Goal: Task Accomplishment & Management: Use online tool/utility

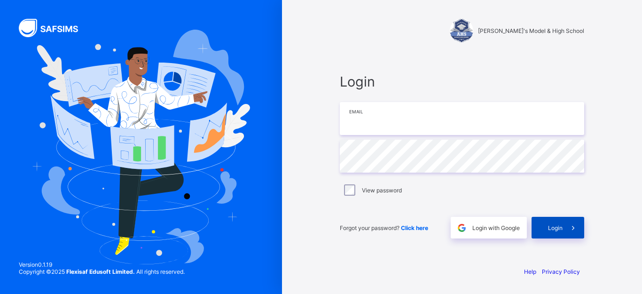
type input "**********"
click at [555, 233] on div "Login" at bounding box center [557, 228] width 53 height 22
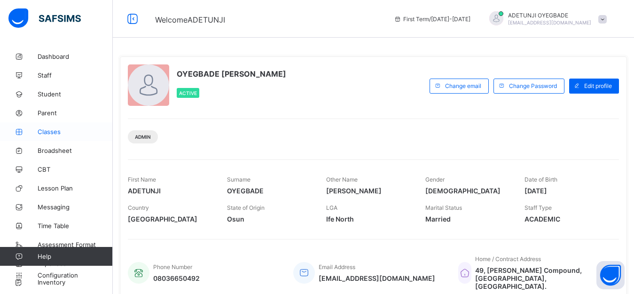
click at [58, 132] on span "Classes" at bounding box center [75, 132] width 75 height 8
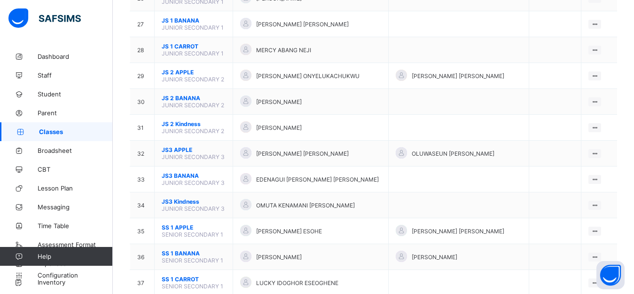
scroll to position [1003, 0]
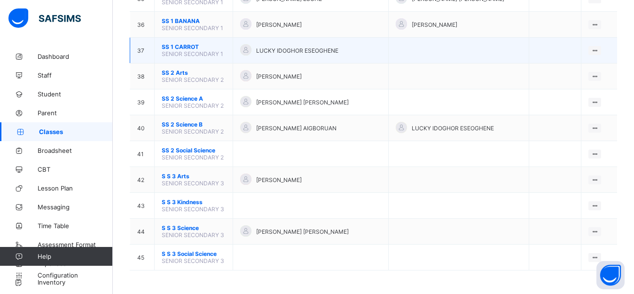
click at [207, 51] on span "SENIOR SECONDARY 1" at bounding box center [193, 53] width 62 height 7
click at [578, 72] on div "View Class" at bounding box center [570, 68] width 54 height 9
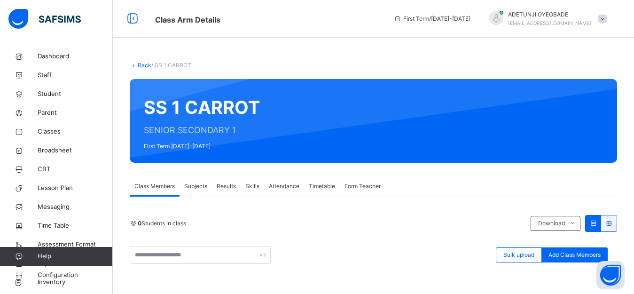
click at [198, 189] on span "Subjects" at bounding box center [195, 186] width 23 height 8
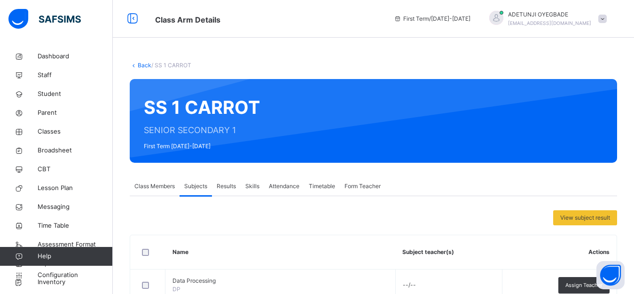
scroll to position [257, 0]
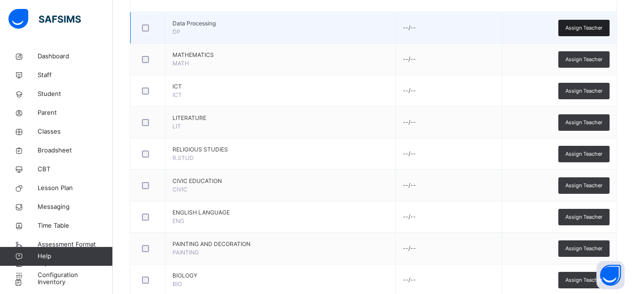
click at [584, 30] on span "Assign Teacher" at bounding box center [583, 28] width 37 height 8
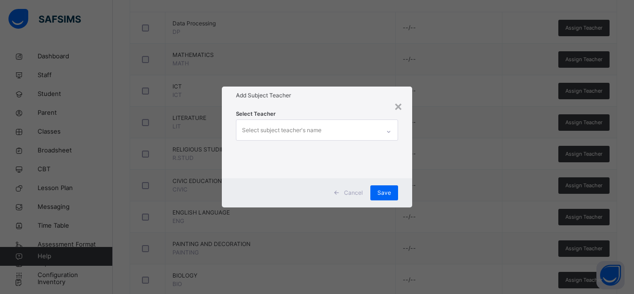
click at [373, 130] on div "Select subject teacher's name" at bounding box center [307, 130] width 143 height 20
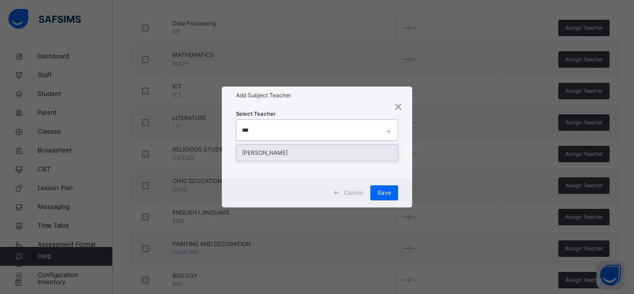
type input "****"
click at [380, 156] on div "[PERSON_NAME]" at bounding box center [316, 153] width 161 height 16
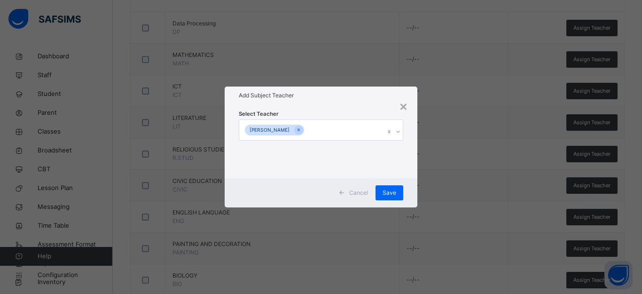
click at [429, 167] on div "× Add Subject Teacher Select Teacher OHAJURU [PERSON_NAME] Save" at bounding box center [321, 147] width 642 height 294
click at [394, 187] on div "Save" at bounding box center [389, 192] width 28 height 15
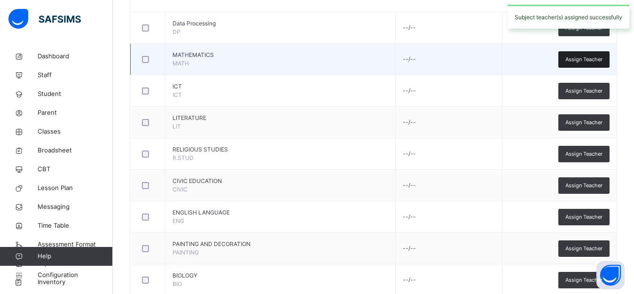
click at [584, 63] on span "Assign Teacher" at bounding box center [583, 59] width 37 height 8
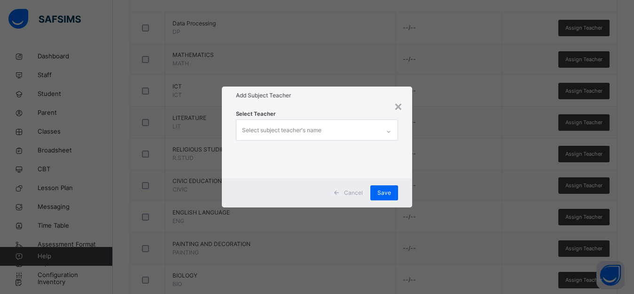
click at [380, 132] on div "Select subject teacher's name" at bounding box center [307, 130] width 143 height 20
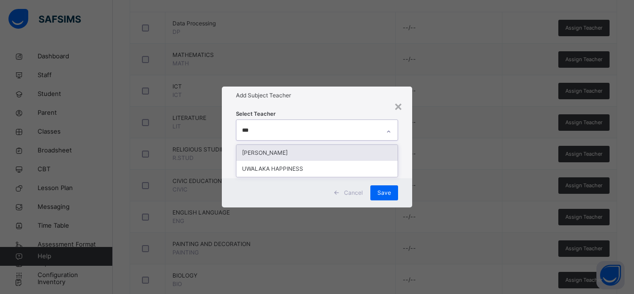
type input "****"
click at [371, 151] on div "[PERSON_NAME]" at bounding box center [316, 153] width 161 height 16
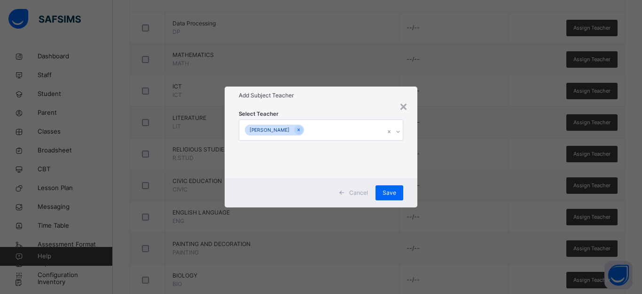
click at [420, 177] on div "× Add Subject Teacher Select Teacher [PERSON_NAME] HAPPY Cancel Save" at bounding box center [321, 147] width 642 height 294
click at [383, 190] on span "Save" at bounding box center [389, 192] width 14 height 8
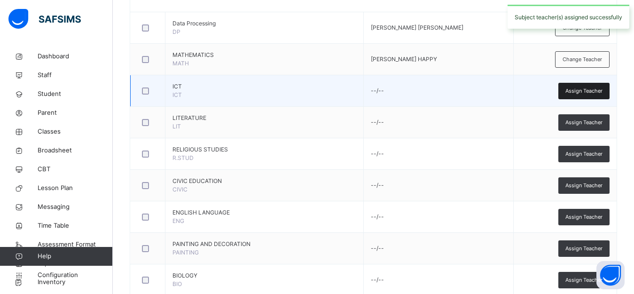
click at [591, 87] on span "Assign Teacher" at bounding box center [583, 91] width 37 height 8
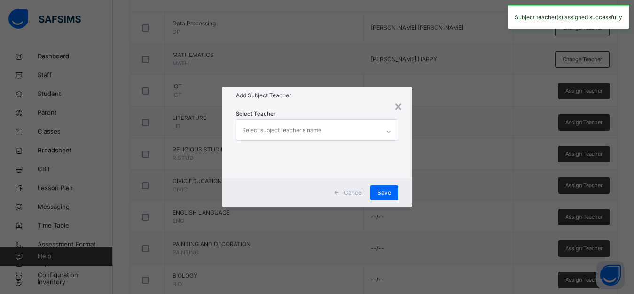
click at [370, 130] on div "Select subject teacher's name" at bounding box center [307, 130] width 143 height 20
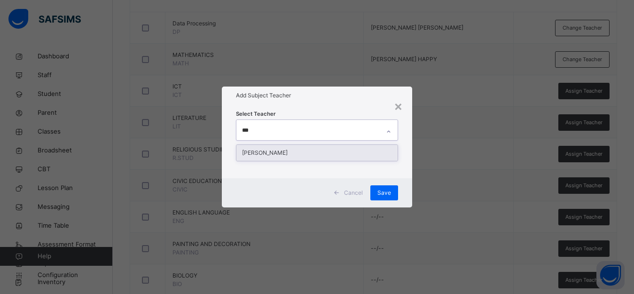
type input "****"
click at [385, 154] on div "[PERSON_NAME]" at bounding box center [316, 153] width 161 height 16
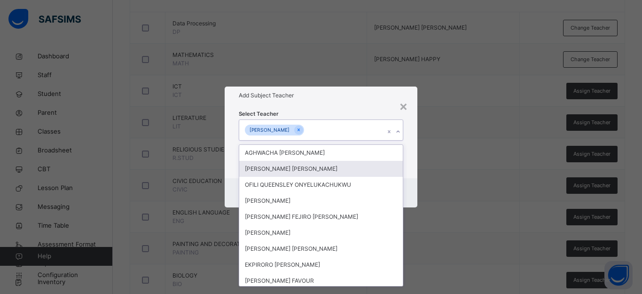
click at [423, 160] on div "× Add Subject Teacher Select Teacher option [PERSON_NAME], selected. option [PE…" at bounding box center [321, 147] width 642 height 294
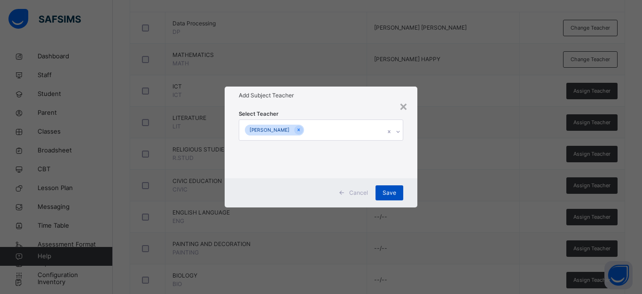
click at [381, 187] on div "Save" at bounding box center [389, 192] width 28 height 15
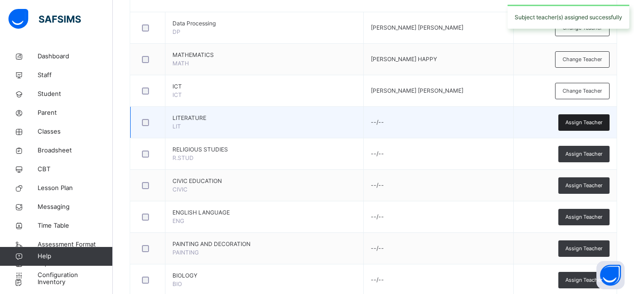
click at [582, 121] on span "Assign Teacher" at bounding box center [583, 122] width 37 height 8
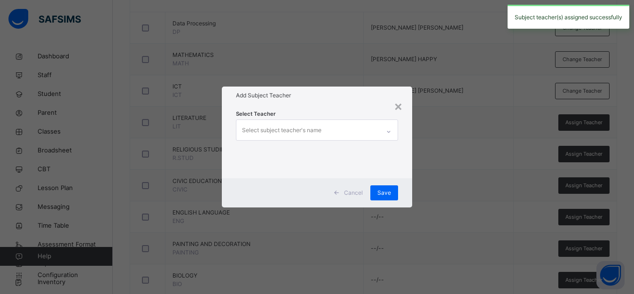
click at [371, 132] on div "Select subject teacher's name" at bounding box center [307, 130] width 143 height 20
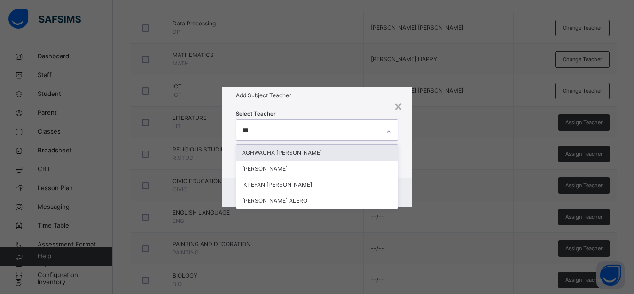
type input "***"
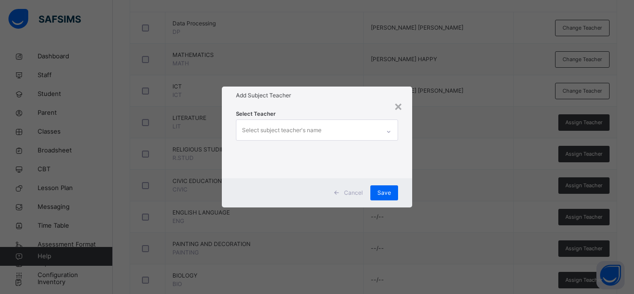
click at [425, 130] on div "× Add Subject Teacher Select Teacher Select subject teacher's name Cancel Save" at bounding box center [317, 147] width 634 height 294
click at [342, 131] on div "Select subject teacher's name" at bounding box center [307, 130] width 143 height 20
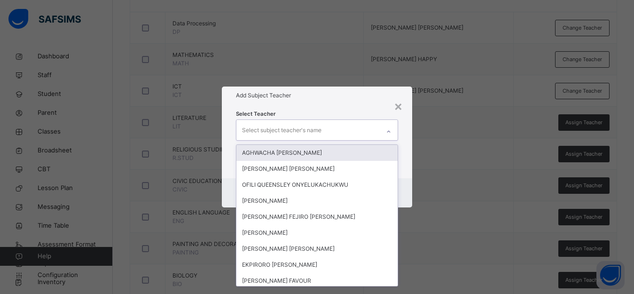
click at [342, 151] on div "AGHWACHA [PERSON_NAME]" at bounding box center [316, 153] width 161 height 16
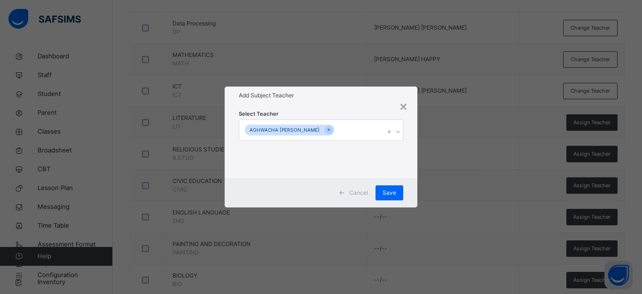
click at [429, 165] on div "× Add Subject Teacher Select Teacher AGHWACHA [PERSON_NAME] Cancel Save" at bounding box center [321, 147] width 642 height 294
click at [385, 191] on span "Save" at bounding box center [389, 192] width 14 height 8
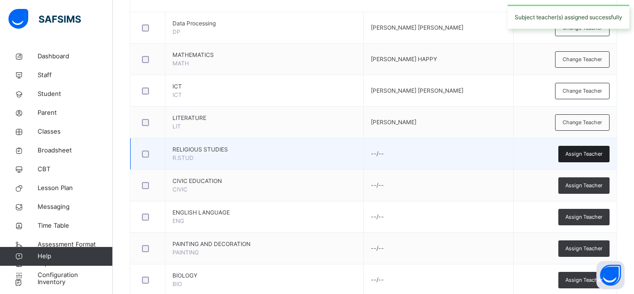
click at [576, 156] on span "Assign Teacher" at bounding box center [583, 154] width 37 height 8
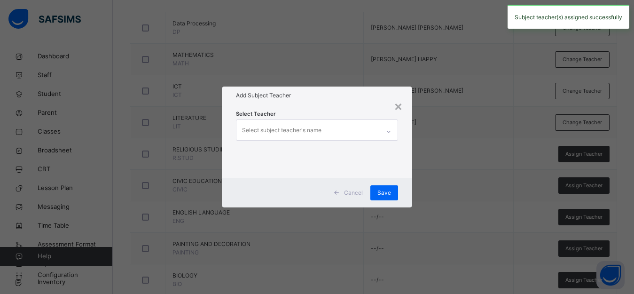
click at [372, 131] on div "Select subject teacher's name" at bounding box center [307, 130] width 143 height 20
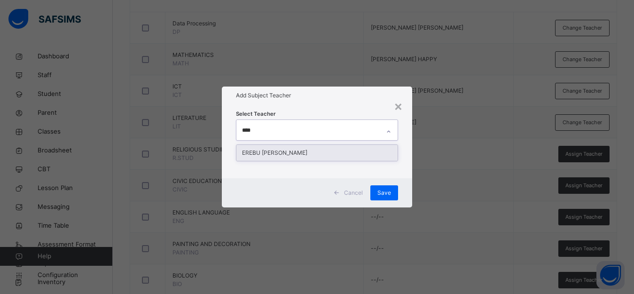
type input "*****"
click at [331, 156] on div "EREBU [PERSON_NAME]" at bounding box center [316, 153] width 161 height 16
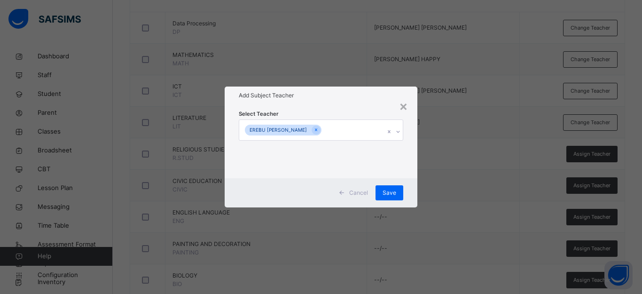
click at [428, 148] on div "× Add Subject Teacher Select Teacher EREBU [PERSON_NAME] Cancel Save" at bounding box center [321, 147] width 642 height 294
click at [390, 187] on div "Save" at bounding box center [389, 192] width 28 height 15
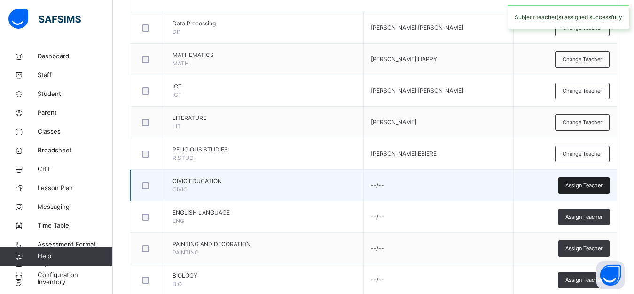
click at [577, 184] on span "Assign Teacher" at bounding box center [583, 185] width 37 height 8
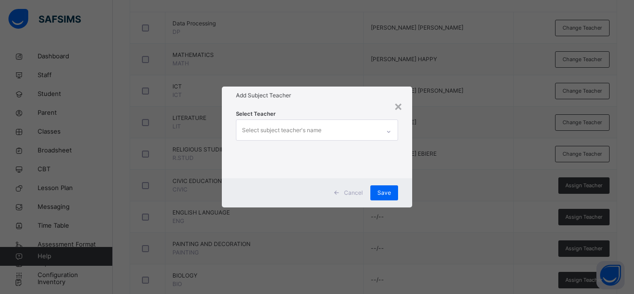
click at [352, 130] on div "Select subject teacher's name" at bounding box center [307, 130] width 143 height 20
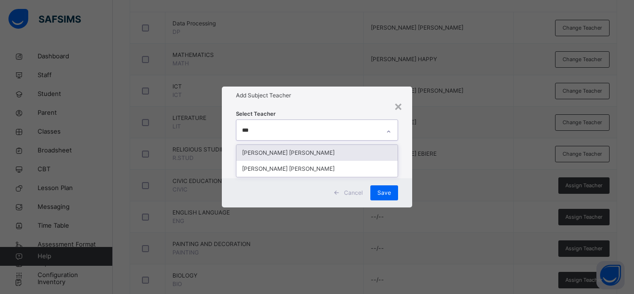
type input "****"
click at [321, 152] on div "[PERSON_NAME] [PERSON_NAME]" at bounding box center [316, 153] width 161 height 16
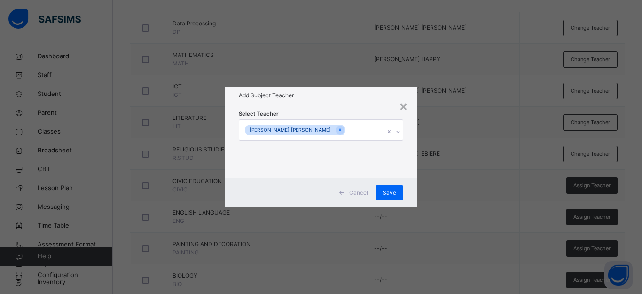
click at [451, 151] on div "× Add Subject Teacher Select Teacher [PERSON_NAME] [PERSON_NAME] Cancel Save" at bounding box center [321, 147] width 642 height 294
click at [393, 193] on span "Save" at bounding box center [389, 192] width 14 height 8
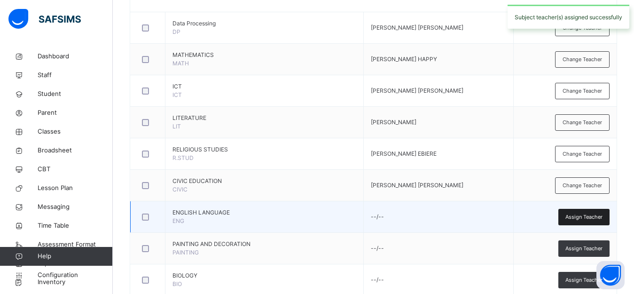
click at [596, 218] on span "Assign Teacher" at bounding box center [583, 217] width 37 height 8
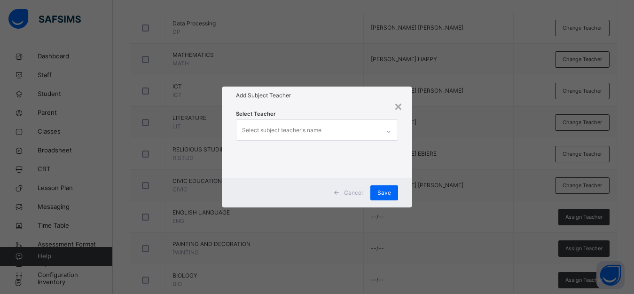
click at [309, 129] on div "Select subject teacher's name" at bounding box center [281, 130] width 79 height 18
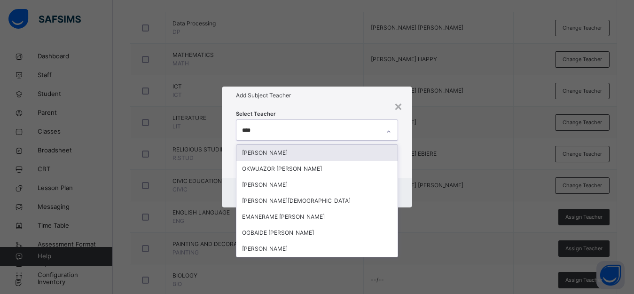
type input "*****"
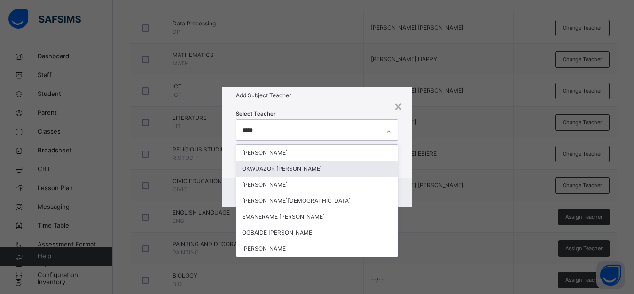
click at [282, 168] on div "OKWUAZOR [PERSON_NAME]" at bounding box center [316, 169] width 161 height 16
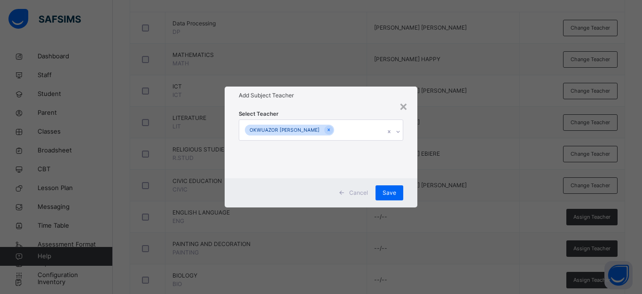
click at [482, 183] on div "× Add Subject Teacher Select Teacher OKWUAZOR [PERSON_NAME] Cancel Save" at bounding box center [321, 147] width 642 height 294
click at [382, 190] on div "Save" at bounding box center [389, 192] width 28 height 15
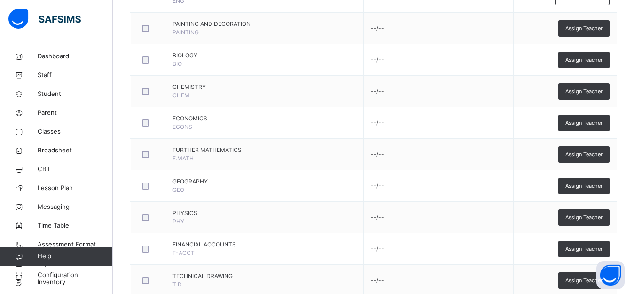
scroll to position [470, 0]
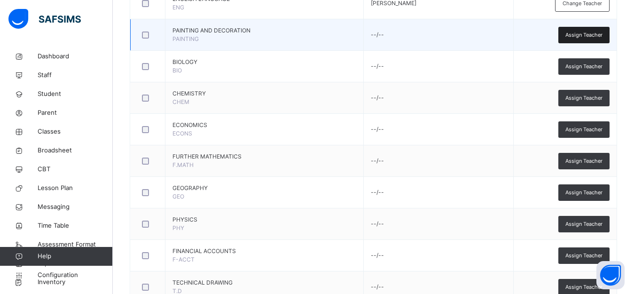
click at [576, 32] on span "Assign Teacher" at bounding box center [583, 35] width 37 height 8
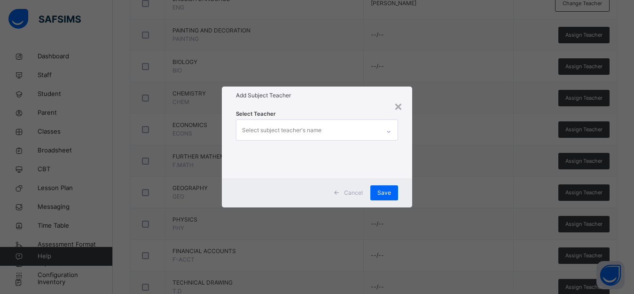
click at [349, 129] on div "Select subject teacher's name" at bounding box center [307, 130] width 143 height 20
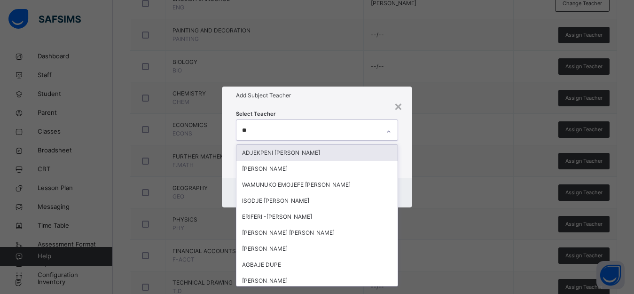
type input "***"
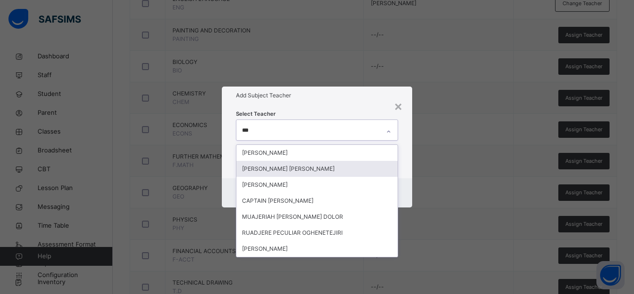
click at [295, 166] on div "[PERSON_NAME] [PERSON_NAME]" at bounding box center [316, 169] width 161 height 16
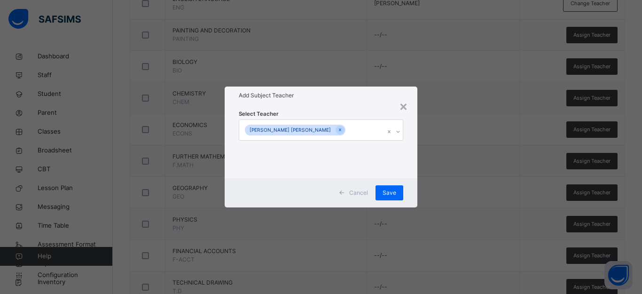
click at [504, 152] on div "× Add Subject Teacher Select Teacher [PERSON_NAME] [PERSON_NAME] Cancel Save" at bounding box center [321, 147] width 642 height 294
click at [395, 192] on span "Save" at bounding box center [389, 192] width 14 height 8
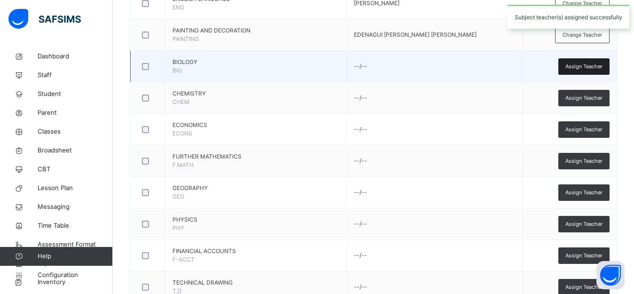
click at [594, 65] on span "Assign Teacher" at bounding box center [583, 66] width 37 height 8
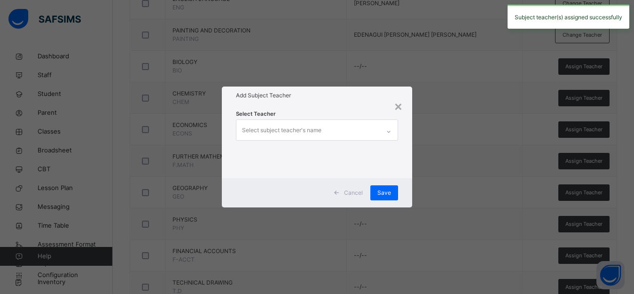
click at [345, 129] on div "Select subject teacher's name" at bounding box center [307, 130] width 143 height 20
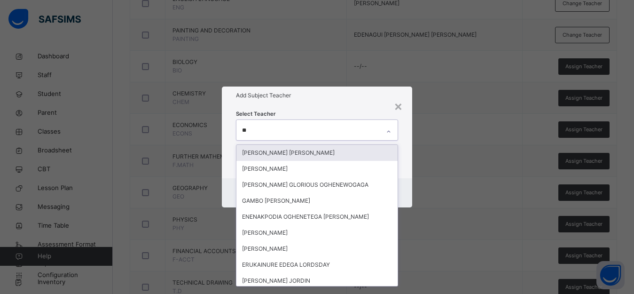
type input "***"
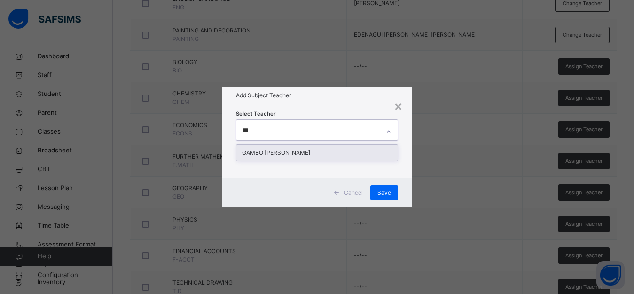
click at [316, 150] on div "GAMBO [PERSON_NAME]" at bounding box center [316, 153] width 161 height 16
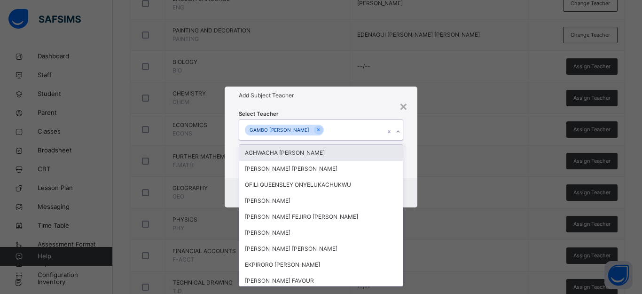
click at [451, 157] on div "× Add Subject Teacher Select Teacher option [PERSON_NAME], selected. option AGH…" at bounding box center [321, 147] width 642 height 294
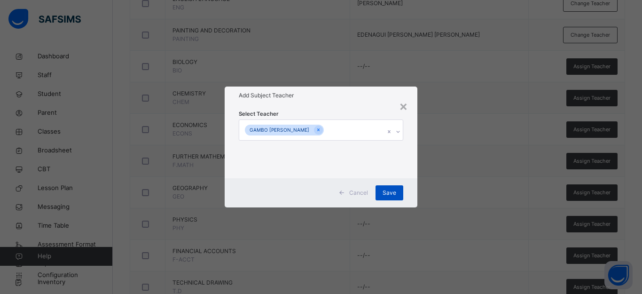
click at [388, 192] on span "Save" at bounding box center [389, 192] width 14 height 8
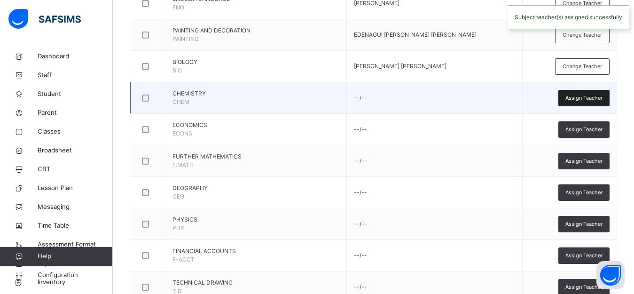
click at [576, 98] on span "Assign Teacher" at bounding box center [583, 98] width 37 height 8
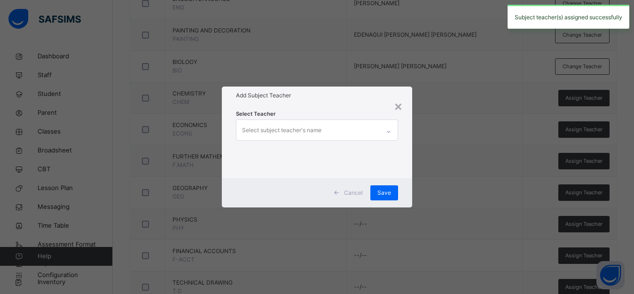
click at [331, 129] on div "Select subject teacher's name" at bounding box center [307, 130] width 143 height 20
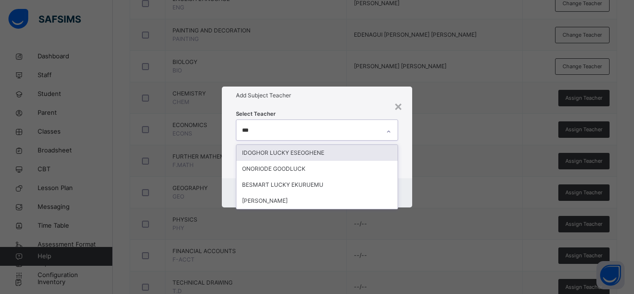
type input "****"
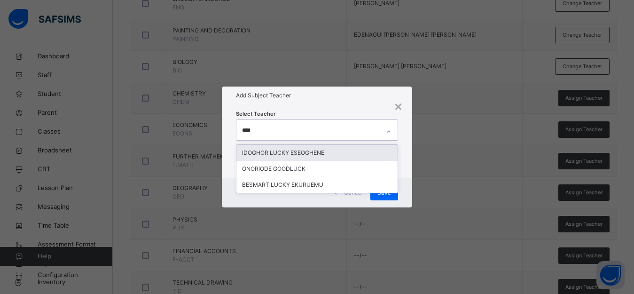
click at [312, 152] on div "IDOGHOR LUCKY ESEOGHENE" at bounding box center [316, 153] width 161 height 16
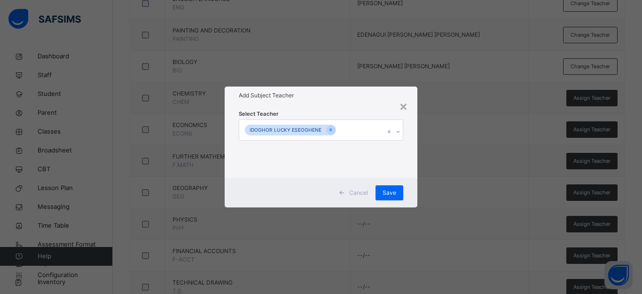
drag, startPoint x: 447, startPoint y: 162, endPoint x: 433, endPoint y: 170, distance: 16.0
click at [447, 163] on div "× Add Subject Teacher Select Teacher IDOGHOR LUCKY ESEOGHENE Cancel Save" at bounding box center [321, 147] width 642 height 294
click at [385, 191] on span "Save" at bounding box center [389, 192] width 14 height 8
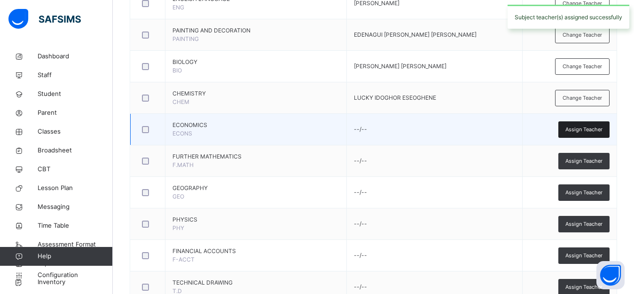
click at [602, 130] on span "Assign Teacher" at bounding box center [583, 129] width 37 height 8
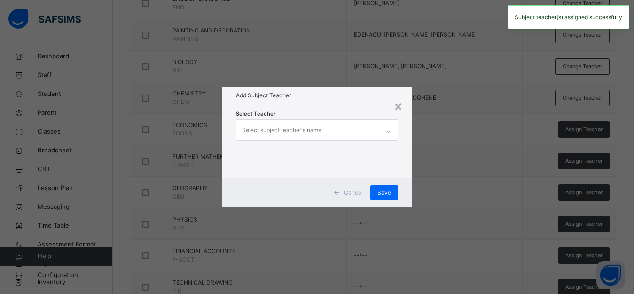
click at [343, 131] on div "Select subject teacher's name" at bounding box center [307, 130] width 143 height 20
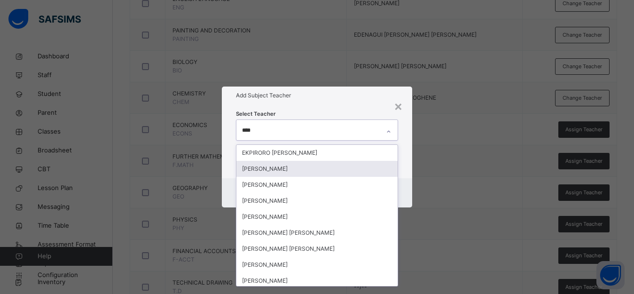
type input "****"
click at [459, 116] on div "× Add Subject Teacher Select Teacher option IDOGHOR LUCKY ESEOGHENE, selected. …" at bounding box center [317, 147] width 634 height 294
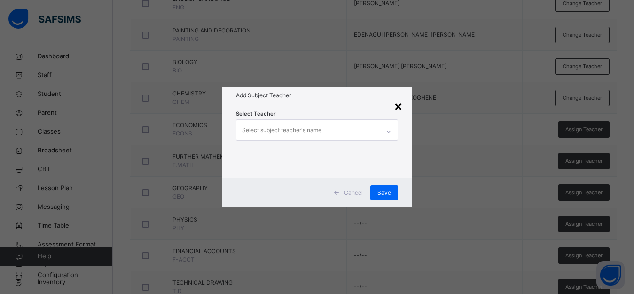
click at [401, 107] on div "×" at bounding box center [398, 106] width 9 height 20
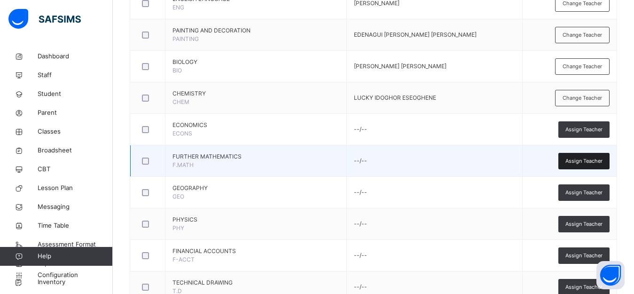
click at [584, 159] on span "Assign Teacher" at bounding box center [583, 161] width 37 height 8
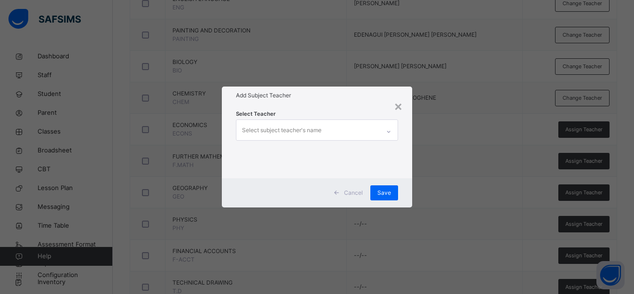
click at [366, 128] on div "Select subject teacher's name" at bounding box center [307, 130] width 143 height 20
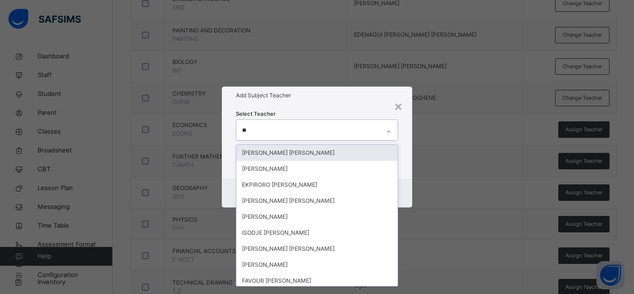
type input "***"
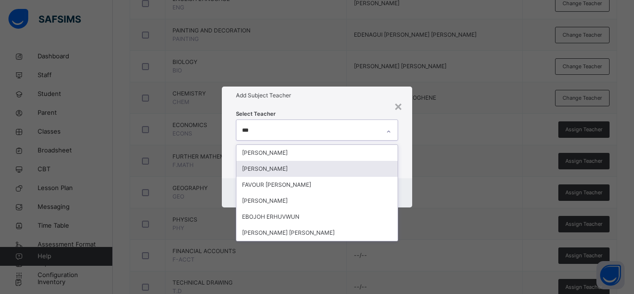
click at [300, 167] on div "[PERSON_NAME]" at bounding box center [316, 169] width 161 height 16
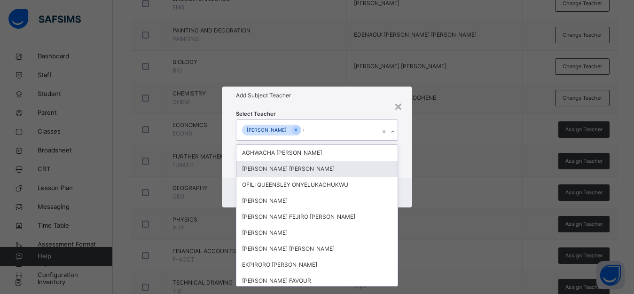
click at [300, 167] on div "[PERSON_NAME] [PERSON_NAME]" at bounding box center [316, 169] width 161 height 16
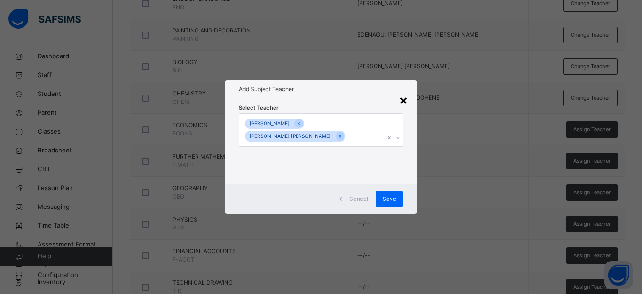
click at [404, 103] on div "×" at bounding box center [403, 100] width 9 height 20
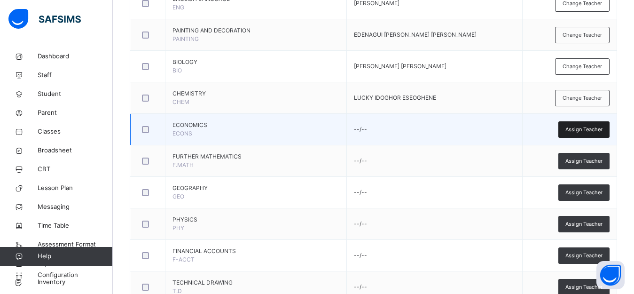
click at [587, 129] on span "Assign Teacher" at bounding box center [583, 129] width 37 height 8
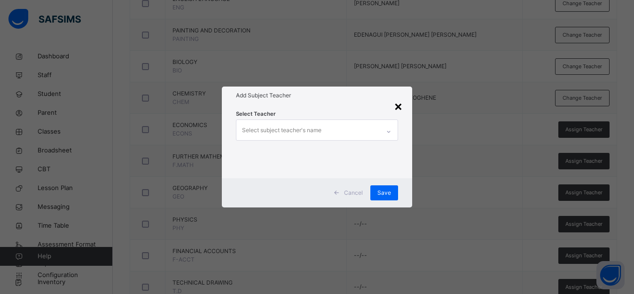
click at [399, 108] on div "×" at bounding box center [398, 106] width 9 height 20
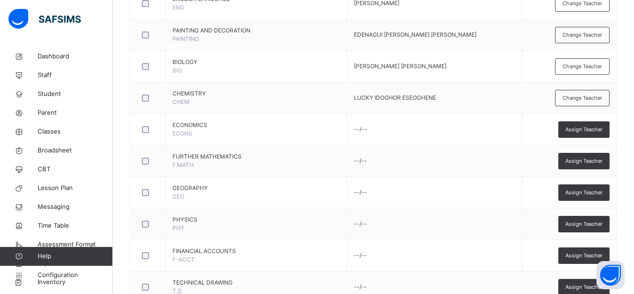
drag, startPoint x: 572, startPoint y: 161, endPoint x: 556, endPoint y: 164, distance: 16.2
click at [572, 161] on div "Assign Teacher" at bounding box center [583, 161] width 51 height 16
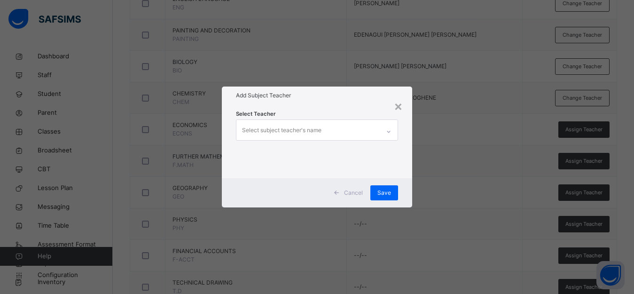
click at [380, 132] on div "Select subject teacher's name" at bounding box center [307, 130] width 143 height 20
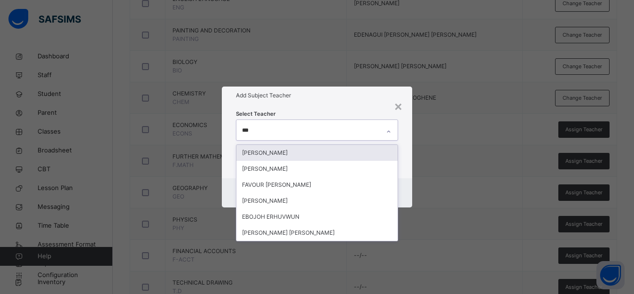
type input "****"
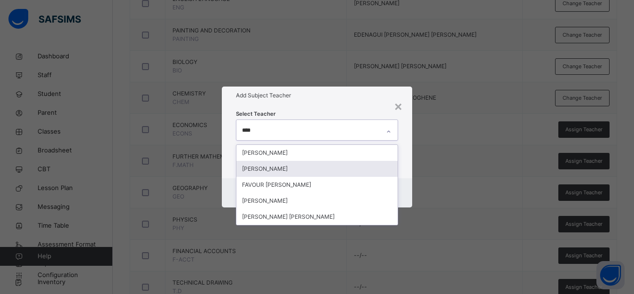
click at [343, 168] on div "[PERSON_NAME]" at bounding box center [316, 169] width 161 height 16
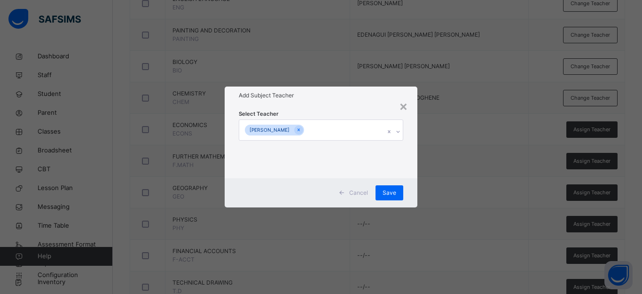
click at [459, 149] on div "× Add Subject Teacher Select Teacher [PERSON_NAME] Cancel Save" at bounding box center [321, 147] width 642 height 294
click at [390, 188] on span "Save" at bounding box center [389, 192] width 14 height 8
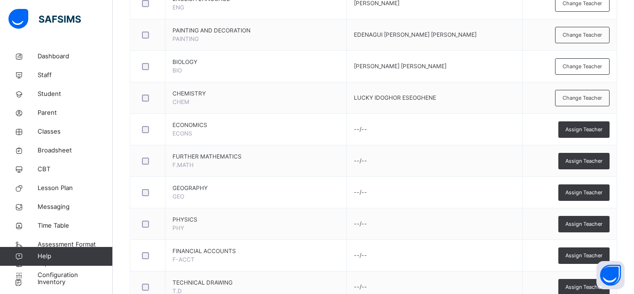
click at [579, 161] on span "Assign Teacher" at bounding box center [583, 161] width 37 height 8
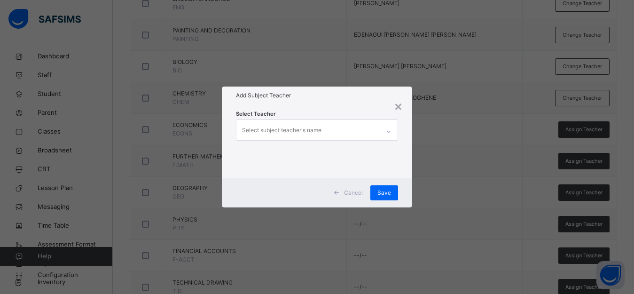
click at [347, 134] on div "Select subject teacher's name" at bounding box center [307, 130] width 143 height 20
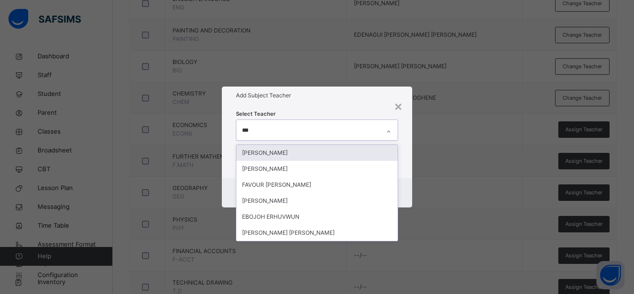
type input "****"
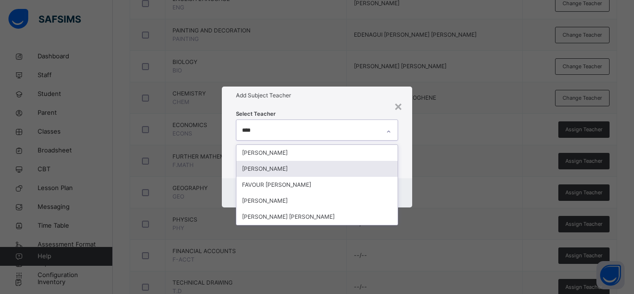
click at [257, 171] on div "[PERSON_NAME]" at bounding box center [316, 169] width 161 height 16
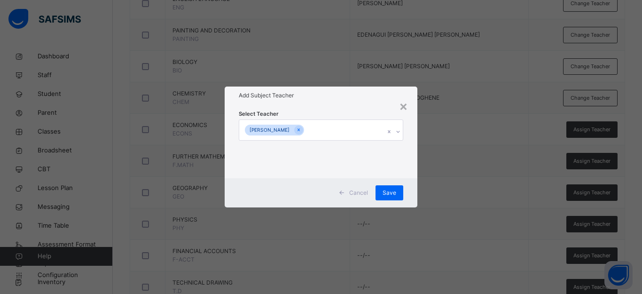
click at [485, 191] on div "× Add Subject Teacher Select Teacher [PERSON_NAME] Cancel Save" at bounding box center [321, 147] width 642 height 294
click at [396, 192] on span "Save" at bounding box center [389, 192] width 14 height 8
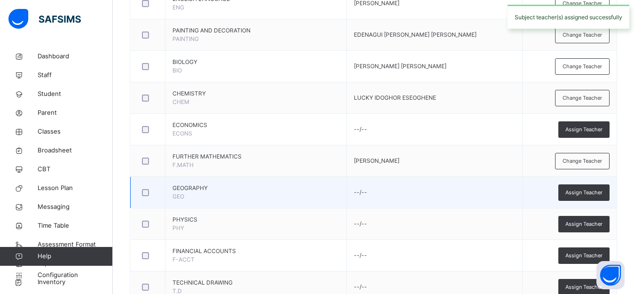
click at [393, 198] on td "--/--" at bounding box center [434, 192] width 176 height 31
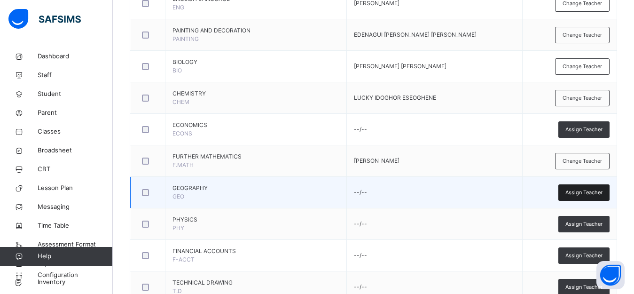
click at [585, 193] on span "Assign Teacher" at bounding box center [583, 192] width 37 height 8
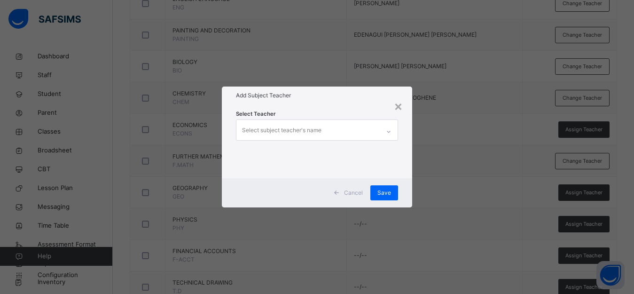
click at [342, 127] on div "Select subject teacher's name" at bounding box center [307, 130] width 143 height 20
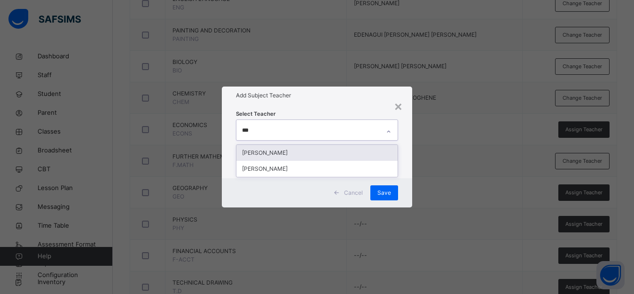
type input "****"
click at [378, 152] on div "[PERSON_NAME]" at bounding box center [316, 153] width 161 height 16
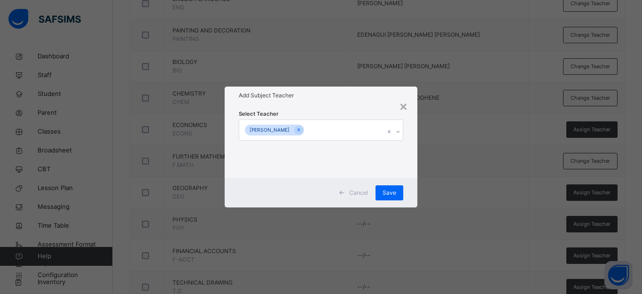
click at [454, 161] on div "× Add Subject Teacher Select Teacher [PERSON_NAME] Save" at bounding box center [321, 147] width 642 height 294
click at [393, 189] on span "Save" at bounding box center [389, 192] width 14 height 8
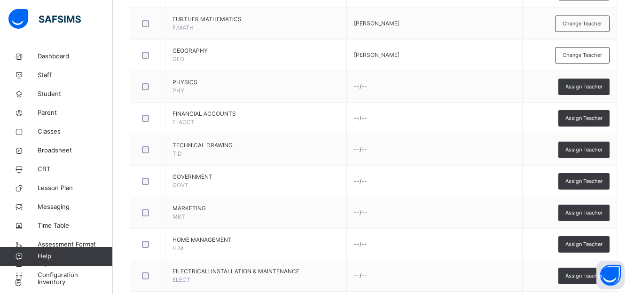
scroll to position [609, 0]
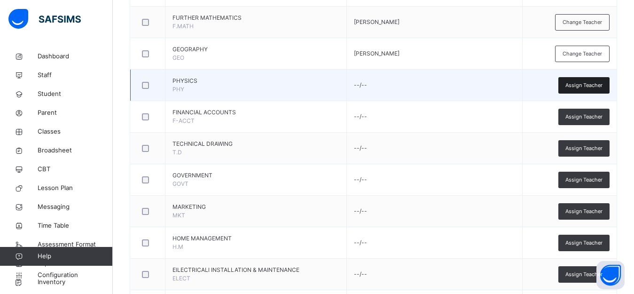
click at [594, 85] on span "Assign Teacher" at bounding box center [583, 85] width 37 height 8
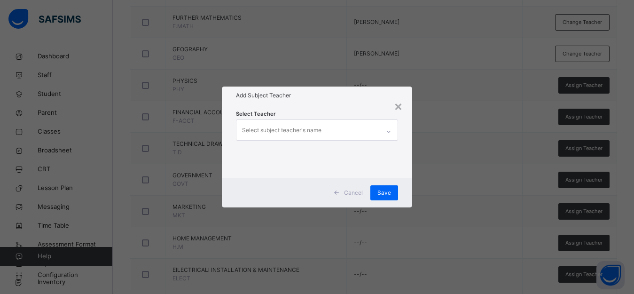
click at [335, 128] on div "Select subject teacher's name" at bounding box center [307, 130] width 143 height 20
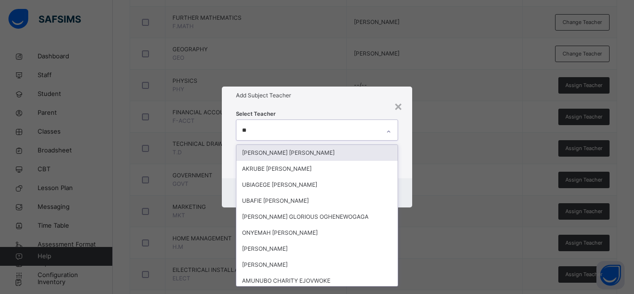
type input "***"
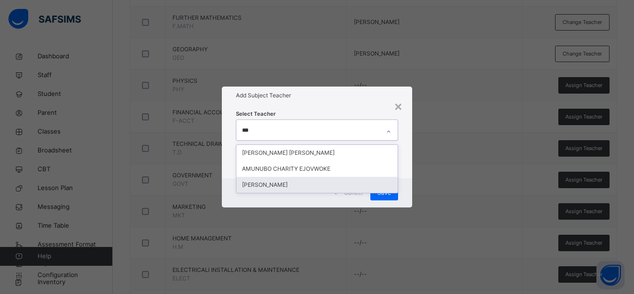
click at [311, 183] on div "[PERSON_NAME]" at bounding box center [316, 185] width 161 height 16
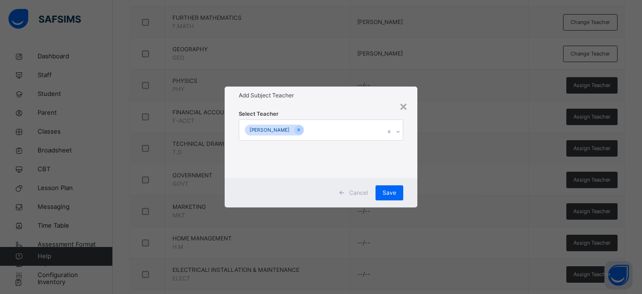
click at [423, 155] on div "× Add Subject Teacher Select Teacher [PERSON_NAME] Cancel Save" at bounding box center [321, 147] width 642 height 294
click at [382, 191] on div "Save" at bounding box center [389, 192] width 28 height 15
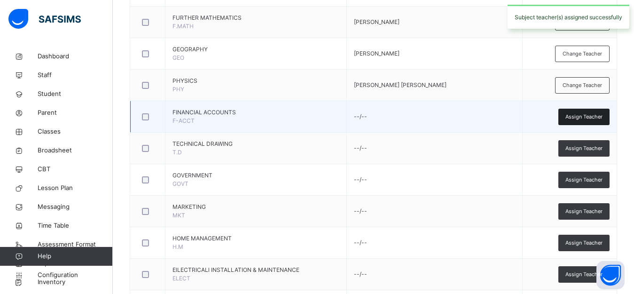
click at [580, 119] on span "Assign Teacher" at bounding box center [583, 117] width 37 height 8
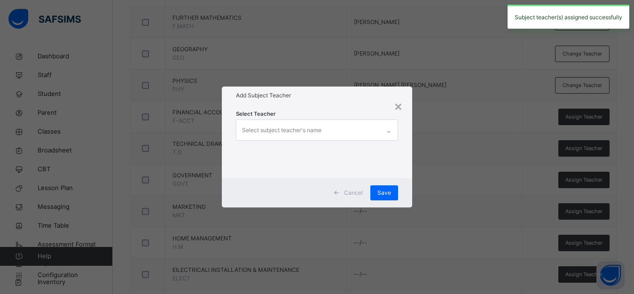
click at [333, 132] on div "Select subject teacher's name" at bounding box center [307, 130] width 143 height 20
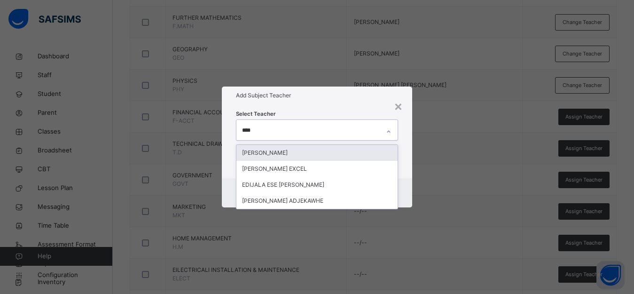
type input "*****"
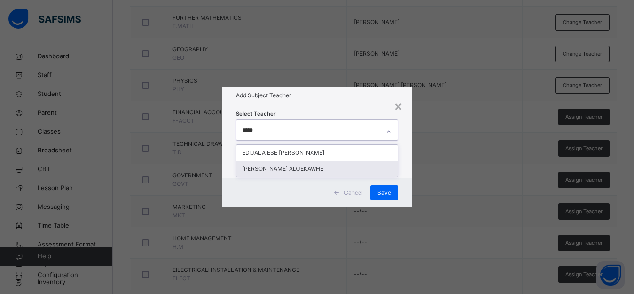
click at [343, 166] on div "[PERSON_NAME] ADJEKAWHE" at bounding box center [316, 169] width 161 height 16
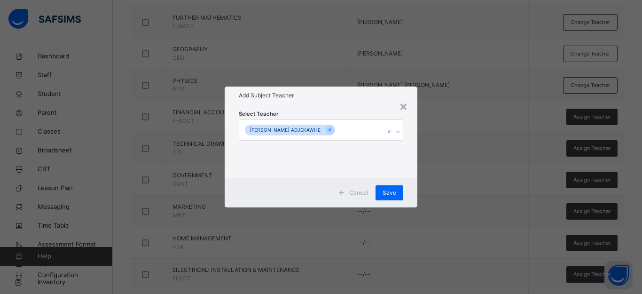
click at [443, 196] on div "× Add Subject Teacher Select Teacher [PERSON_NAME] ADJEKAWHE Cancel Save" at bounding box center [321, 147] width 642 height 294
click at [395, 192] on span "Save" at bounding box center [389, 192] width 14 height 8
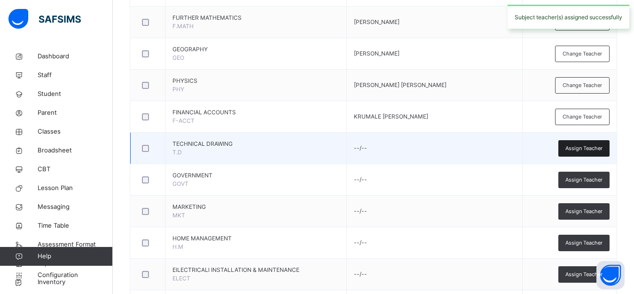
click at [581, 148] on span "Assign Teacher" at bounding box center [583, 148] width 37 height 8
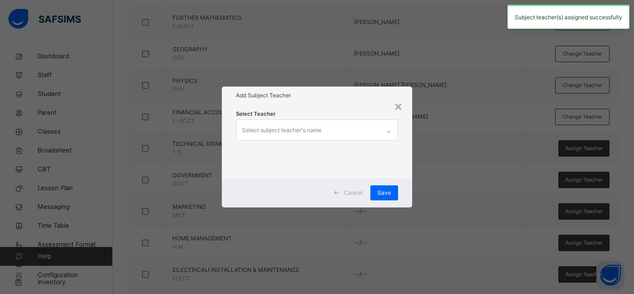
click at [294, 130] on div "Select subject teacher's name" at bounding box center [281, 130] width 79 height 18
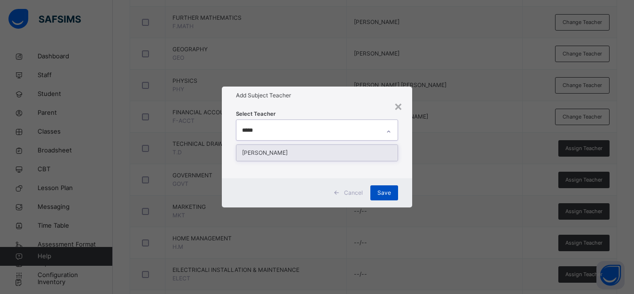
type input "*****"
click at [379, 192] on span "Save" at bounding box center [384, 192] width 14 height 8
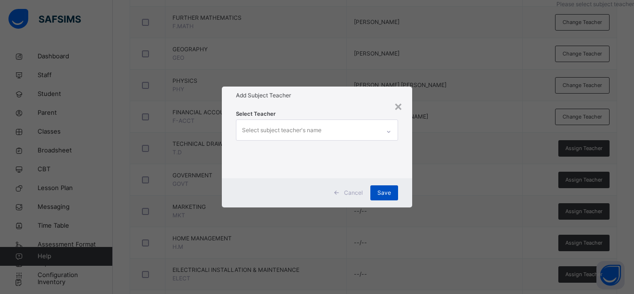
click at [381, 195] on span "Save" at bounding box center [384, 192] width 14 height 8
click at [397, 107] on div "×" at bounding box center [398, 106] width 9 height 20
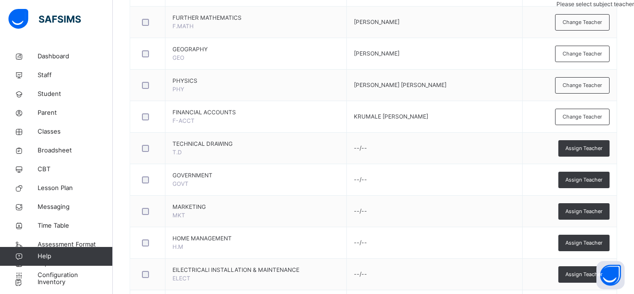
click at [597, 150] on span "Assign Teacher" at bounding box center [583, 148] width 37 height 8
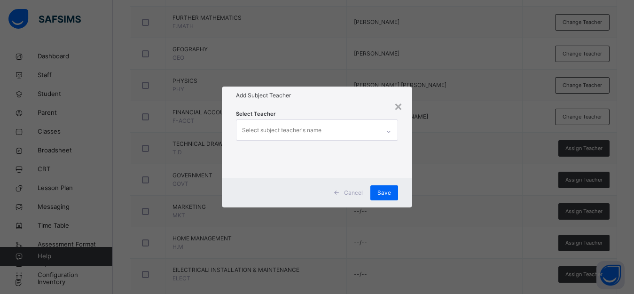
click at [340, 132] on div "Select subject teacher's name" at bounding box center [307, 130] width 143 height 20
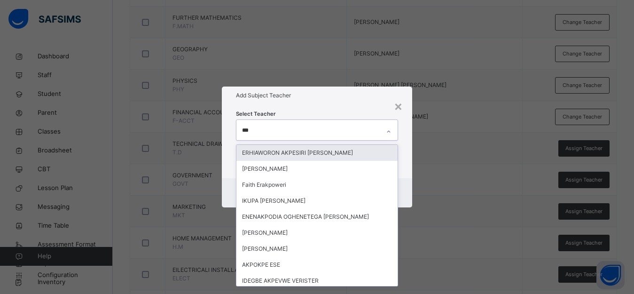
type input "****"
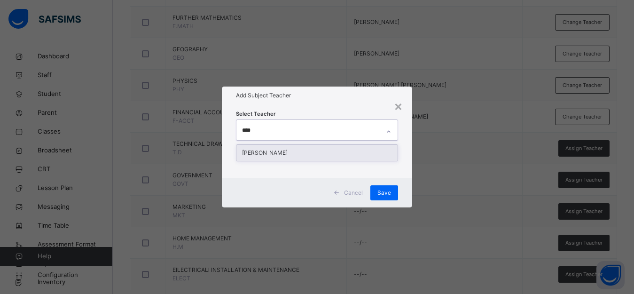
click at [351, 148] on div "[PERSON_NAME]" at bounding box center [316, 153] width 161 height 16
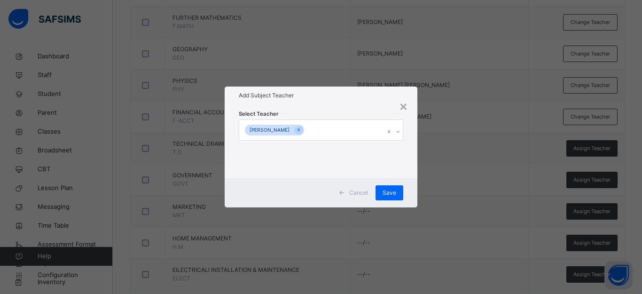
click at [430, 177] on div "× Add Subject Teacher Select Teacher [PERSON_NAME] Cancel Save" at bounding box center [321, 147] width 642 height 294
click at [381, 195] on div "Save" at bounding box center [389, 192] width 28 height 15
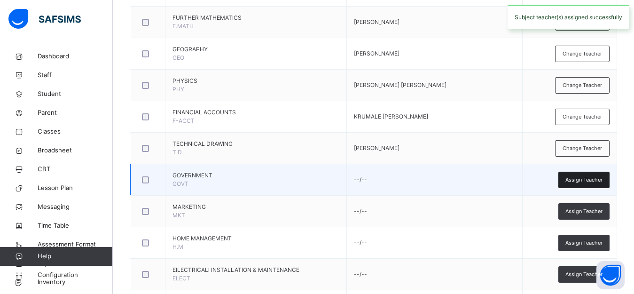
click at [572, 183] on div "Assign Teacher" at bounding box center [583, 179] width 51 height 16
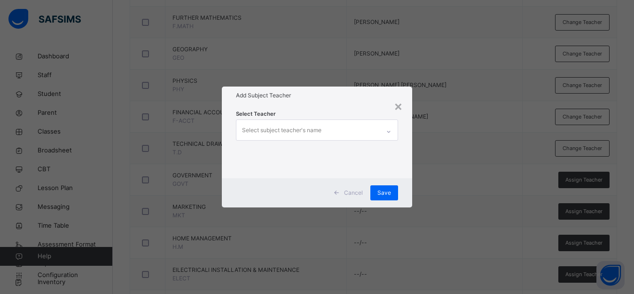
click at [341, 130] on div "Select subject teacher's name" at bounding box center [307, 130] width 143 height 20
type input "****"
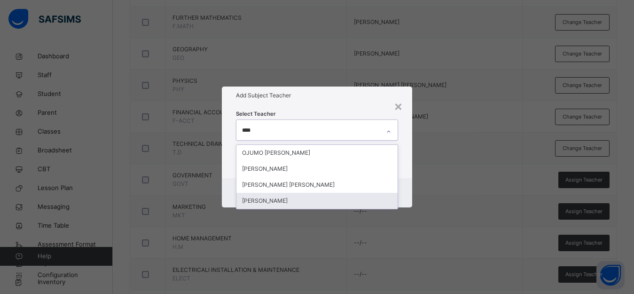
click at [313, 201] on div "[PERSON_NAME]" at bounding box center [316, 201] width 161 height 16
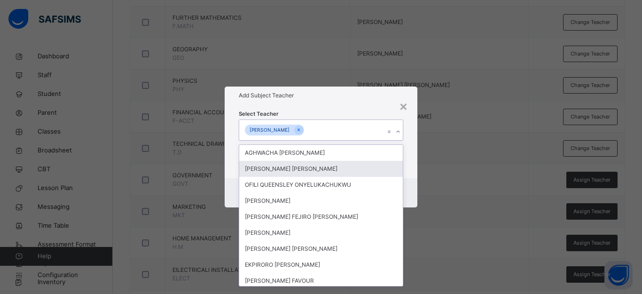
click at [448, 154] on div "× Add Subject Teacher Select Teacher option [PERSON_NAME], selected. option [PE…" at bounding box center [321, 147] width 642 height 294
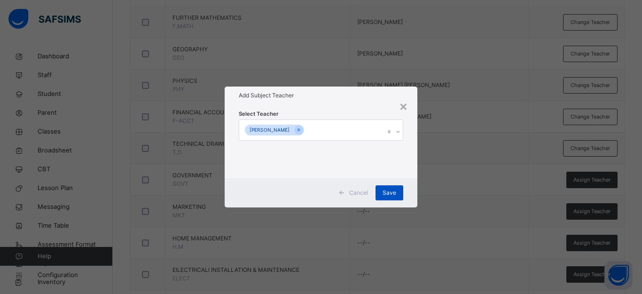
click at [389, 191] on span "Save" at bounding box center [389, 192] width 14 height 8
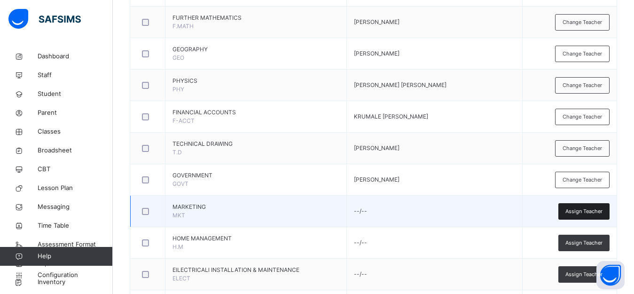
click at [592, 210] on span "Assign Teacher" at bounding box center [583, 211] width 37 height 8
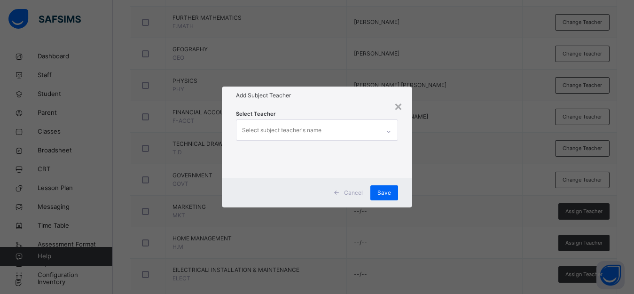
click at [345, 128] on div "Select subject teacher's name" at bounding box center [307, 130] width 143 height 20
click at [427, 162] on div "× Add Subject Teacher Select Teacher Select subject teacher's name Cancel Save" at bounding box center [317, 147] width 634 height 294
click at [399, 107] on div "×" at bounding box center [398, 106] width 9 height 20
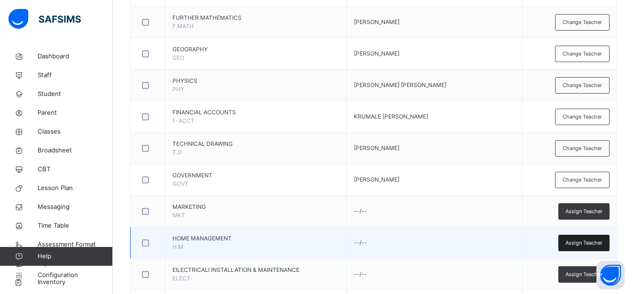
click at [591, 243] on span "Assign Teacher" at bounding box center [583, 243] width 37 height 8
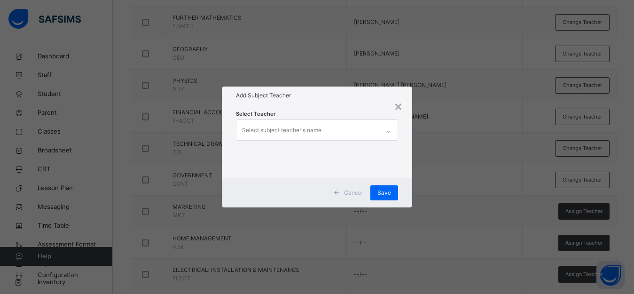
click at [371, 130] on div "Select subject teacher's name" at bounding box center [307, 130] width 143 height 20
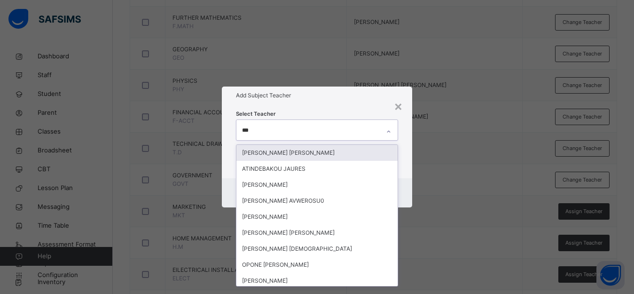
type input "****"
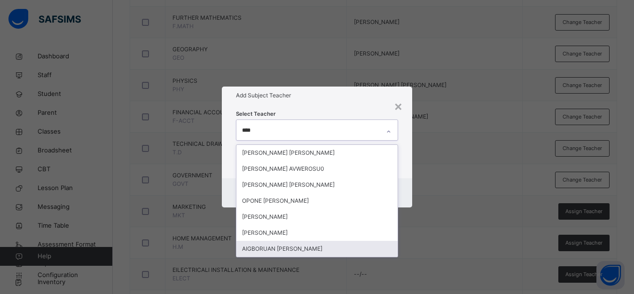
click at [329, 247] on div "AIGBORUAN [PERSON_NAME]" at bounding box center [316, 249] width 161 height 16
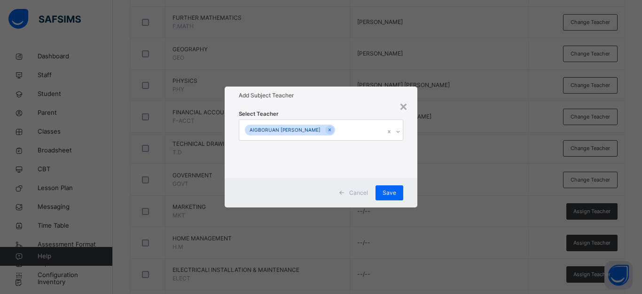
click at [439, 182] on div "× Add Subject Teacher Select Teacher AIGBORUAN [PERSON_NAME] Cancel Save" at bounding box center [321, 147] width 642 height 294
click at [383, 189] on span "Save" at bounding box center [389, 192] width 14 height 8
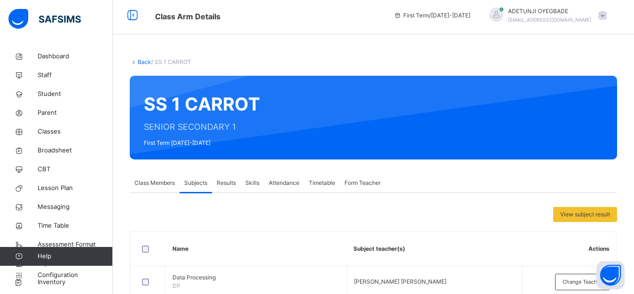
scroll to position [0, 0]
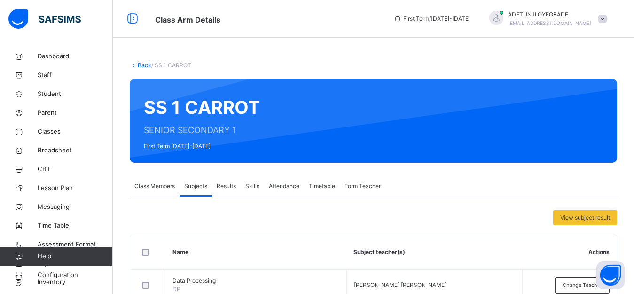
click at [149, 66] on link "Back" at bounding box center [145, 65] width 14 height 7
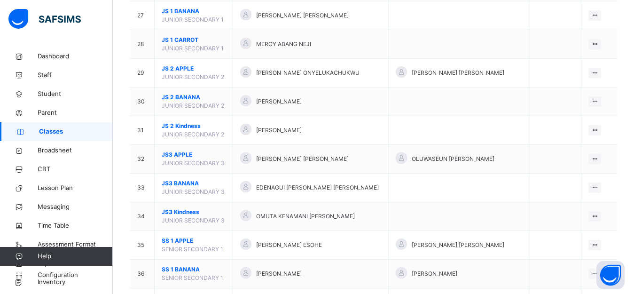
scroll to position [942, 0]
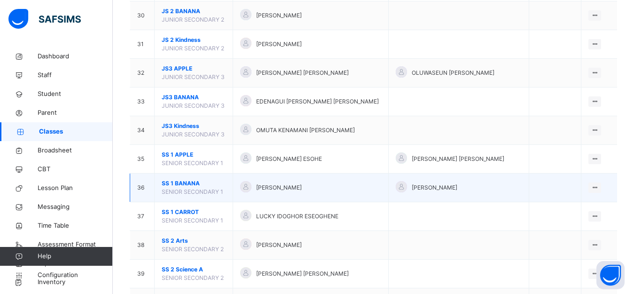
click at [281, 183] on div "[PERSON_NAME]" at bounding box center [310, 188] width 141 height 14
click at [601, 197] on ul "View Class Assign form Teacher" at bounding box center [563, 214] width 76 height 35
click at [575, 208] on div "View Class" at bounding box center [570, 206] width 54 height 9
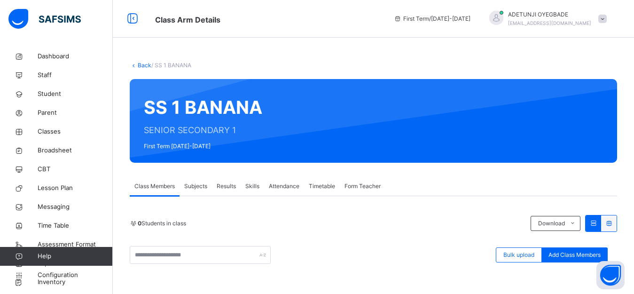
click at [198, 189] on span "Subjects" at bounding box center [195, 186] width 23 height 8
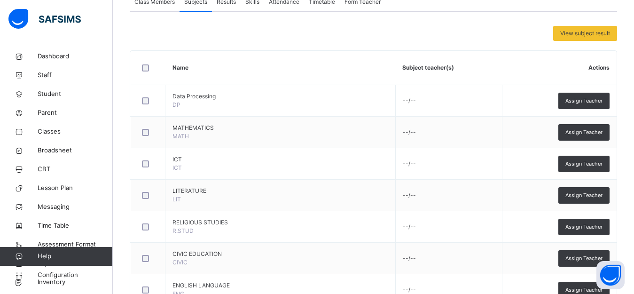
scroll to position [179, 0]
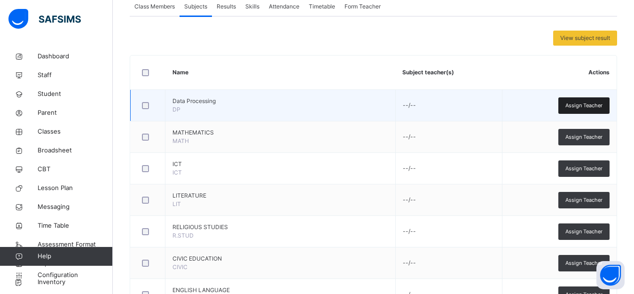
click at [578, 102] on span "Assign Teacher" at bounding box center [583, 105] width 37 height 8
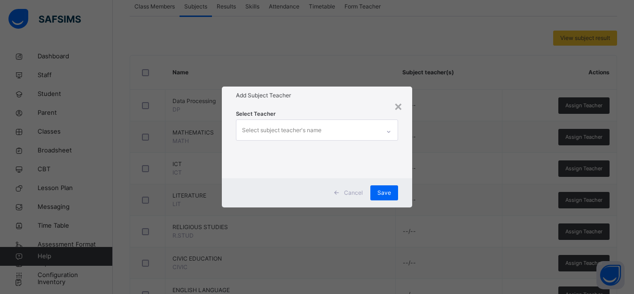
click at [309, 131] on div "Select subject teacher's name" at bounding box center [281, 130] width 79 height 18
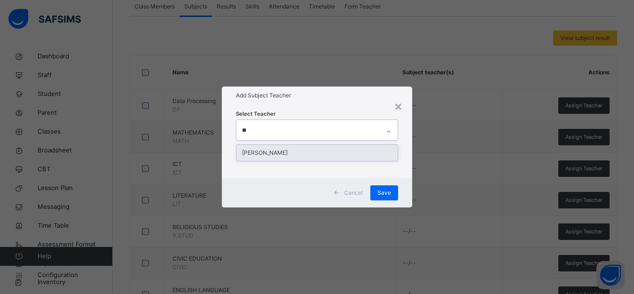
type input "***"
click at [307, 152] on div "[PERSON_NAME]" at bounding box center [316, 153] width 161 height 16
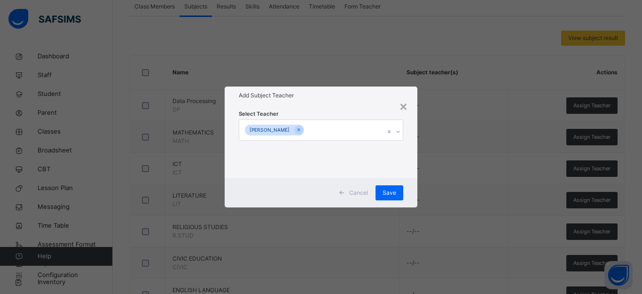
click at [509, 171] on div "× Add Subject Teacher Select Teacher OHAJURU [PERSON_NAME] Save" at bounding box center [321, 147] width 642 height 294
click at [383, 190] on span "Save" at bounding box center [389, 192] width 14 height 8
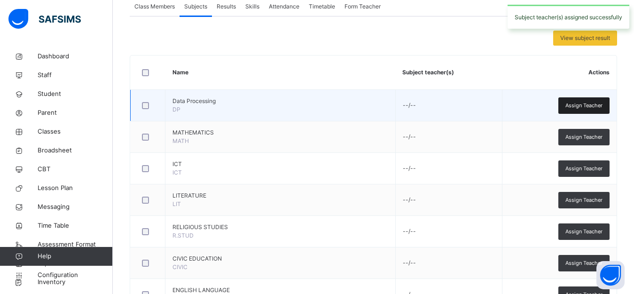
click at [586, 103] on span "Assign Teacher" at bounding box center [583, 105] width 37 height 8
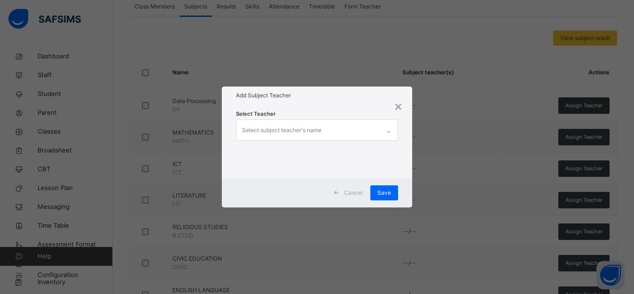
click at [324, 132] on div "Select subject teacher's name" at bounding box center [307, 130] width 143 height 20
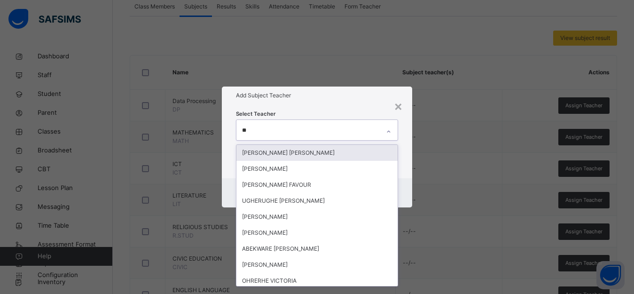
type input "***"
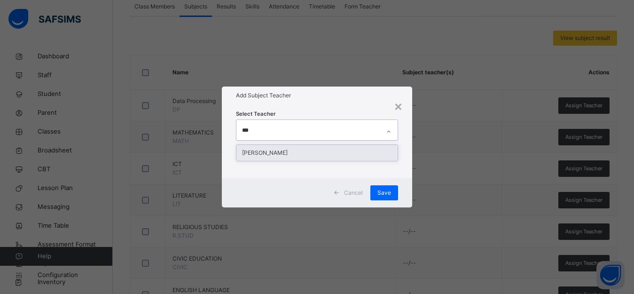
click at [321, 152] on div "[PERSON_NAME]" at bounding box center [316, 153] width 161 height 16
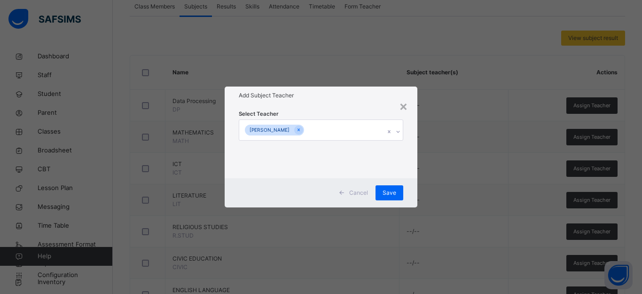
click at [430, 140] on div "× Add Subject Teacher Select Teacher OHAJURU [PERSON_NAME] Save" at bounding box center [321, 147] width 642 height 294
click at [389, 188] on span "Save" at bounding box center [389, 192] width 14 height 8
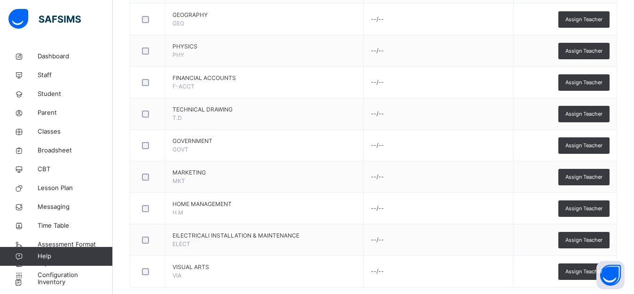
scroll to position [654, 0]
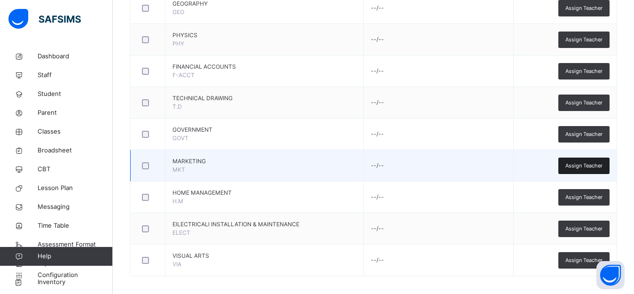
click at [592, 167] on span "Assign Teacher" at bounding box center [583, 166] width 37 height 8
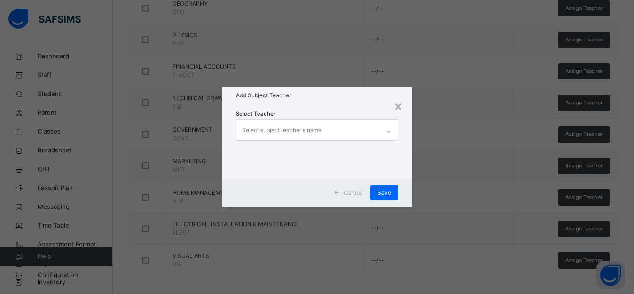
click at [383, 130] on div at bounding box center [389, 131] width 16 height 15
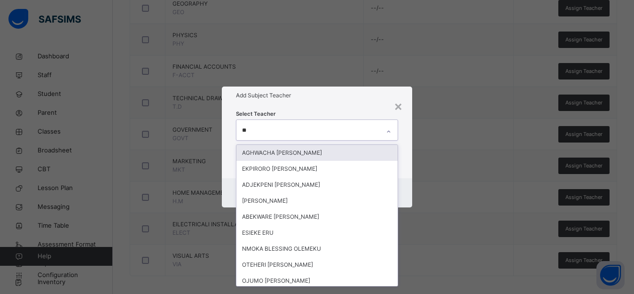
type input "***"
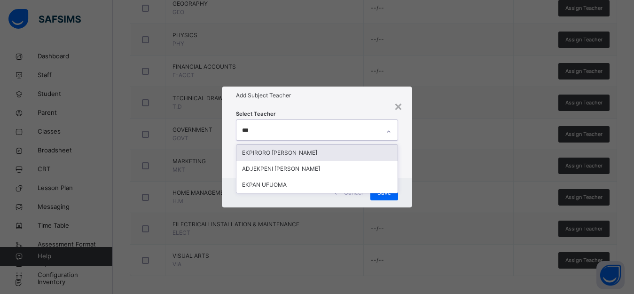
click at [373, 154] on div "EKPIRORO [PERSON_NAME]" at bounding box center [316, 153] width 161 height 16
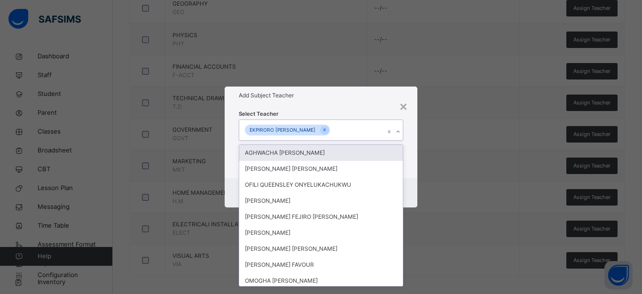
click at [433, 138] on div "× Add Subject Teacher Select Teacher option [PERSON_NAME] , selected. option AG…" at bounding box center [321, 147] width 642 height 294
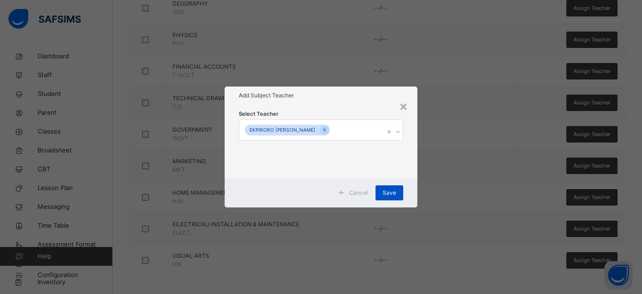
click at [393, 189] on span "Save" at bounding box center [389, 192] width 14 height 8
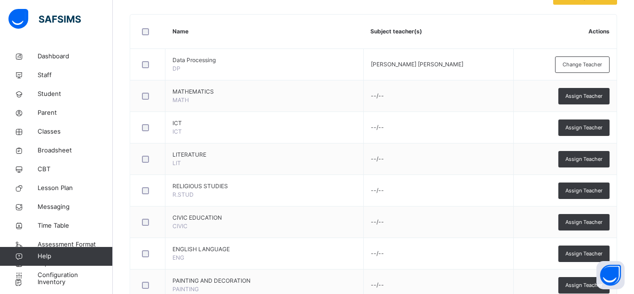
scroll to position [215, 0]
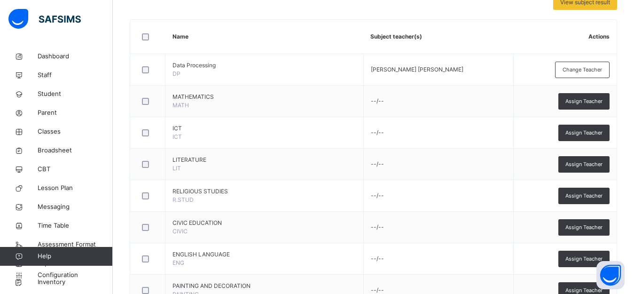
click at [585, 101] on span "Assign Teacher" at bounding box center [583, 101] width 37 height 8
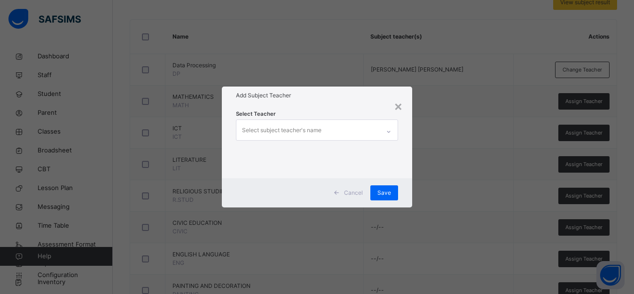
click at [334, 129] on div "Select subject teacher's name" at bounding box center [307, 130] width 143 height 20
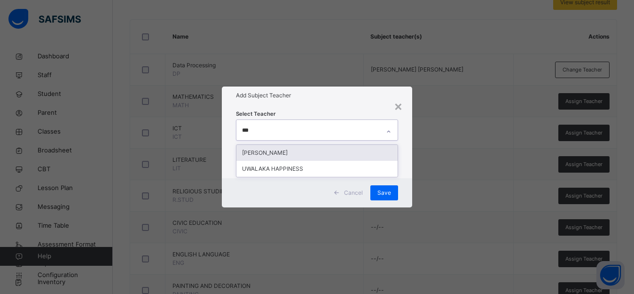
type input "****"
click at [338, 149] on div "[PERSON_NAME]" at bounding box center [316, 153] width 161 height 16
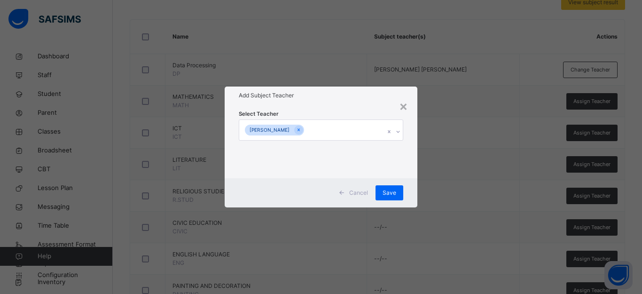
click at [447, 167] on div "× Add Subject Teacher Select Teacher [PERSON_NAME] HAPPY Cancel Save" at bounding box center [321, 147] width 642 height 294
click at [387, 189] on span "Save" at bounding box center [389, 192] width 14 height 8
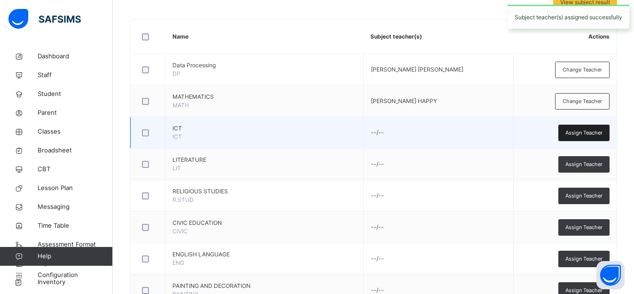
click at [589, 132] on span "Assign Teacher" at bounding box center [583, 133] width 37 height 8
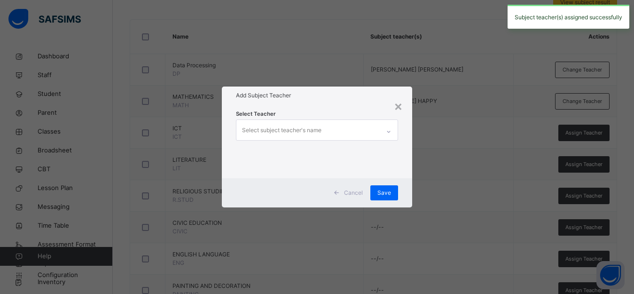
click at [342, 133] on div "Select subject teacher's name" at bounding box center [307, 130] width 143 height 20
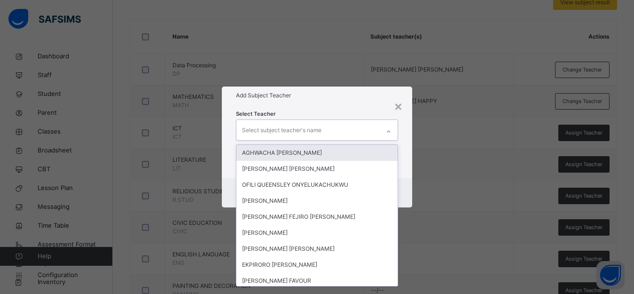
click at [342, 133] on div "Select subject teacher's name" at bounding box center [307, 130] width 143 height 20
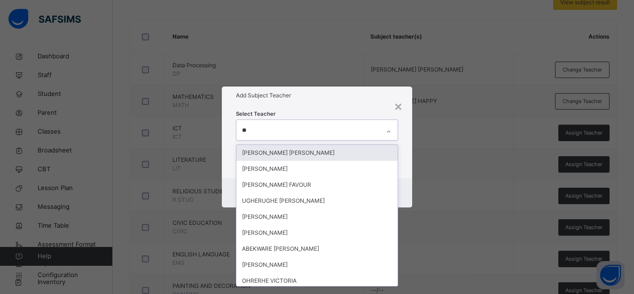
type input "***"
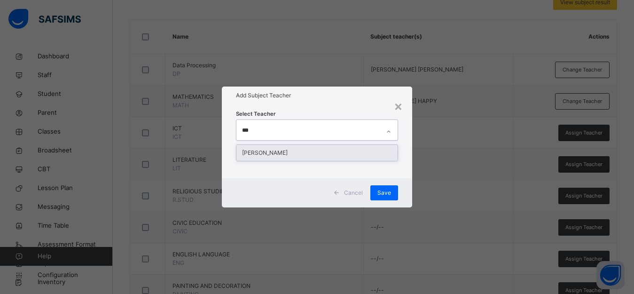
click at [379, 149] on div "[PERSON_NAME]" at bounding box center [316, 153] width 161 height 16
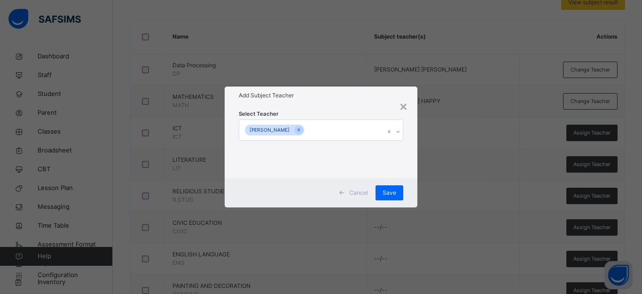
click at [495, 163] on div "× Add Subject Teacher Select Teacher OHAJURU [PERSON_NAME] Save" at bounding box center [321, 147] width 642 height 294
click at [390, 189] on span "Save" at bounding box center [389, 192] width 14 height 8
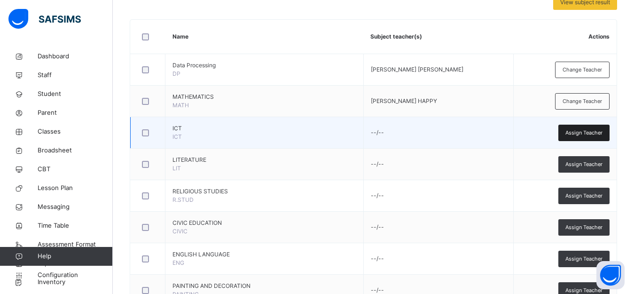
click at [602, 133] on span "Assign Teacher" at bounding box center [583, 133] width 37 height 8
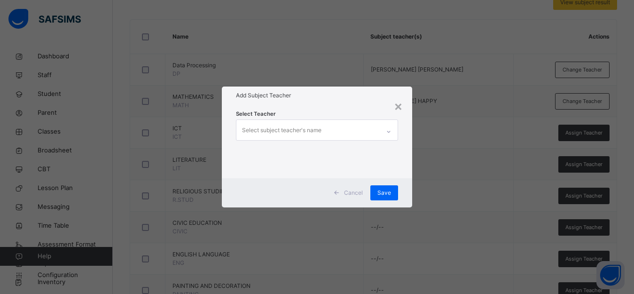
click at [366, 130] on div "Select subject teacher's name" at bounding box center [307, 130] width 143 height 20
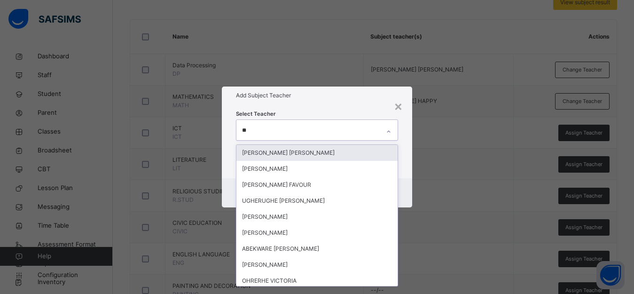
type input "***"
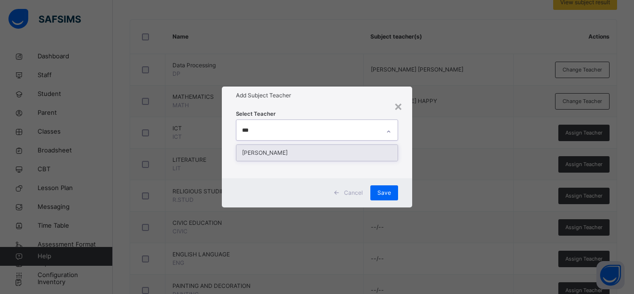
click at [360, 146] on div "[PERSON_NAME]" at bounding box center [316, 153] width 161 height 16
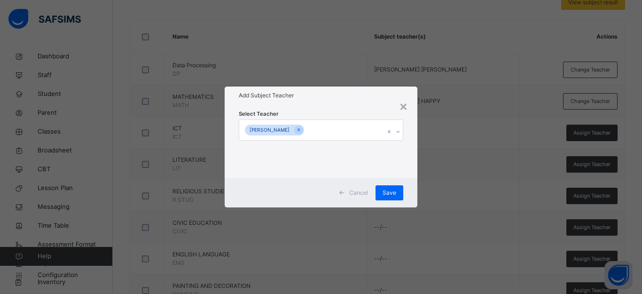
click at [488, 175] on div "× Add Subject Teacher Select Teacher OHAJURU [PERSON_NAME] Save" at bounding box center [321, 147] width 642 height 294
click at [396, 194] on div "Save" at bounding box center [389, 192] width 28 height 15
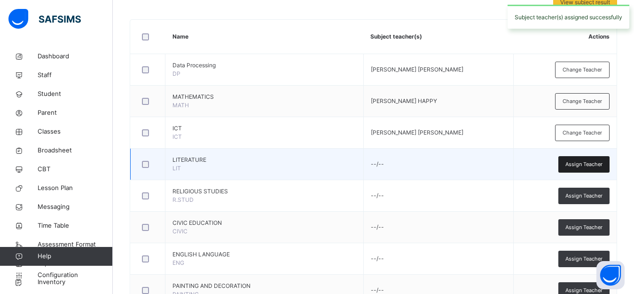
click at [582, 167] on span "Assign Teacher" at bounding box center [583, 164] width 37 height 8
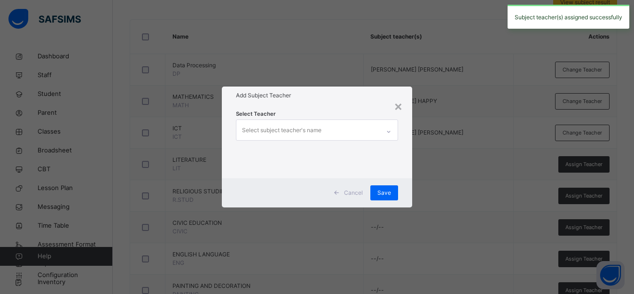
click at [335, 135] on div "Select subject teacher's name" at bounding box center [307, 130] width 143 height 20
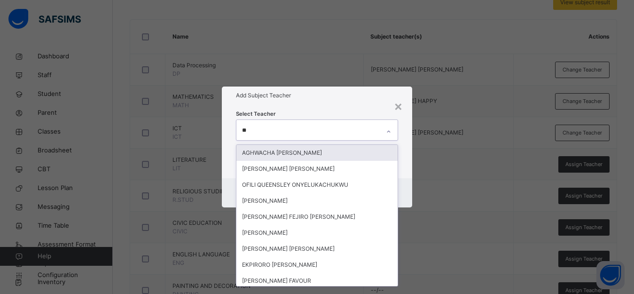
type input "***"
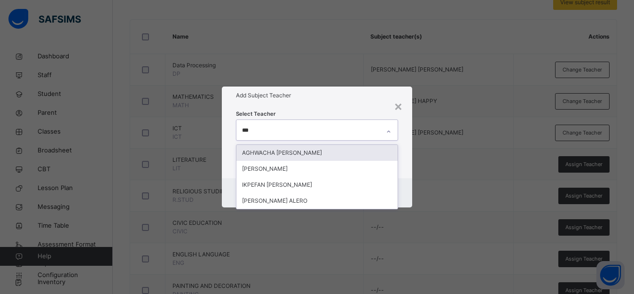
click at [335, 150] on div "AGHWACHA [PERSON_NAME]" at bounding box center [316, 153] width 161 height 16
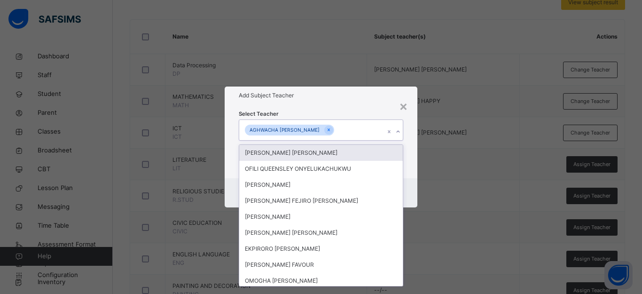
click at [516, 177] on div "× Add Subject Teacher Select Teacher option AGHWACHA [PERSON_NAME], selected. o…" at bounding box center [321, 147] width 642 height 294
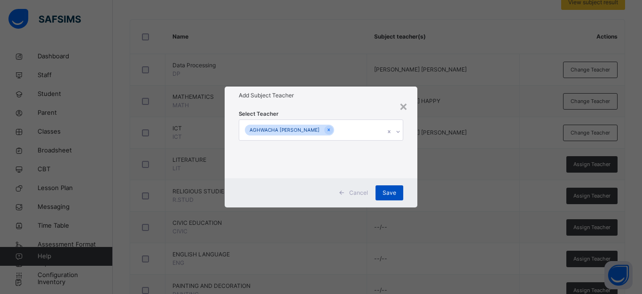
click at [387, 194] on span "Save" at bounding box center [389, 192] width 14 height 8
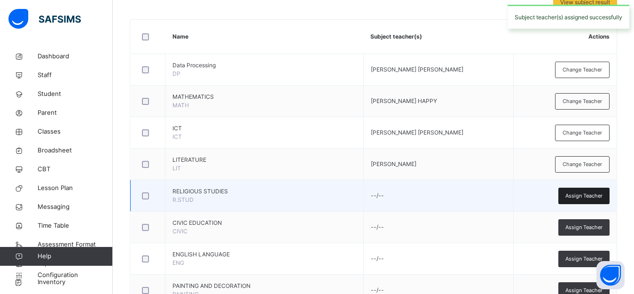
click at [592, 197] on span "Assign Teacher" at bounding box center [583, 196] width 37 height 8
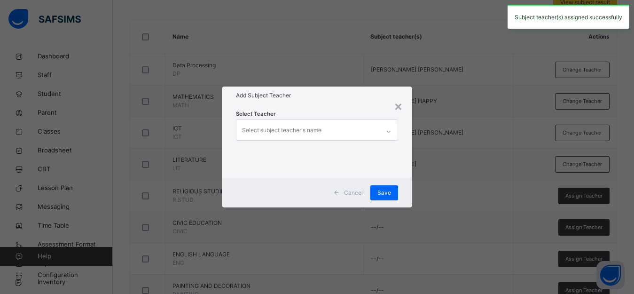
click at [249, 132] on div "Select subject teacher's name" at bounding box center [281, 130] width 79 height 18
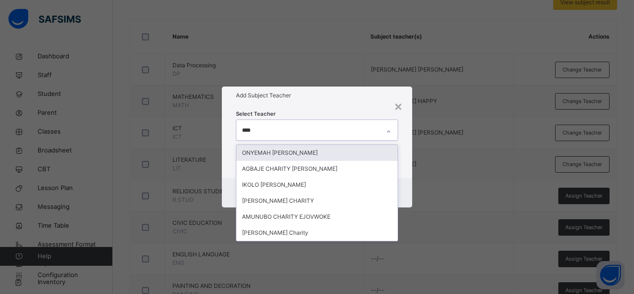
type input "*****"
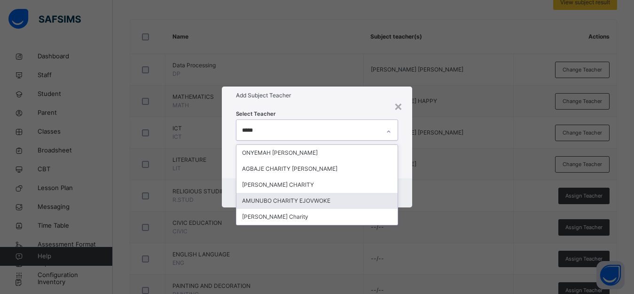
click at [261, 203] on div "AMUNUBO CHARITY EJOVWOKE" at bounding box center [316, 201] width 161 height 16
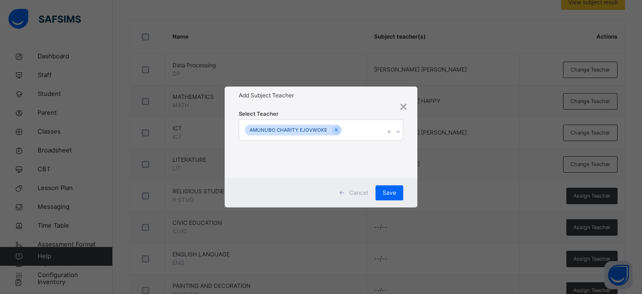
click at [500, 183] on div "× Add Subject Teacher Select Teacher AMUNUBO CHARITY EJOVWOKE Cancel Save" at bounding box center [321, 147] width 642 height 294
click at [394, 192] on span "Save" at bounding box center [389, 192] width 14 height 8
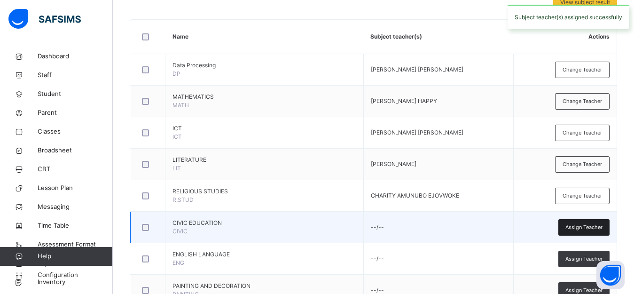
click at [593, 226] on span "Assign Teacher" at bounding box center [583, 227] width 37 height 8
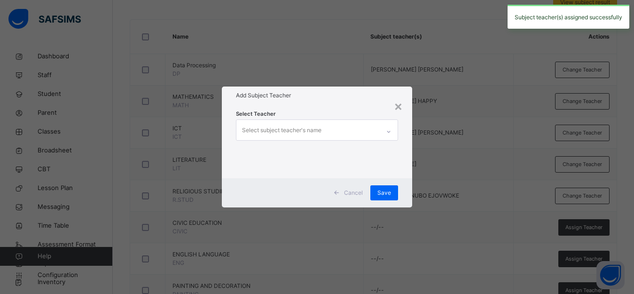
click at [266, 131] on div "Select subject teacher's name" at bounding box center [281, 130] width 79 height 18
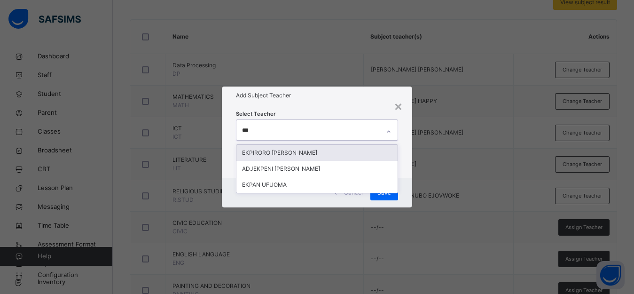
type input "****"
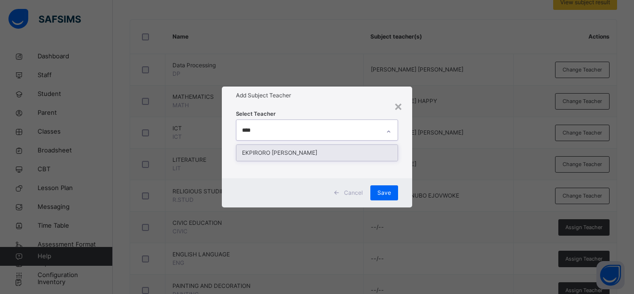
click at [273, 152] on div "EKPIRORO [PERSON_NAME]" at bounding box center [316, 153] width 161 height 16
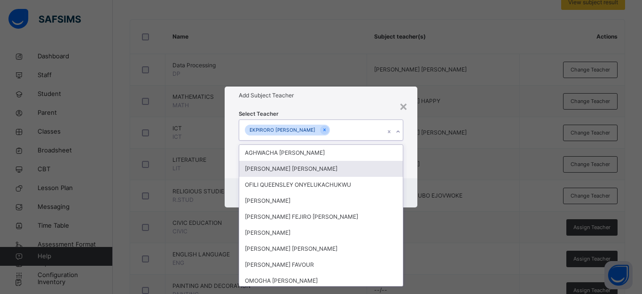
click at [456, 179] on div "× Add Subject Teacher Select Teacher option [PERSON_NAME] , selected. option [P…" at bounding box center [321, 147] width 642 height 294
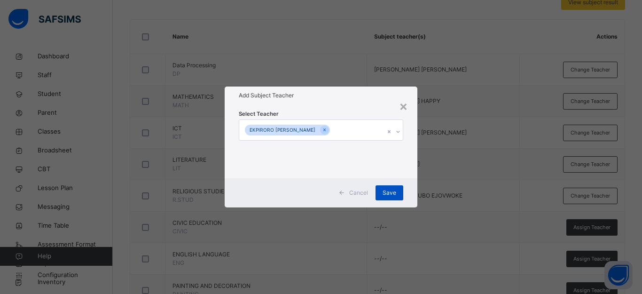
click at [394, 187] on div "Save" at bounding box center [389, 192] width 28 height 15
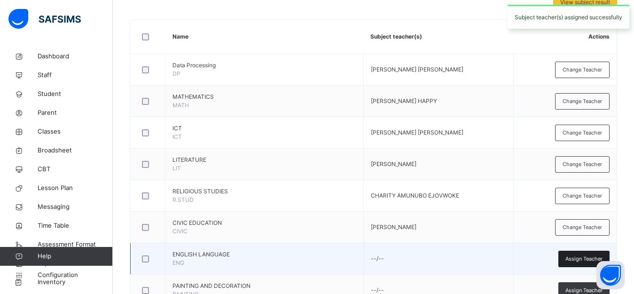
click at [585, 256] on span "Assign Teacher" at bounding box center [583, 259] width 37 height 8
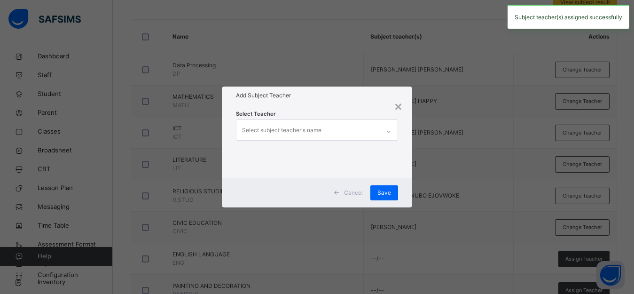
click at [335, 131] on div "Select subject teacher's name" at bounding box center [307, 130] width 143 height 20
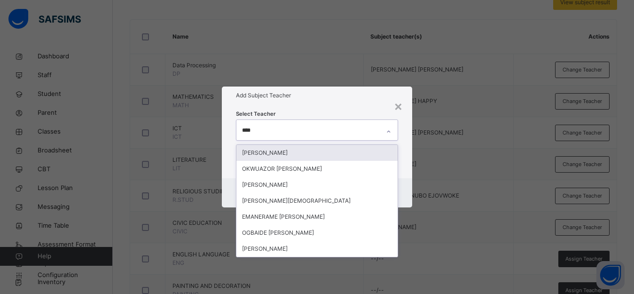
type input "*****"
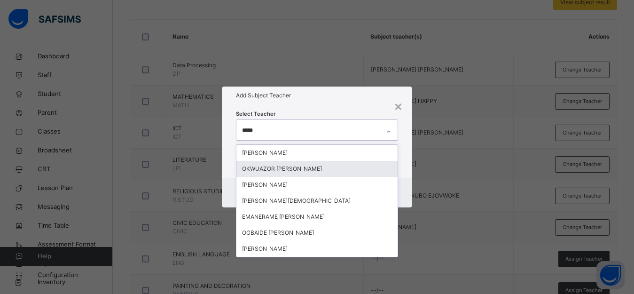
click at [318, 166] on div "OKWUAZOR [PERSON_NAME]" at bounding box center [316, 169] width 161 height 16
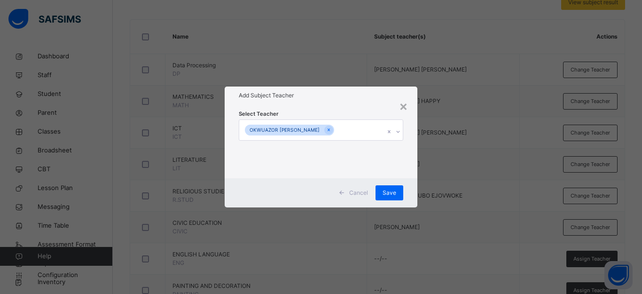
click at [444, 144] on div "× Add Subject Teacher Select Teacher OKWUAZOR [PERSON_NAME] Cancel Save" at bounding box center [321, 147] width 642 height 294
click at [385, 189] on span "Save" at bounding box center [389, 192] width 14 height 8
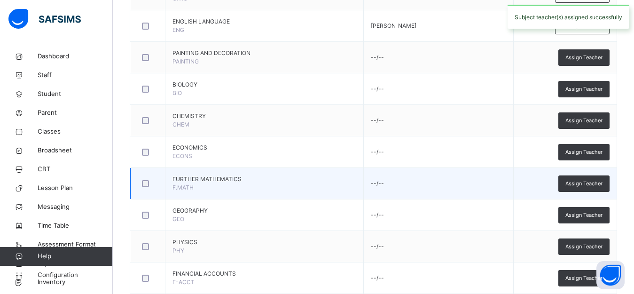
scroll to position [446, 0]
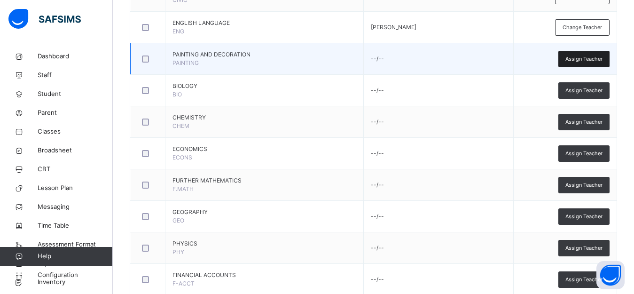
click at [597, 61] on span "Assign Teacher" at bounding box center [583, 59] width 37 height 8
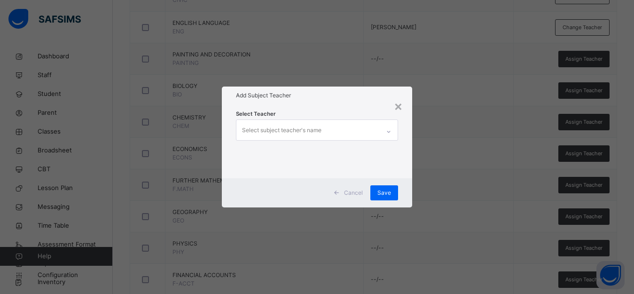
click at [330, 130] on div "Select subject teacher's name" at bounding box center [307, 130] width 143 height 20
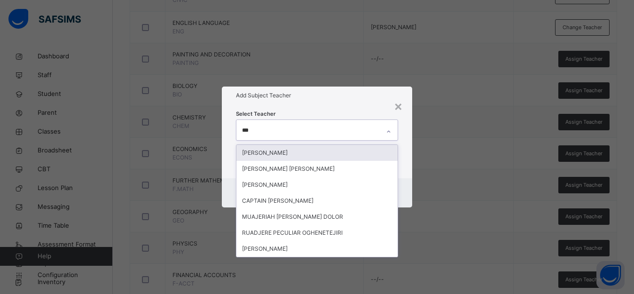
type input "****"
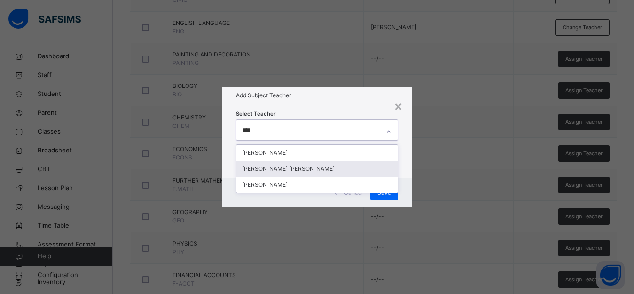
click at [294, 169] on div "[PERSON_NAME] [PERSON_NAME]" at bounding box center [316, 169] width 161 height 16
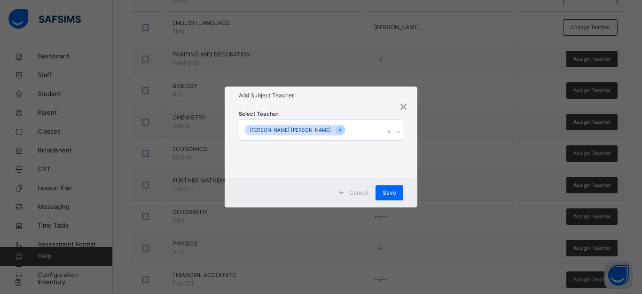
drag, startPoint x: 421, startPoint y: 156, endPoint x: 419, endPoint y: 162, distance: 6.8
click at [421, 157] on div "× Add Subject Teacher Select Teacher [PERSON_NAME] [PERSON_NAME] Cancel Save" at bounding box center [321, 147] width 642 height 294
click at [391, 191] on span "Save" at bounding box center [389, 192] width 14 height 8
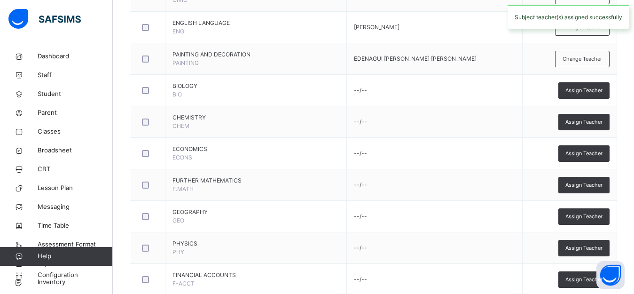
click at [589, 86] on div "Assign Teacher" at bounding box center [583, 90] width 51 height 16
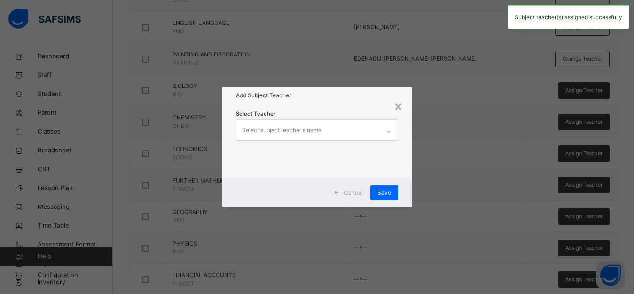
click at [327, 128] on div "Select subject teacher's name" at bounding box center [307, 130] width 143 height 20
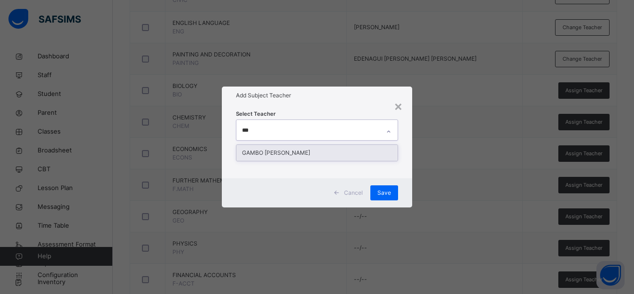
type input "****"
click at [331, 152] on div "GAMBO [PERSON_NAME]" at bounding box center [316, 153] width 161 height 16
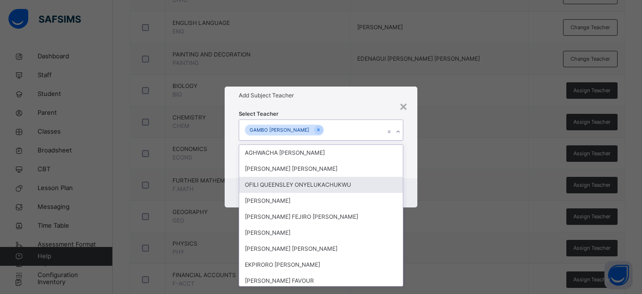
click at [453, 186] on div "× Add Subject Teacher Select Teacher option [PERSON_NAME], selected. option OFI…" at bounding box center [321, 147] width 642 height 294
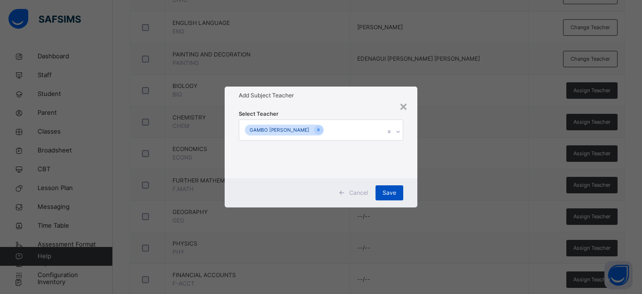
click at [392, 192] on span "Save" at bounding box center [389, 192] width 14 height 8
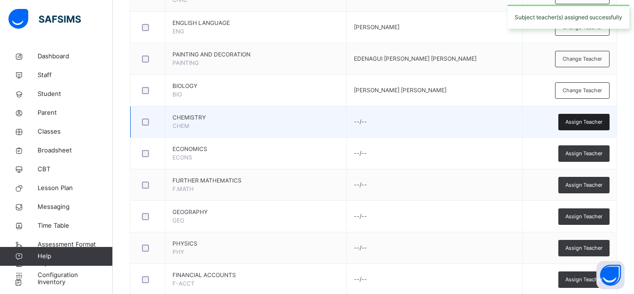
click at [591, 122] on span "Assign Teacher" at bounding box center [583, 122] width 37 height 8
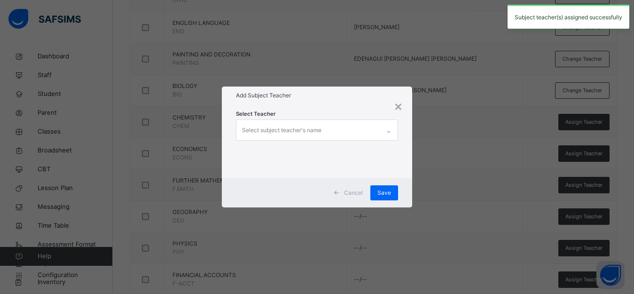
click at [296, 128] on div "Select subject teacher's name" at bounding box center [281, 130] width 79 height 18
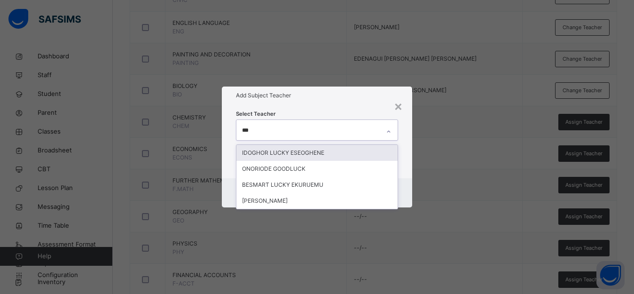
type input "****"
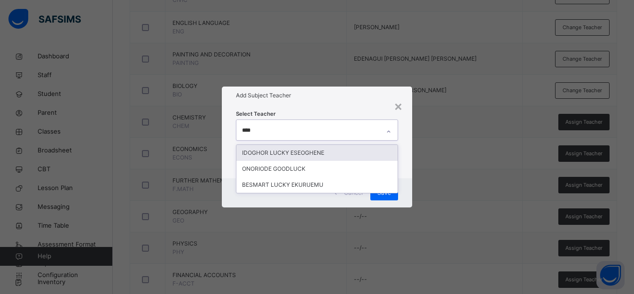
click at [291, 150] on div "IDOGHOR LUCKY ESEOGHENE" at bounding box center [316, 153] width 161 height 16
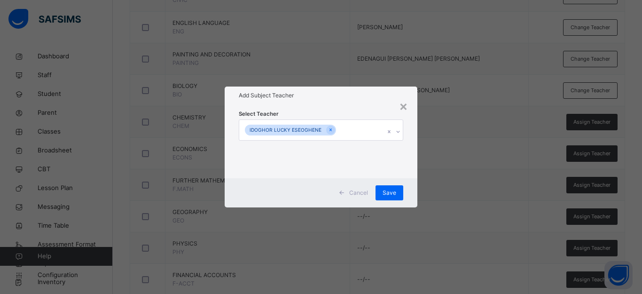
click at [433, 175] on div "× Add Subject Teacher Select Teacher IDOGHOR LUCKY ESEOGHENE Cancel Save" at bounding box center [321, 147] width 642 height 294
click at [392, 192] on span "Save" at bounding box center [389, 192] width 14 height 8
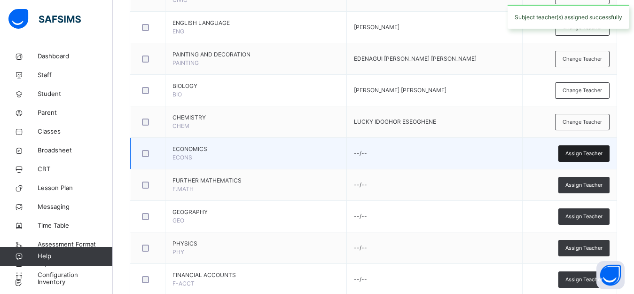
click at [599, 156] on span "Assign Teacher" at bounding box center [583, 153] width 37 height 8
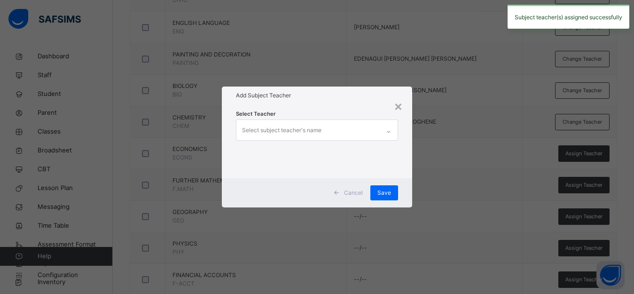
click at [330, 129] on div "Select subject teacher's name" at bounding box center [307, 130] width 143 height 20
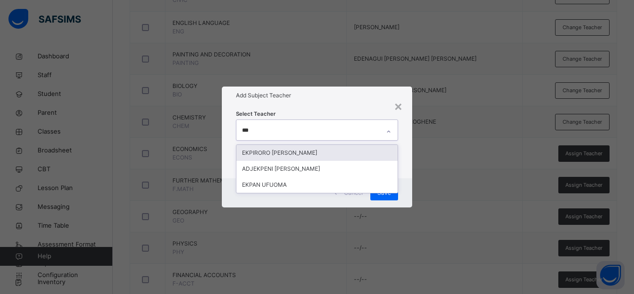
type input "****"
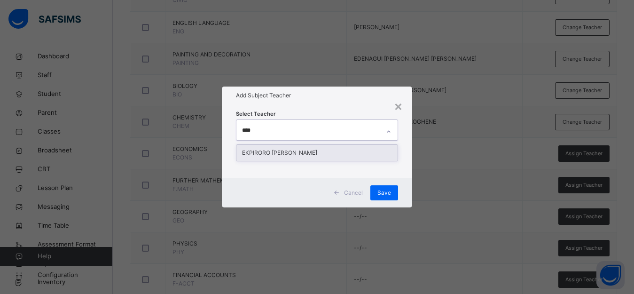
click at [321, 148] on div "EKPIRORO [PERSON_NAME]" at bounding box center [316, 153] width 161 height 16
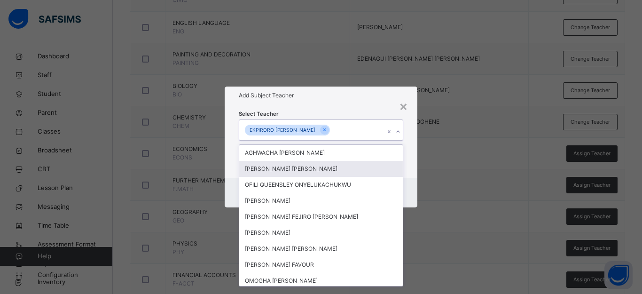
click at [443, 178] on div "× Add Subject Teacher Select Teacher option [PERSON_NAME] , selected. option [P…" at bounding box center [321, 147] width 642 height 294
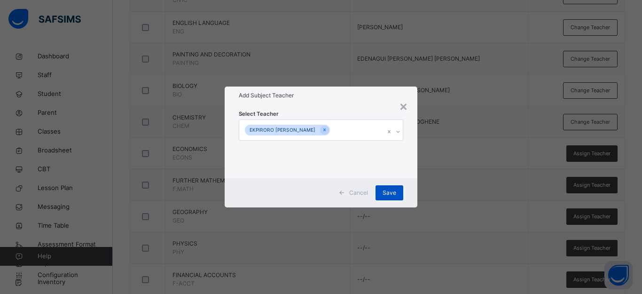
click at [391, 194] on span "Save" at bounding box center [389, 192] width 14 height 8
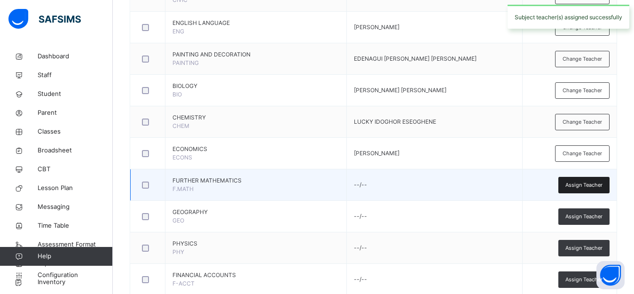
click at [575, 184] on span "Assign Teacher" at bounding box center [583, 185] width 37 height 8
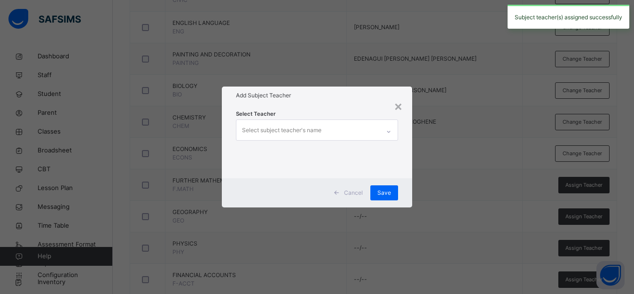
click at [347, 130] on div "Select subject teacher's name" at bounding box center [307, 130] width 143 height 20
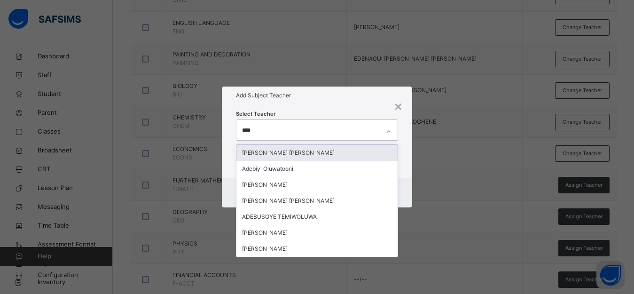
type input "*****"
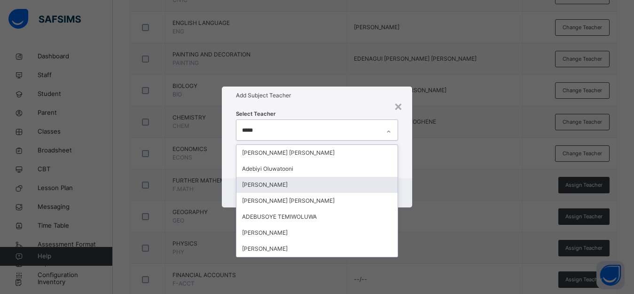
click at [323, 185] on div "[PERSON_NAME]" at bounding box center [316, 185] width 161 height 16
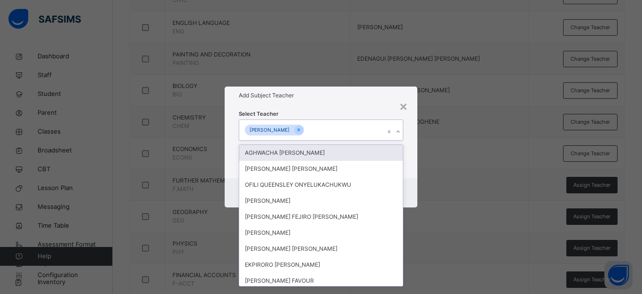
click at [428, 156] on div "× Add Subject Teacher Select Teacher option [PERSON_NAME], selected. option AGH…" at bounding box center [321, 147] width 642 height 294
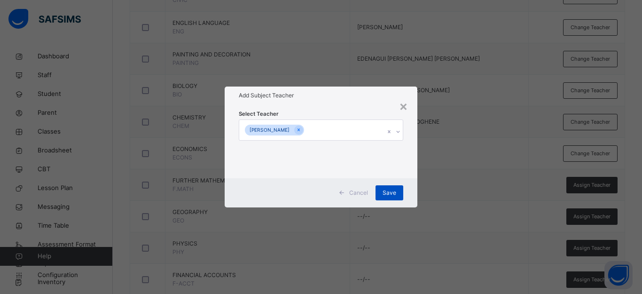
click at [384, 188] on span "Save" at bounding box center [389, 192] width 14 height 8
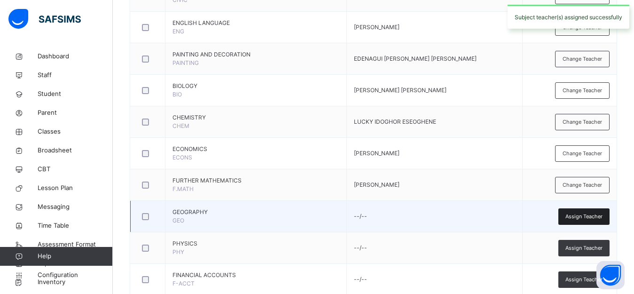
click at [582, 213] on span "Assign Teacher" at bounding box center [583, 216] width 37 height 8
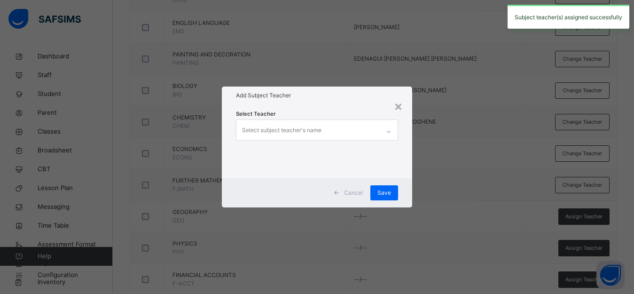
click at [302, 124] on div "Select subject teacher's name" at bounding box center [281, 130] width 79 height 18
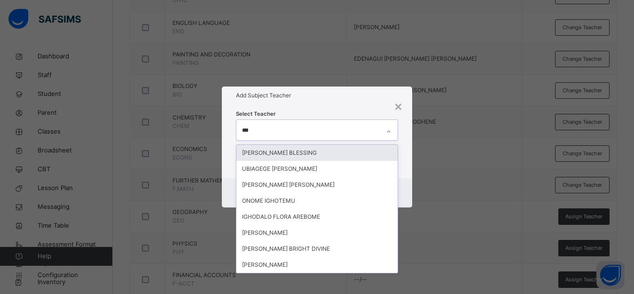
type input "****"
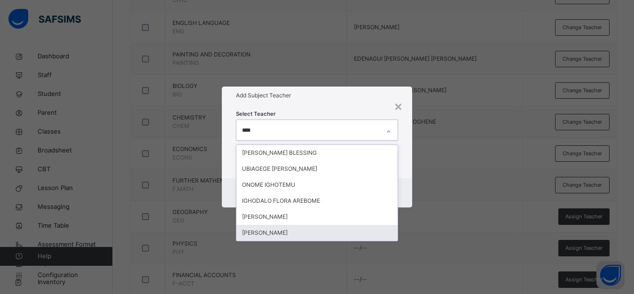
click at [284, 236] on div "[PERSON_NAME]" at bounding box center [316, 233] width 161 height 16
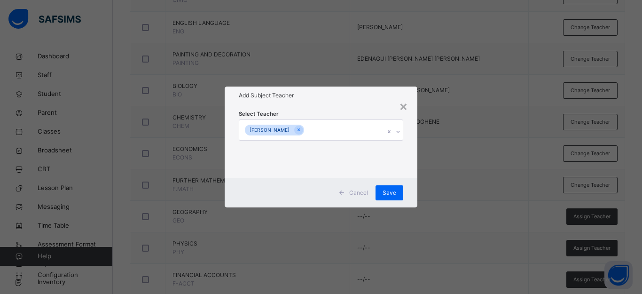
click at [461, 201] on div "× Add Subject Teacher Select Teacher [PERSON_NAME] Save" at bounding box center [321, 147] width 642 height 294
click at [392, 195] on span "Save" at bounding box center [389, 192] width 14 height 8
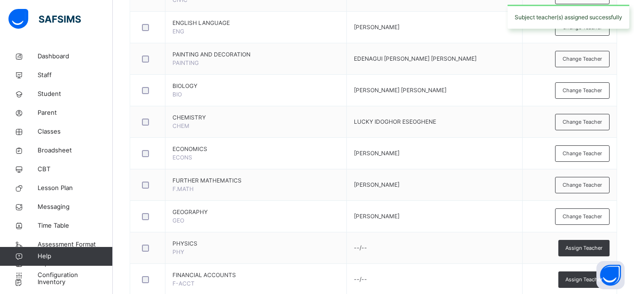
click at [584, 214] on span "Change Teacher" at bounding box center [581, 216] width 39 height 8
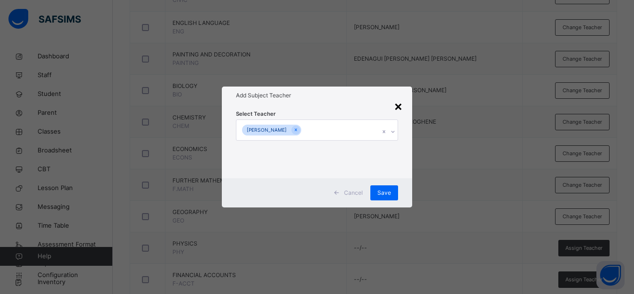
click at [400, 107] on div "×" at bounding box center [398, 106] width 9 height 20
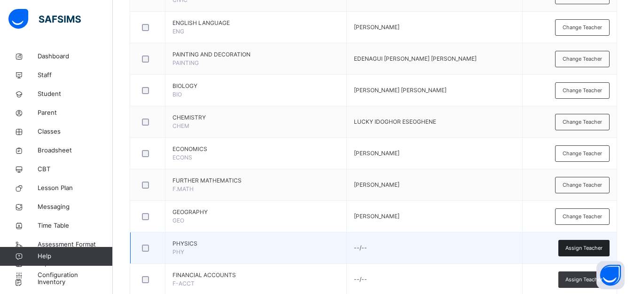
click at [585, 249] on span "Assign Teacher" at bounding box center [583, 248] width 37 height 8
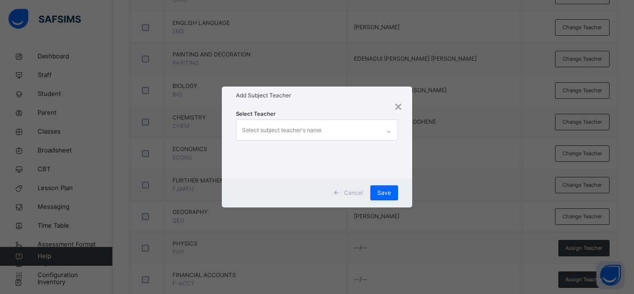
click at [286, 134] on div "Select subject teacher's name" at bounding box center [281, 130] width 79 height 18
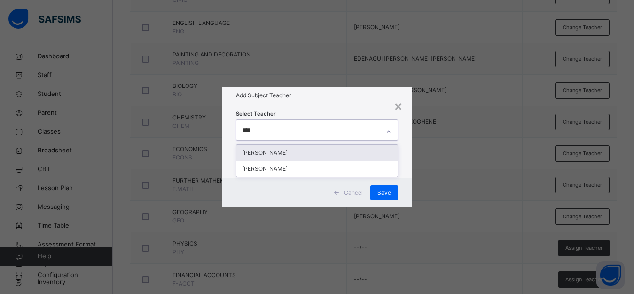
type input "*****"
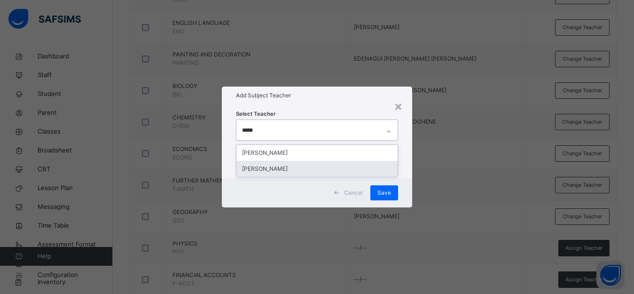
click at [294, 173] on div "[PERSON_NAME]" at bounding box center [316, 169] width 161 height 16
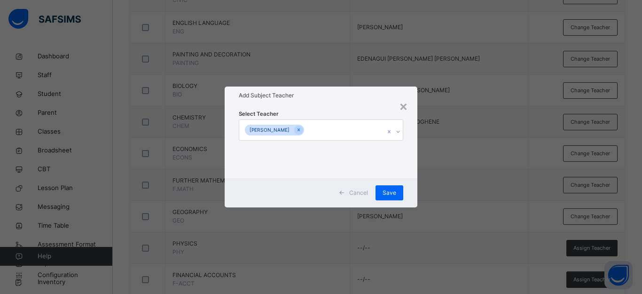
click at [480, 188] on div "× Add Subject Teacher Select Teacher [PERSON_NAME] Cancel Save" at bounding box center [321, 147] width 642 height 294
click at [387, 191] on span "Save" at bounding box center [389, 192] width 14 height 8
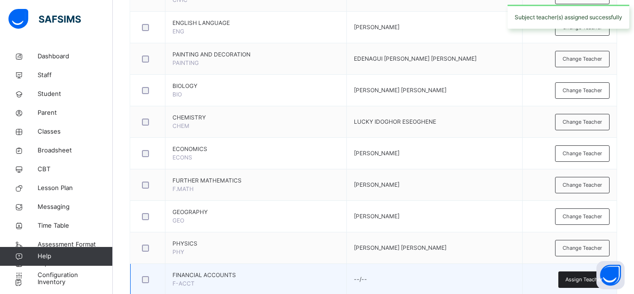
click at [576, 278] on span "Assign Teacher" at bounding box center [583, 279] width 37 height 8
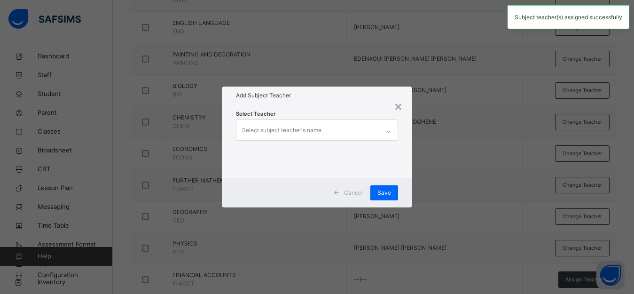
click at [367, 131] on div "Select subject teacher's name" at bounding box center [307, 130] width 143 height 20
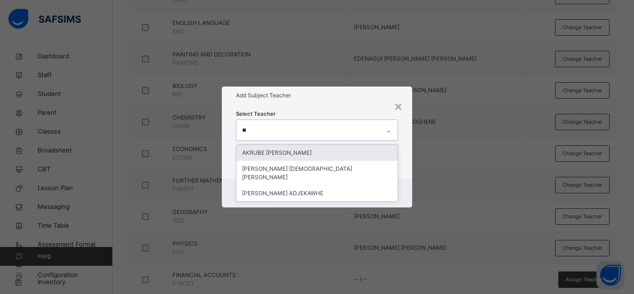
type input "***"
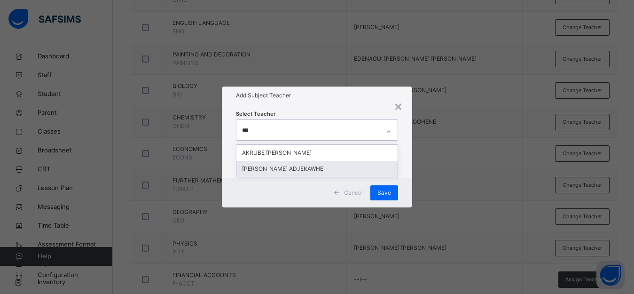
click at [325, 172] on div "[PERSON_NAME] ADJEKAWHE" at bounding box center [316, 169] width 161 height 16
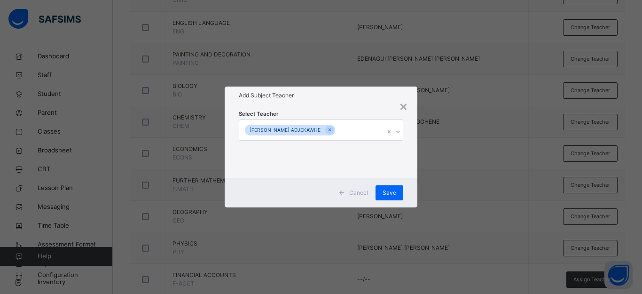
click at [457, 210] on div "× Add Subject Teacher Select Teacher [PERSON_NAME] ADJEKAWHE Cancel Save" at bounding box center [321, 147] width 642 height 294
click at [387, 192] on span "Save" at bounding box center [389, 192] width 14 height 8
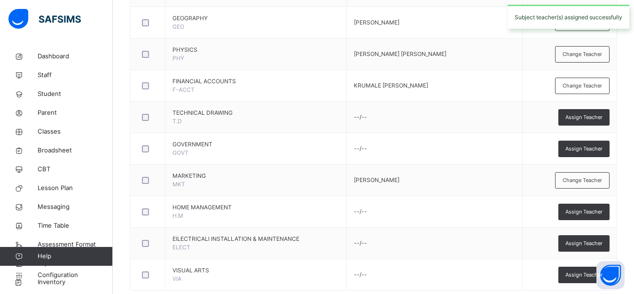
scroll to position [660, 0]
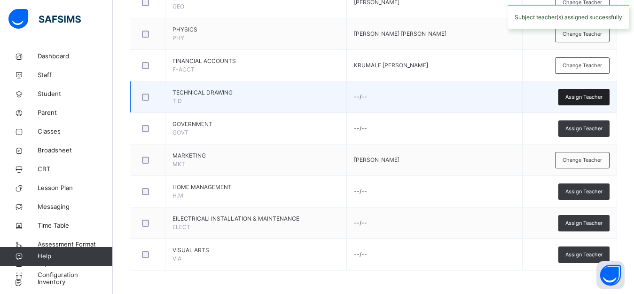
click at [576, 97] on span "Assign Teacher" at bounding box center [583, 97] width 37 height 8
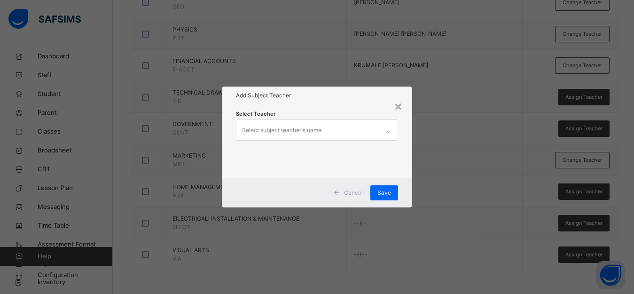
click at [316, 132] on div "Select subject teacher's name" at bounding box center [281, 130] width 79 height 18
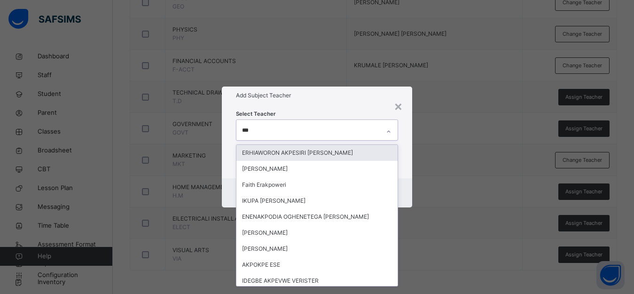
type input "****"
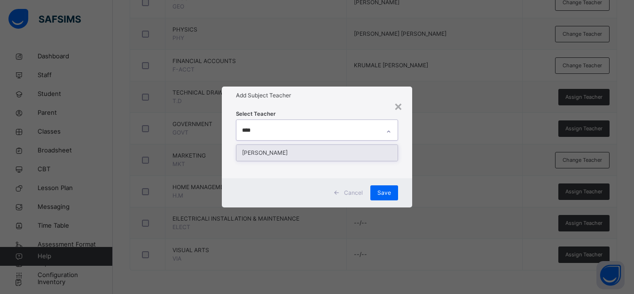
click at [300, 150] on div "[PERSON_NAME]" at bounding box center [316, 153] width 161 height 16
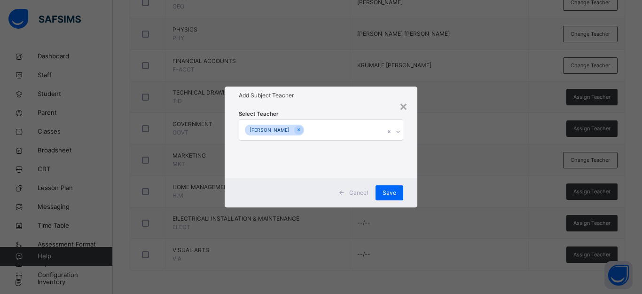
click at [451, 177] on div "× Add Subject Teacher Select Teacher [PERSON_NAME] Cancel Save" at bounding box center [321, 147] width 642 height 294
click at [388, 192] on span "Save" at bounding box center [389, 192] width 14 height 8
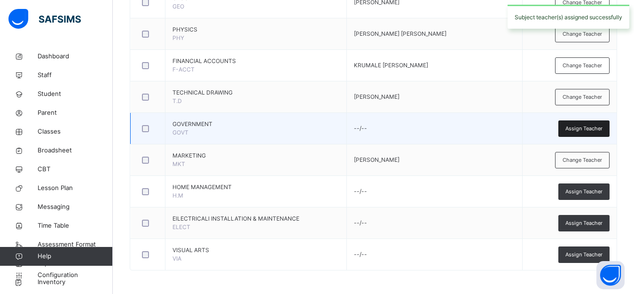
click at [592, 127] on span "Assign Teacher" at bounding box center [583, 129] width 37 height 8
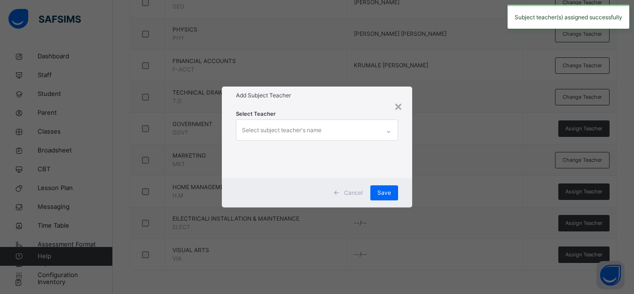
click at [355, 127] on div "Select subject teacher's name" at bounding box center [307, 130] width 143 height 20
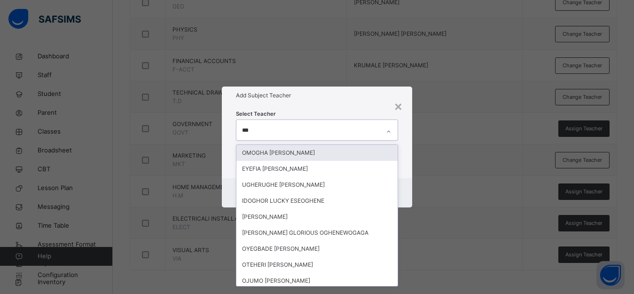
type input "****"
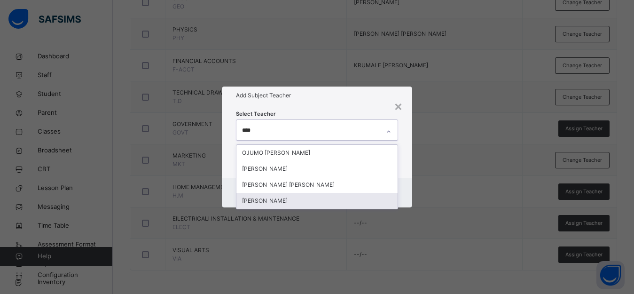
click at [336, 202] on div "[PERSON_NAME]" at bounding box center [316, 201] width 161 height 16
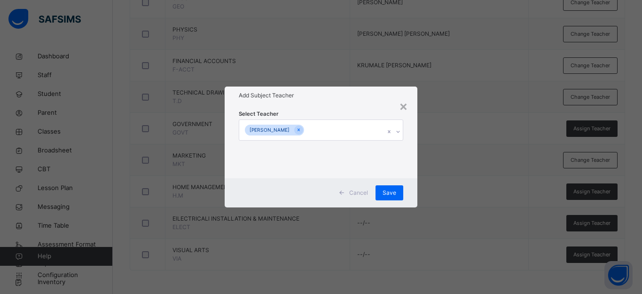
click at [496, 180] on div "× Add Subject Teacher Select Teacher [PERSON_NAME] Cancel Save" at bounding box center [321, 147] width 642 height 294
click at [393, 192] on span "Save" at bounding box center [389, 192] width 14 height 8
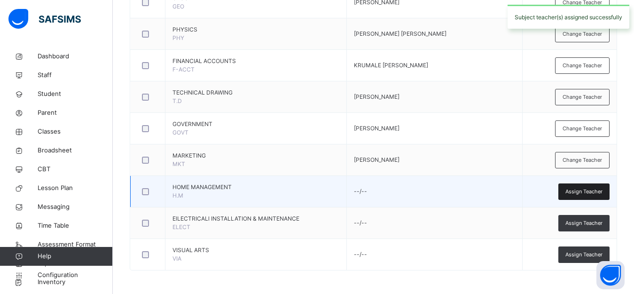
click at [602, 193] on span "Assign Teacher" at bounding box center [583, 191] width 37 height 8
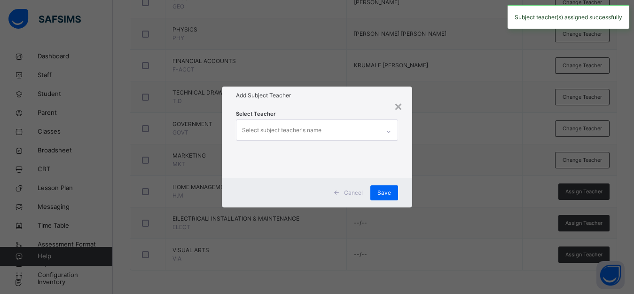
click at [298, 131] on div "Select subject teacher's name" at bounding box center [281, 130] width 79 height 18
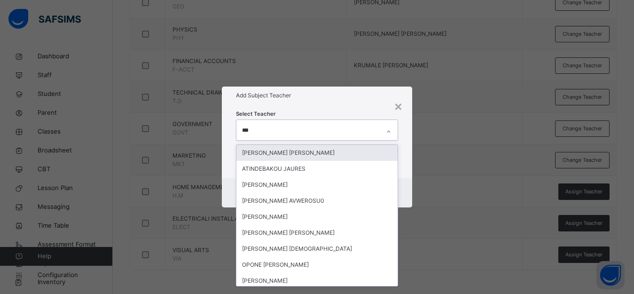
type input "****"
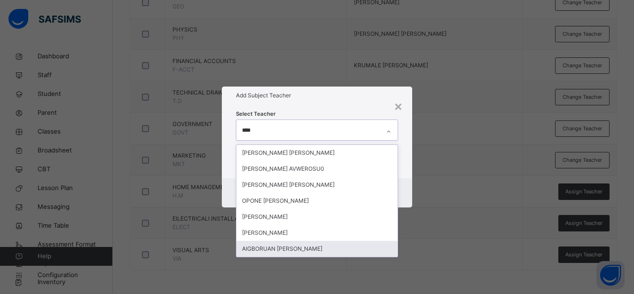
click at [289, 249] on div "AIGBORUAN [PERSON_NAME]" at bounding box center [316, 249] width 161 height 16
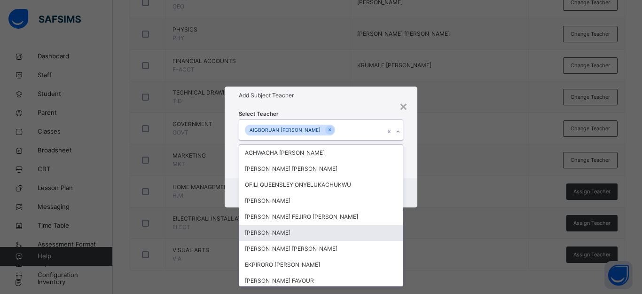
click at [462, 155] on div "× Add Subject Teacher Select Teacher option AIGBORUAN [PERSON_NAME], selected. …" at bounding box center [321, 147] width 642 height 294
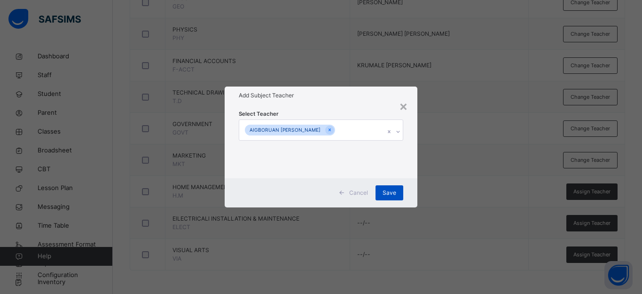
click at [391, 190] on span "Save" at bounding box center [389, 192] width 14 height 8
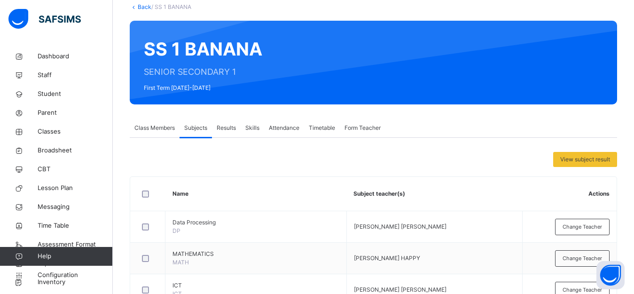
scroll to position [0, 0]
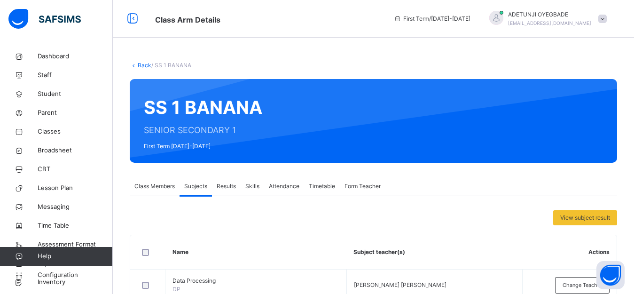
click at [142, 65] on link "Back" at bounding box center [145, 65] width 14 height 7
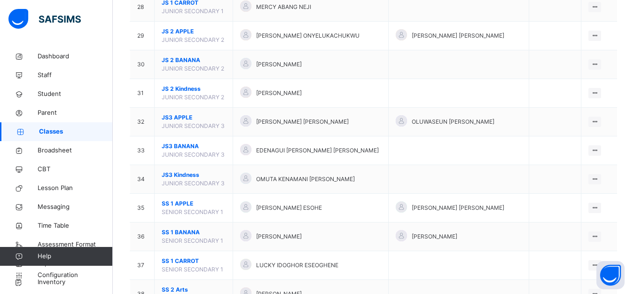
scroll to position [890, 0]
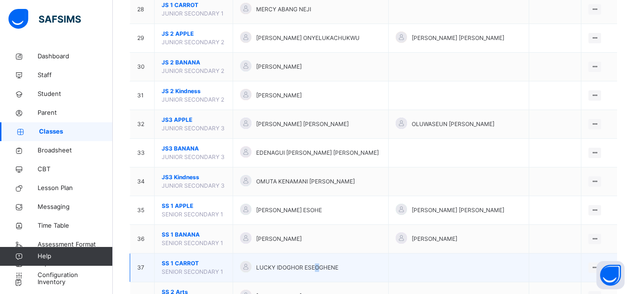
drag, startPoint x: 323, startPoint y: 274, endPoint x: 329, endPoint y: 271, distance: 6.7
click at [327, 273] on div "LUCKY IDOGHOR ESEOGHENE" at bounding box center [310, 268] width 141 height 14
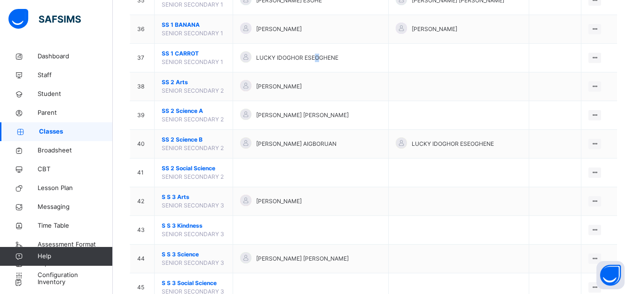
scroll to position [1095, 0]
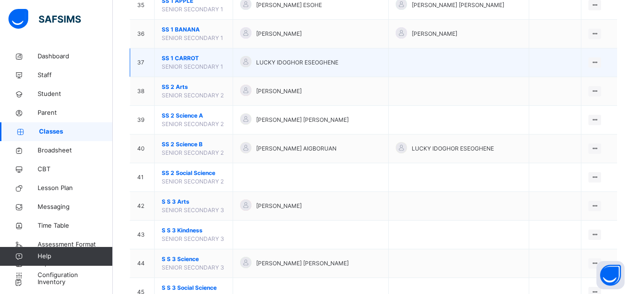
click at [212, 61] on span "SS 1 CARROT" at bounding box center [194, 58] width 64 height 8
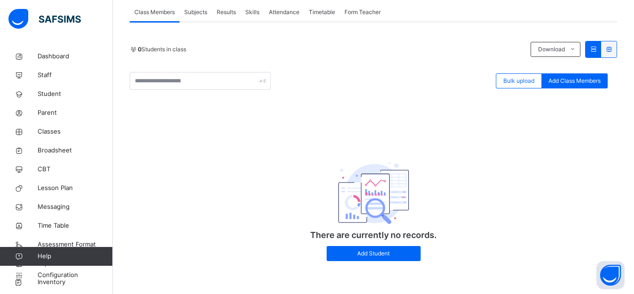
scroll to position [68, 0]
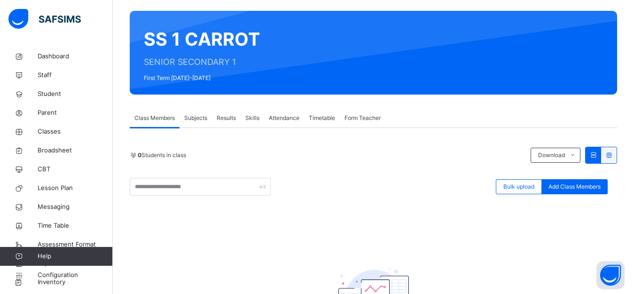
click at [193, 120] on span "Subjects" at bounding box center [195, 118] width 23 height 8
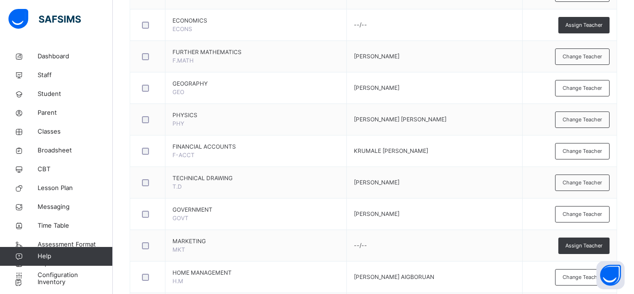
scroll to position [576, 0]
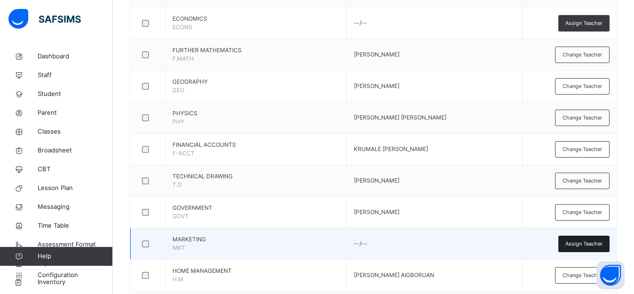
click at [602, 244] on span "Assign Teacher" at bounding box center [583, 244] width 37 height 8
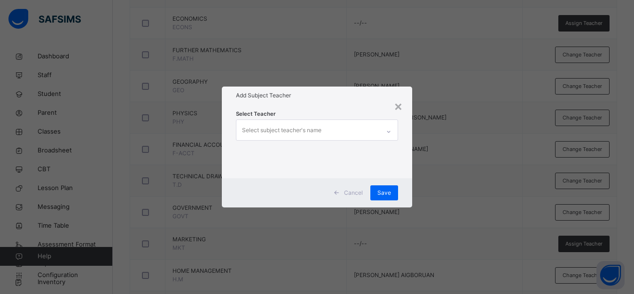
click at [347, 127] on div "Select subject teacher's name" at bounding box center [307, 130] width 143 height 20
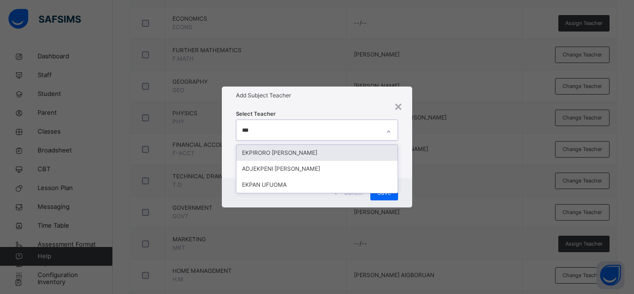
type input "****"
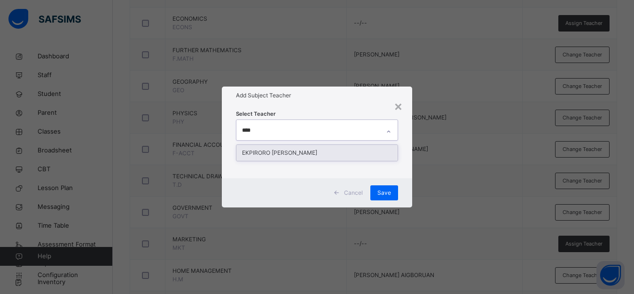
click at [352, 147] on div "EKPIRORO [PERSON_NAME]" at bounding box center [316, 153] width 161 height 16
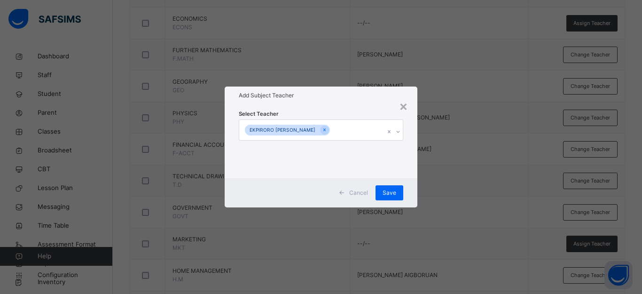
click at [454, 172] on div "× Add Subject Teacher Select Teacher [PERSON_NAME] Save" at bounding box center [321, 147] width 642 height 294
click at [388, 187] on div "Save" at bounding box center [389, 192] width 28 height 15
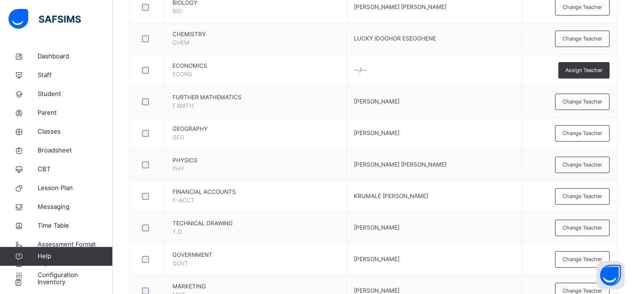
scroll to position [481, 0]
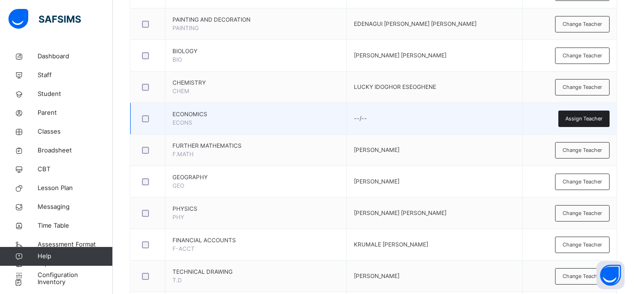
click at [597, 115] on span "Assign Teacher" at bounding box center [583, 119] width 37 height 8
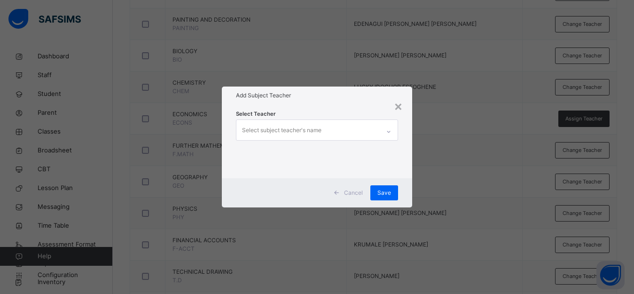
click at [313, 124] on div "Select subject teacher's name" at bounding box center [281, 130] width 79 height 18
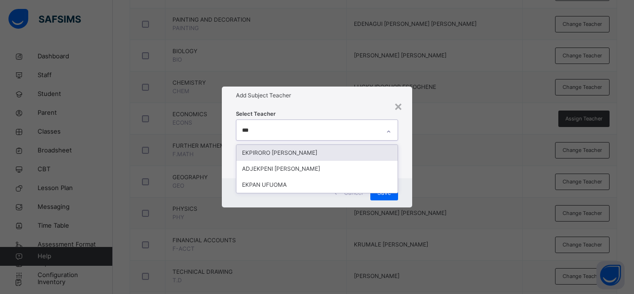
type input "****"
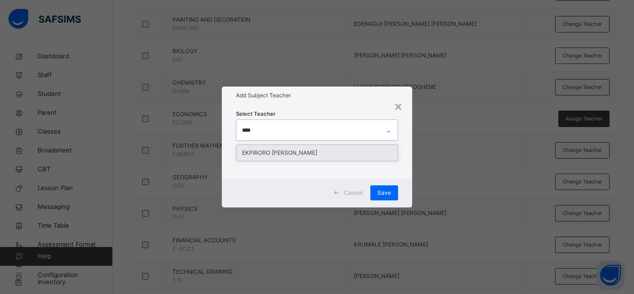
click at [314, 155] on div "EKPIRORO [PERSON_NAME]" at bounding box center [316, 153] width 161 height 16
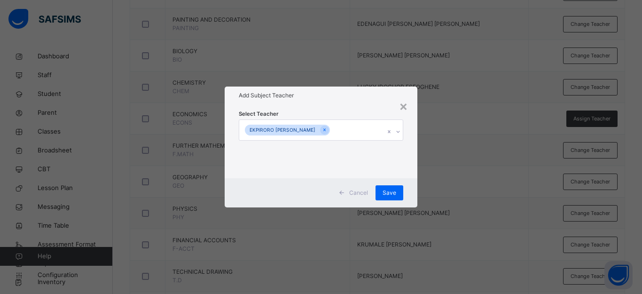
click at [459, 173] on div "× Add Subject Teacher Select Teacher [PERSON_NAME] Save" at bounding box center [321, 147] width 642 height 294
click at [392, 194] on span "Save" at bounding box center [389, 192] width 14 height 8
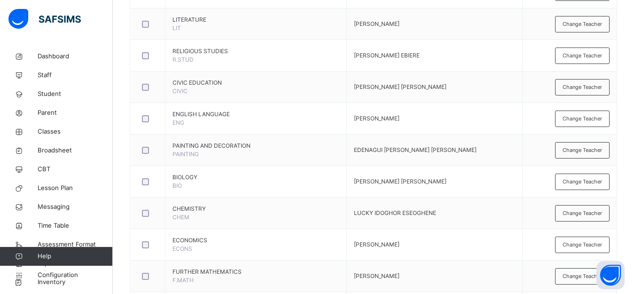
scroll to position [352, 0]
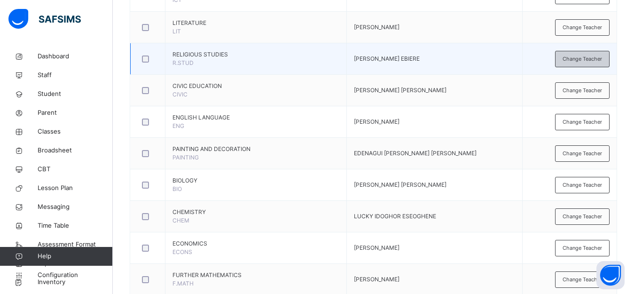
click at [576, 59] on span "Change Teacher" at bounding box center [581, 59] width 39 height 8
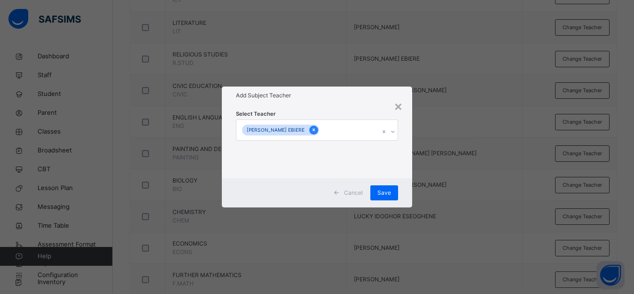
click at [312, 129] on icon at bounding box center [313, 129] width 5 height 7
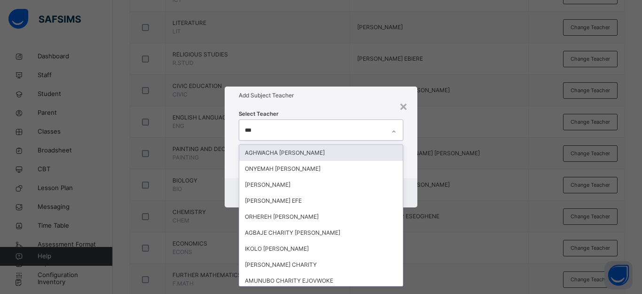
type input "****"
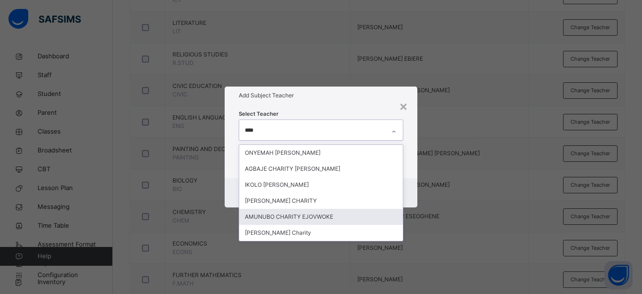
click at [282, 213] on div "AMUNUBO CHARITY EJOVWOKE" at bounding box center [320, 217] width 163 height 16
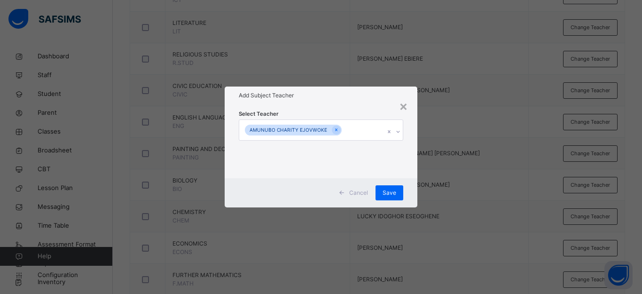
click at [514, 156] on div "× Add Subject Teacher Select Teacher AMUNUBO CHARITY EJOVWOKE Cancel Save" at bounding box center [321, 147] width 642 height 294
click at [396, 192] on span "Save" at bounding box center [389, 192] width 14 height 8
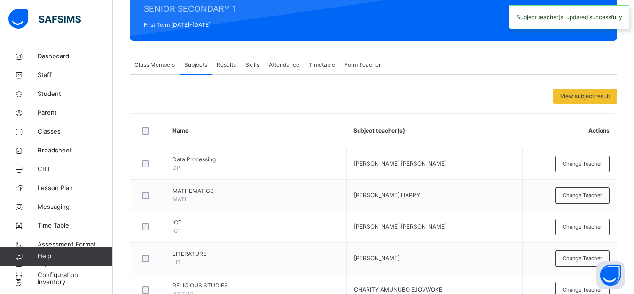
scroll to position [0, 0]
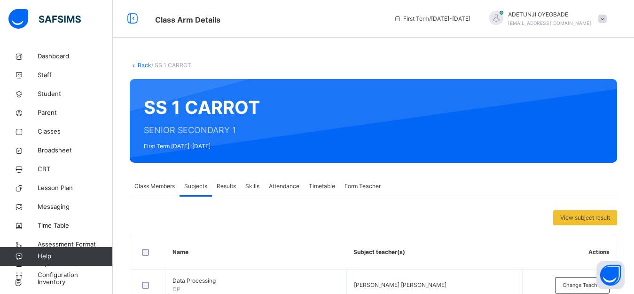
click at [141, 65] on link "Back" at bounding box center [145, 65] width 14 height 7
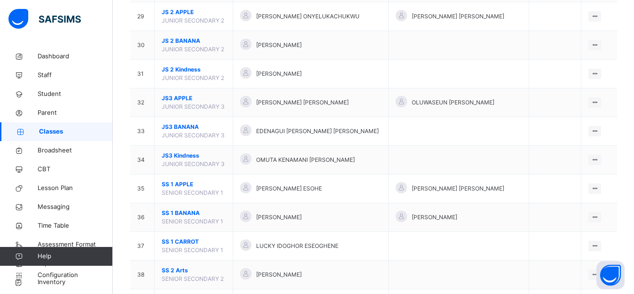
scroll to position [914, 0]
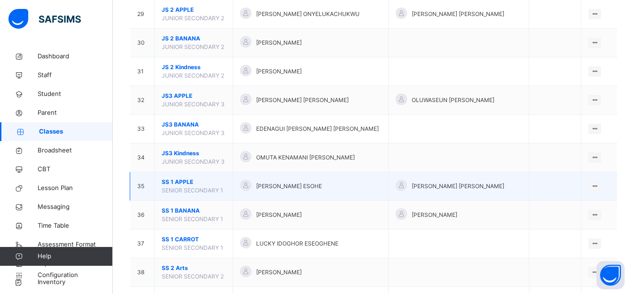
click at [281, 179] on div "[PERSON_NAME] ESOHE" at bounding box center [310, 186] width 141 height 14
click at [382, 195] on td "[PERSON_NAME] ESOHE" at bounding box center [311, 186] width 156 height 29
click at [601, 196] on ul "View Class Assign form Teacher" at bounding box center [563, 213] width 76 height 35
click at [577, 203] on div "View Class" at bounding box center [570, 204] width 54 height 9
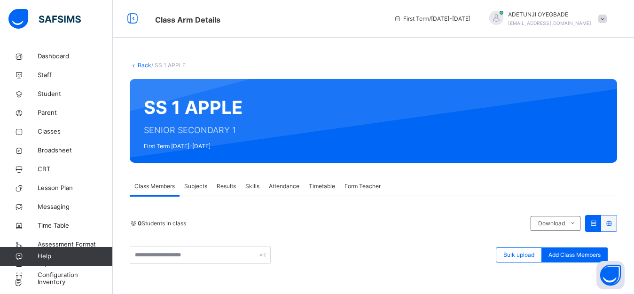
click at [191, 184] on span "Subjects" at bounding box center [195, 186] width 23 height 8
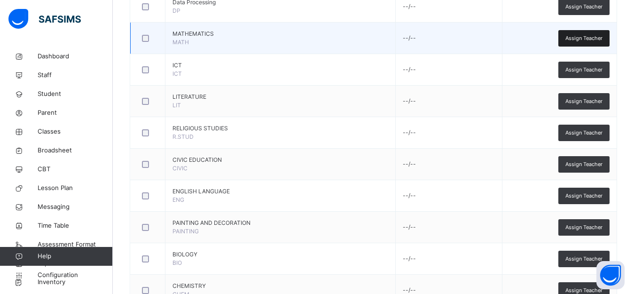
scroll to position [220, 0]
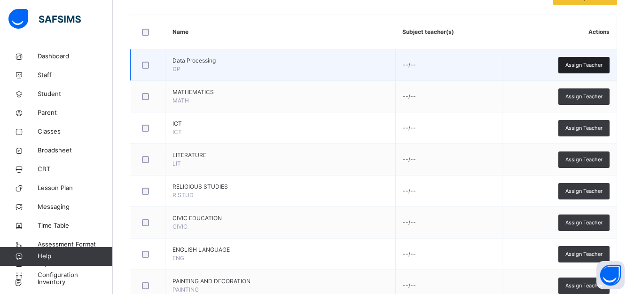
click at [582, 61] on span "Assign Teacher" at bounding box center [583, 65] width 37 height 8
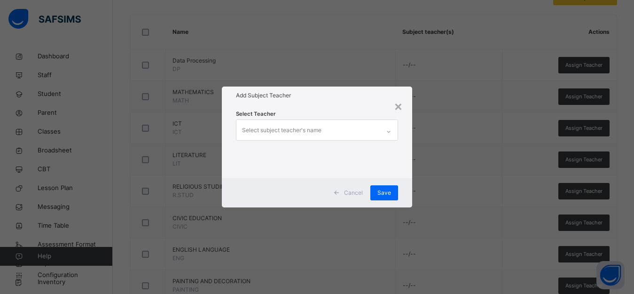
click at [356, 125] on div "Select subject teacher's name" at bounding box center [307, 130] width 143 height 20
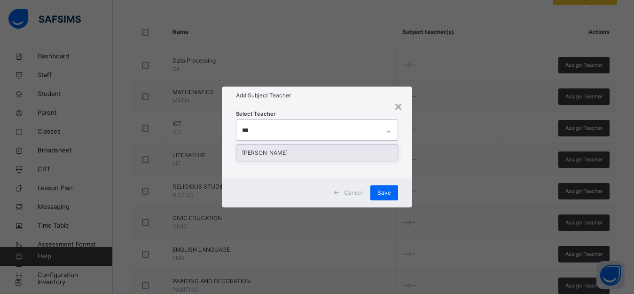
type input "****"
click at [361, 147] on div "[PERSON_NAME]" at bounding box center [316, 153] width 161 height 16
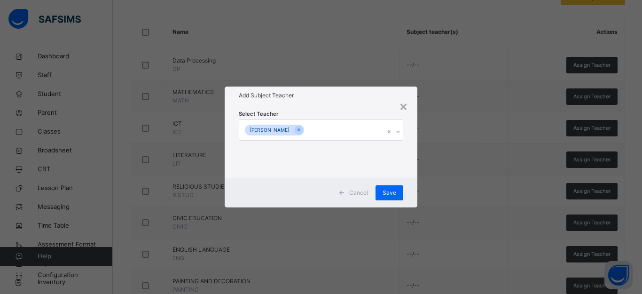
click at [472, 165] on div "× Add Subject Teacher Select Teacher OHAJURU [PERSON_NAME] Save" at bounding box center [321, 147] width 642 height 294
click at [392, 192] on span "Save" at bounding box center [389, 192] width 14 height 8
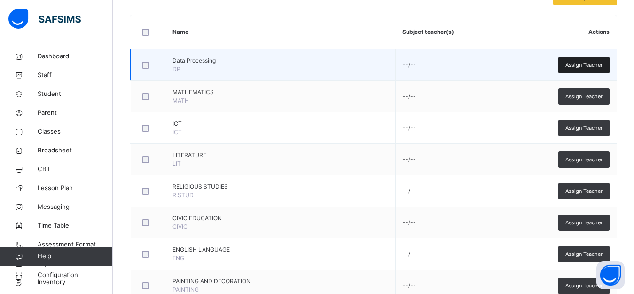
click at [574, 64] on span "Assign Teacher" at bounding box center [583, 65] width 37 height 8
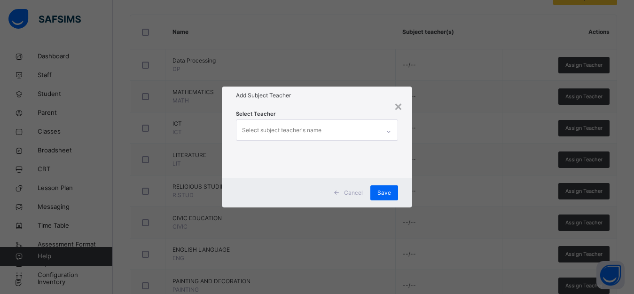
click at [351, 125] on div "Select subject teacher's name" at bounding box center [307, 130] width 143 height 20
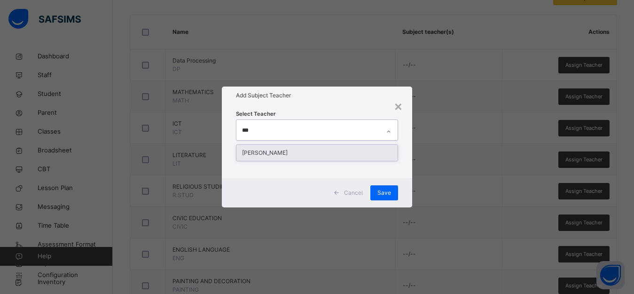
type input "****"
click at [343, 153] on div "[PERSON_NAME]" at bounding box center [316, 153] width 161 height 16
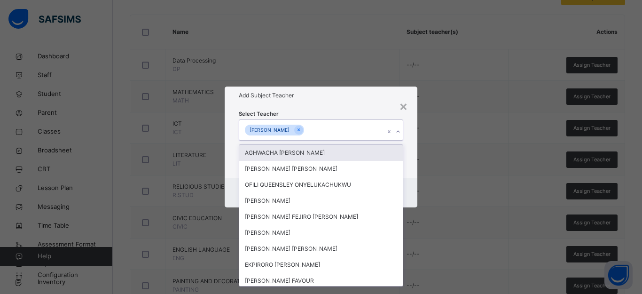
click at [466, 150] on div "× Add Subject Teacher Select Teacher option [PERSON_NAME], selected. option AGH…" at bounding box center [321, 147] width 642 height 294
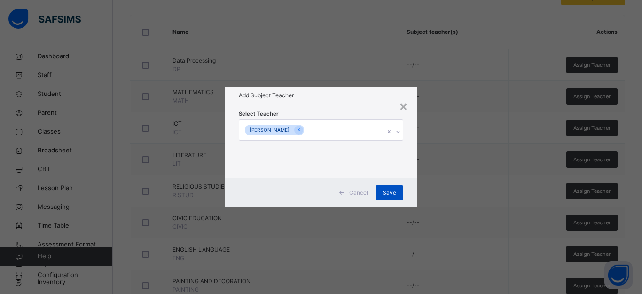
click at [383, 192] on span "Save" at bounding box center [389, 192] width 14 height 8
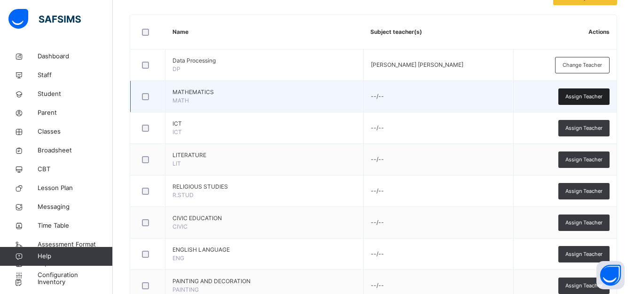
click at [578, 95] on span "Assign Teacher" at bounding box center [583, 97] width 37 height 8
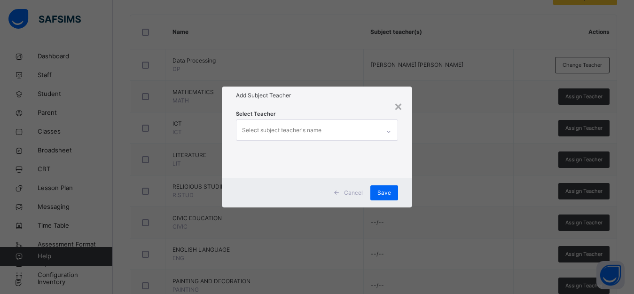
click at [317, 128] on div "Select subject teacher's name" at bounding box center [281, 130] width 79 height 18
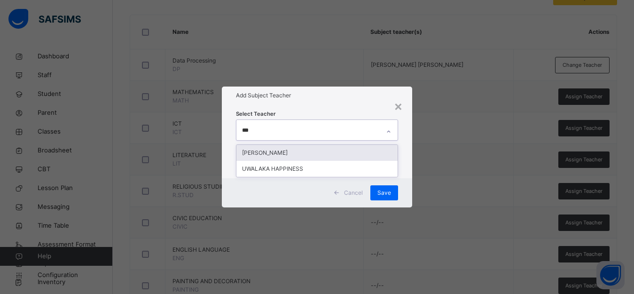
type input "****"
click at [310, 156] on div "[PERSON_NAME]" at bounding box center [316, 153] width 161 height 16
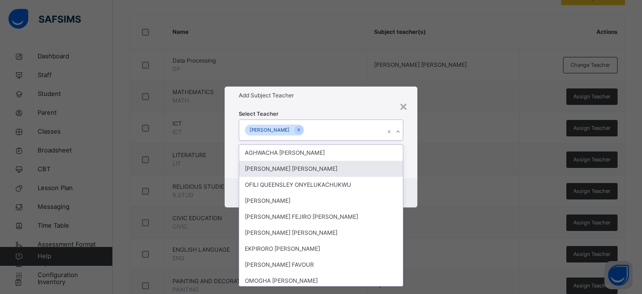
drag, startPoint x: 457, startPoint y: 177, endPoint x: 430, endPoint y: 186, distance: 27.8
click at [457, 177] on div "× Add Subject Teacher Select Teacher option [PERSON_NAME], selected. option [PE…" at bounding box center [321, 147] width 642 height 294
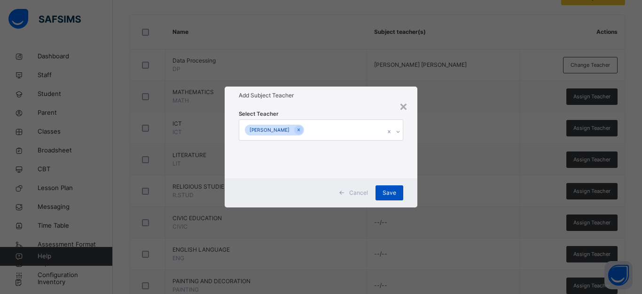
click at [390, 189] on span "Save" at bounding box center [389, 192] width 14 height 8
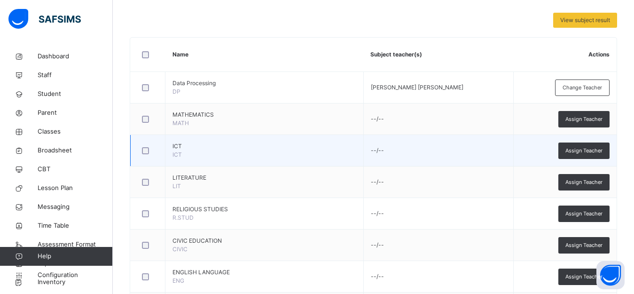
scroll to position [204, 0]
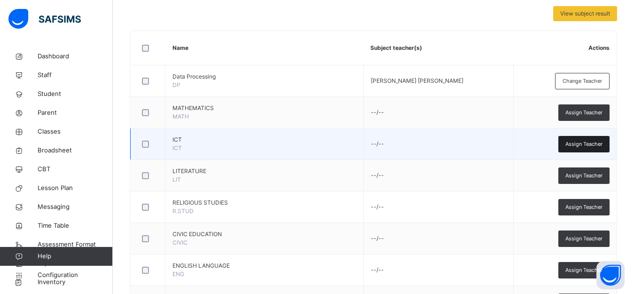
click at [583, 145] on span "Assign Teacher" at bounding box center [583, 144] width 37 height 8
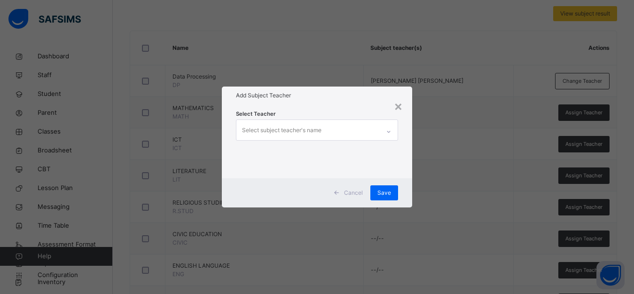
click at [324, 125] on div "Select subject teacher's name" at bounding box center [307, 130] width 143 height 20
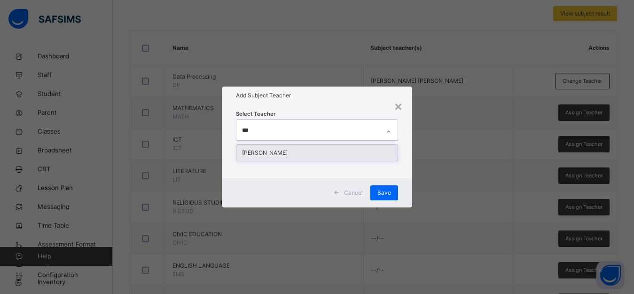
type input "****"
click at [324, 151] on div "[PERSON_NAME]" at bounding box center [316, 153] width 161 height 16
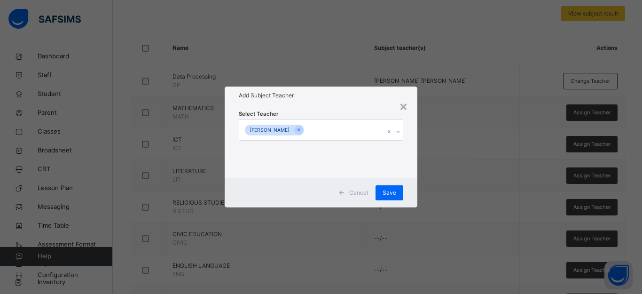
click at [483, 148] on div "× Add Subject Teacher Select Teacher OHAJURU [PERSON_NAME] Save" at bounding box center [321, 147] width 642 height 294
click at [393, 192] on span "Save" at bounding box center [389, 192] width 14 height 8
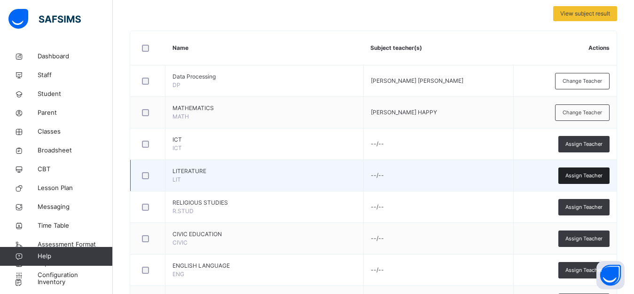
click at [592, 177] on span "Assign Teacher" at bounding box center [583, 175] width 37 height 8
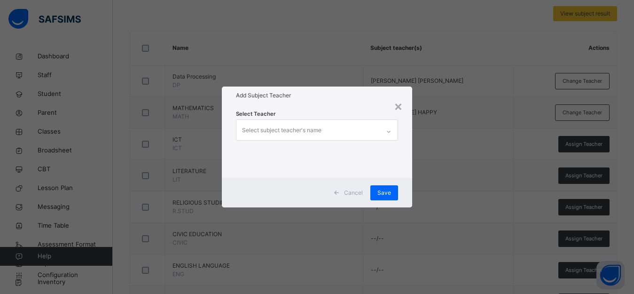
click at [326, 126] on div "Select subject teacher's name" at bounding box center [307, 130] width 143 height 20
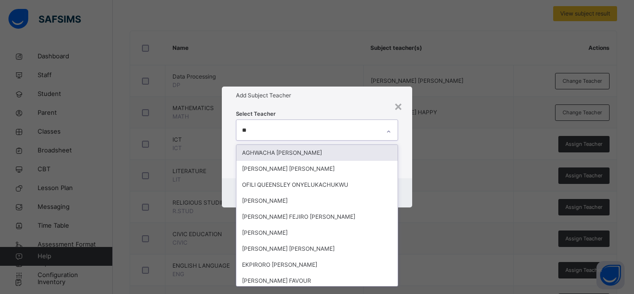
type input "***"
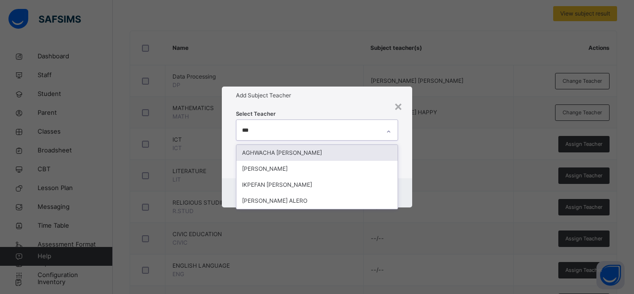
click at [309, 155] on div "AGHWACHA [PERSON_NAME]" at bounding box center [316, 153] width 161 height 16
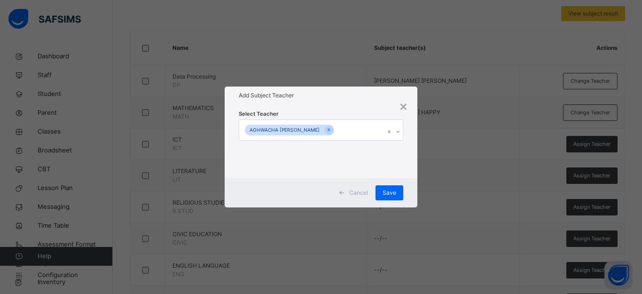
click at [432, 179] on div "× Add Subject Teacher Select Teacher AGHWACHA [PERSON_NAME] Cancel Save" at bounding box center [321, 147] width 642 height 294
click at [395, 191] on span "Save" at bounding box center [389, 192] width 14 height 8
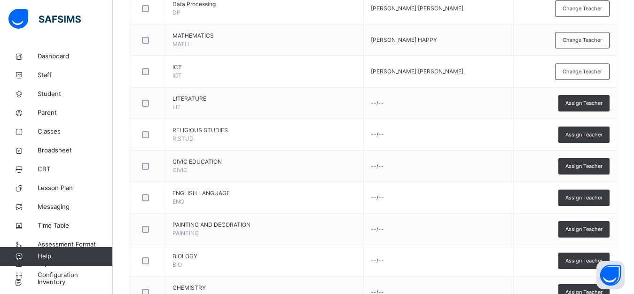
scroll to position [283, 0]
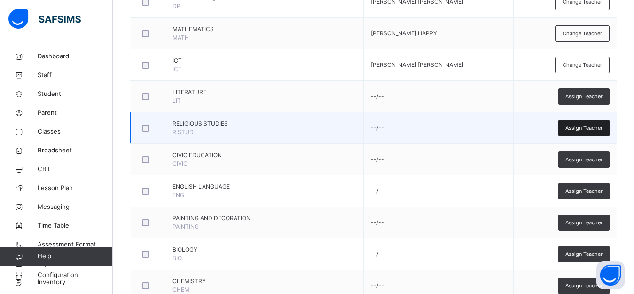
click at [596, 132] on span "Assign Teacher" at bounding box center [583, 128] width 37 height 8
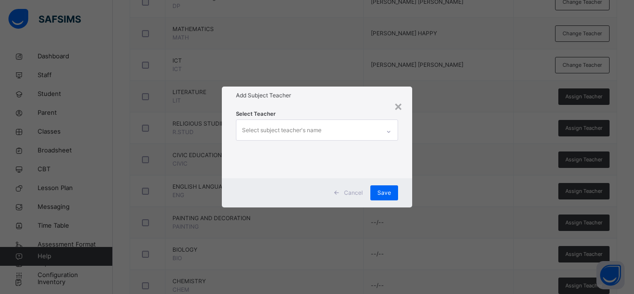
click at [337, 132] on div "Select subject teacher's name" at bounding box center [307, 130] width 143 height 20
click at [336, 132] on div "Select subject teacher's name" at bounding box center [307, 130] width 143 height 20
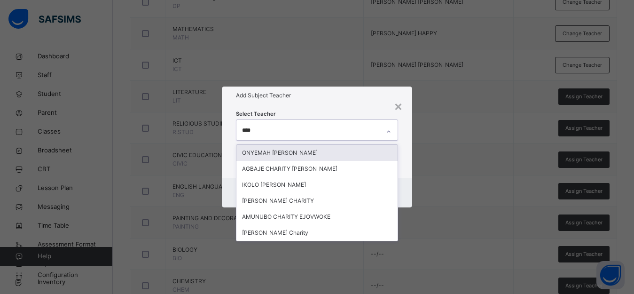
type input "*****"
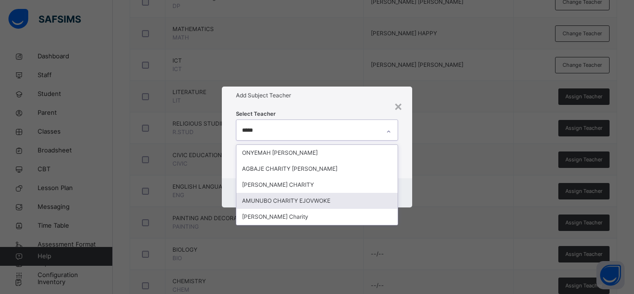
click at [321, 201] on div "AMUNUBO CHARITY EJOVWOKE" at bounding box center [316, 201] width 161 height 16
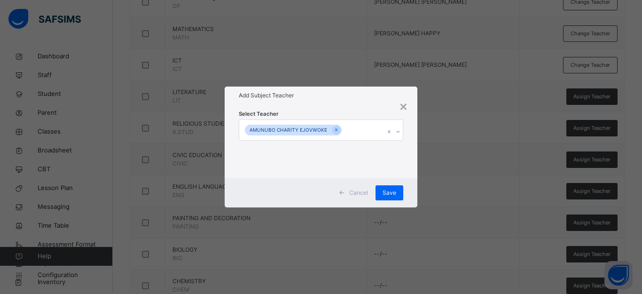
click at [442, 191] on div "× Add Subject Teacher Select Teacher AMUNUBO CHARITY EJOVWOKE Cancel Save" at bounding box center [321, 147] width 642 height 294
click at [395, 195] on span "Save" at bounding box center [389, 192] width 14 height 8
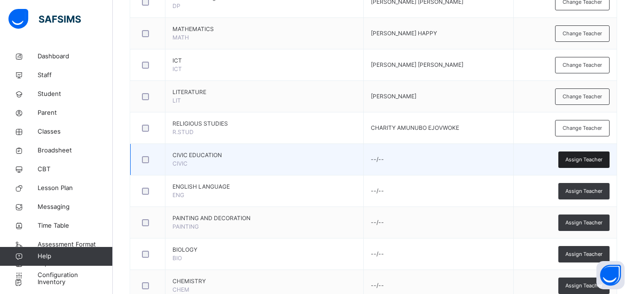
click at [606, 164] on div "Assign Teacher" at bounding box center [583, 159] width 51 height 16
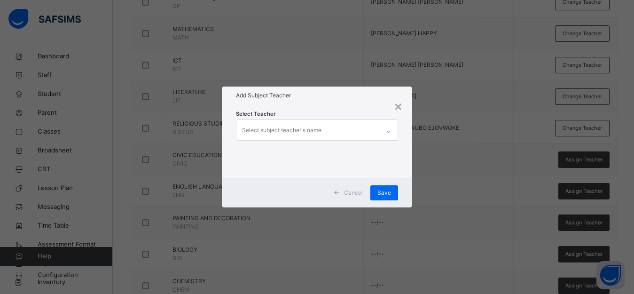
click at [311, 133] on div "Select subject teacher's name" at bounding box center [281, 130] width 79 height 18
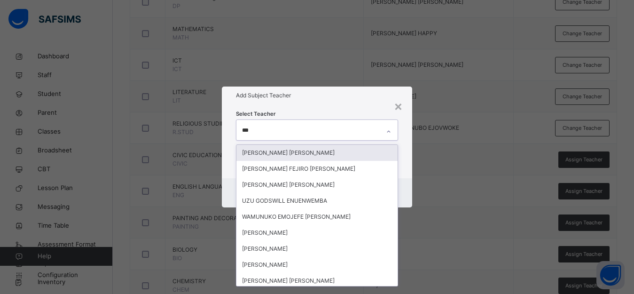
type input "****"
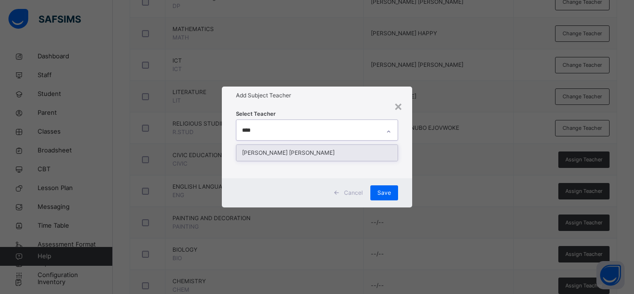
click at [312, 151] on div "[PERSON_NAME] [PERSON_NAME]" at bounding box center [316, 153] width 161 height 16
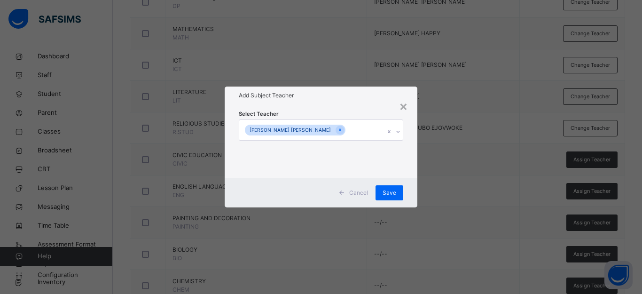
click at [460, 150] on div "× Add Subject Teacher Select Teacher [PERSON_NAME] [PERSON_NAME] Cancel Save" at bounding box center [321, 147] width 642 height 294
click at [395, 190] on span "Save" at bounding box center [389, 192] width 14 height 8
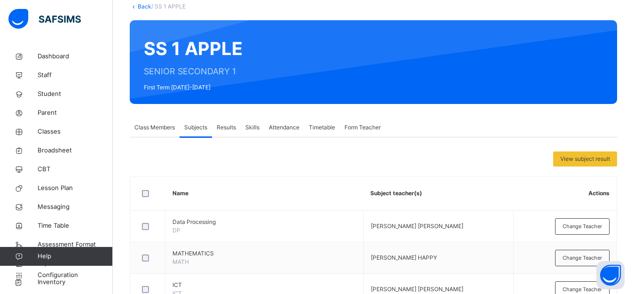
scroll to position [47, 0]
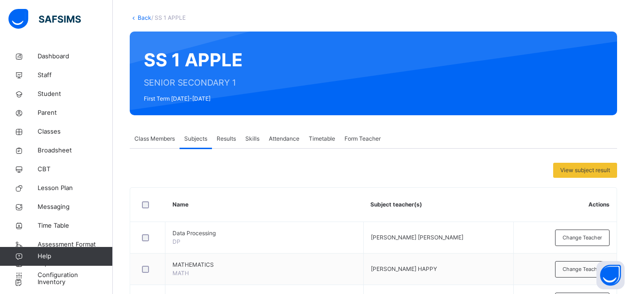
click at [136, 16] on icon at bounding box center [134, 17] width 8 height 7
click at [143, 19] on link "Back" at bounding box center [145, 17] width 14 height 7
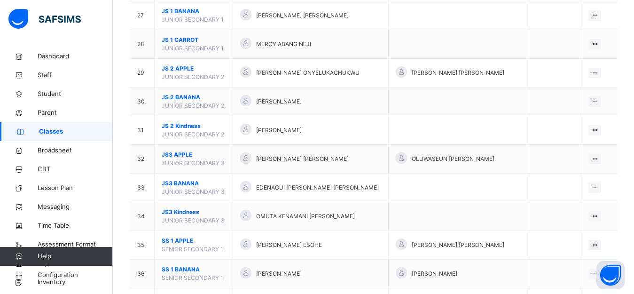
scroll to position [941, 0]
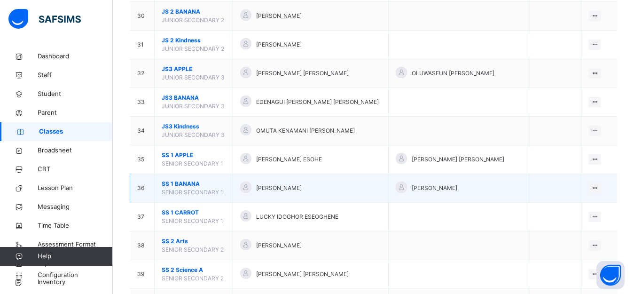
click at [331, 181] on div "[PERSON_NAME]" at bounding box center [310, 188] width 141 height 14
click at [600, 198] on ul "View Class Assign form Teacher" at bounding box center [563, 215] width 76 height 35
click at [577, 205] on div "View Class" at bounding box center [570, 206] width 54 height 9
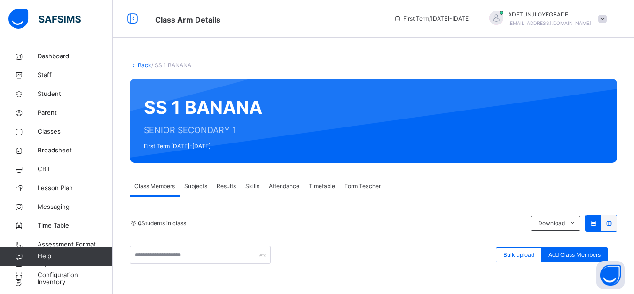
click at [195, 187] on span "Subjects" at bounding box center [195, 186] width 23 height 8
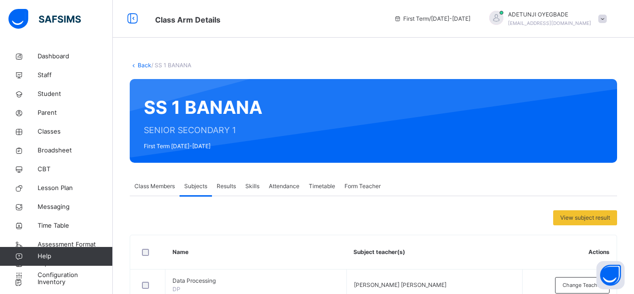
scroll to position [257, 0]
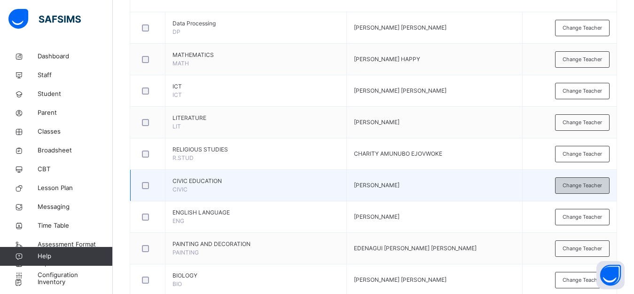
click at [575, 186] on span "Change Teacher" at bounding box center [581, 185] width 39 height 8
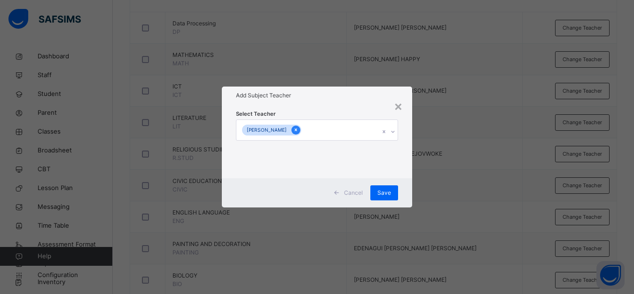
click at [297, 131] on icon at bounding box center [295, 129] width 5 height 7
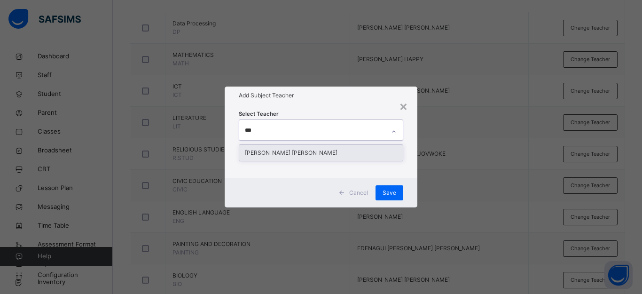
type input "****"
click at [288, 156] on div "[PERSON_NAME] [PERSON_NAME]" at bounding box center [320, 153] width 163 height 16
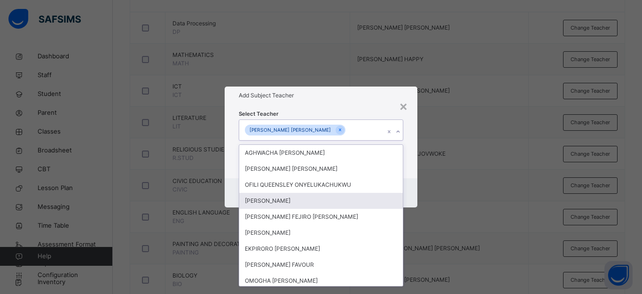
click at [503, 214] on div "× Add Subject Teacher Select Teacher option [PERSON_NAME] [PERSON_NAME], select…" at bounding box center [321, 147] width 642 height 294
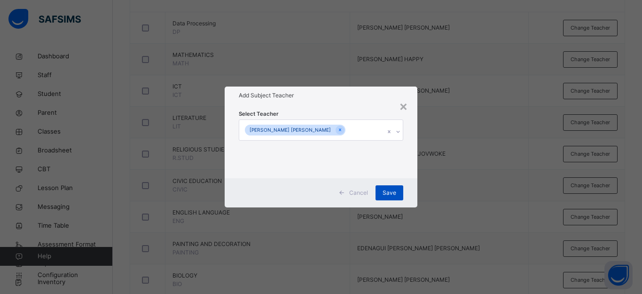
click at [392, 193] on span "Save" at bounding box center [389, 192] width 14 height 8
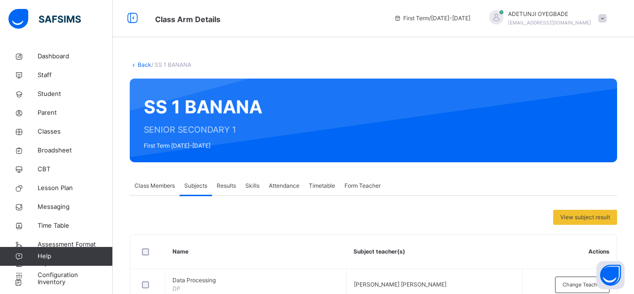
scroll to position [0, 0]
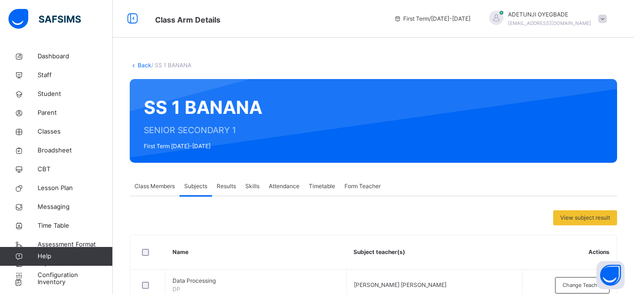
click at [136, 64] on icon at bounding box center [134, 65] width 8 height 7
click at [145, 65] on link "Back" at bounding box center [145, 65] width 14 height 7
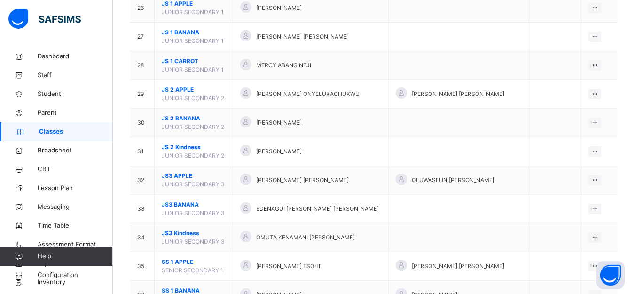
scroll to position [880, 0]
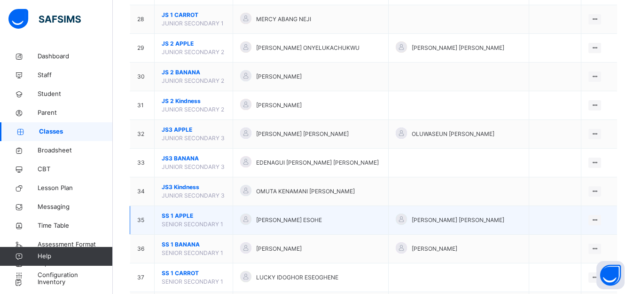
click at [348, 221] on div "[PERSON_NAME] ESOHE" at bounding box center [310, 220] width 141 height 14
click at [598, 217] on icon at bounding box center [595, 219] width 8 height 7
click at [571, 239] on div "View Class" at bounding box center [570, 238] width 54 height 9
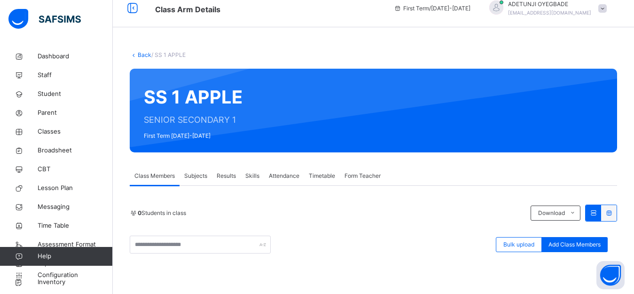
scroll to position [43, 0]
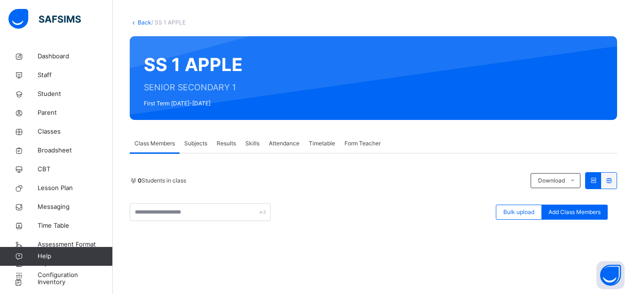
click at [196, 145] on span "Subjects" at bounding box center [195, 143] width 23 height 8
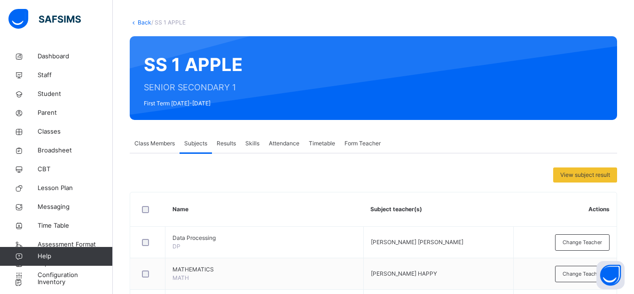
scroll to position [300, 0]
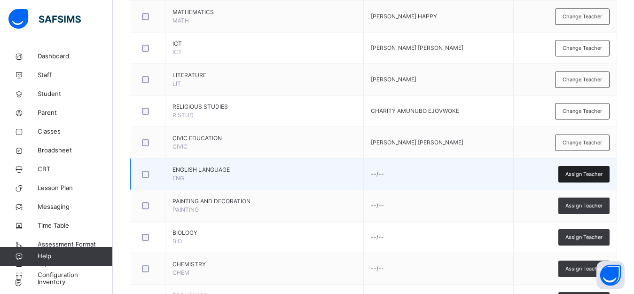
click at [592, 175] on span "Assign Teacher" at bounding box center [583, 174] width 37 height 8
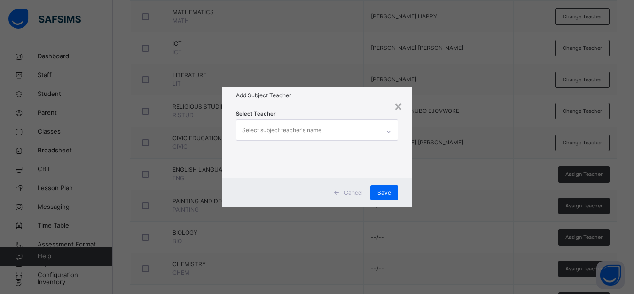
click at [353, 132] on div "Select subject teacher's name" at bounding box center [307, 130] width 143 height 20
type input "*"
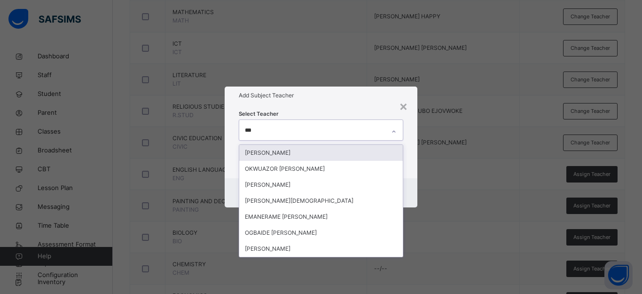
type input "****"
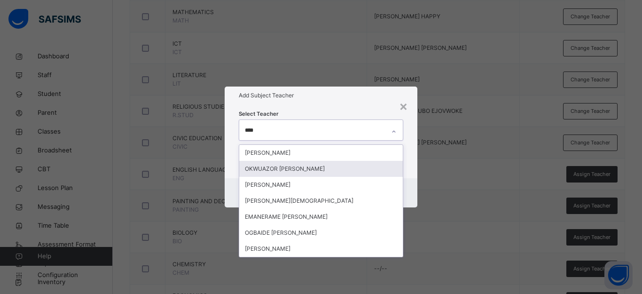
click at [323, 172] on div "OKWUAZOR [PERSON_NAME]" at bounding box center [320, 169] width 163 height 16
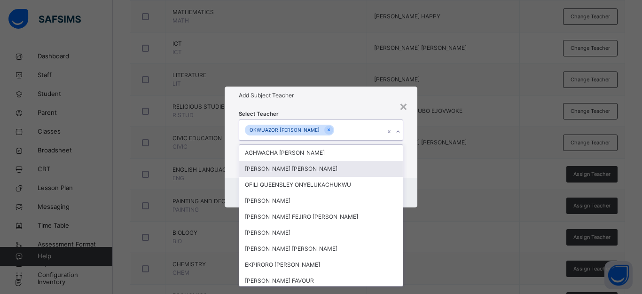
click at [438, 177] on div "× Add Subject Teacher Select Teacher option OKWUAZOR [PERSON_NAME], selected. o…" at bounding box center [321, 147] width 642 height 294
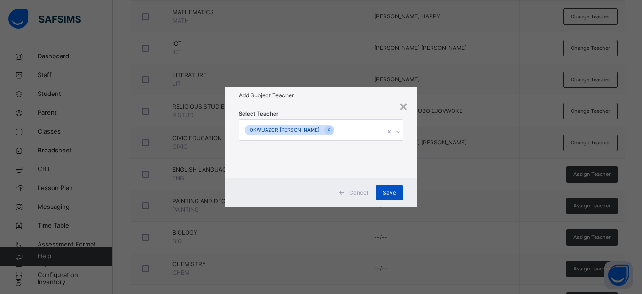
click at [397, 189] on div "Save" at bounding box center [389, 192] width 28 height 15
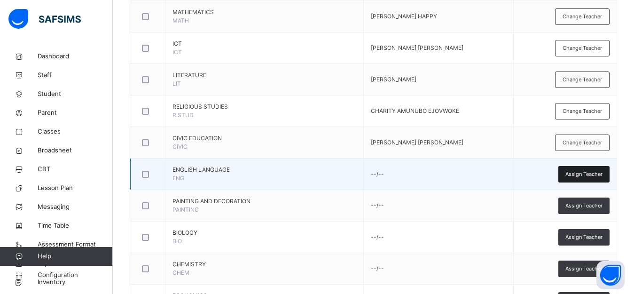
click at [580, 177] on span "Assign Teacher" at bounding box center [583, 174] width 37 height 8
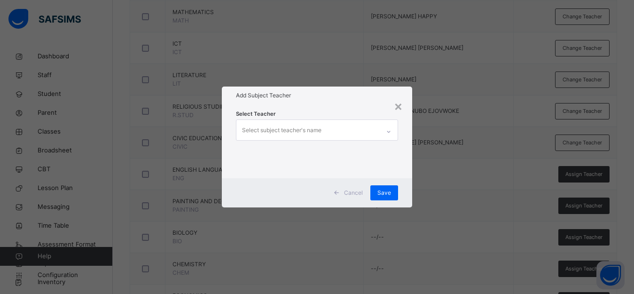
click at [462, 187] on div "× Add Subject Teacher Select Teacher Select subject teacher's name Cancel Save" at bounding box center [317, 147] width 634 height 294
click at [399, 104] on div "×" at bounding box center [398, 106] width 9 height 20
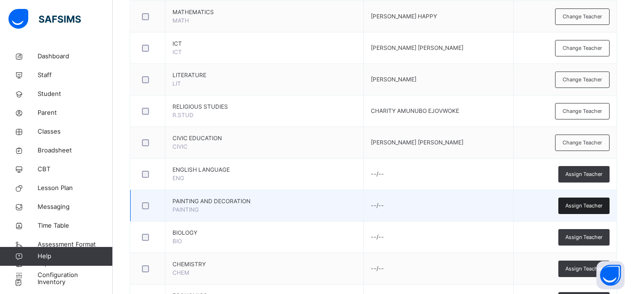
click at [577, 202] on span "Assign Teacher" at bounding box center [583, 206] width 37 height 8
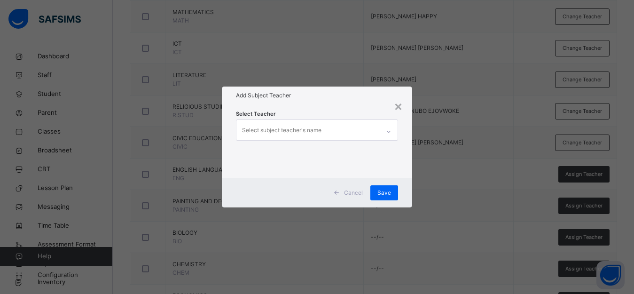
click at [366, 131] on div "Select subject teacher's name" at bounding box center [307, 130] width 143 height 20
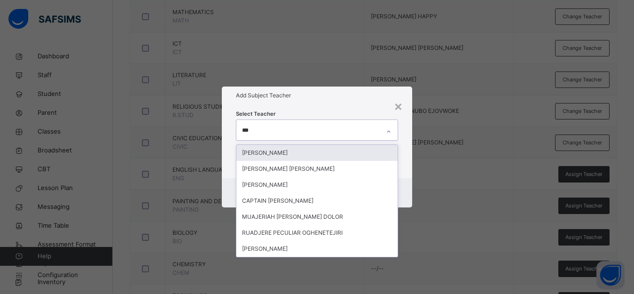
type input "****"
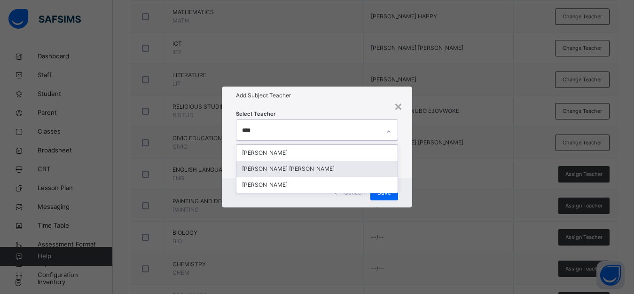
click at [361, 169] on div "[PERSON_NAME] [PERSON_NAME]" at bounding box center [316, 169] width 161 height 16
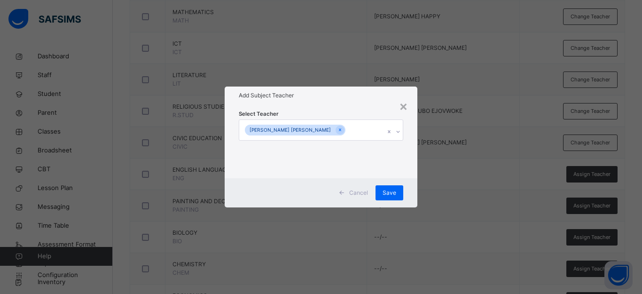
click at [479, 207] on div "× Add Subject Teacher Select Teacher [PERSON_NAME] [PERSON_NAME] Cancel Save" at bounding box center [321, 147] width 642 height 294
click at [391, 189] on span "Save" at bounding box center [389, 192] width 14 height 8
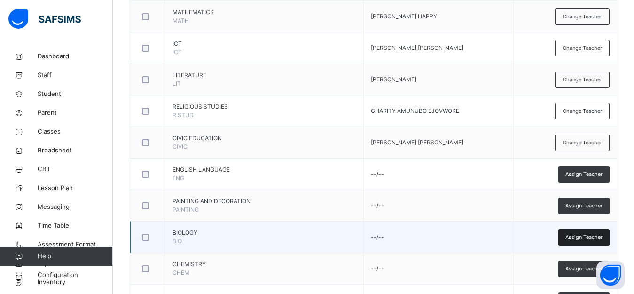
click at [584, 239] on span "Assign Teacher" at bounding box center [583, 237] width 37 height 8
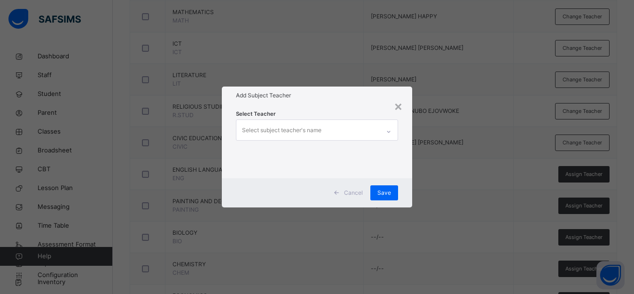
click at [369, 132] on div "Select subject teacher's name" at bounding box center [307, 130] width 143 height 20
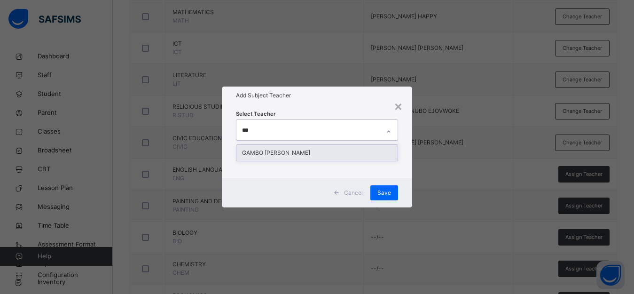
type input "****"
click at [381, 154] on div "GAMBO [PERSON_NAME]" at bounding box center [316, 153] width 161 height 16
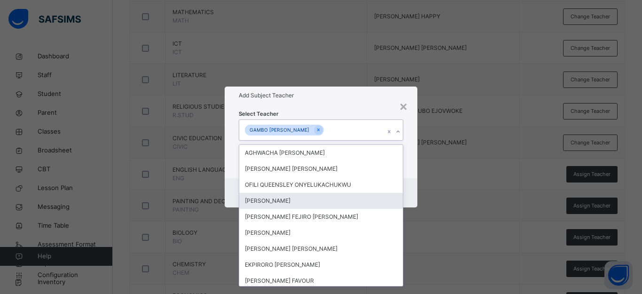
click at [438, 177] on div "× Add Subject Teacher Select Teacher option [PERSON_NAME], selected. option [PE…" at bounding box center [321, 147] width 642 height 294
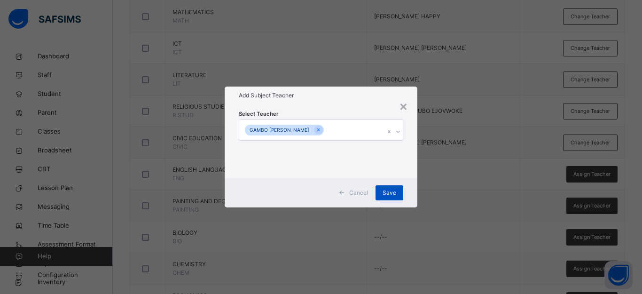
click at [389, 191] on span "Save" at bounding box center [389, 192] width 14 height 8
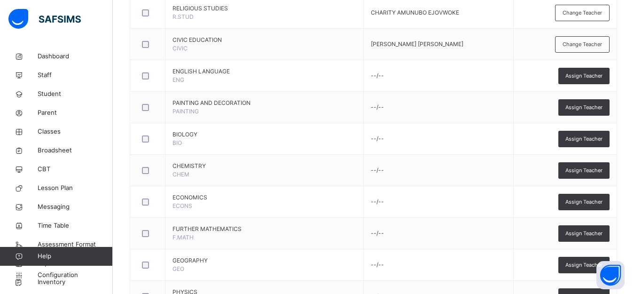
scroll to position [406, 0]
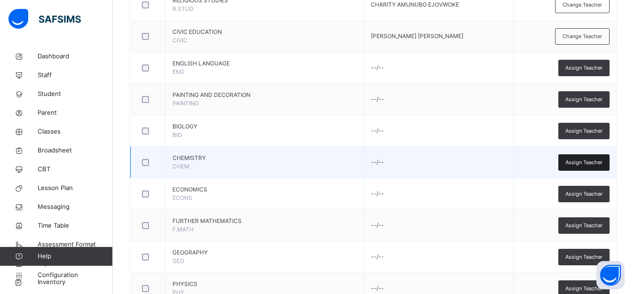
click at [596, 164] on span "Assign Teacher" at bounding box center [583, 162] width 37 height 8
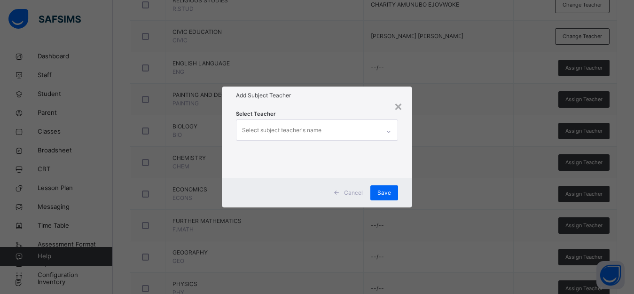
click at [362, 130] on div "Select subject teacher's name" at bounding box center [307, 130] width 143 height 20
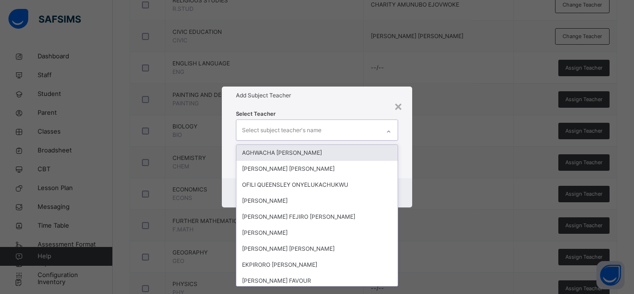
click at [362, 130] on div "Select subject teacher's name" at bounding box center [307, 130] width 143 height 20
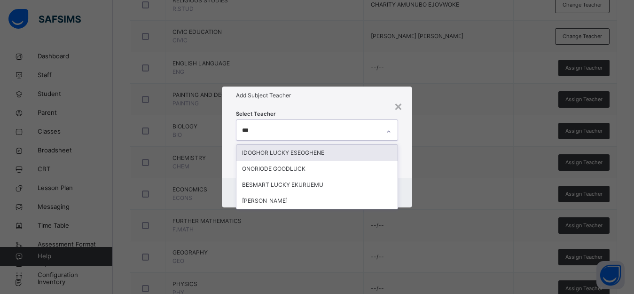
type input "****"
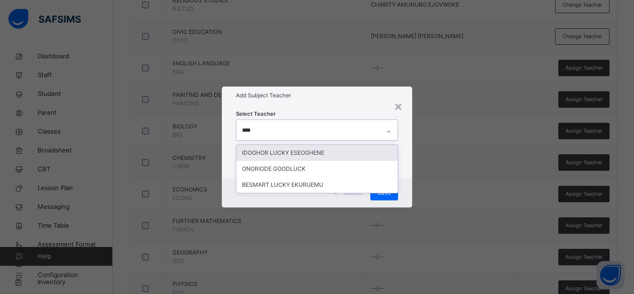
click at [259, 151] on div "IDOGHOR LUCKY ESEOGHENE" at bounding box center [316, 153] width 161 height 16
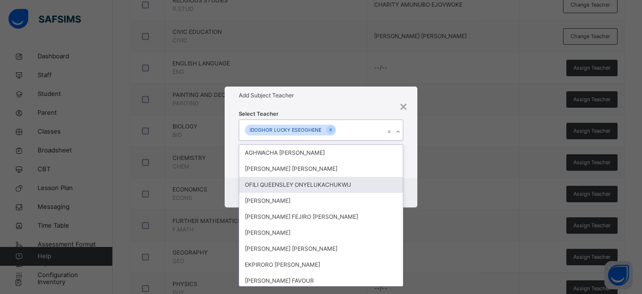
click at [435, 186] on div "× Add Subject Teacher Select Teacher option IDOGHOR LUCKY ESEOGHENE, selected. …" at bounding box center [321, 147] width 642 height 294
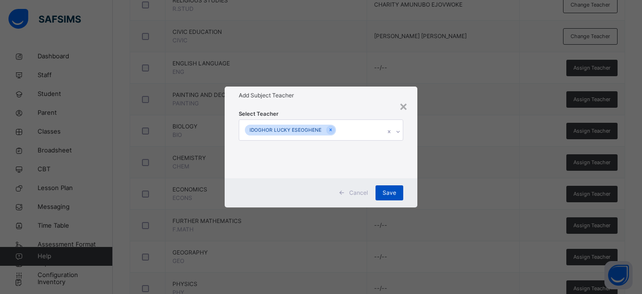
click at [391, 190] on span "Save" at bounding box center [389, 192] width 14 height 8
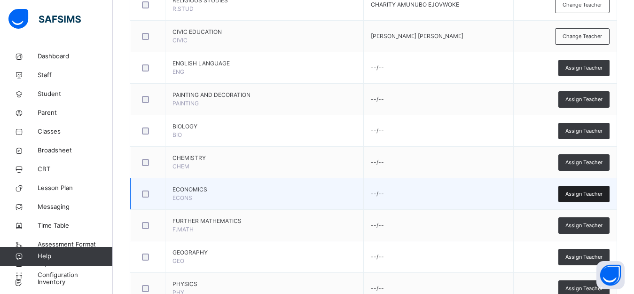
click at [602, 191] on span "Assign Teacher" at bounding box center [583, 194] width 37 height 8
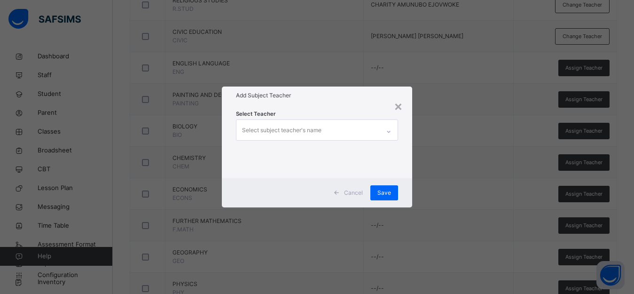
click at [340, 129] on div "Select subject teacher's name" at bounding box center [307, 130] width 143 height 20
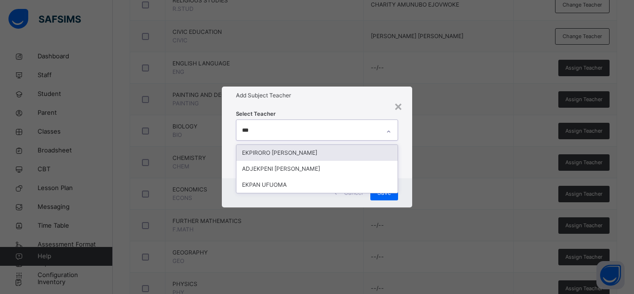
type input "****"
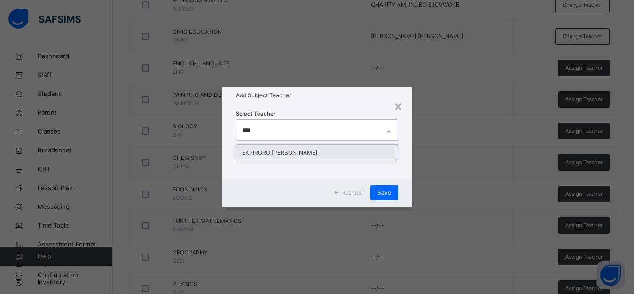
click at [347, 154] on div "EKPIRORO [PERSON_NAME]" at bounding box center [316, 153] width 161 height 16
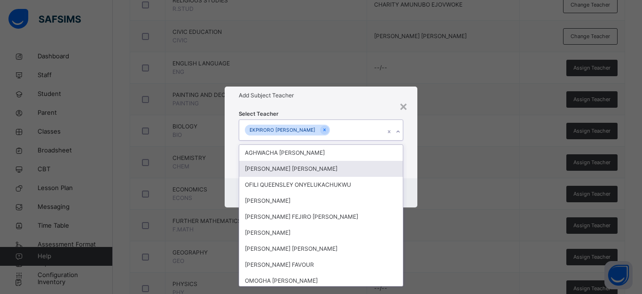
click at [425, 184] on div "× Add Subject Teacher Select Teacher option [PERSON_NAME] , selected. option [P…" at bounding box center [321, 147] width 642 height 294
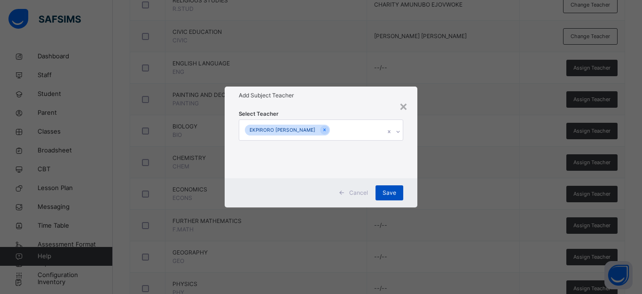
click at [384, 191] on span "Save" at bounding box center [389, 192] width 14 height 8
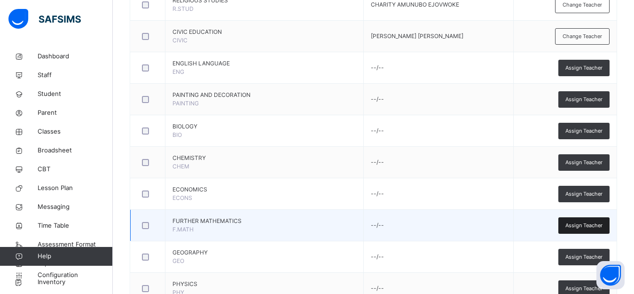
click at [573, 226] on span "Assign Teacher" at bounding box center [583, 225] width 37 height 8
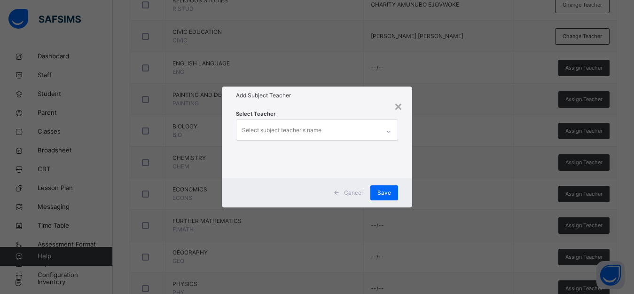
click at [331, 134] on div "Select subject teacher's name" at bounding box center [307, 130] width 143 height 20
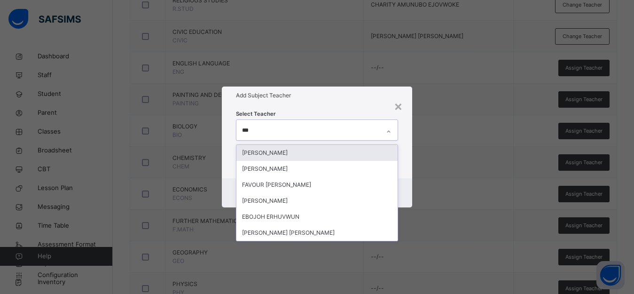
type input "****"
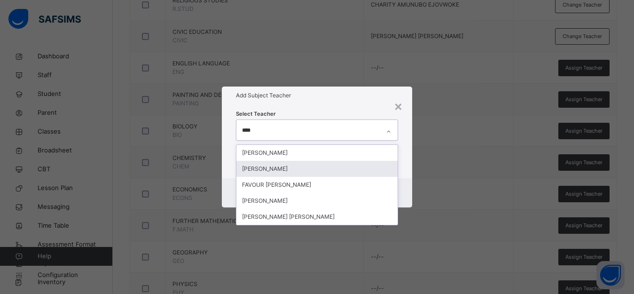
click at [293, 170] on div "[PERSON_NAME]" at bounding box center [316, 169] width 161 height 16
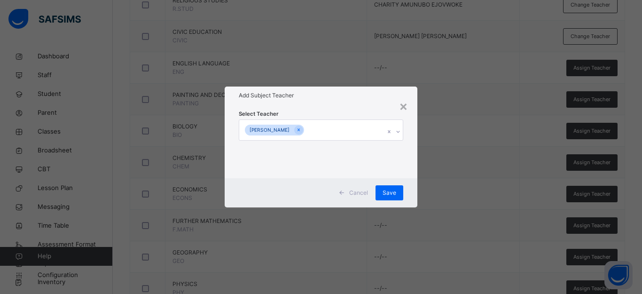
click at [486, 152] on div "× Add Subject Teacher Select Teacher [PERSON_NAME] Cancel Save" at bounding box center [321, 147] width 642 height 294
click at [393, 190] on span "Save" at bounding box center [389, 192] width 14 height 8
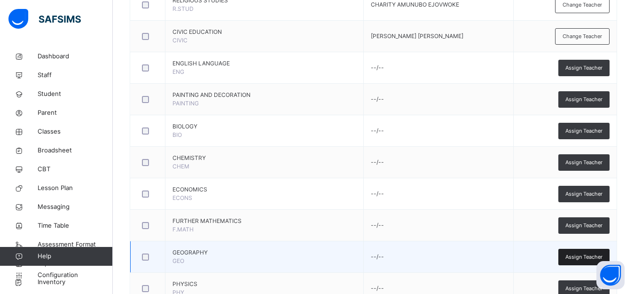
click at [581, 258] on span "Assign Teacher" at bounding box center [583, 257] width 37 height 8
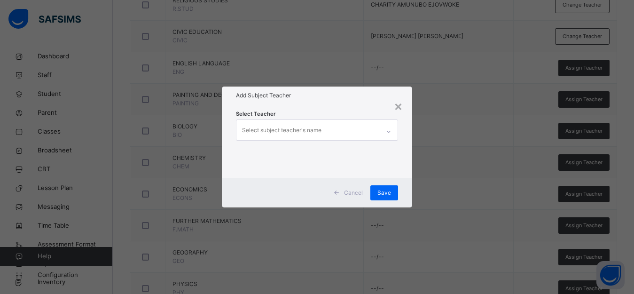
click at [352, 133] on div "Select subject teacher's name" at bounding box center [307, 130] width 143 height 20
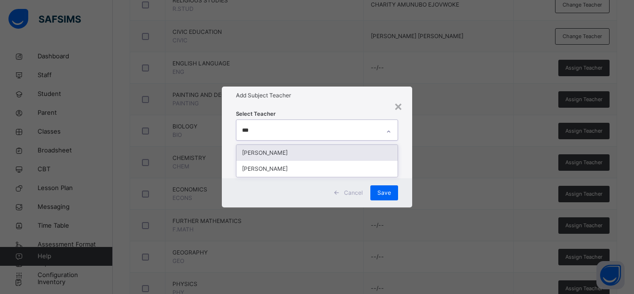
type input "****"
click at [366, 148] on div "[PERSON_NAME]" at bounding box center [316, 153] width 161 height 16
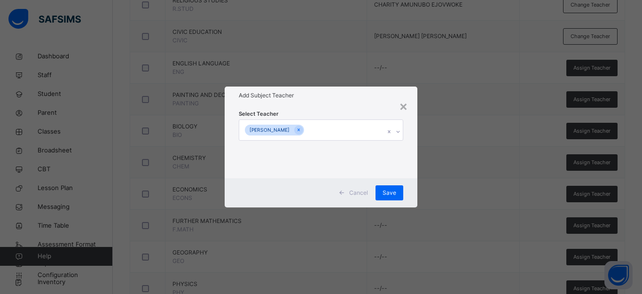
click at [432, 159] on div "× Add Subject Teacher Select Teacher [PERSON_NAME] Save" at bounding box center [321, 147] width 642 height 294
click at [391, 192] on span "Save" at bounding box center [389, 192] width 14 height 8
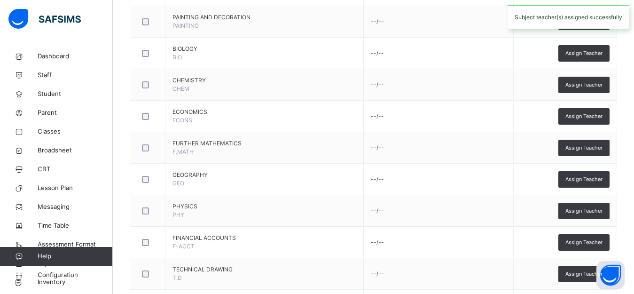
scroll to position [495, 0]
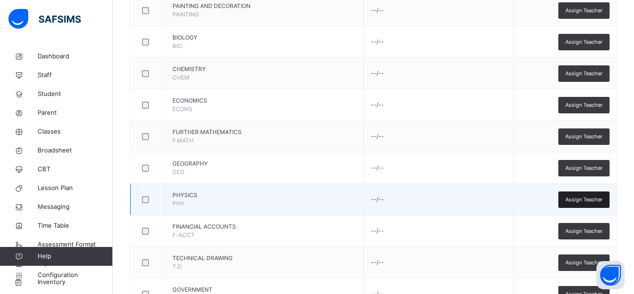
click at [582, 199] on span "Assign Teacher" at bounding box center [583, 199] width 37 height 8
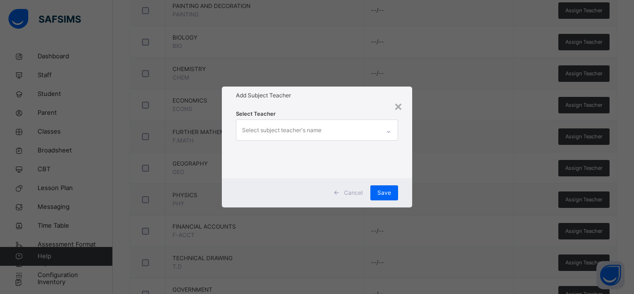
click at [282, 130] on div "Select subject teacher's name" at bounding box center [281, 130] width 79 height 18
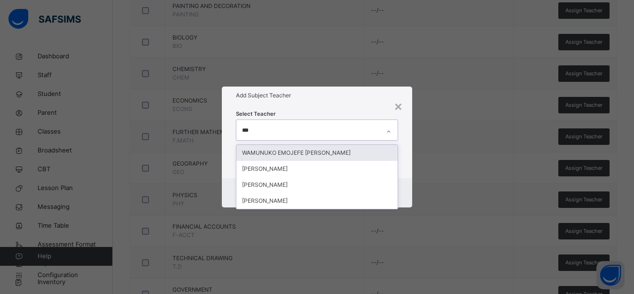
type input "****"
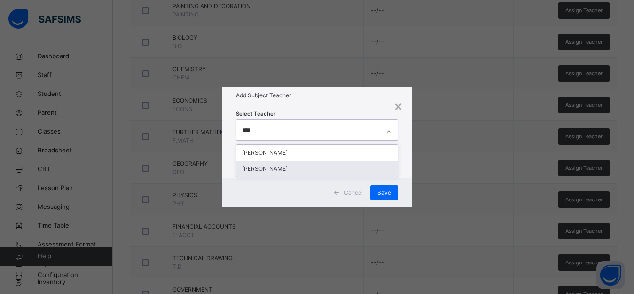
click at [290, 167] on div "[PERSON_NAME]" at bounding box center [316, 169] width 161 height 16
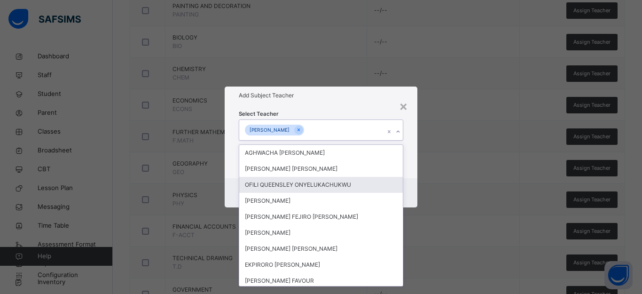
click at [451, 190] on div "× Add Subject Teacher Select Teacher option [PERSON_NAME], selected. option OFI…" at bounding box center [321, 147] width 642 height 294
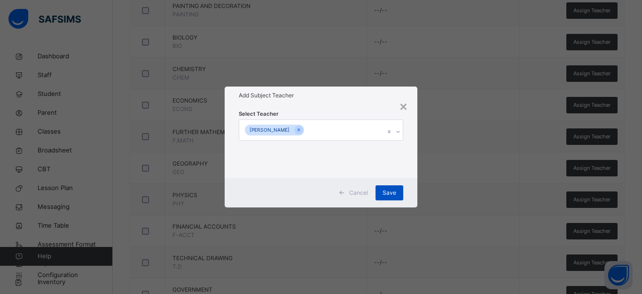
click at [387, 191] on span "Save" at bounding box center [389, 192] width 14 height 8
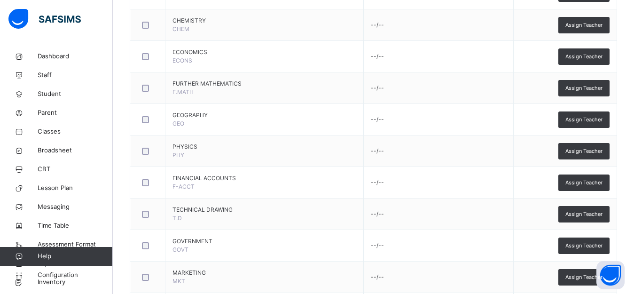
scroll to position [555, 0]
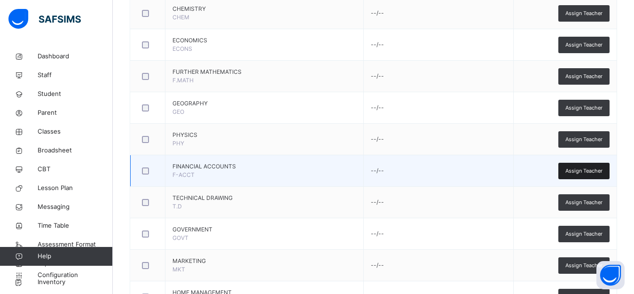
click at [586, 171] on span "Assign Teacher" at bounding box center [583, 171] width 37 height 8
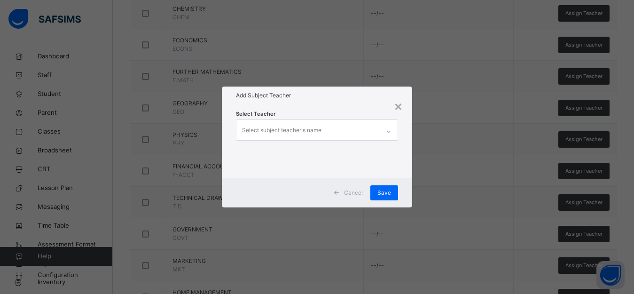
click at [337, 133] on div "Select subject teacher's name" at bounding box center [307, 130] width 143 height 20
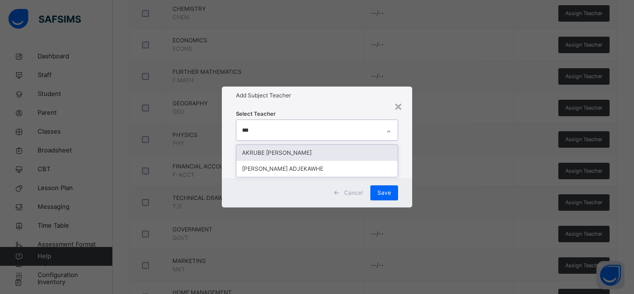
type input "****"
click at [334, 148] on div "[PERSON_NAME] ADJEKAWHE" at bounding box center [316, 153] width 161 height 16
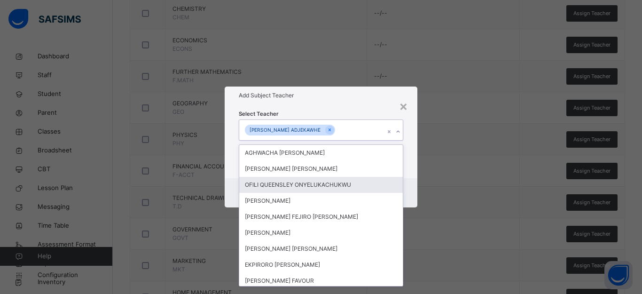
click at [460, 182] on div "× Add Subject Teacher Select Teacher option [PERSON_NAME] ADJEKAWHE, selected. …" at bounding box center [321, 147] width 642 height 294
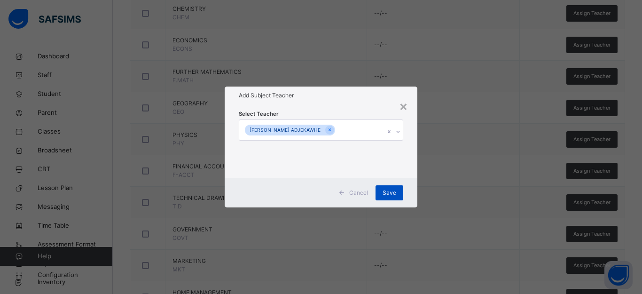
click at [385, 194] on span "Save" at bounding box center [389, 192] width 14 height 8
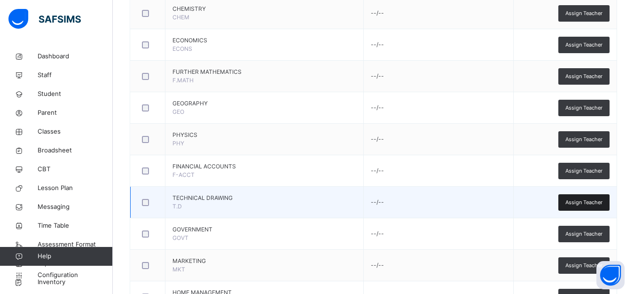
click at [576, 204] on span "Assign Teacher" at bounding box center [583, 202] width 37 height 8
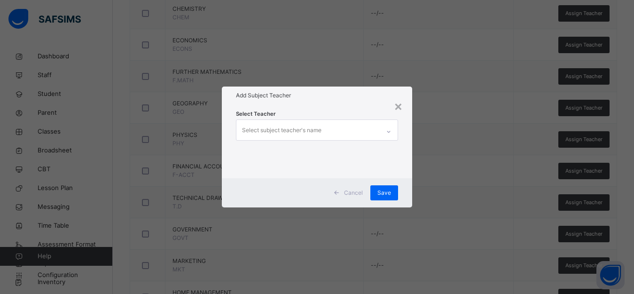
click at [289, 131] on div "Select subject teacher's name" at bounding box center [281, 130] width 79 height 18
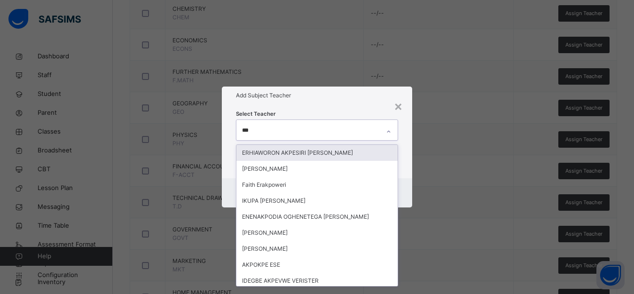
type input "****"
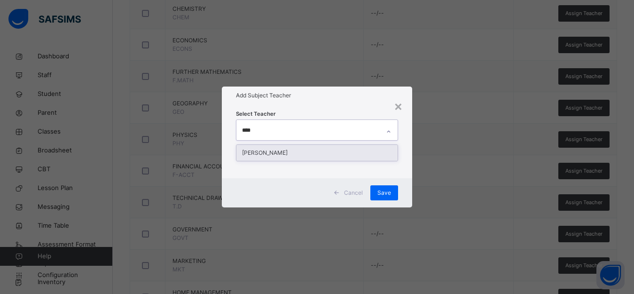
click at [321, 156] on div "[PERSON_NAME]" at bounding box center [316, 153] width 161 height 16
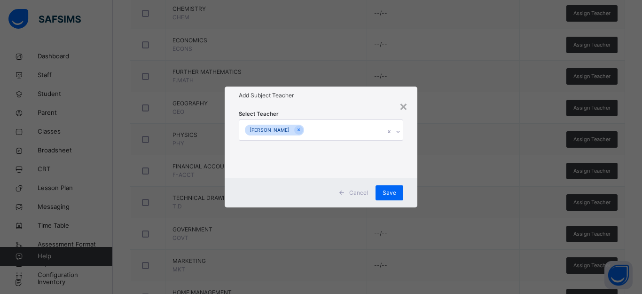
click at [436, 165] on div "× Add Subject Teacher Select Teacher [PERSON_NAME] Cancel Save" at bounding box center [321, 147] width 642 height 294
click at [389, 191] on span "Save" at bounding box center [389, 192] width 14 height 8
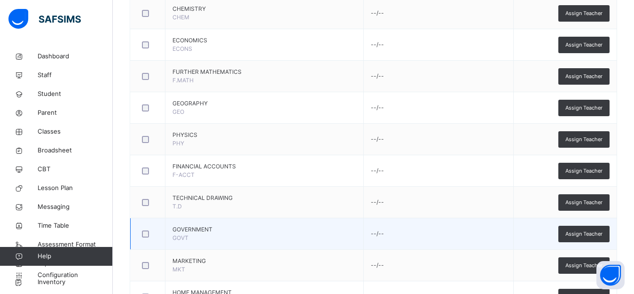
click at [243, 227] on span "GOVERNMENT" at bounding box center [264, 229] width 184 height 8
click at [592, 228] on div "Assign Teacher" at bounding box center [583, 234] width 51 height 16
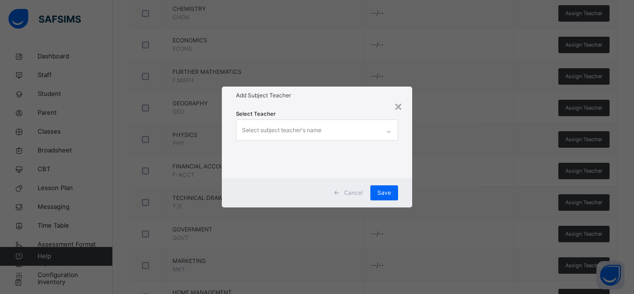
click at [364, 135] on div "Select subject teacher's name" at bounding box center [307, 130] width 143 height 20
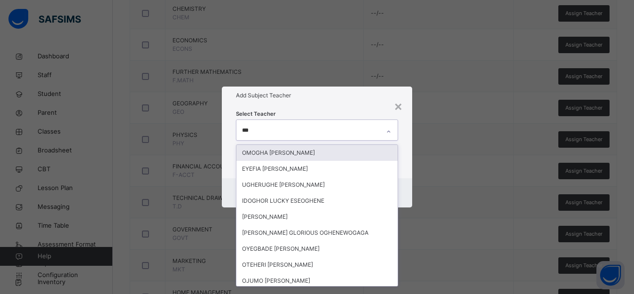
type input "****"
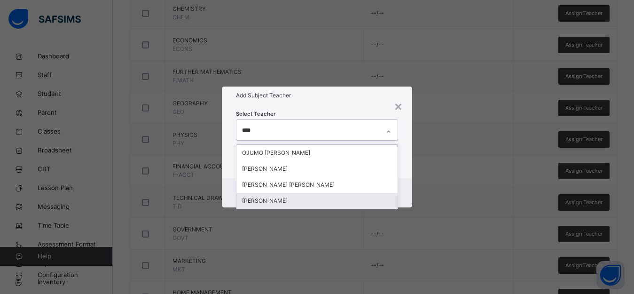
click at [328, 200] on div "[PERSON_NAME]" at bounding box center [316, 201] width 161 height 16
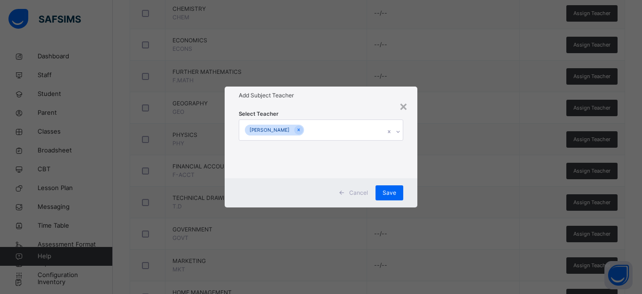
click at [470, 187] on div "× Add Subject Teacher Select Teacher [PERSON_NAME] Cancel Save" at bounding box center [321, 147] width 642 height 294
click at [393, 193] on span "Save" at bounding box center [389, 192] width 14 height 8
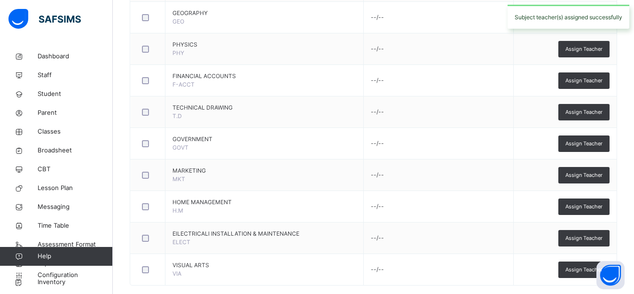
scroll to position [660, 0]
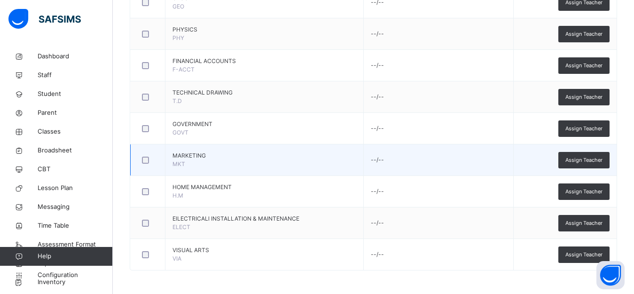
click at [227, 162] on td "MARKETING MKT" at bounding box center [264, 159] width 198 height 31
click at [586, 163] on span "Assign Teacher" at bounding box center [583, 160] width 37 height 8
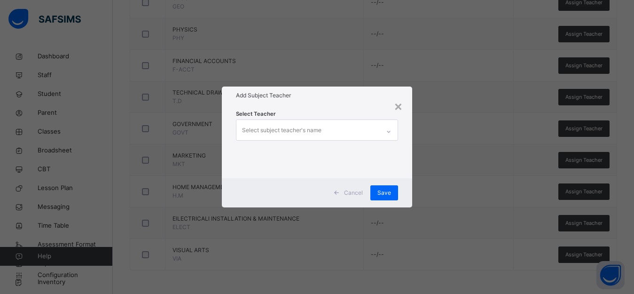
click at [351, 131] on div "Select subject teacher's name" at bounding box center [307, 130] width 143 height 20
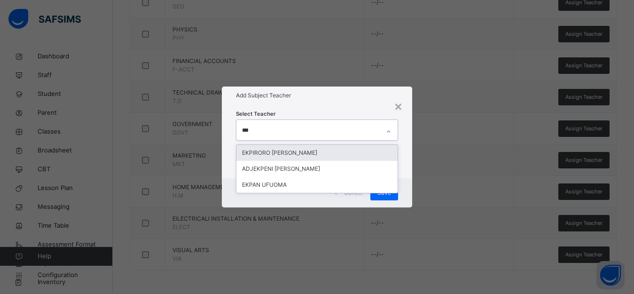
type input "****"
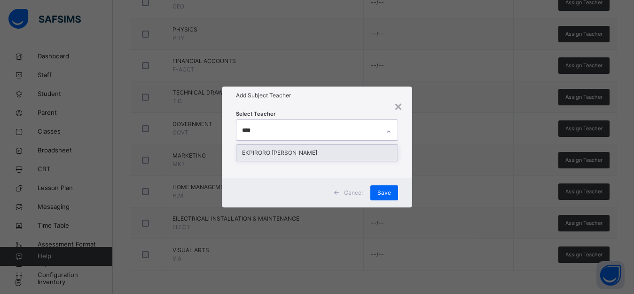
click at [343, 146] on div "EKPIRORO [PERSON_NAME]" at bounding box center [316, 153] width 161 height 16
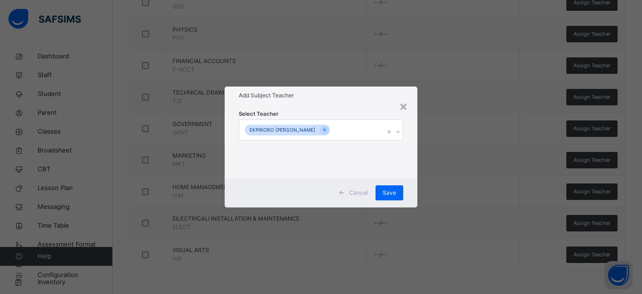
click at [458, 165] on div "× Add Subject Teacher Select Teacher [PERSON_NAME] Save" at bounding box center [321, 147] width 642 height 294
click at [393, 191] on span "Save" at bounding box center [389, 192] width 14 height 8
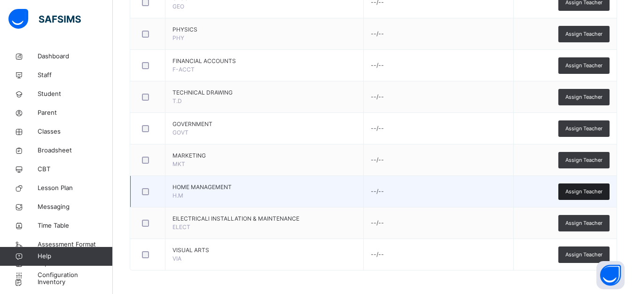
click at [581, 194] on span "Assign Teacher" at bounding box center [583, 191] width 37 height 8
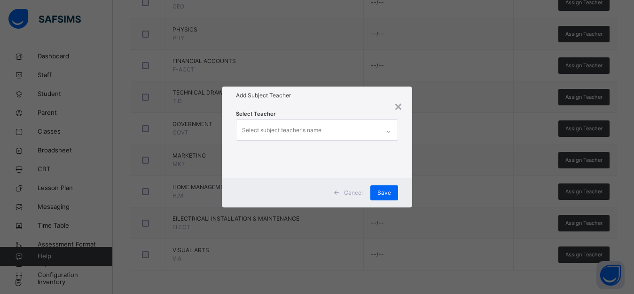
click at [336, 125] on div "Select subject teacher's name" at bounding box center [307, 130] width 143 height 20
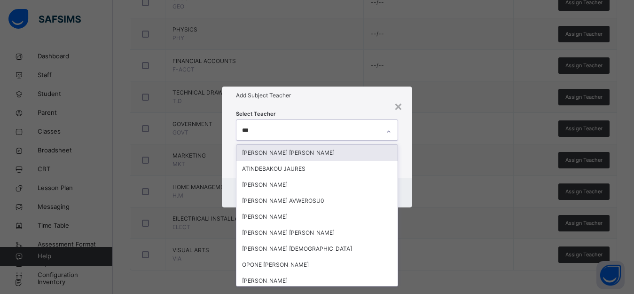
type input "****"
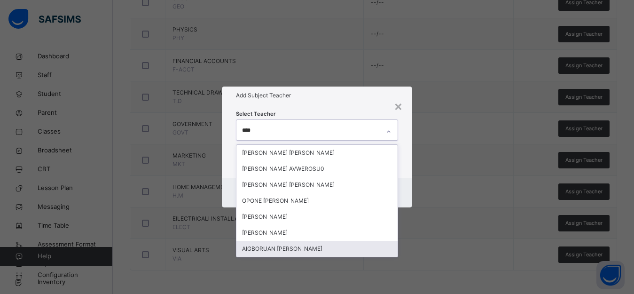
click at [346, 247] on div "AIGBORUAN [PERSON_NAME]" at bounding box center [316, 249] width 161 height 16
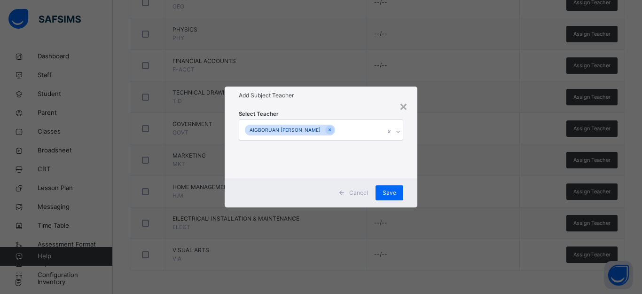
click at [474, 154] on div "× Add Subject Teacher Select Teacher AIGBORUAN [PERSON_NAME] Cancel Save" at bounding box center [321, 147] width 642 height 294
click at [391, 191] on span "Save" at bounding box center [389, 192] width 14 height 8
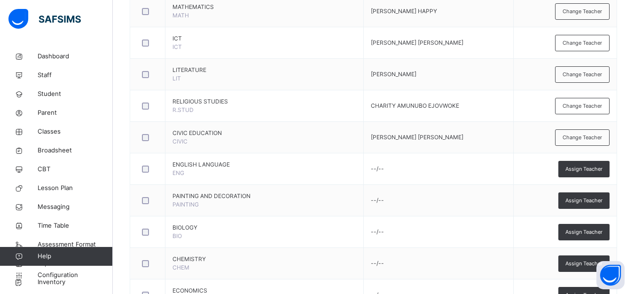
scroll to position [289, 0]
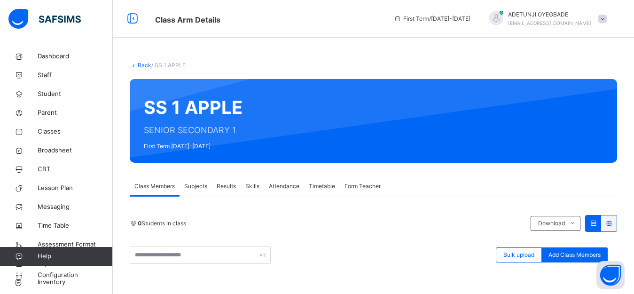
click at [206, 184] on span "Subjects" at bounding box center [195, 186] width 23 height 8
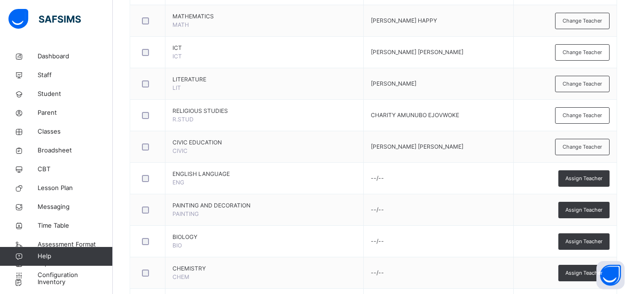
scroll to position [297, 0]
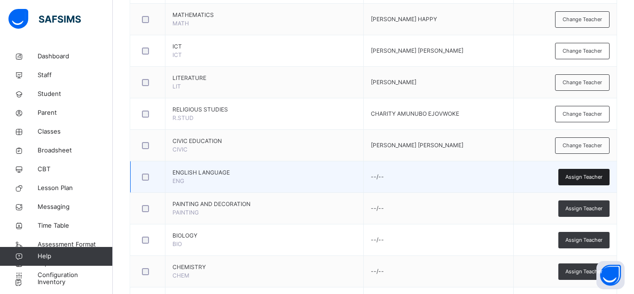
click at [599, 173] on span "Assign Teacher" at bounding box center [583, 177] width 37 height 8
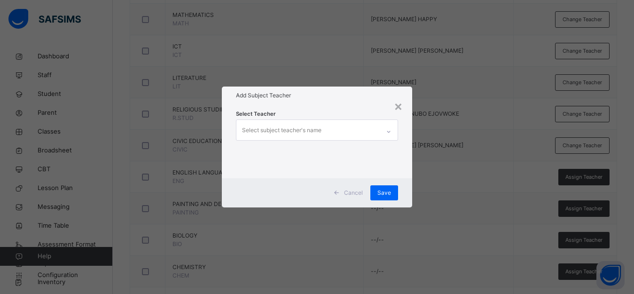
click at [301, 133] on div "Select subject teacher's name" at bounding box center [281, 130] width 79 height 18
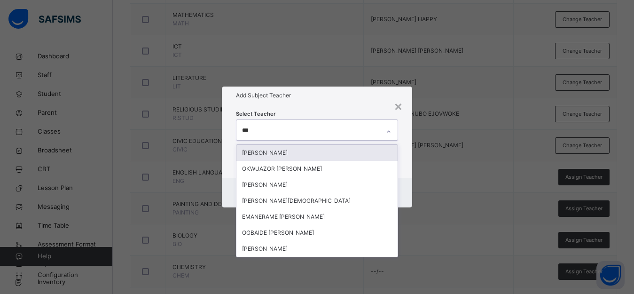
type input "****"
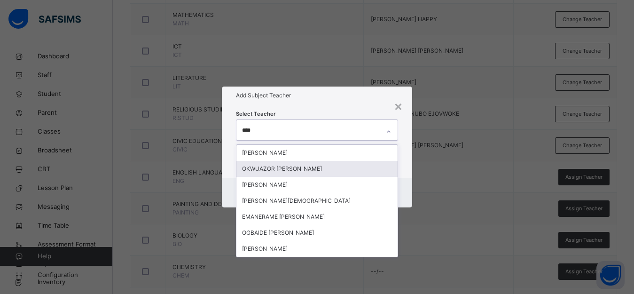
click at [293, 175] on div "OKWUAZOR [PERSON_NAME]" at bounding box center [316, 169] width 161 height 16
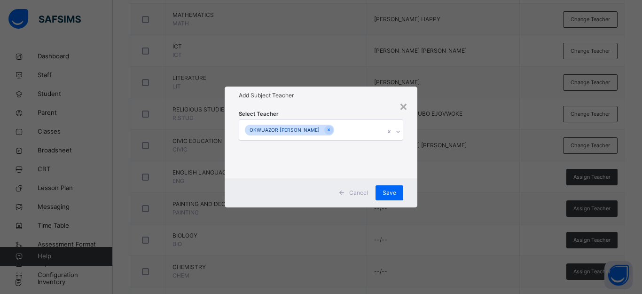
click at [447, 221] on div "× Add Subject Teacher Select Teacher OKWUAZOR [PERSON_NAME] Cancel Save" at bounding box center [321, 147] width 642 height 294
click at [388, 187] on div "Save" at bounding box center [389, 192] width 28 height 15
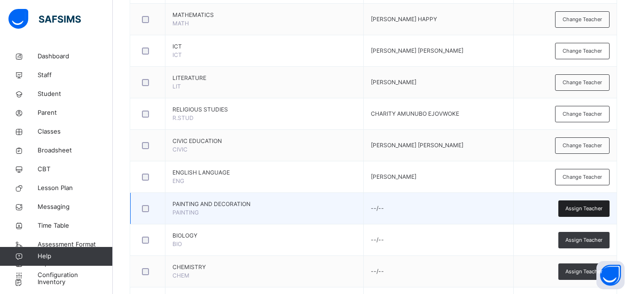
click at [582, 214] on div "Assign Teacher" at bounding box center [583, 208] width 51 height 16
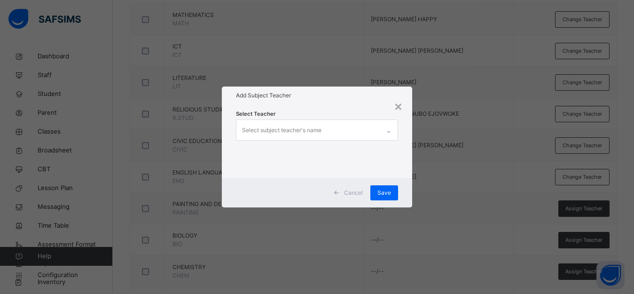
click at [372, 131] on div "Select subject teacher's name" at bounding box center [307, 130] width 143 height 20
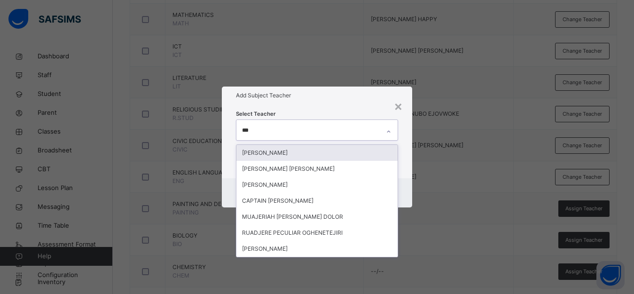
type input "****"
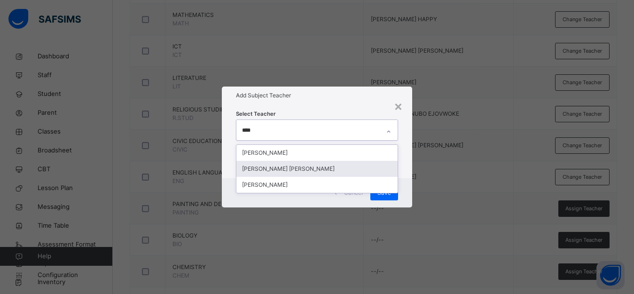
click at [351, 166] on div "[PERSON_NAME] [PERSON_NAME]" at bounding box center [316, 169] width 161 height 16
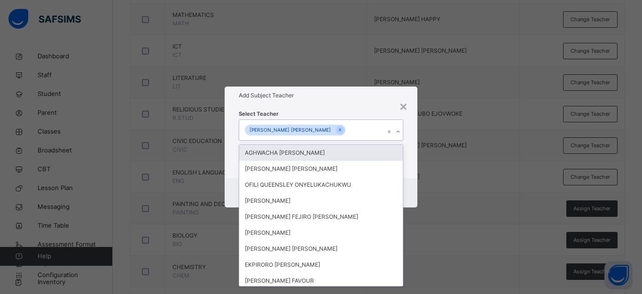
click at [477, 161] on div "× Add Subject Teacher Select Teacher option JERRY EDENAGUI EFOSA, selected. opt…" at bounding box center [321, 147] width 642 height 294
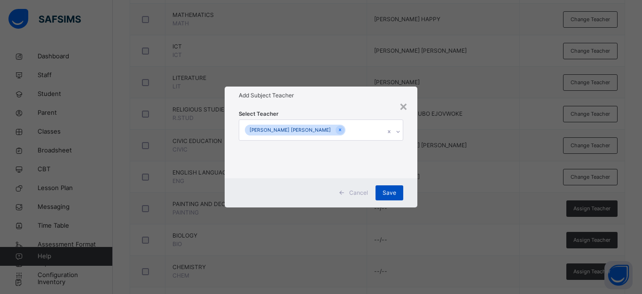
click at [382, 191] on span "Save" at bounding box center [389, 192] width 14 height 8
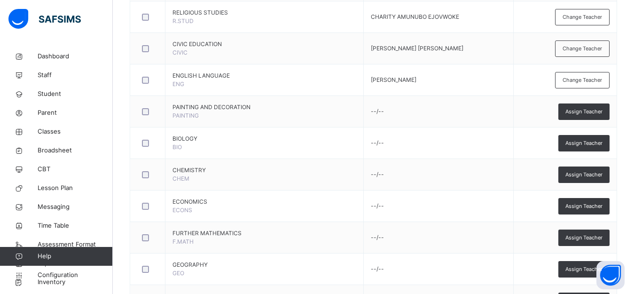
scroll to position [426, 0]
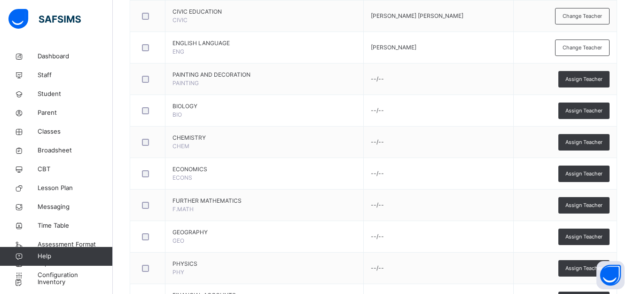
click at [596, 108] on span "Assign Teacher" at bounding box center [583, 111] width 37 height 8
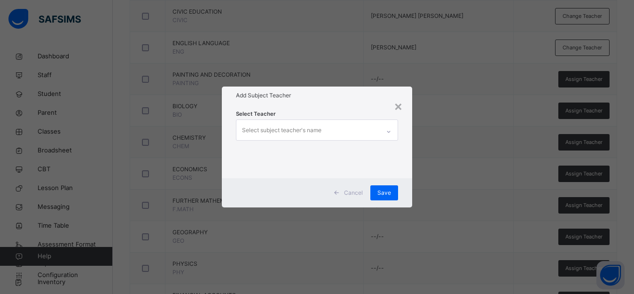
click at [340, 132] on div "Select subject teacher's name" at bounding box center [307, 130] width 143 height 20
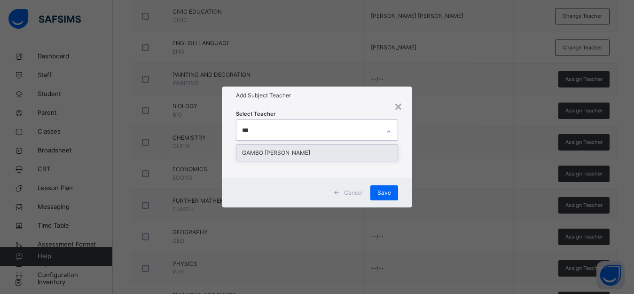
type input "****"
click at [376, 147] on div "GAMBO [PERSON_NAME]" at bounding box center [316, 153] width 161 height 16
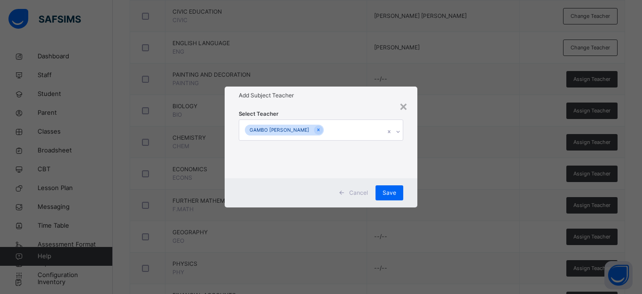
click at [451, 148] on div "× Add Subject Teacher Select Teacher GAMBO HOSEA SOLOMON Cancel Save" at bounding box center [321, 147] width 642 height 294
click at [383, 191] on span "Save" at bounding box center [389, 192] width 14 height 8
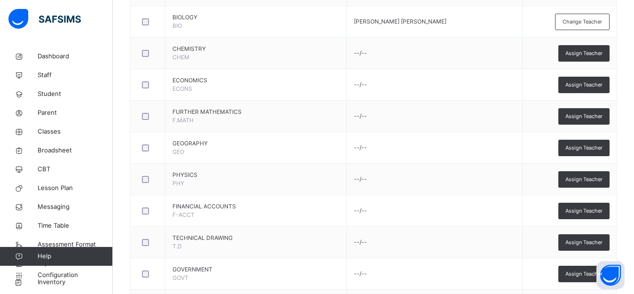
scroll to position [516, 0]
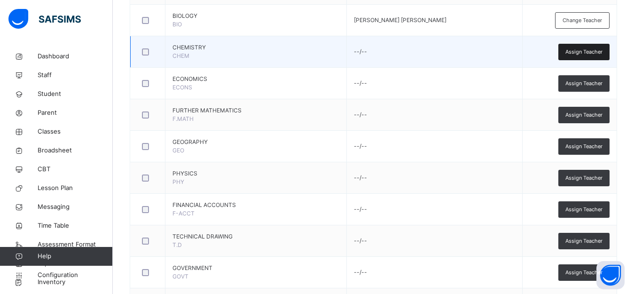
click at [585, 51] on span "Assign Teacher" at bounding box center [583, 52] width 37 height 8
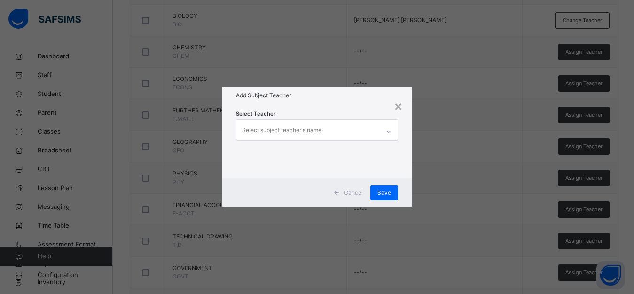
click at [365, 125] on div "Select subject teacher's name" at bounding box center [307, 130] width 143 height 20
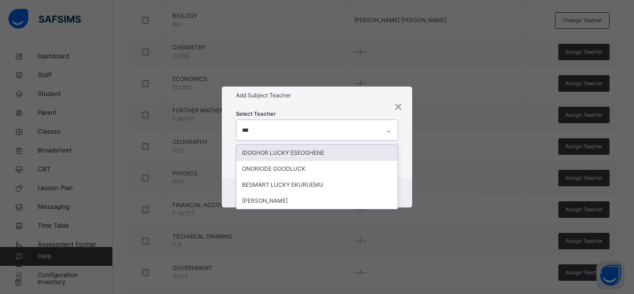
type input "****"
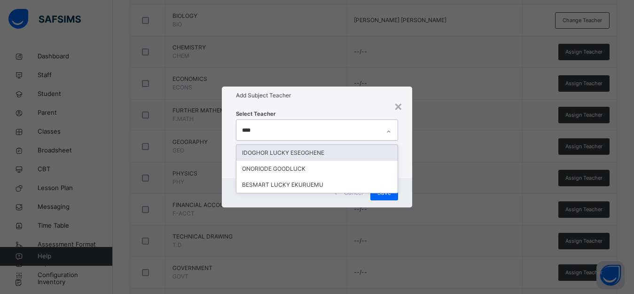
click at [295, 152] on div "IDOGHOR LUCKY ESEOGHENE" at bounding box center [316, 153] width 161 height 16
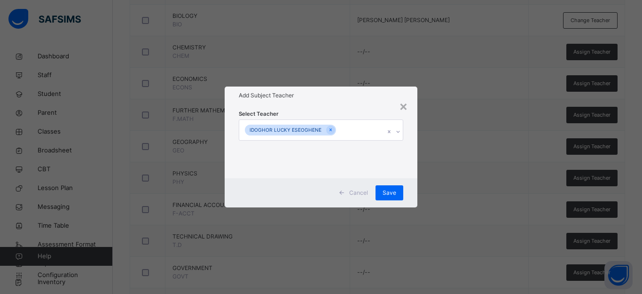
click at [478, 187] on div "× Add Subject Teacher Select Teacher IDOGHOR LUCKY ESEOGHENE Cancel Save" at bounding box center [321, 147] width 642 height 294
click at [395, 193] on span "Save" at bounding box center [389, 192] width 14 height 8
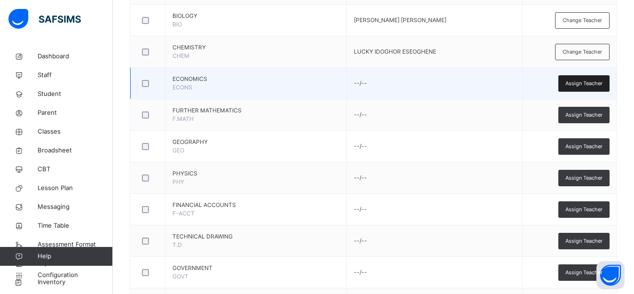
click at [580, 81] on span "Assign Teacher" at bounding box center [583, 83] width 37 height 8
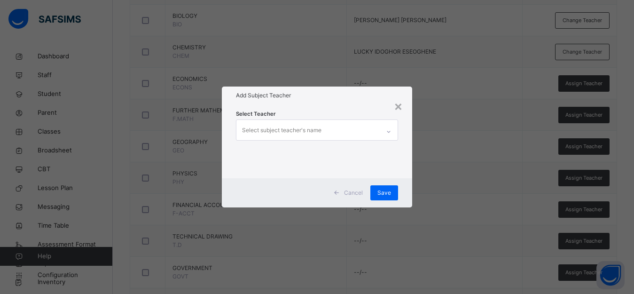
click at [340, 126] on div "Select subject teacher's name" at bounding box center [307, 130] width 143 height 20
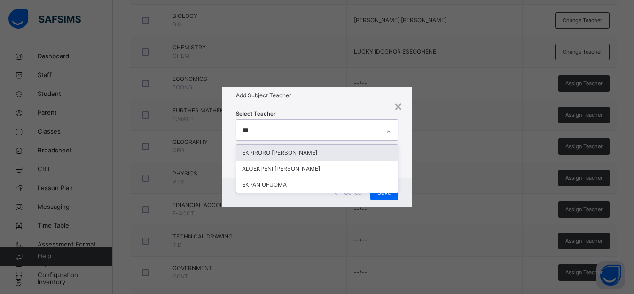
type input "****"
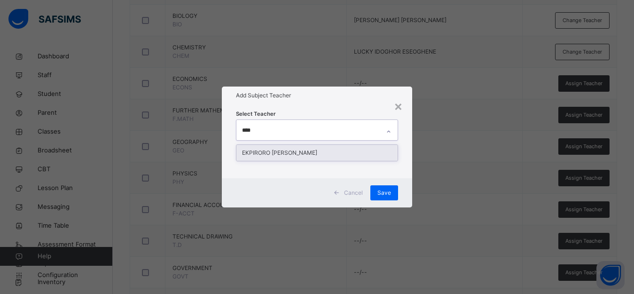
click at [282, 150] on div "EKPIRORO [PERSON_NAME]" at bounding box center [316, 153] width 161 height 16
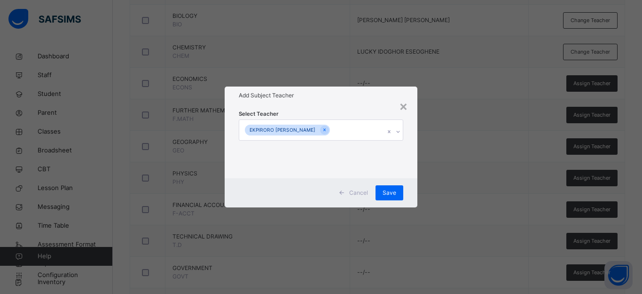
click at [481, 184] on div "× Add Subject Teacher Select Teacher [PERSON_NAME] Save" at bounding box center [321, 147] width 642 height 294
click at [397, 191] on div "Save" at bounding box center [389, 192] width 28 height 15
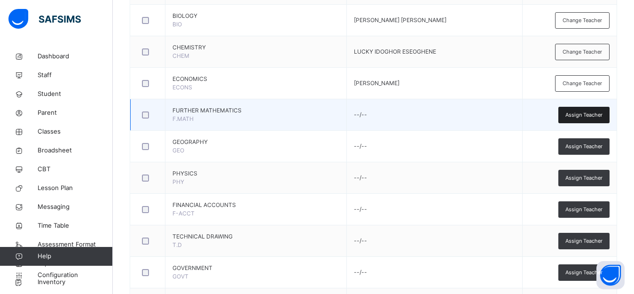
click at [583, 116] on span "Assign Teacher" at bounding box center [583, 115] width 37 height 8
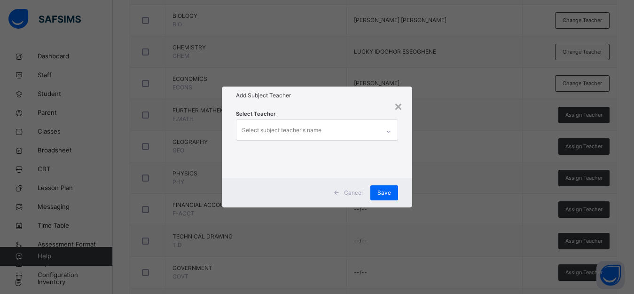
click at [358, 128] on div "Select subject teacher's name" at bounding box center [307, 130] width 143 height 20
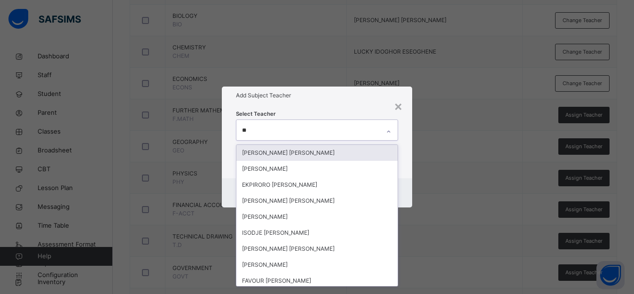
type input "***"
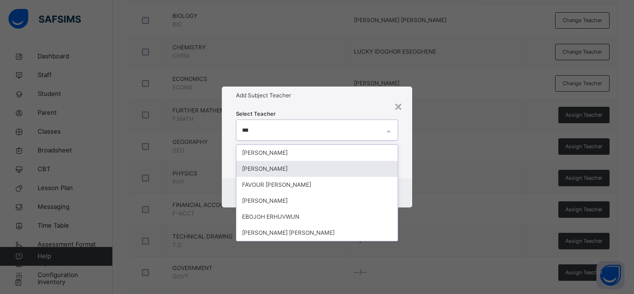
click at [356, 170] on div "[PERSON_NAME]" at bounding box center [316, 169] width 161 height 16
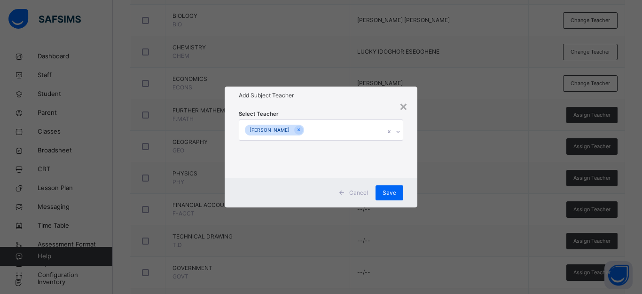
click at [443, 165] on div "× Add Subject Teacher Select Teacher [PERSON_NAME] Cancel Save" at bounding box center [321, 147] width 642 height 294
click at [397, 194] on div "Save" at bounding box center [389, 192] width 28 height 15
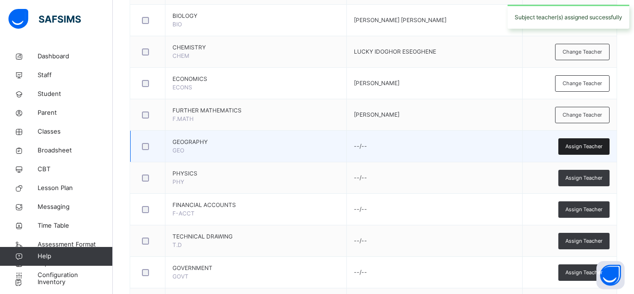
click at [588, 145] on span "Assign Teacher" at bounding box center [583, 146] width 37 height 8
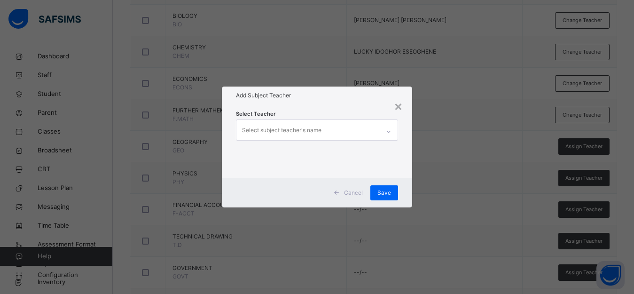
click at [366, 130] on div "Select subject teacher's name" at bounding box center [307, 130] width 143 height 20
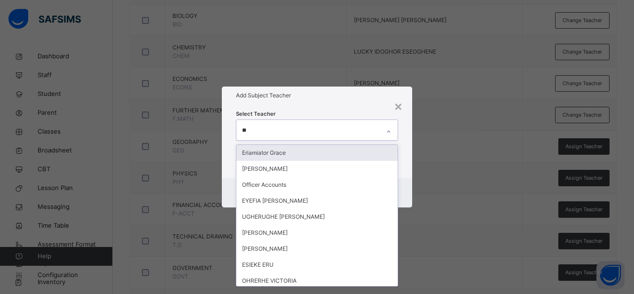
type input "***"
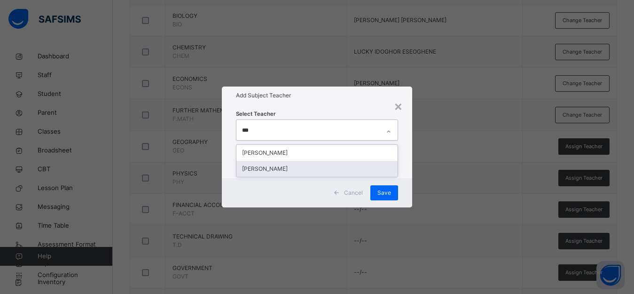
click at [374, 165] on div "[PERSON_NAME]" at bounding box center [316, 169] width 161 height 16
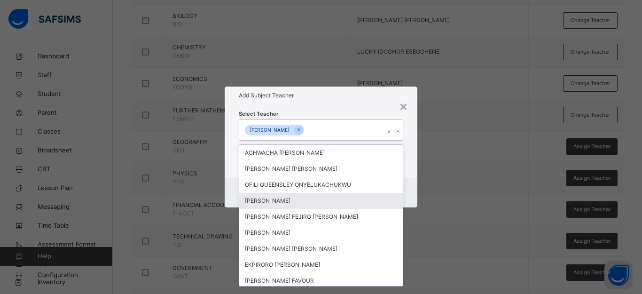
click at [443, 187] on div "× Add Subject Teacher Select Teacher option IGHO OKEOGHENE ERNEST, selected. op…" at bounding box center [321, 147] width 642 height 294
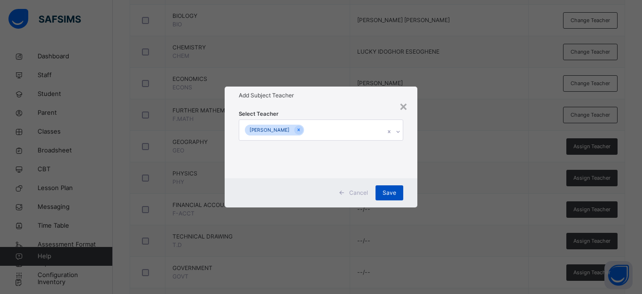
click at [391, 192] on span "Save" at bounding box center [389, 192] width 14 height 8
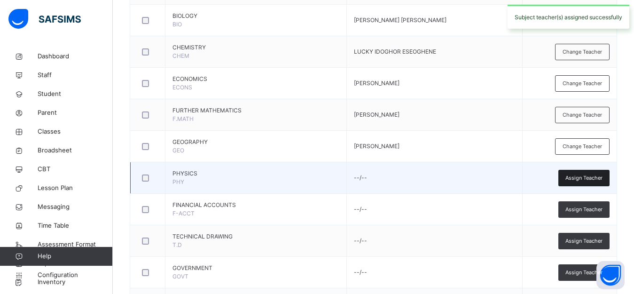
click at [587, 176] on span "Assign Teacher" at bounding box center [583, 178] width 37 height 8
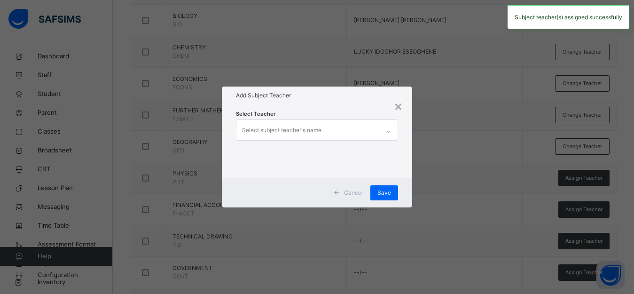
click at [353, 128] on div "Select subject teacher's name" at bounding box center [307, 130] width 143 height 20
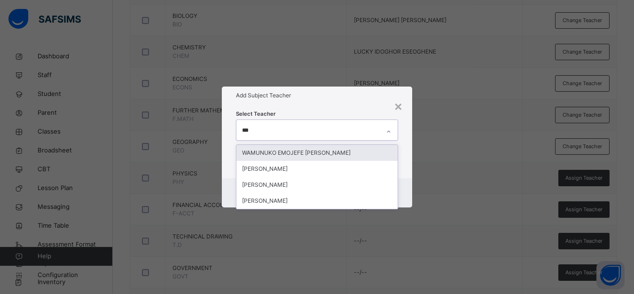
type input "****"
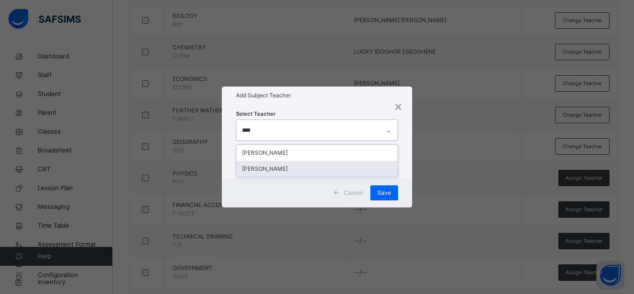
click at [364, 165] on div "[PERSON_NAME]" at bounding box center [316, 169] width 161 height 16
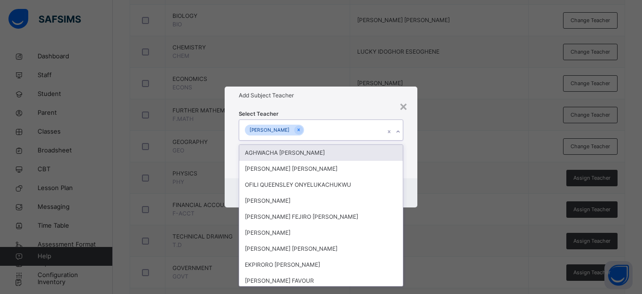
click at [445, 192] on div "× Add Subject Teacher Select Teacher option JAMES UBONG EFFIONG, selected. opti…" at bounding box center [321, 147] width 642 height 294
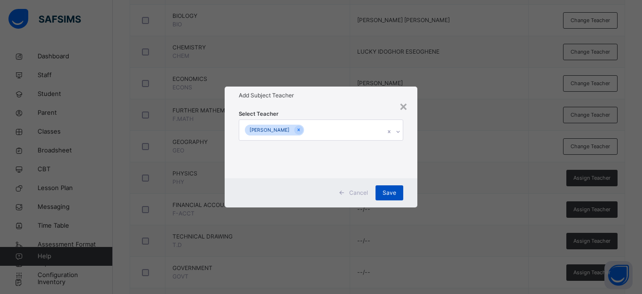
click at [388, 191] on span "Save" at bounding box center [389, 192] width 14 height 8
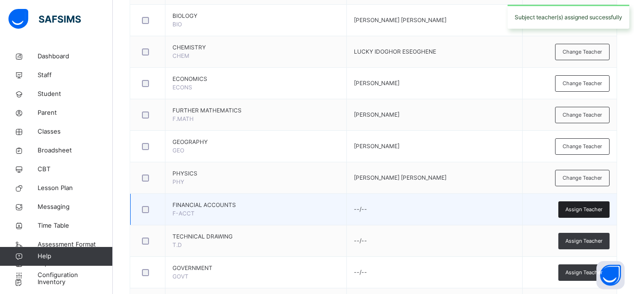
click at [591, 208] on span "Assign Teacher" at bounding box center [583, 209] width 37 height 8
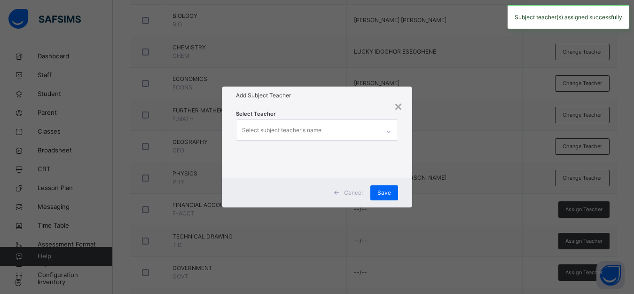
click at [356, 130] on div "Select subject teacher's name" at bounding box center [307, 130] width 143 height 20
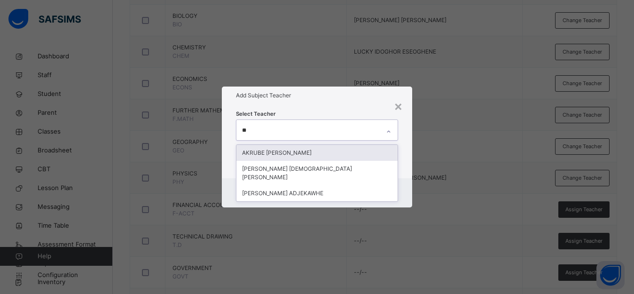
type input "***"
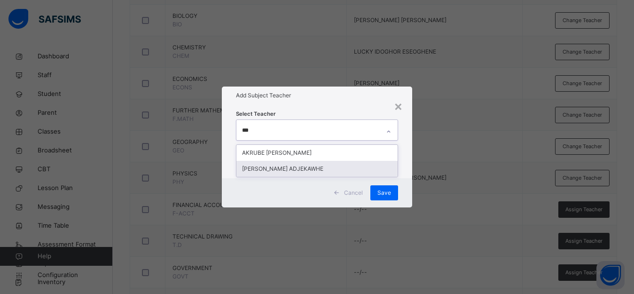
click at [319, 165] on div "[PERSON_NAME] ADJEKAWHE" at bounding box center [316, 169] width 161 height 16
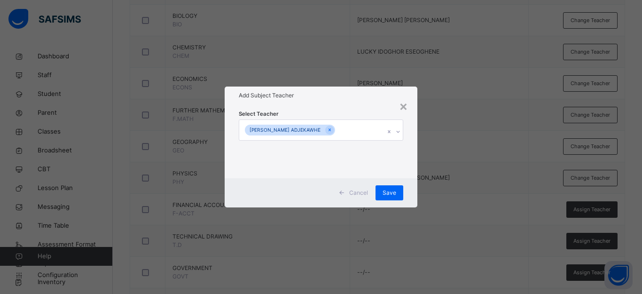
click at [464, 166] on div "× Add Subject Teacher Select Teacher [PERSON_NAME] ADJEKAWHE Cancel Save" at bounding box center [321, 147] width 642 height 294
click at [383, 191] on span "Save" at bounding box center [389, 192] width 14 height 8
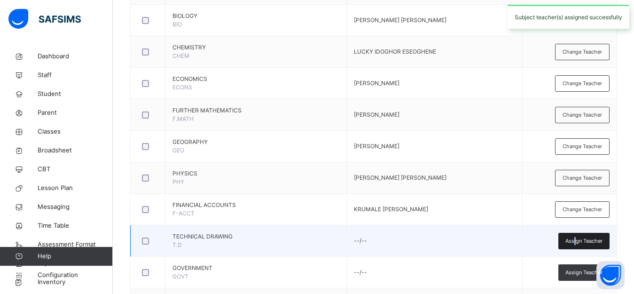
click at [583, 239] on span "Assign Teacher" at bounding box center [583, 241] width 37 height 8
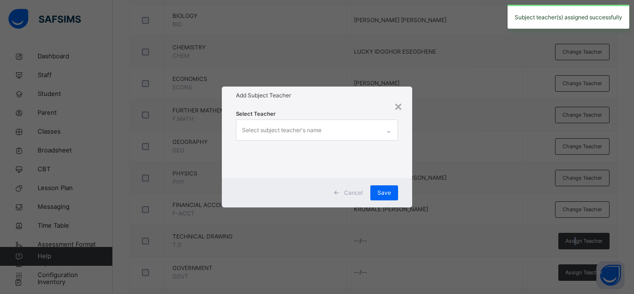
click at [315, 129] on div "Select subject teacher's name" at bounding box center [281, 130] width 79 height 18
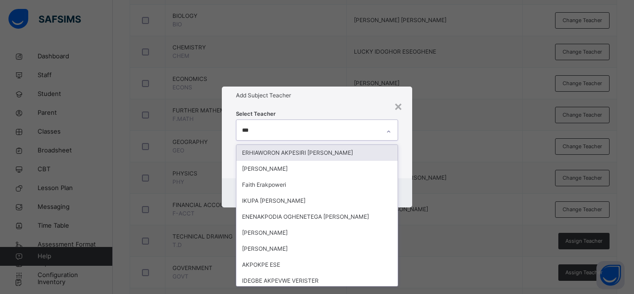
type input "****"
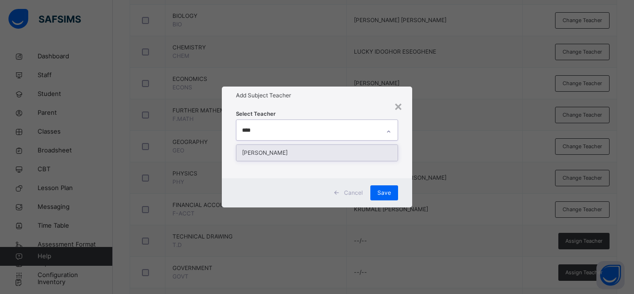
click at [307, 151] on div "[PERSON_NAME]" at bounding box center [316, 153] width 161 height 16
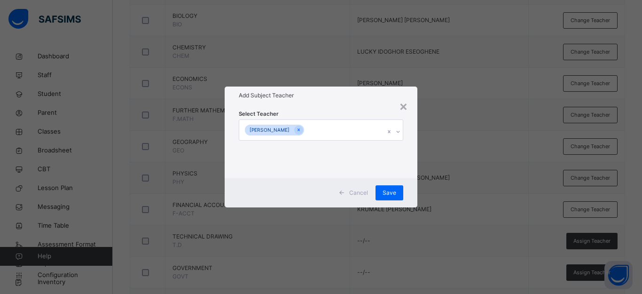
click at [473, 218] on div "× Add Subject Teacher Select Teacher [PERSON_NAME] Cancel Save" at bounding box center [321, 147] width 642 height 294
click at [396, 187] on div "Save" at bounding box center [389, 192] width 28 height 15
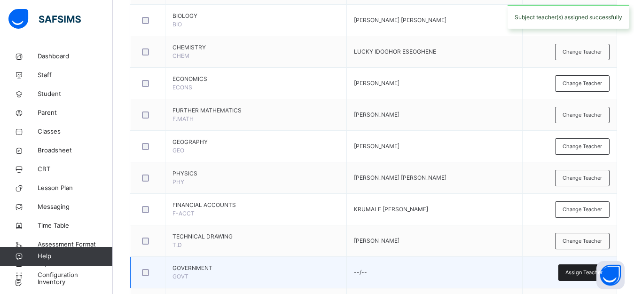
click at [581, 273] on span "Assign Teacher" at bounding box center [583, 272] width 37 height 8
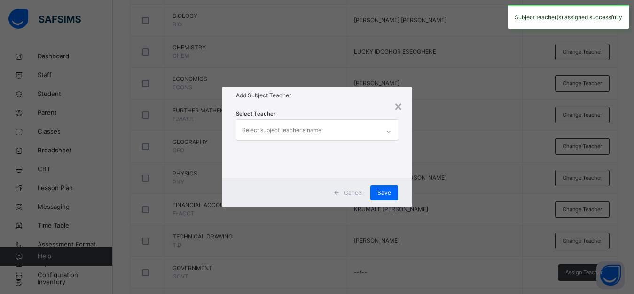
click at [366, 125] on div "Select subject teacher's name" at bounding box center [307, 130] width 143 height 20
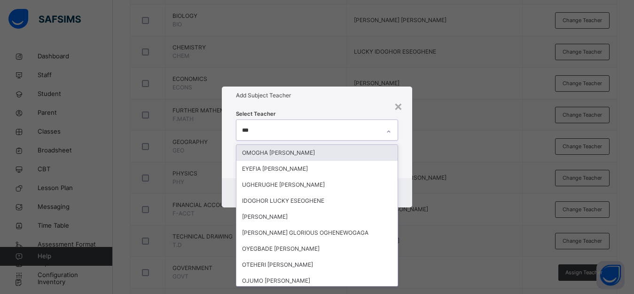
type input "****"
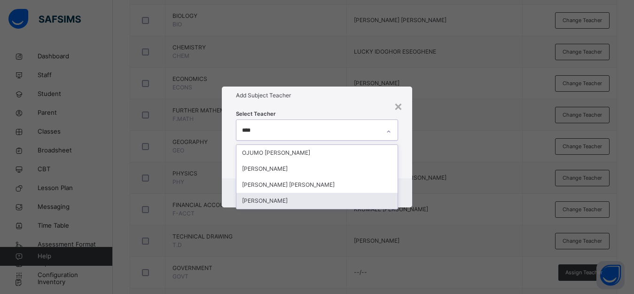
click at [334, 197] on div "[PERSON_NAME]" at bounding box center [316, 201] width 161 height 16
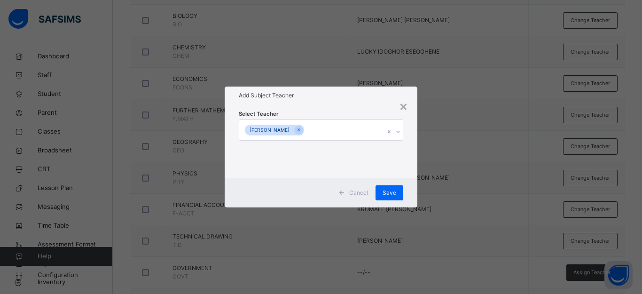
click at [483, 183] on div "× Add Subject Teacher Select Teacher [PERSON_NAME] Cancel Save" at bounding box center [321, 147] width 642 height 294
click at [393, 191] on span "Save" at bounding box center [389, 192] width 14 height 8
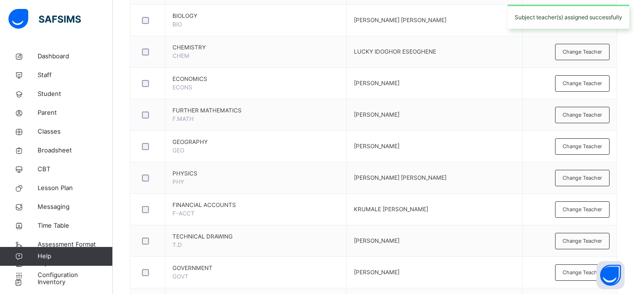
scroll to position [660, 0]
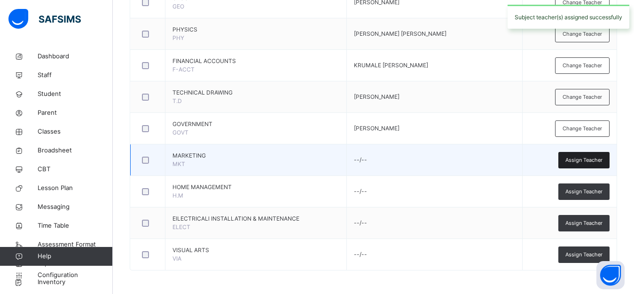
click at [573, 157] on span "Assign Teacher" at bounding box center [583, 160] width 37 height 8
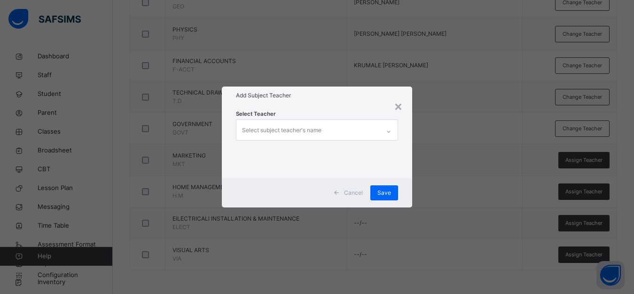
click at [277, 131] on div "Select subject teacher's name" at bounding box center [281, 130] width 79 height 18
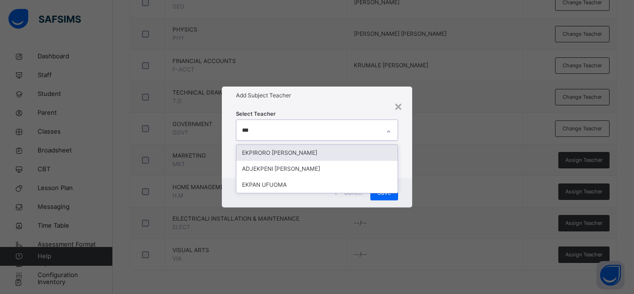
type input "****"
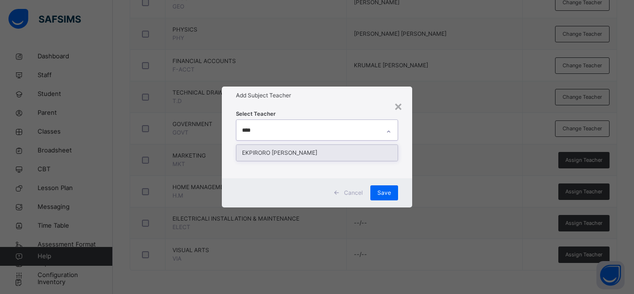
click at [290, 155] on div "EKPIRORO [PERSON_NAME]" at bounding box center [316, 153] width 161 height 16
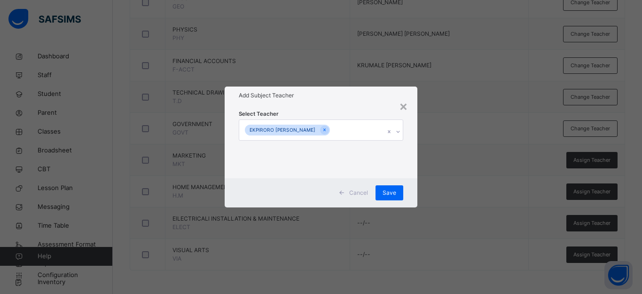
click at [466, 237] on div "× Add Subject Teacher Select Teacher [PERSON_NAME] Save" at bounding box center [321, 147] width 642 height 294
click at [396, 190] on div "Save" at bounding box center [389, 192] width 28 height 15
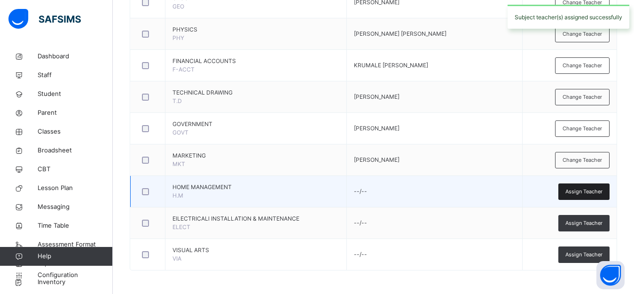
click at [577, 191] on span "Assign Teacher" at bounding box center [583, 191] width 37 height 8
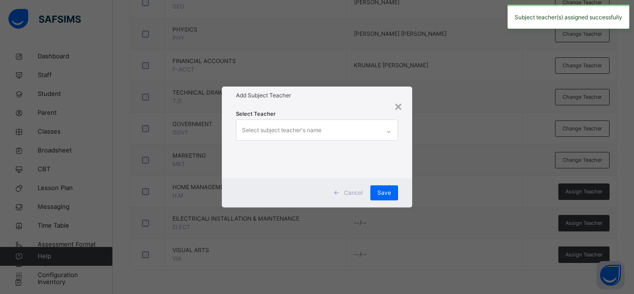
click at [368, 132] on div "Select subject teacher's name" at bounding box center [307, 130] width 143 height 20
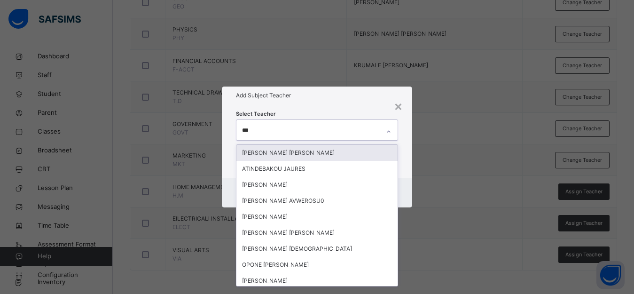
type input "****"
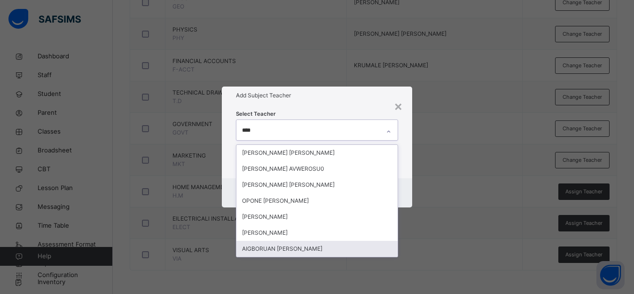
click at [330, 249] on div "AIGBORUAN [PERSON_NAME]" at bounding box center [316, 249] width 161 height 16
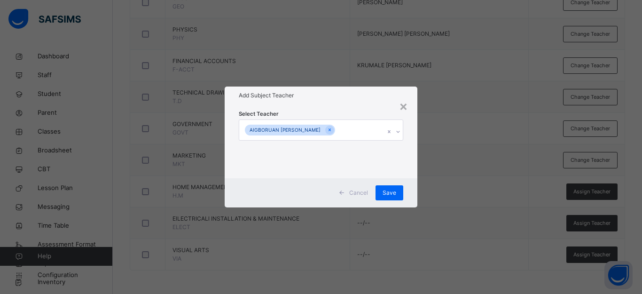
click at [445, 174] on div "× Add Subject Teacher Select Teacher AIGBORUAN [PERSON_NAME] Cancel Save" at bounding box center [321, 147] width 642 height 294
click at [380, 192] on div "Save" at bounding box center [389, 192] width 28 height 15
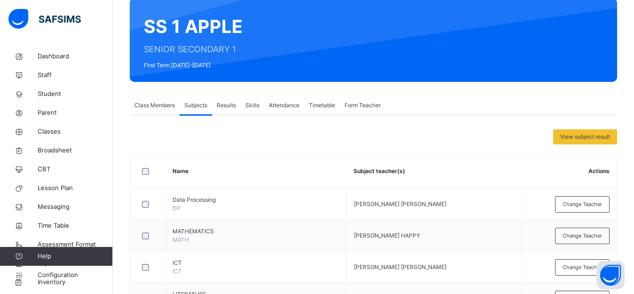
scroll to position [0, 0]
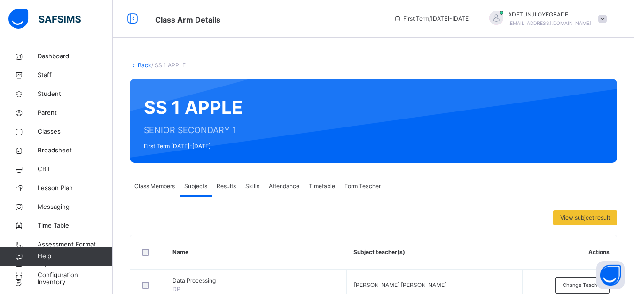
click at [145, 63] on link "Back" at bounding box center [145, 65] width 14 height 7
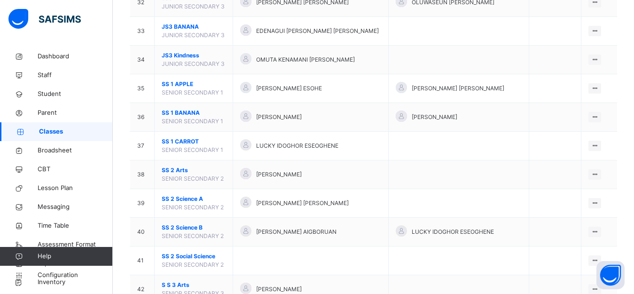
scroll to position [1031, 0]
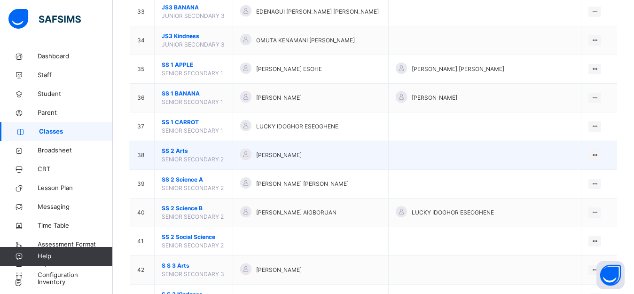
click at [210, 150] on span "SS 2 Arts" at bounding box center [194, 151] width 64 height 8
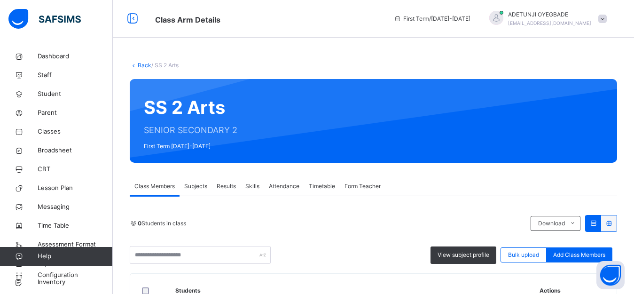
click at [195, 186] on span "Subjects" at bounding box center [195, 186] width 23 height 8
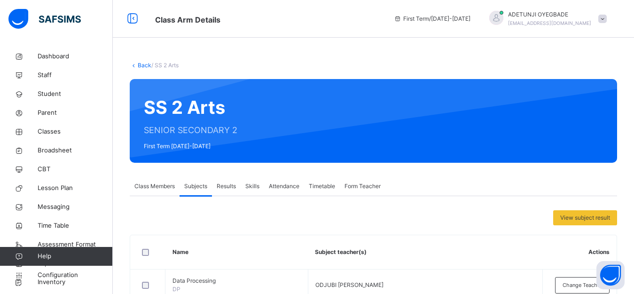
scroll to position [342, 0]
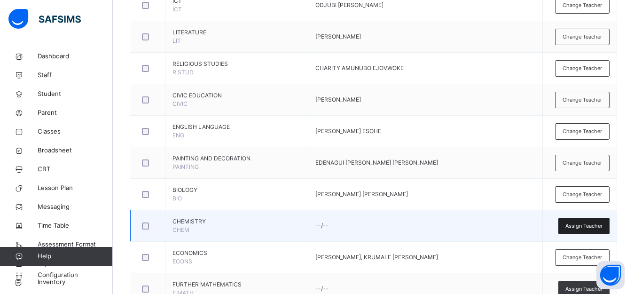
click at [589, 228] on span "Assign Teacher" at bounding box center [583, 226] width 37 height 8
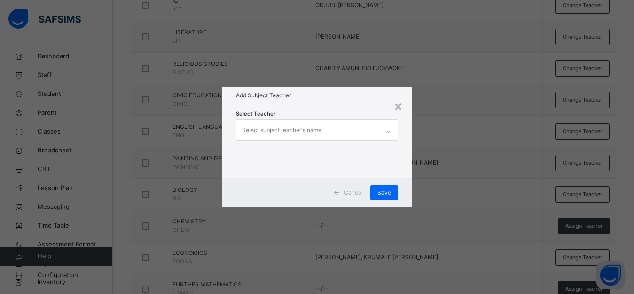
click at [308, 128] on div "Select subject teacher's name" at bounding box center [281, 130] width 79 height 18
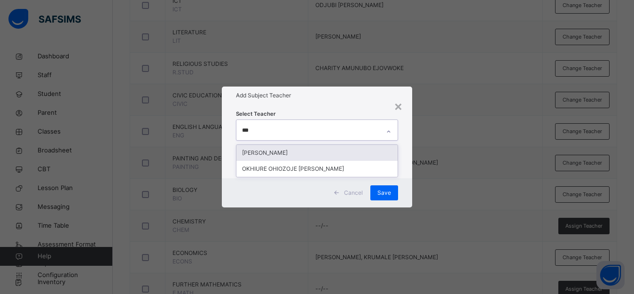
type input "****"
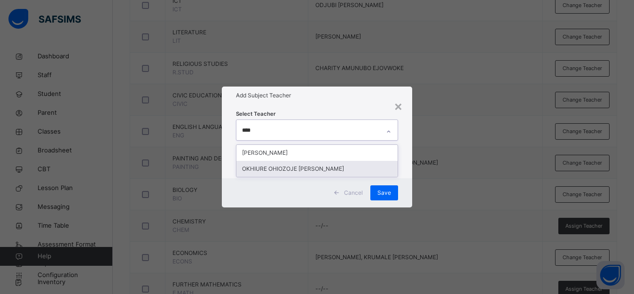
click at [360, 166] on div "OKHIURE OHIOZOJE [PERSON_NAME]" at bounding box center [316, 169] width 161 height 16
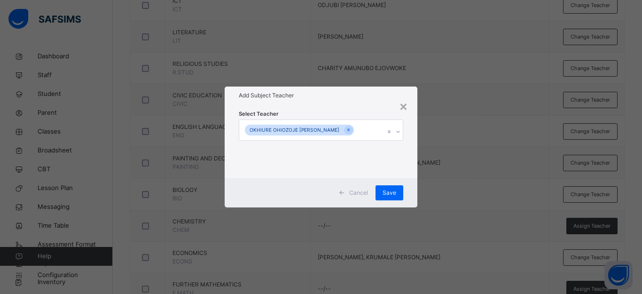
click at [438, 157] on div "× Add Subject Teacher Select Teacher OKHIURE OHIOZOJE FRANK Cancel Save" at bounding box center [321, 147] width 642 height 294
click at [394, 196] on span "Save" at bounding box center [389, 192] width 14 height 8
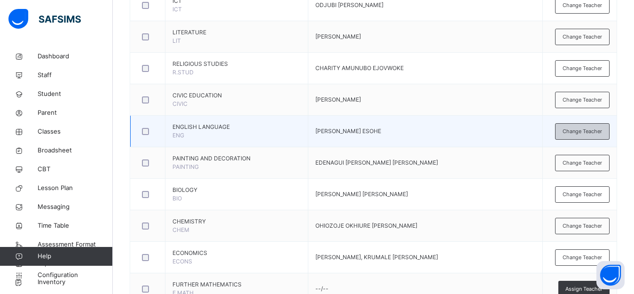
click at [578, 135] on span "Change Teacher" at bounding box center [581, 131] width 39 height 8
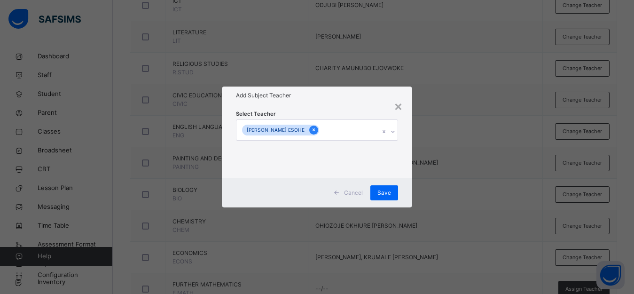
click at [315, 129] on icon at bounding box center [313, 130] width 2 height 3
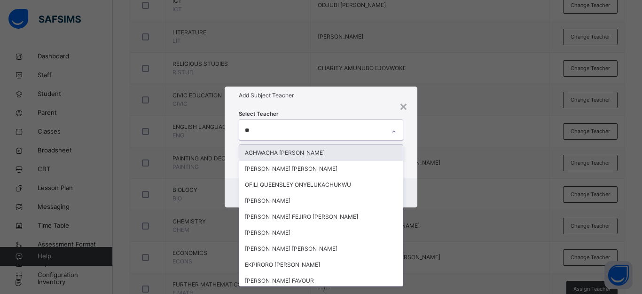
type input "***"
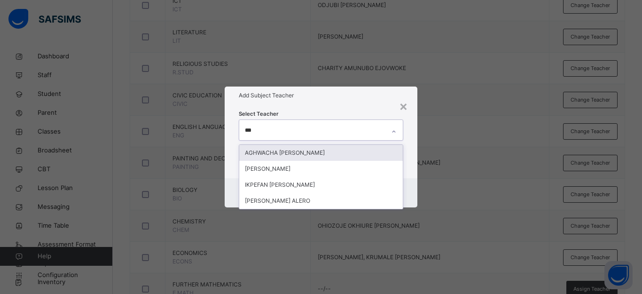
click at [310, 153] on div "AGHWACHA [PERSON_NAME]" at bounding box center [320, 153] width 163 height 16
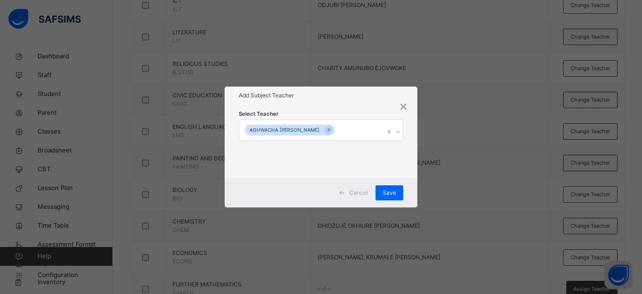
drag, startPoint x: 439, startPoint y: 152, endPoint x: 421, endPoint y: 164, distance: 21.8
click at [439, 153] on div "× Add Subject Teacher Select Teacher AGHWACHA [PERSON_NAME] Cancel Save" at bounding box center [321, 147] width 642 height 294
click at [395, 193] on span "Save" at bounding box center [389, 192] width 14 height 8
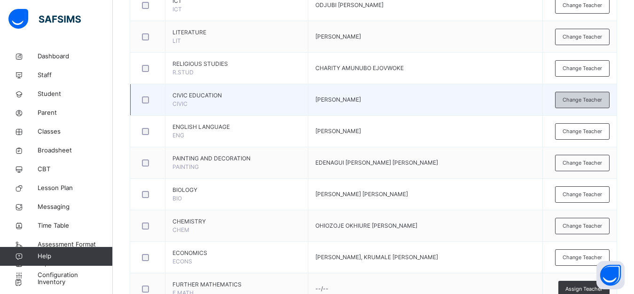
click at [586, 101] on span "Change Teacher" at bounding box center [581, 100] width 39 height 8
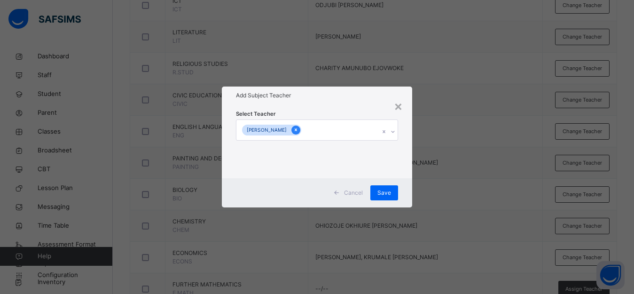
click at [298, 129] on icon at bounding box center [295, 129] width 5 height 7
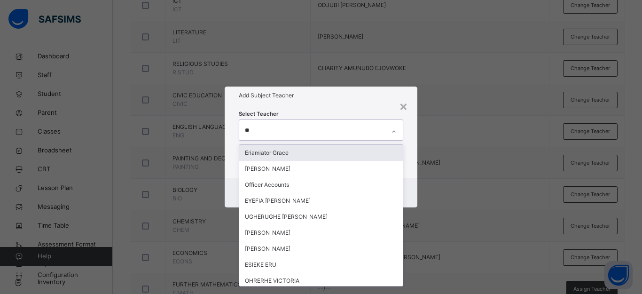
type input "***"
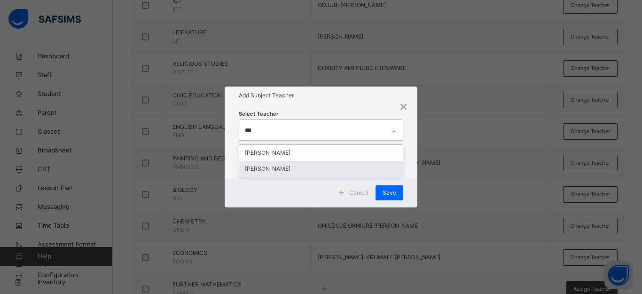
click at [324, 171] on div "[PERSON_NAME]" at bounding box center [320, 169] width 163 height 16
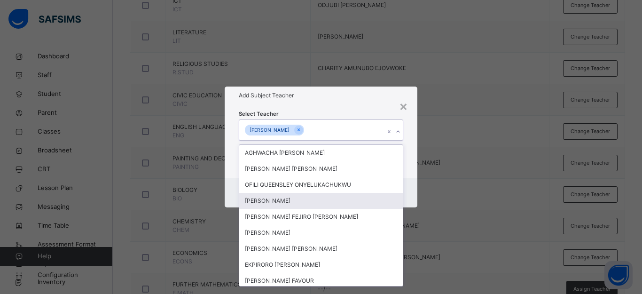
drag, startPoint x: 465, startPoint y: 192, endPoint x: 448, endPoint y: 202, distance: 19.8
click at [463, 195] on div "× Add Subject Teacher Select Teacher option IGHO OKEOGHENE ERNEST, selected. op…" at bounding box center [321, 147] width 642 height 294
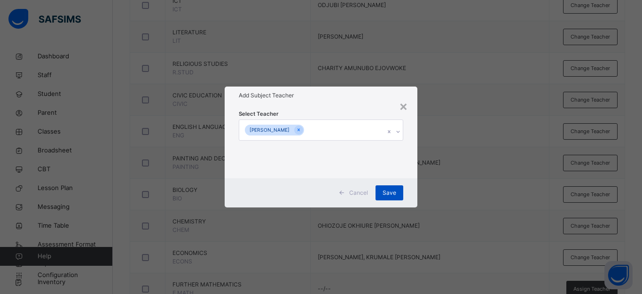
click at [385, 189] on span "Save" at bounding box center [389, 192] width 14 height 8
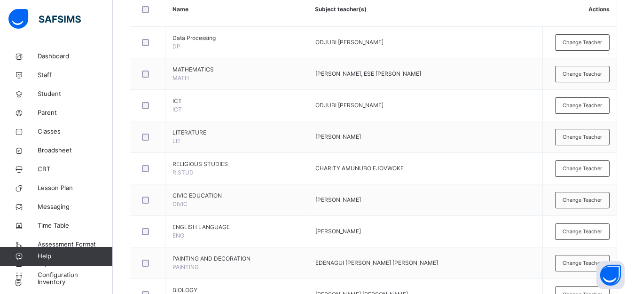
scroll to position [249, 0]
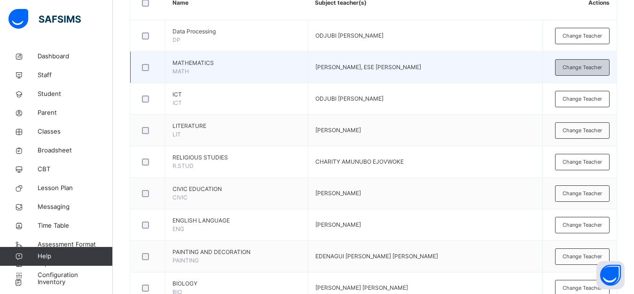
click at [588, 64] on span "Change Teacher" at bounding box center [581, 67] width 39 height 8
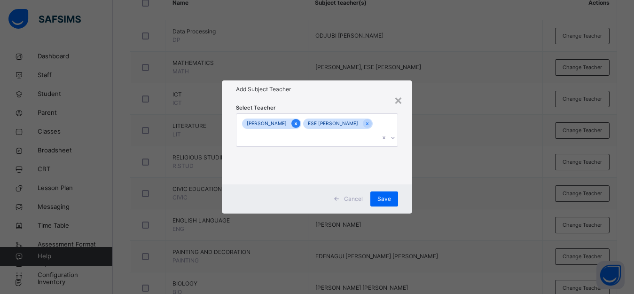
click at [298, 122] on icon at bounding box center [295, 123] width 5 height 7
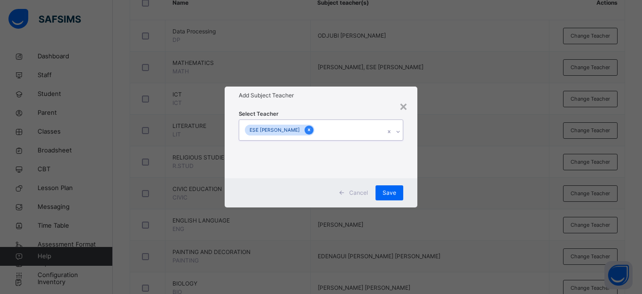
click at [308, 129] on icon at bounding box center [309, 130] width 2 height 3
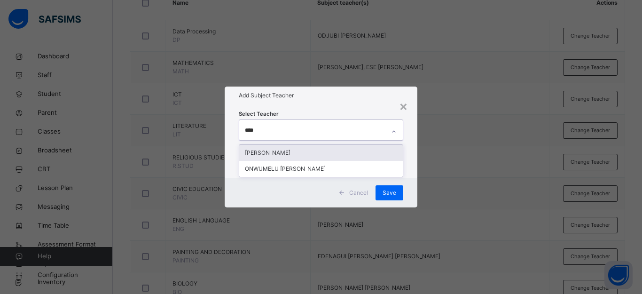
type input "*****"
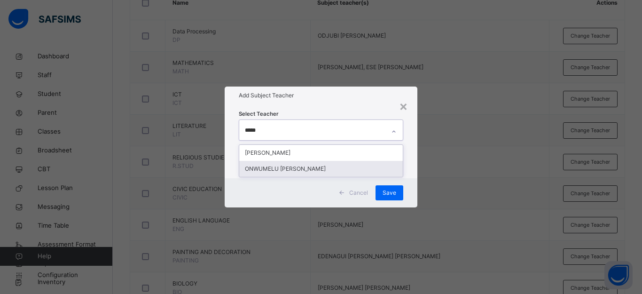
click at [316, 166] on div "ONWUMELU [PERSON_NAME]" at bounding box center [320, 169] width 163 height 16
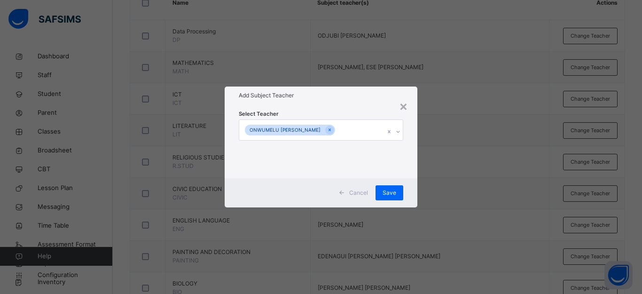
drag, startPoint x: 437, startPoint y: 170, endPoint x: 414, endPoint y: 176, distance: 23.2
click at [437, 170] on div "× Add Subject Teacher Select Teacher ONWUMELU KINGSLEY OBINNA Cancel Save" at bounding box center [321, 147] width 642 height 294
click at [387, 190] on span "Save" at bounding box center [389, 192] width 14 height 8
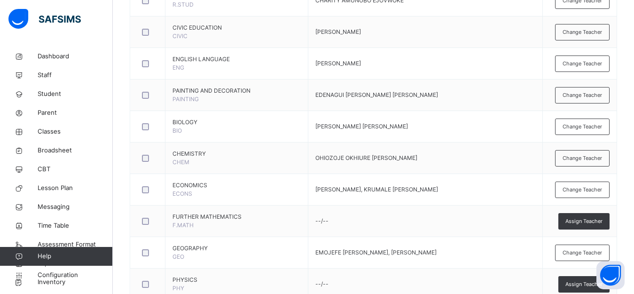
scroll to position [412, 0]
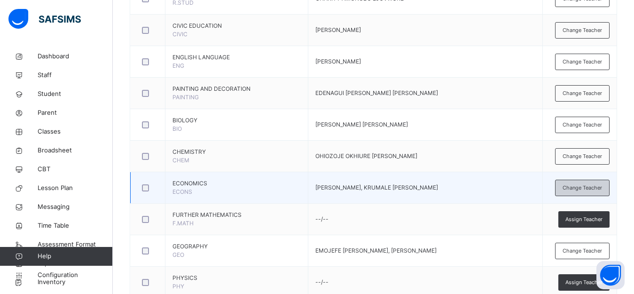
click at [575, 188] on span "Change Teacher" at bounding box center [581, 188] width 39 height 8
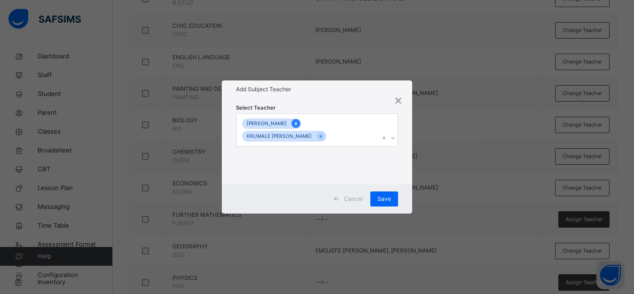
click at [298, 125] on icon at bounding box center [295, 123] width 5 height 7
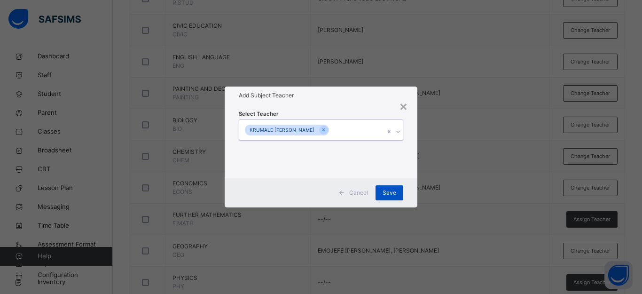
click at [384, 191] on span "Save" at bounding box center [389, 192] width 14 height 8
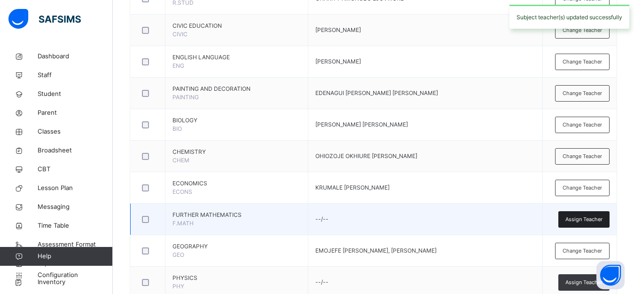
click at [585, 220] on span "Assign Teacher" at bounding box center [583, 219] width 37 height 8
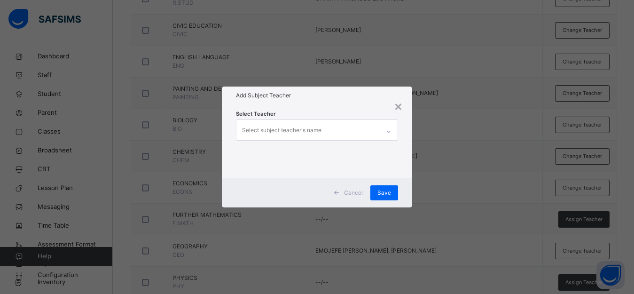
click at [309, 130] on div "Select subject teacher's name" at bounding box center [281, 130] width 79 height 18
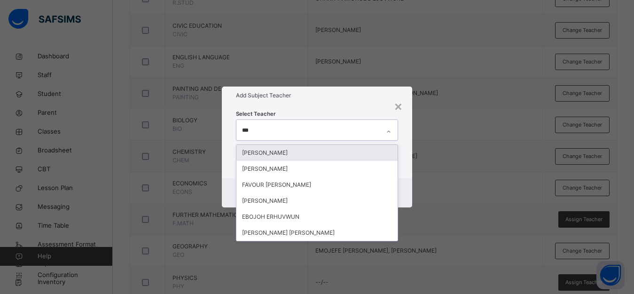
type input "****"
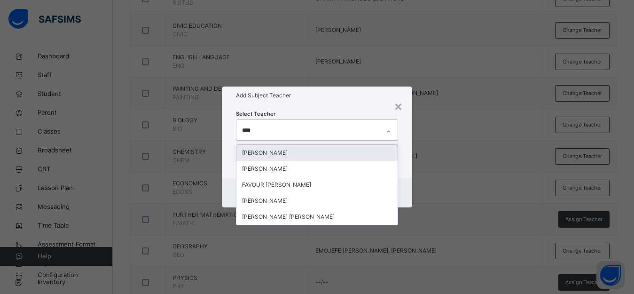
click at [323, 165] on div "[PERSON_NAME]" at bounding box center [316, 169] width 161 height 16
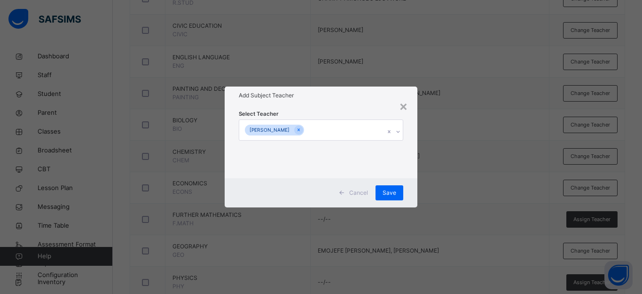
click at [436, 151] on div "× Add Subject Teacher Select Teacher [PERSON_NAME] Cancel Save" at bounding box center [321, 147] width 642 height 294
click at [394, 192] on span "Save" at bounding box center [389, 192] width 14 height 8
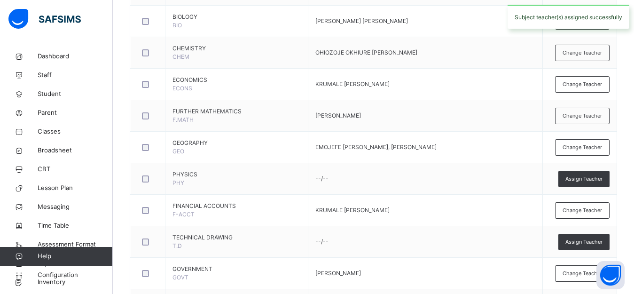
scroll to position [519, 0]
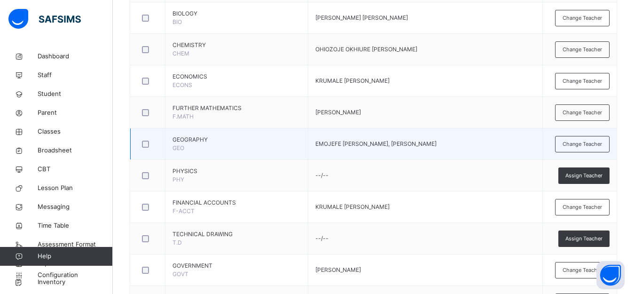
click at [445, 148] on td "EMOJEFE WAMUNUKO BENJAMIN, OKEOGHENE IGHO ERNEST" at bounding box center [425, 143] width 234 height 31
click at [593, 148] on div "Change Teacher" at bounding box center [582, 144] width 54 height 16
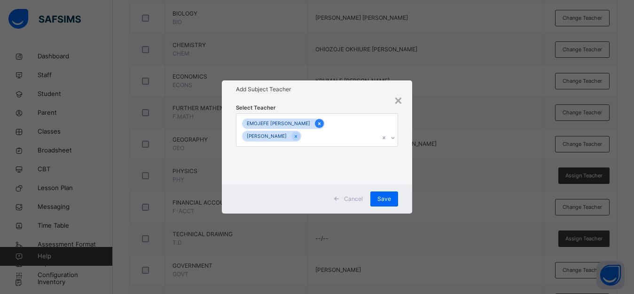
click at [322, 124] on icon at bounding box center [319, 123] width 5 height 7
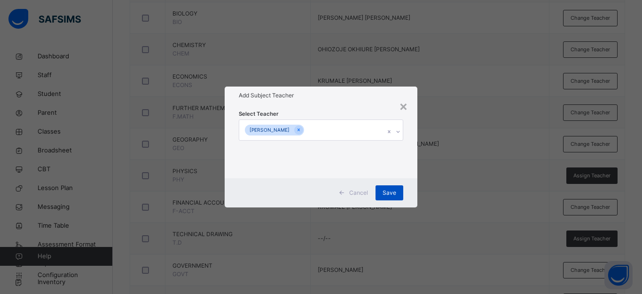
click at [396, 191] on div "Save" at bounding box center [389, 192] width 28 height 15
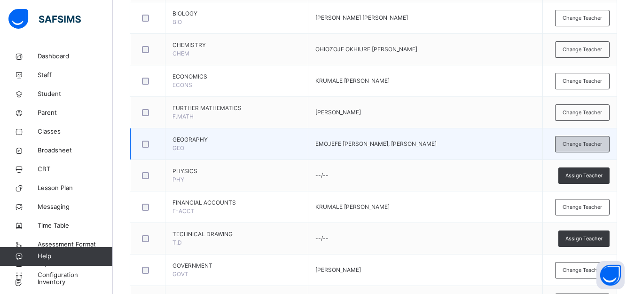
click at [571, 143] on span "Change Teacher" at bounding box center [581, 144] width 39 height 8
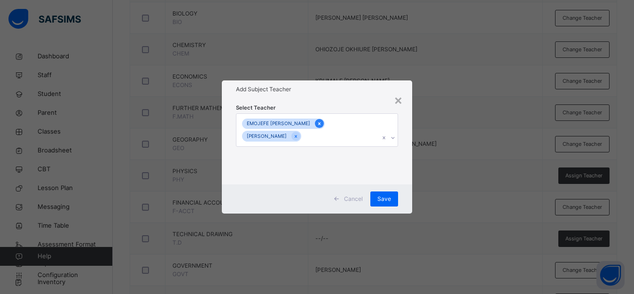
click at [322, 122] on icon at bounding box center [319, 123] width 5 height 7
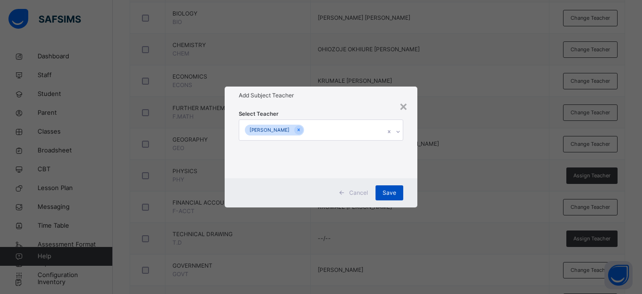
click at [389, 193] on span "Save" at bounding box center [389, 192] width 14 height 8
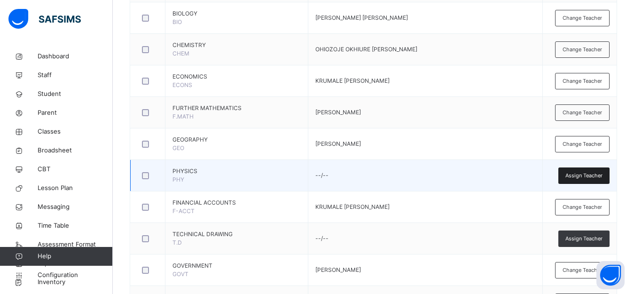
click at [584, 177] on span "Assign Teacher" at bounding box center [583, 175] width 37 height 8
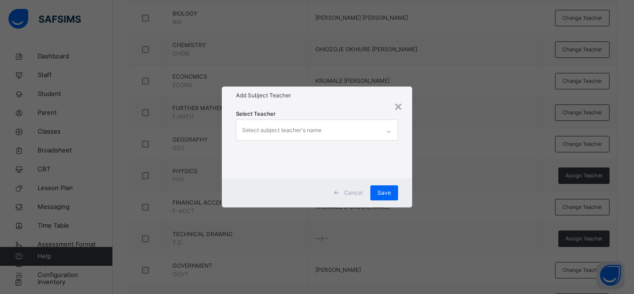
click at [367, 134] on div "Select subject teacher's name" at bounding box center [307, 130] width 143 height 20
click at [483, 145] on div "× Add Subject Teacher Select Teacher Select subject teacher's name Cancel Save" at bounding box center [317, 147] width 634 height 294
click at [398, 108] on div "×" at bounding box center [398, 106] width 9 height 20
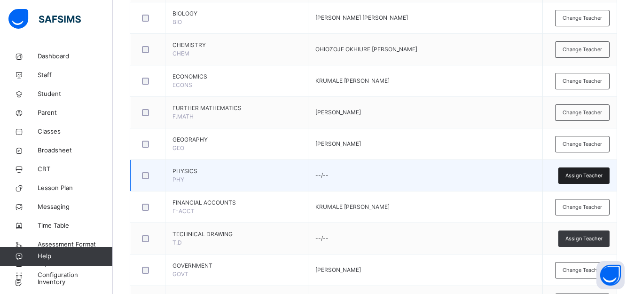
click at [580, 176] on span "Assign Teacher" at bounding box center [583, 175] width 37 height 8
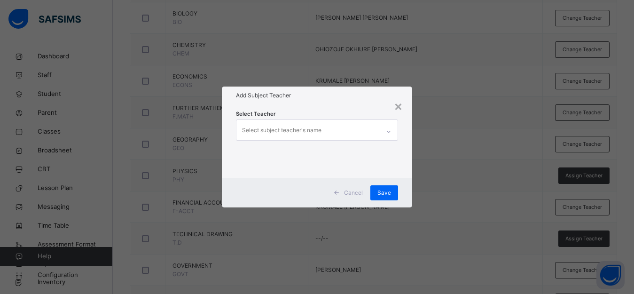
click at [268, 125] on div "Select subject teacher's name" at bounding box center [281, 130] width 79 height 18
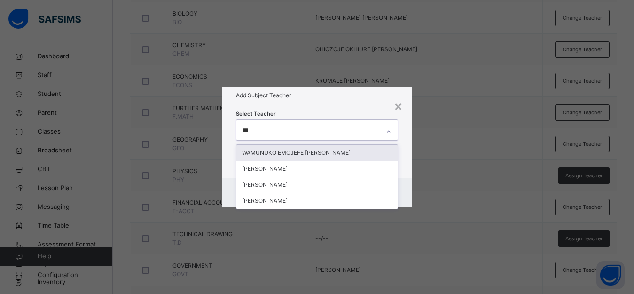
type input "****"
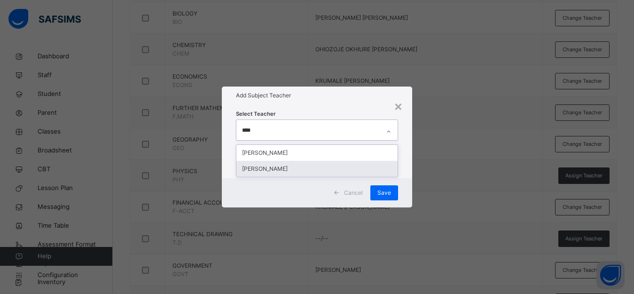
click at [300, 166] on div "[PERSON_NAME]" at bounding box center [316, 169] width 161 height 16
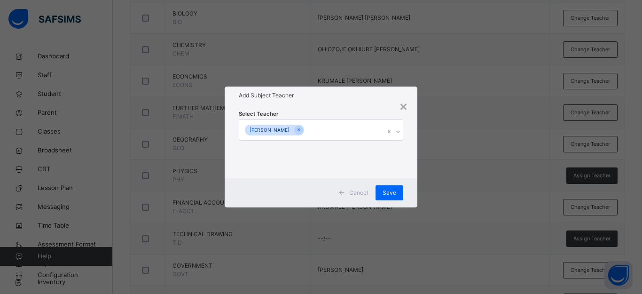
click at [535, 199] on div "× Add Subject Teacher Select Teacher [PERSON_NAME] Cancel Save" at bounding box center [321, 147] width 642 height 294
click at [397, 191] on div "Save" at bounding box center [389, 192] width 28 height 15
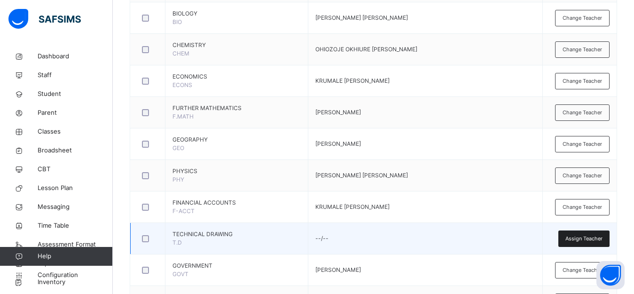
click at [590, 234] on div "Assign Teacher" at bounding box center [583, 238] width 51 height 16
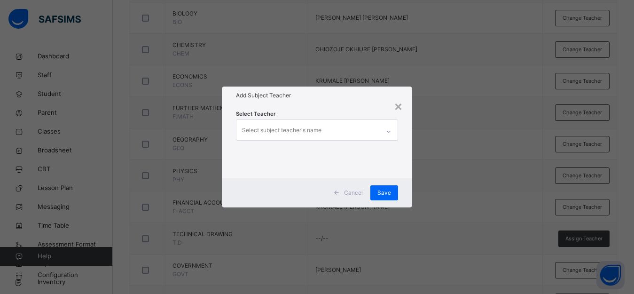
click at [321, 131] on div "Select subject teacher's name" at bounding box center [307, 130] width 143 height 20
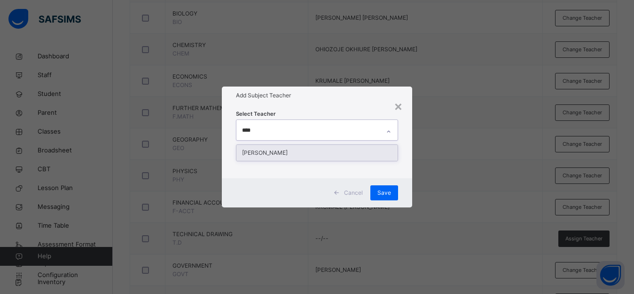
type input "*****"
click at [329, 148] on div "[PERSON_NAME]" at bounding box center [316, 153] width 161 height 16
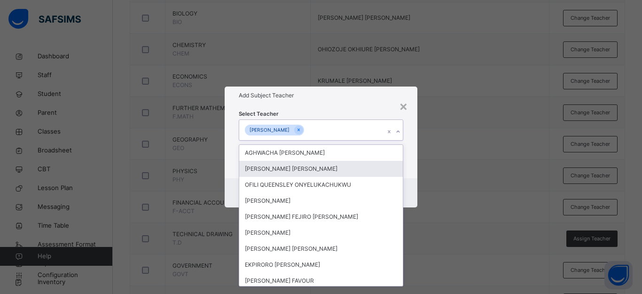
click at [439, 171] on div "× Add Subject Teacher Select Teacher option AKPALA EMMANUEL ONYEKACHI, selected…" at bounding box center [321, 147] width 642 height 294
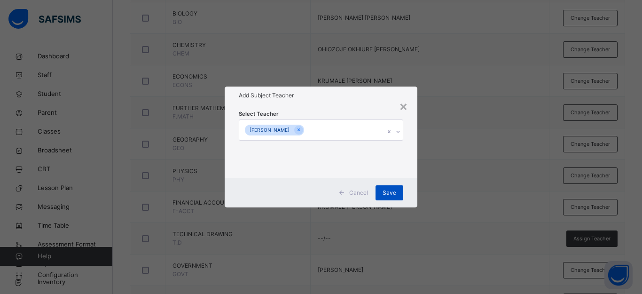
click at [392, 191] on span "Save" at bounding box center [389, 192] width 14 height 8
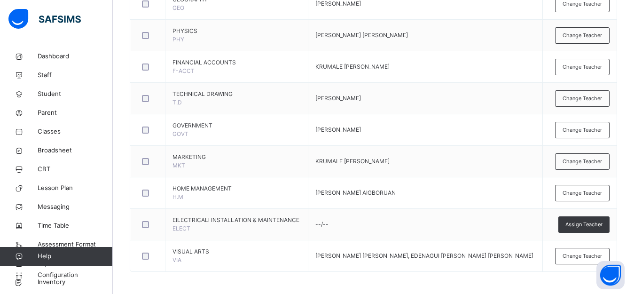
scroll to position [660, 0]
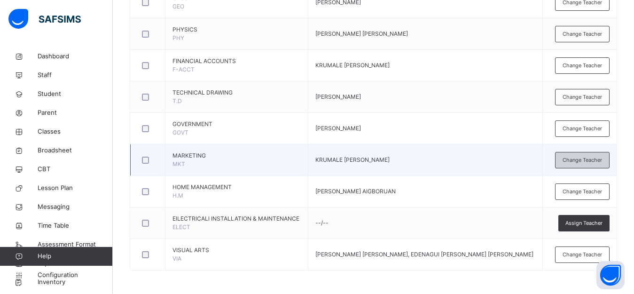
click at [578, 161] on span "Change Teacher" at bounding box center [581, 160] width 39 height 8
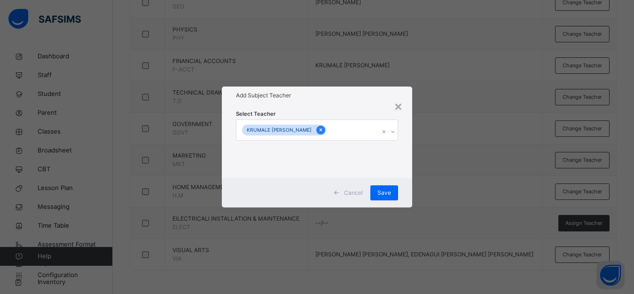
click at [323, 130] on icon at bounding box center [320, 129] width 5 height 7
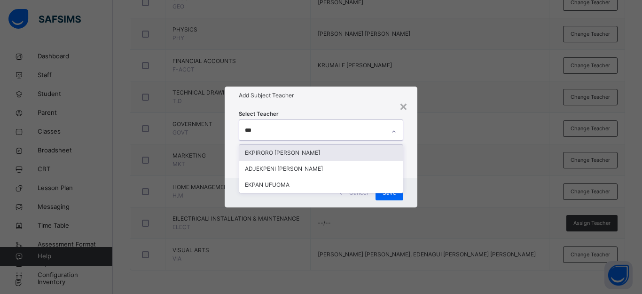
type input "****"
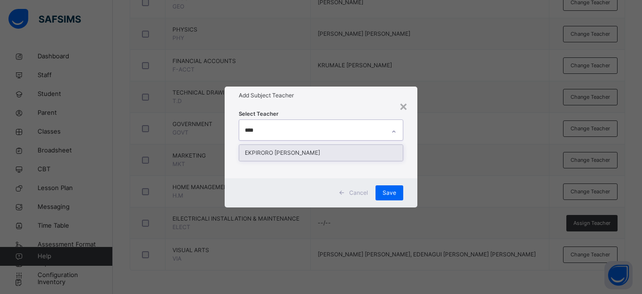
click at [364, 149] on div "EKPIRORO [PERSON_NAME]" at bounding box center [320, 153] width 163 height 16
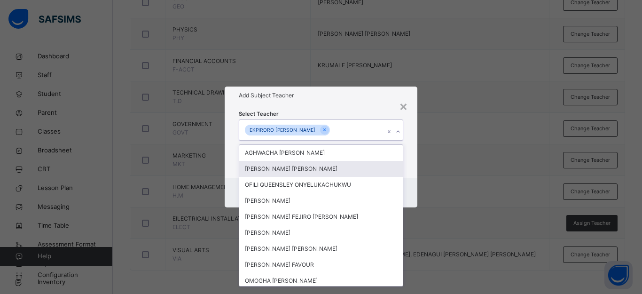
drag, startPoint x: 432, startPoint y: 141, endPoint x: 428, endPoint y: 149, distance: 9.0
click at [432, 143] on div "× Add Subject Teacher Select Teacher option EKPIRORO JOSEPH , selected. option …" at bounding box center [321, 147] width 642 height 294
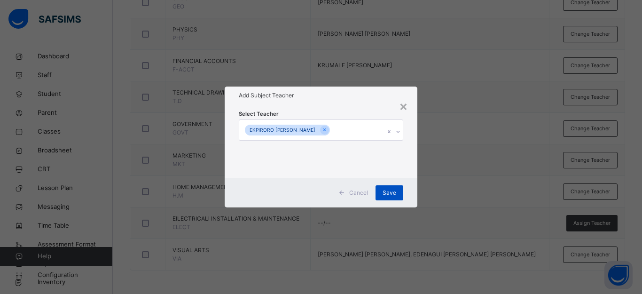
drag, startPoint x: 391, startPoint y: 191, endPoint x: 395, endPoint y: 188, distance: 4.8
click at [391, 191] on span "Save" at bounding box center [389, 192] width 14 height 8
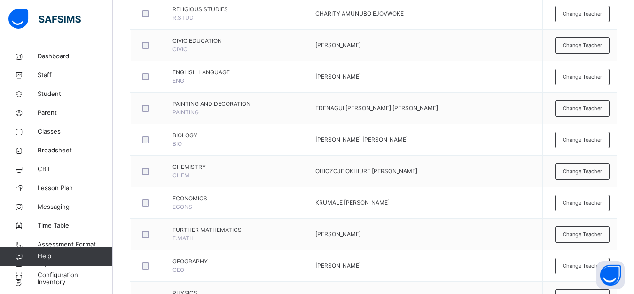
scroll to position [0, 0]
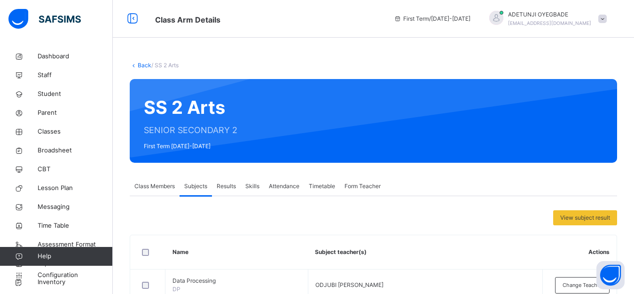
click at [141, 66] on link "Back" at bounding box center [145, 65] width 14 height 7
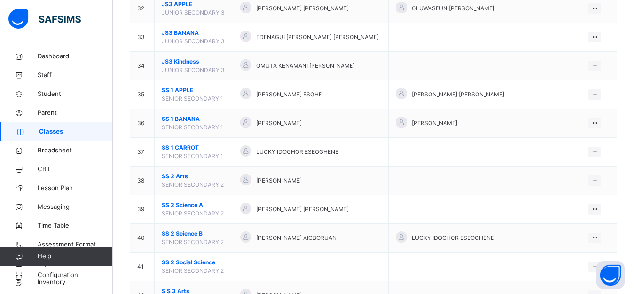
scroll to position [1023, 0]
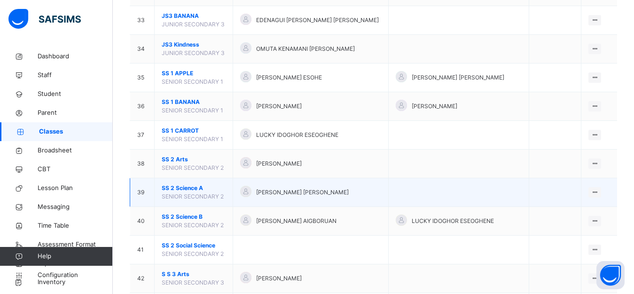
click at [217, 196] on span "SENIOR SECONDARY 2" at bounding box center [193, 196] width 62 height 7
click at [599, 192] on icon at bounding box center [595, 191] width 8 height 7
click at [581, 214] on div "View Class" at bounding box center [570, 210] width 54 height 9
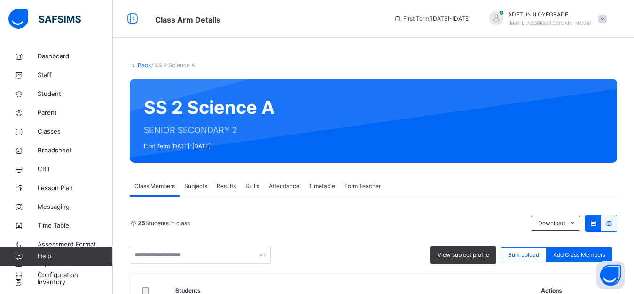
click at [195, 184] on span "Subjects" at bounding box center [195, 186] width 23 height 8
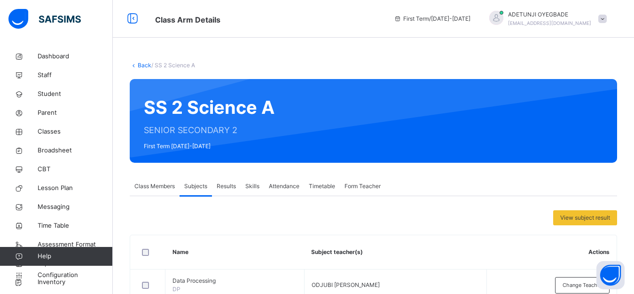
scroll to position [175, 0]
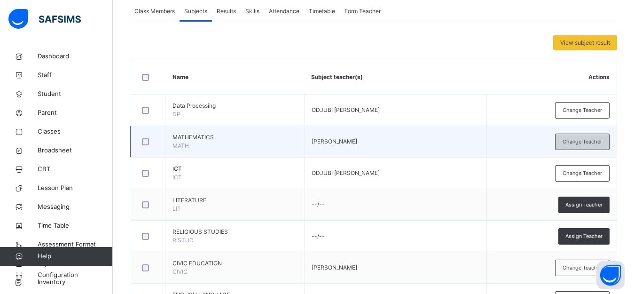
click at [595, 141] on span "Change Teacher" at bounding box center [581, 142] width 39 height 8
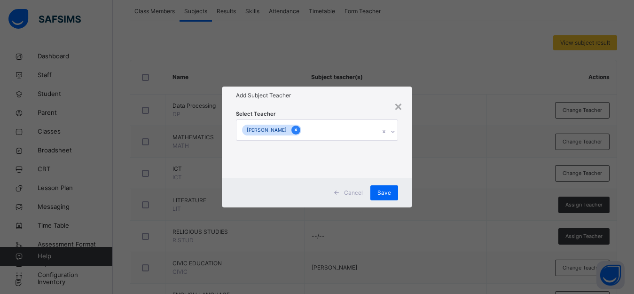
click at [301, 125] on div "[PERSON_NAME]" at bounding box center [271, 130] width 59 height 11
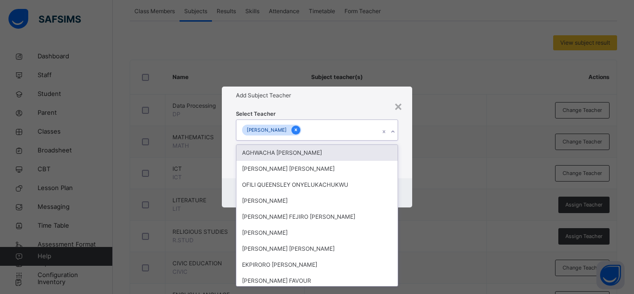
click at [298, 130] on icon at bounding box center [295, 129] width 5 height 7
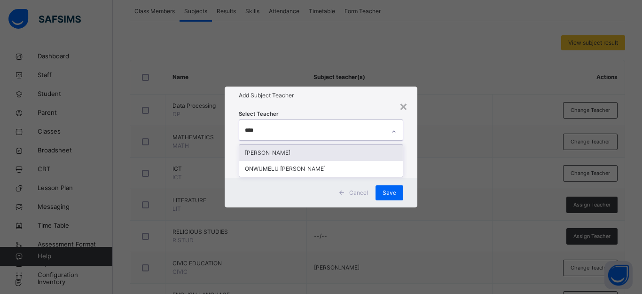
type input "*****"
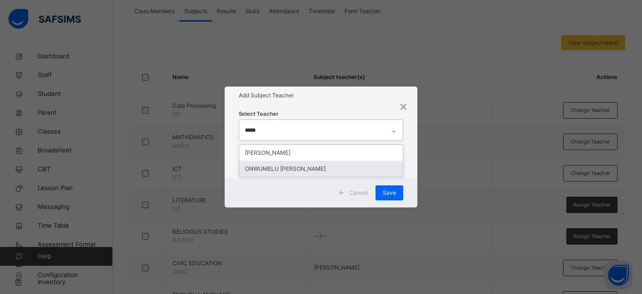
click at [333, 167] on div "ONWUMELU [PERSON_NAME]" at bounding box center [320, 169] width 163 height 16
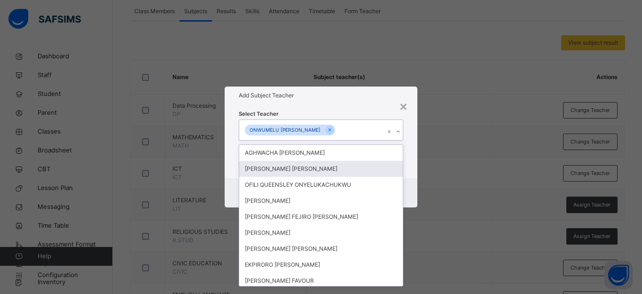
click at [429, 169] on div "× Add Subject Teacher Select Teacher option ONWUMELU KINGSLEY OBINNA, selected.…" at bounding box center [321, 147] width 642 height 294
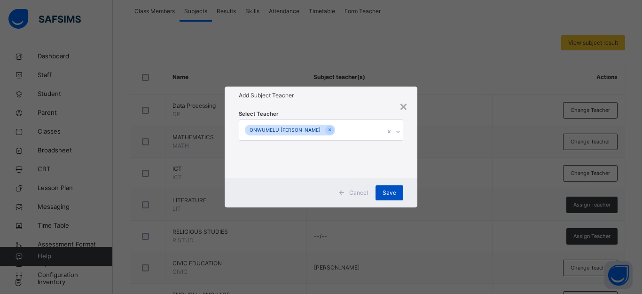
click at [395, 192] on span "Save" at bounding box center [389, 192] width 14 height 8
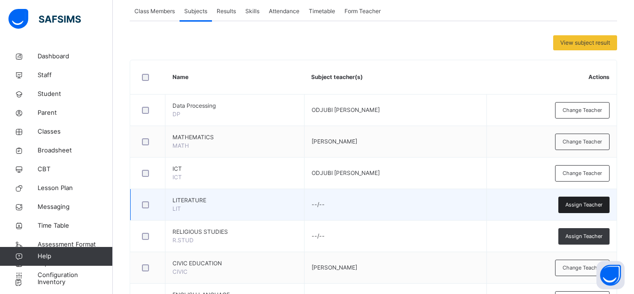
click at [577, 208] on span "Assign Teacher" at bounding box center [583, 205] width 37 height 8
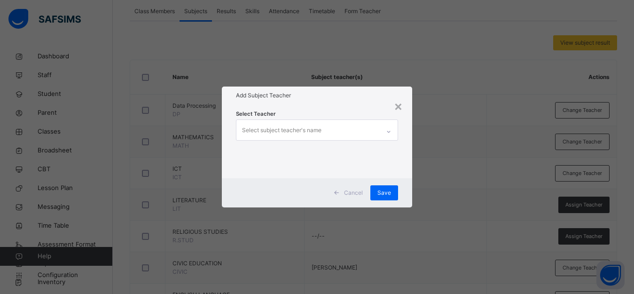
click at [371, 130] on div "Select subject teacher's name" at bounding box center [307, 130] width 143 height 20
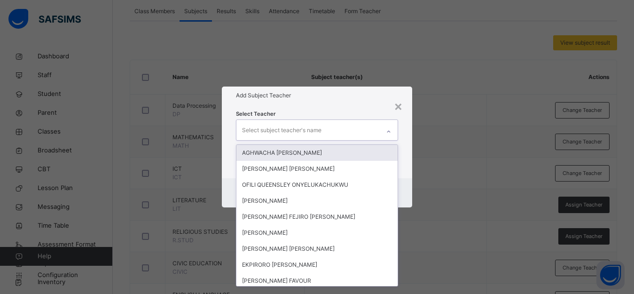
click at [464, 125] on div "× Add Subject Teacher Select Teacher option ONWUMELU KINGSLEY OBINNA, selected.…" at bounding box center [317, 147] width 634 height 294
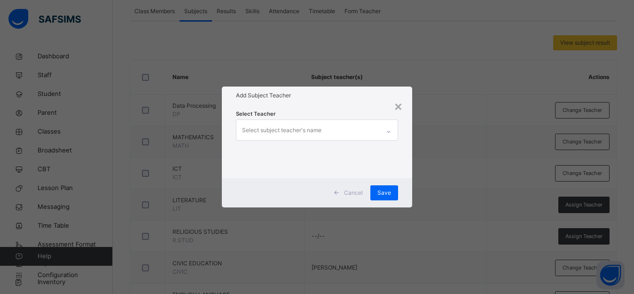
click at [372, 130] on div "Select subject teacher's name" at bounding box center [307, 130] width 143 height 20
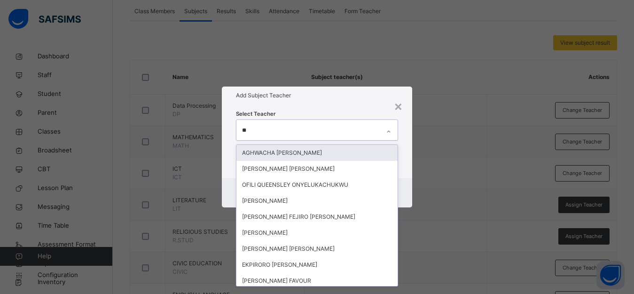
type input "***"
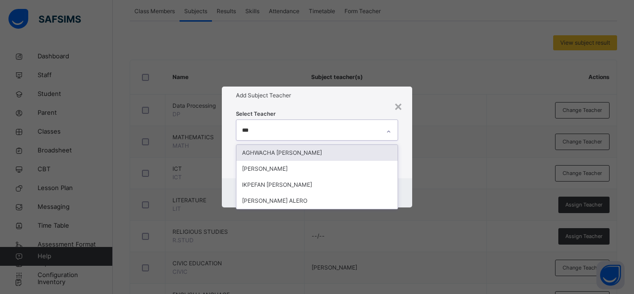
click at [339, 156] on div "AGHWACHA [PERSON_NAME]" at bounding box center [316, 153] width 161 height 16
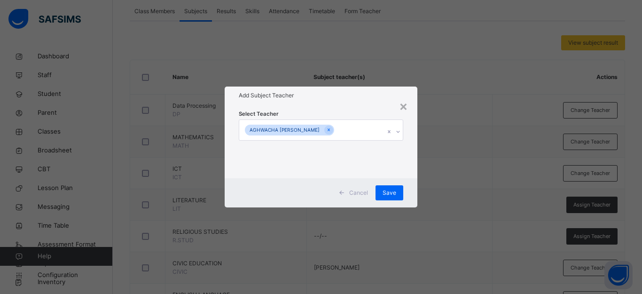
click at [444, 173] on div "× Add Subject Teacher Select Teacher AGHWACHA [PERSON_NAME] Cancel Save" at bounding box center [321, 147] width 642 height 294
click at [393, 194] on span "Save" at bounding box center [389, 192] width 14 height 8
click at [388, 191] on span "Save" at bounding box center [389, 192] width 14 height 8
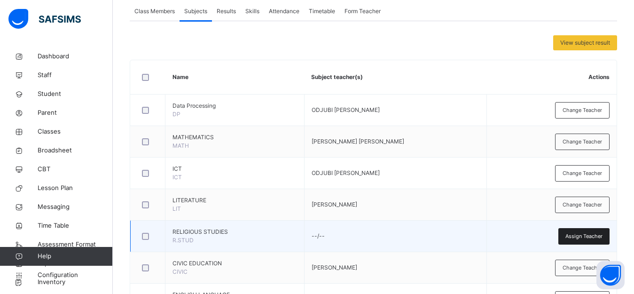
click at [598, 237] on span "Assign Teacher" at bounding box center [583, 236] width 37 height 8
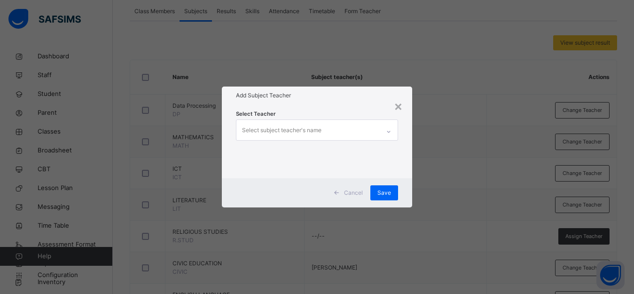
click at [311, 134] on div "Select subject teacher's name" at bounding box center [281, 130] width 79 height 18
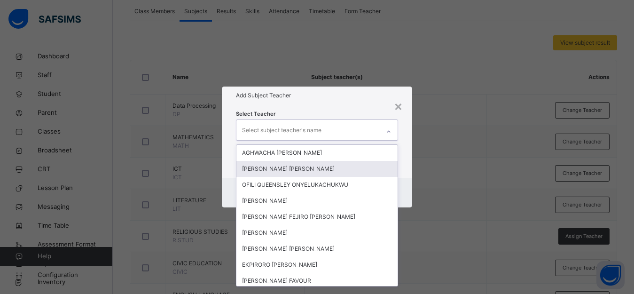
click at [441, 126] on div "× Add Subject Teacher Select Teacher option AGHWACHA ANNA OMOSEKUVIE, selected.…" at bounding box center [317, 147] width 634 height 294
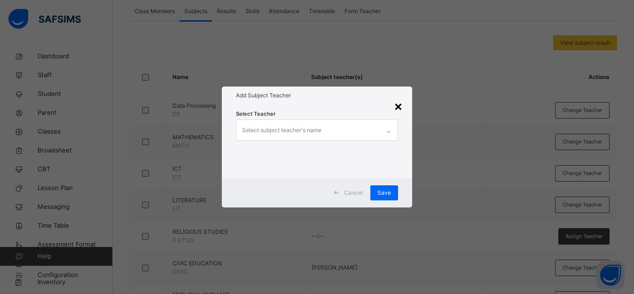
click at [402, 108] on div "×" at bounding box center [398, 106] width 9 height 20
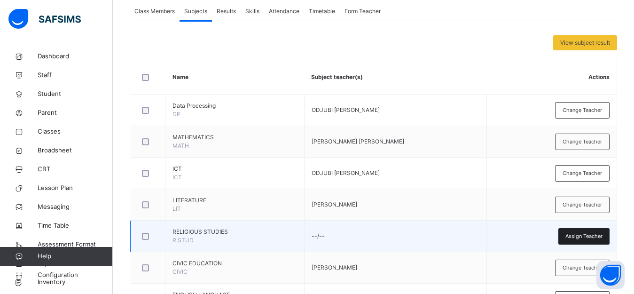
click at [581, 234] on span "Assign Teacher" at bounding box center [583, 236] width 37 height 8
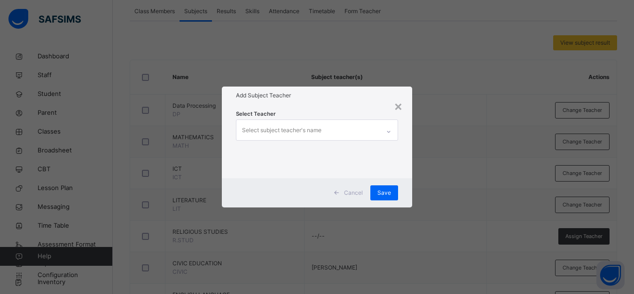
click at [320, 132] on div "Select subject teacher's name" at bounding box center [281, 130] width 79 height 18
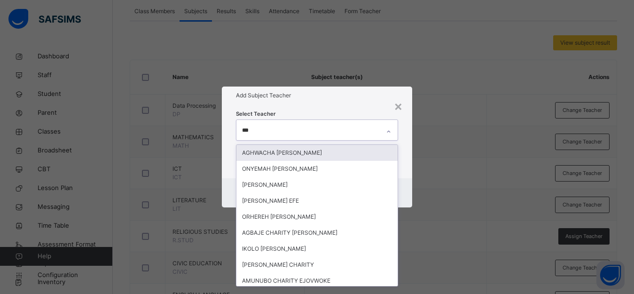
type input "****"
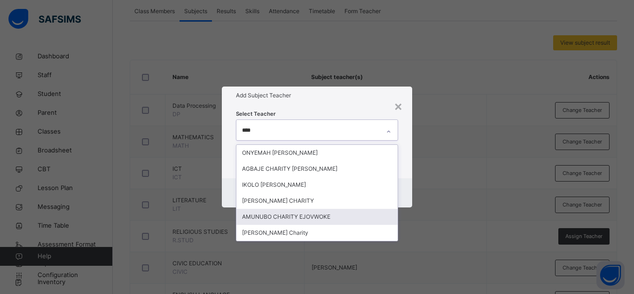
click at [290, 213] on div "AMUNUBO CHARITY EJOVWOKE" at bounding box center [316, 217] width 161 height 16
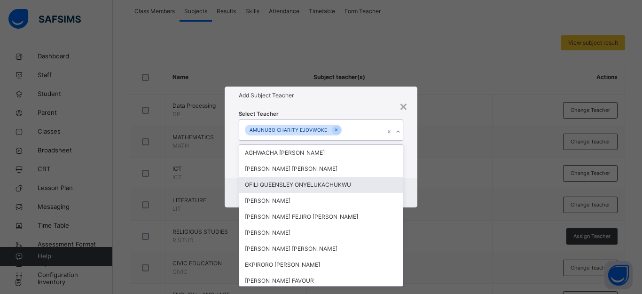
click at [444, 160] on div "× Add Subject Teacher Select Teacher option AMUNUBO CHARITY EJOVWOKE, selected.…" at bounding box center [321, 147] width 642 height 294
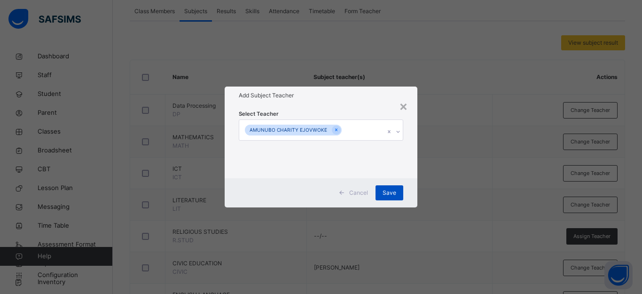
click at [386, 192] on span "Save" at bounding box center [389, 192] width 14 height 8
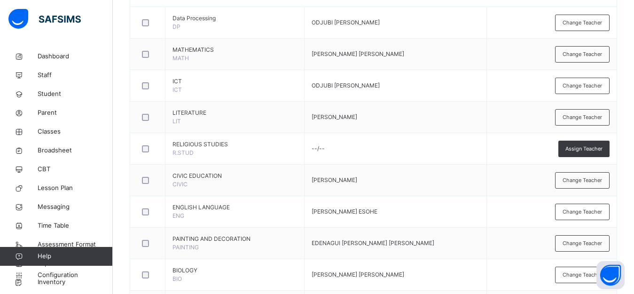
scroll to position [269, 0]
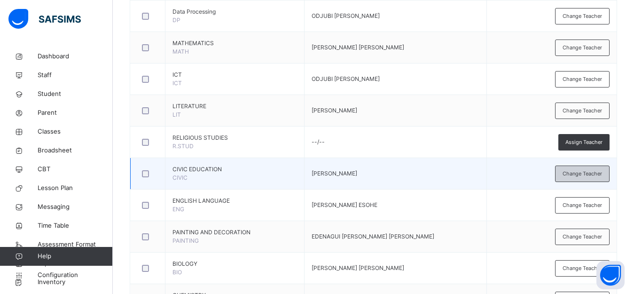
click at [575, 171] on span "Change Teacher" at bounding box center [581, 174] width 39 height 8
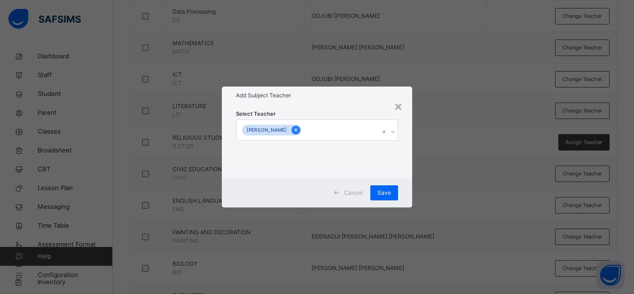
click at [298, 130] on icon at bounding box center [295, 129] width 5 height 7
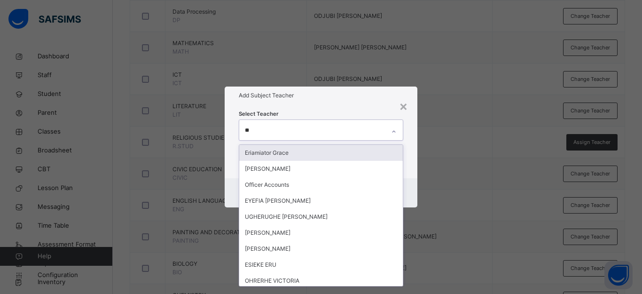
type input "***"
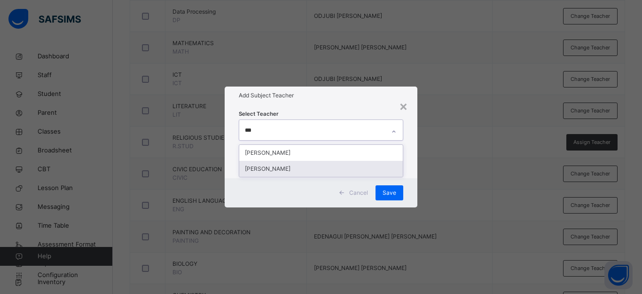
click at [311, 169] on div "[PERSON_NAME]" at bounding box center [320, 169] width 163 height 16
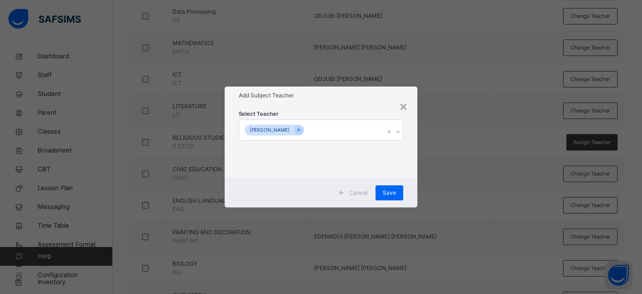
click at [513, 172] on div "× Add Subject Teacher Select Teacher [PERSON_NAME] Save" at bounding box center [321, 147] width 642 height 294
click at [380, 189] on div "Save" at bounding box center [389, 192] width 28 height 15
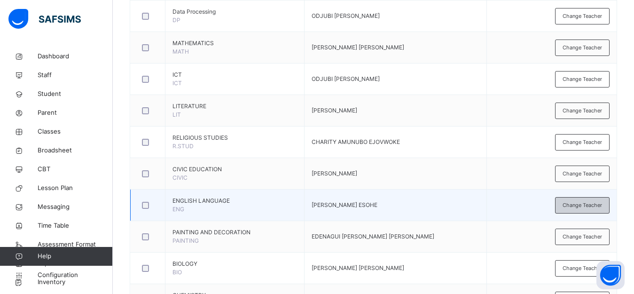
click at [593, 203] on span "Change Teacher" at bounding box center [581, 205] width 39 height 8
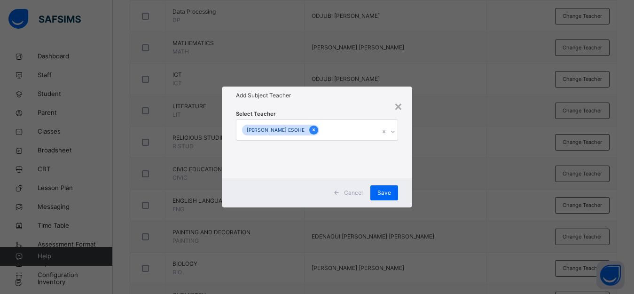
click at [316, 130] on icon at bounding box center [313, 129] width 5 height 7
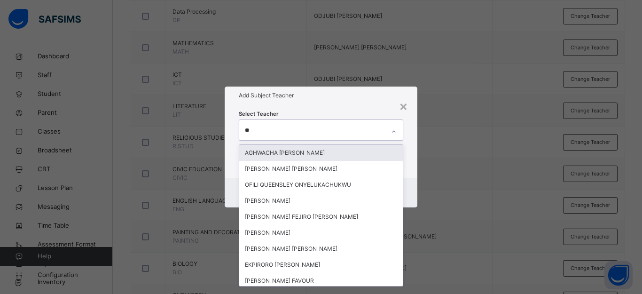
type input "***"
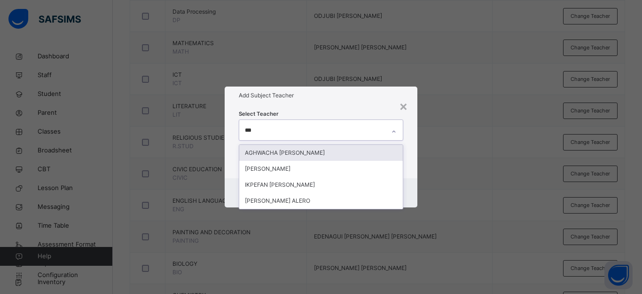
click at [303, 151] on div "AGHWACHA [PERSON_NAME]" at bounding box center [320, 153] width 163 height 16
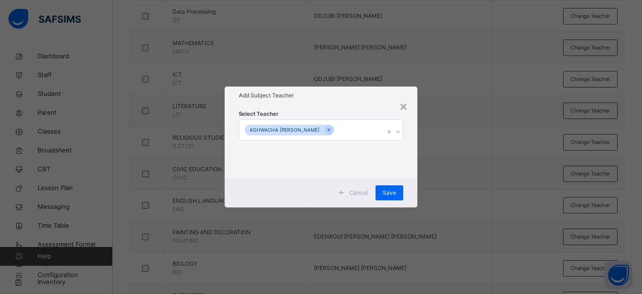
click at [441, 145] on div "× Add Subject Teacher Select Teacher AGHWACHA [PERSON_NAME] Cancel Save" at bounding box center [321, 147] width 642 height 294
click at [383, 193] on span "Save" at bounding box center [389, 192] width 14 height 8
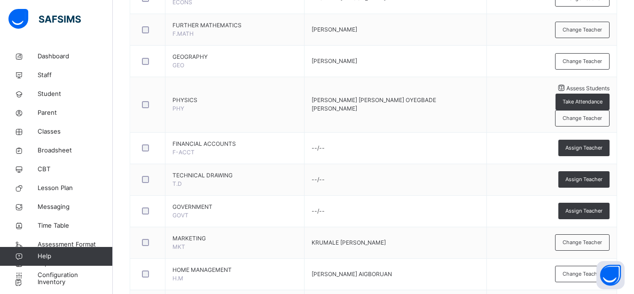
scroll to position [598, 0]
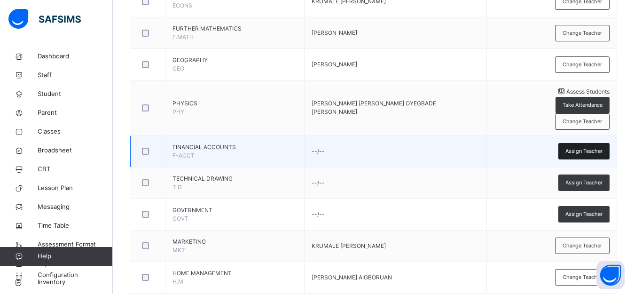
click at [584, 147] on span "Assign Teacher" at bounding box center [583, 151] width 37 height 8
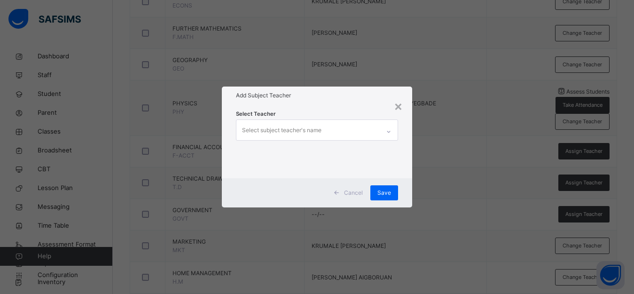
click at [328, 132] on div "Select subject teacher's name" at bounding box center [307, 130] width 143 height 20
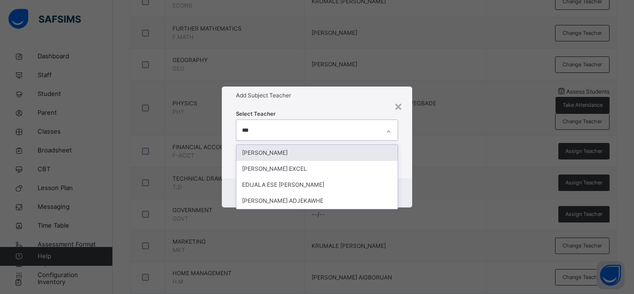
type input "****"
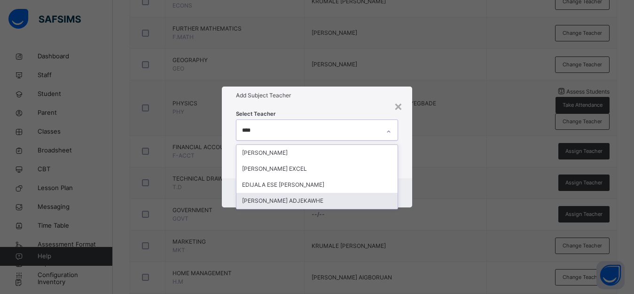
click at [316, 201] on div "[PERSON_NAME] ADJEKAWHE" at bounding box center [316, 201] width 161 height 16
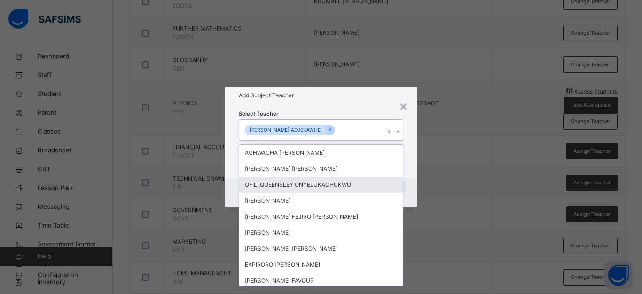
click at [469, 183] on div "× Add Subject Teacher Select Teacher option [PERSON_NAME] ADJEKAWHE, selected. …" at bounding box center [321, 147] width 642 height 294
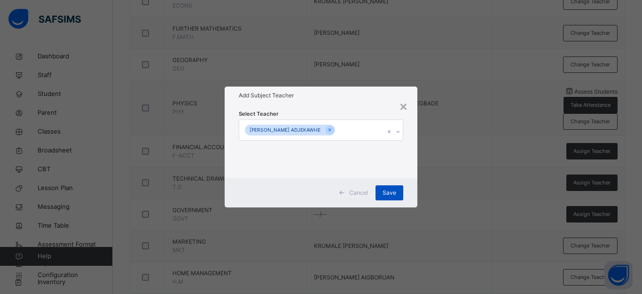
click at [395, 190] on span "Save" at bounding box center [389, 192] width 14 height 8
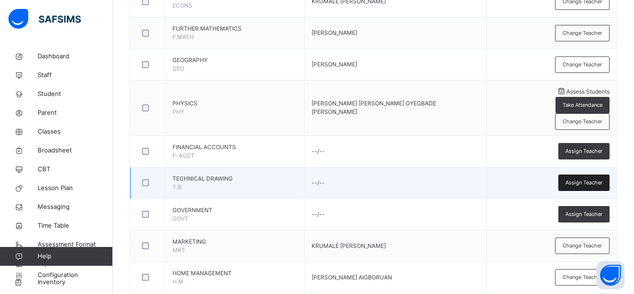
click at [584, 179] on span "Assign Teacher" at bounding box center [583, 183] width 37 height 8
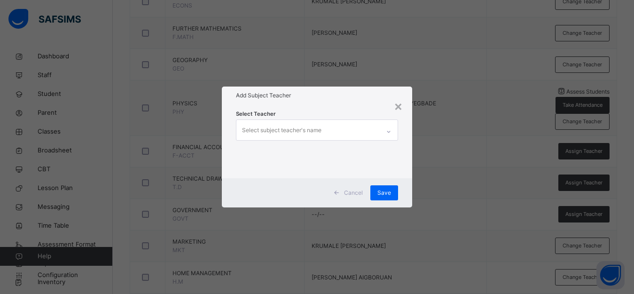
click at [331, 133] on div "Select subject teacher's name" at bounding box center [307, 130] width 143 height 20
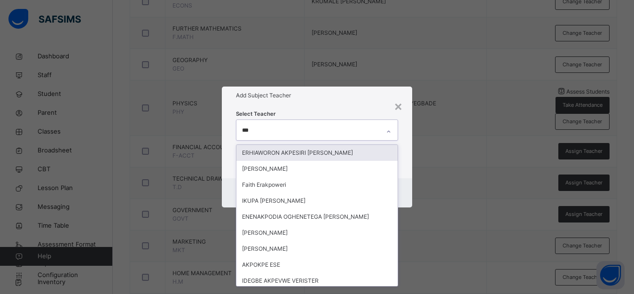
type input "****"
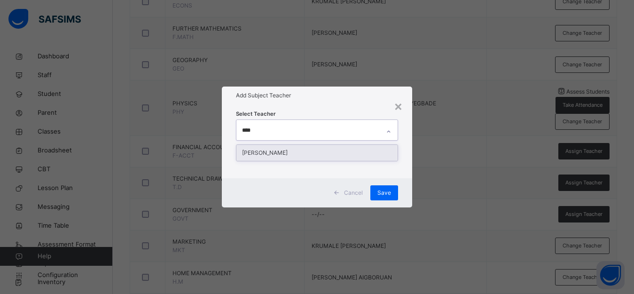
click at [322, 156] on div "[PERSON_NAME]" at bounding box center [316, 153] width 161 height 16
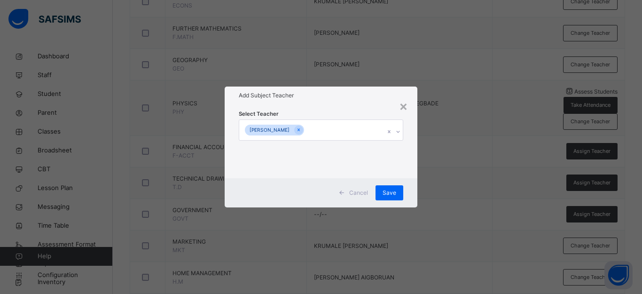
click at [444, 151] on div "× Add Subject Teacher Select Teacher [PERSON_NAME] Cancel Save" at bounding box center [321, 147] width 642 height 294
click at [387, 193] on span "Save" at bounding box center [389, 192] width 14 height 8
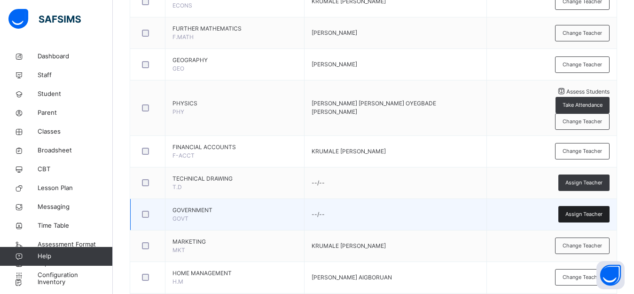
click at [575, 210] on span "Assign Teacher" at bounding box center [583, 214] width 37 height 8
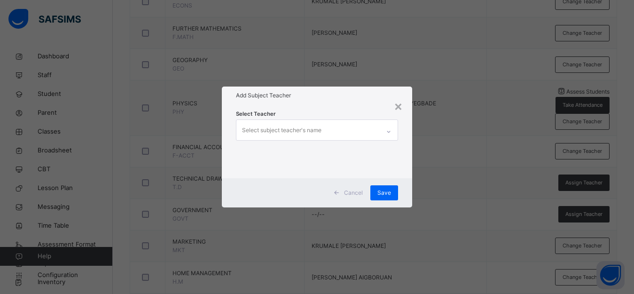
click at [336, 133] on div "Select subject teacher's name" at bounding box center [307, 130] width 143 height 20
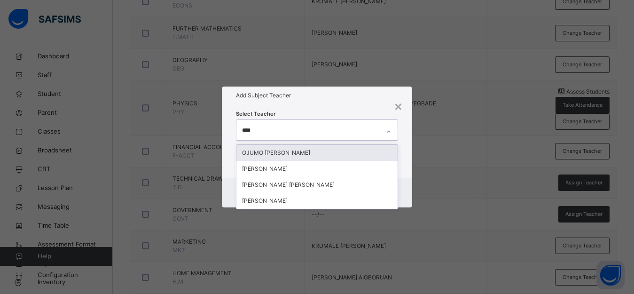
type input "*****"
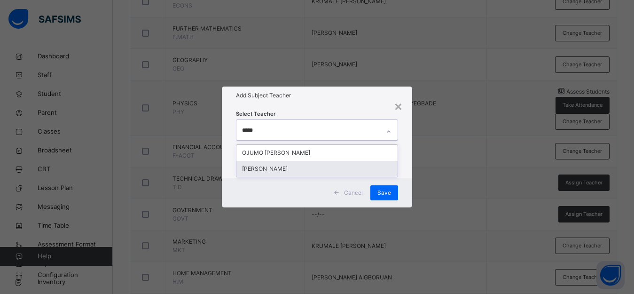
click at [324, 169] on div "[PERSON_NAME]" at bounding box center [316, 169] width 161 height 16
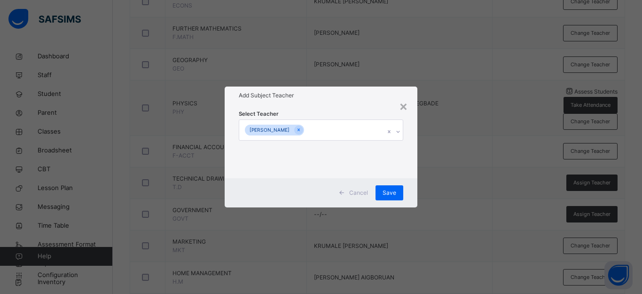
click at [482, 177] on div "× Add Subject Teacher Select Teacher [PERSON_NAME] Cancel Save" at bounding box center [321, 147] width 642 height 294
click at [396, 196] on div "Save" at bounding box center [389, 192] width 28 height 15
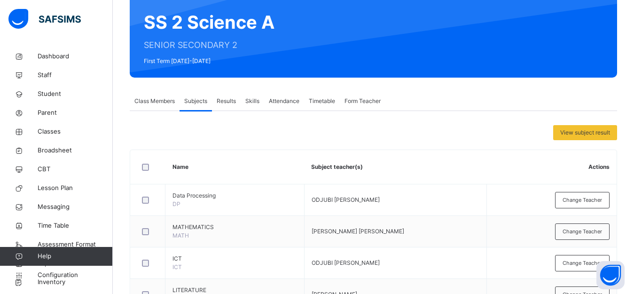
scroll to position [40, 0]
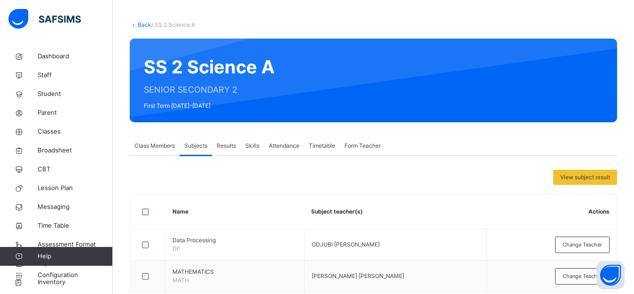
click at [148, 24] on link "Back" at bounding box center [145, 24] width 14 height 7
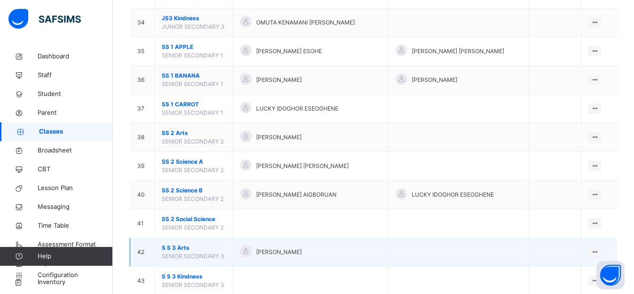
scroll to position [1054, 0]
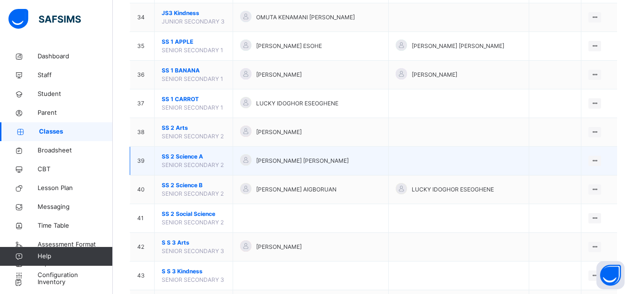
click at [173, 162] on span "SENIOR SECONDARY 2" at bounding box center [193, 164] width 62 height 7
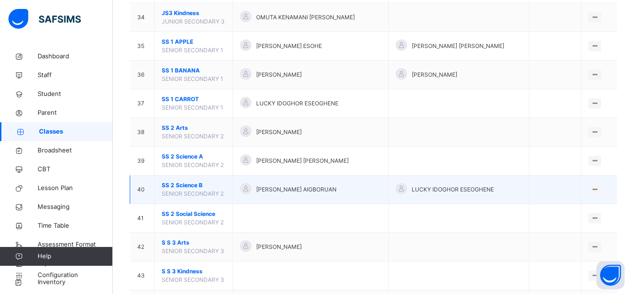
click at [336, 191] on span "[PERSON_NAME] AIGBORUAN" at bounding box center [296, 189] width 80 height 8
click at [580, 206] on div "View Class" at bounding box center [570, 207] width 54 height 9
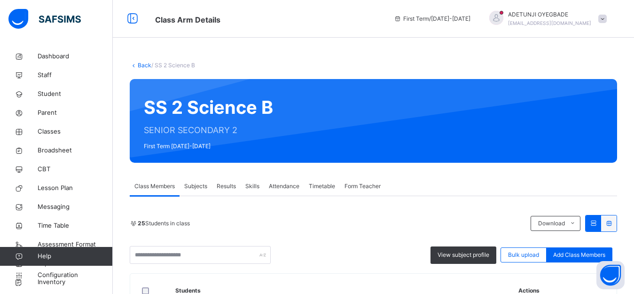
click at [199, 190] on div "Subjects" at bounding box center [195, 186] width 32 height 19
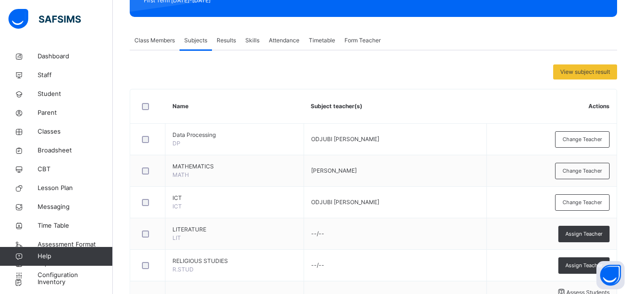
scroll to position [136, 0]
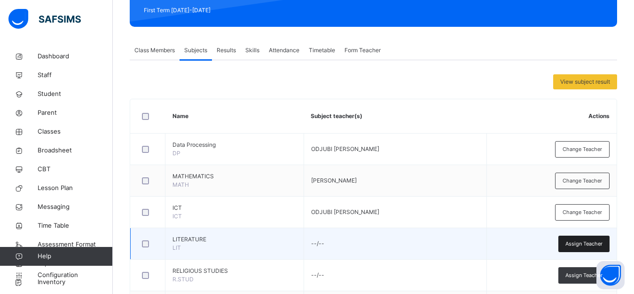
click at [583, 241] on span "Assign Teacher" at bounding box center [583, 244] width 37 height 8
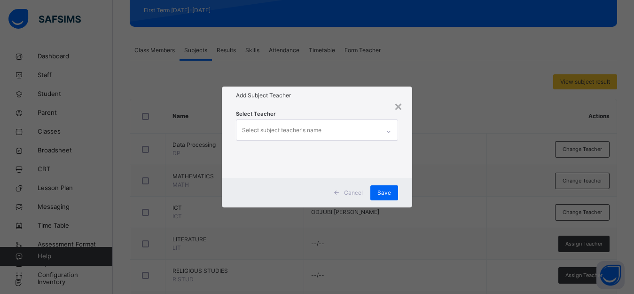
click at [301, 128] on div "Select subject teacher's name" at bounding box center [281, 130] width 79 height 18
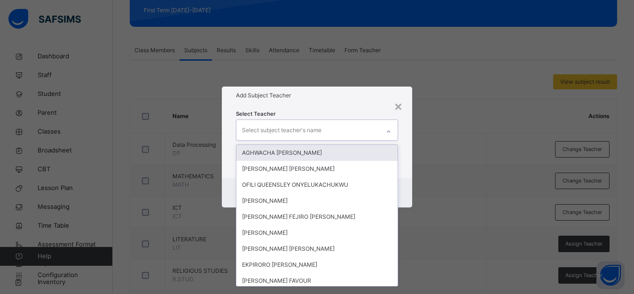
click at [298, 150] on div "AGHWACHA [PERSON_NAME]" at bounding box center [316, 153] width 161 height 16
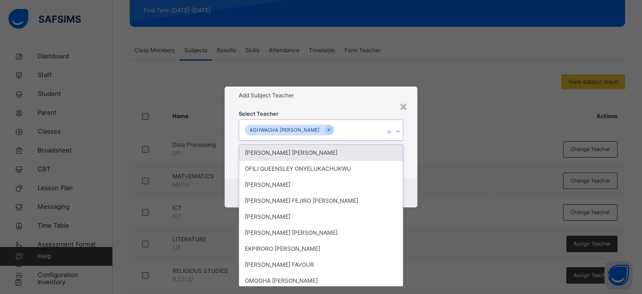
click at [455, 143] on div "× Add Subject Teacher Select Teacher option AGHWACHA [PERSON_NAME], selected. o…" at bounding box center [321, 147] width 642 height 294
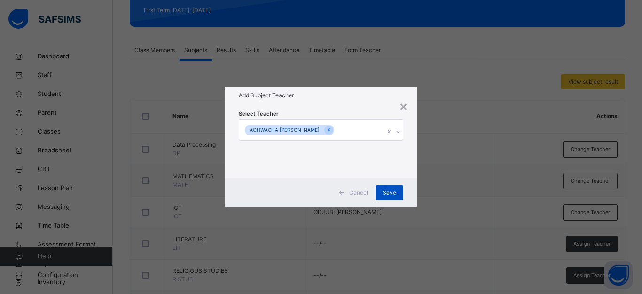
click at [387, 192] on span "Save" at bounding box center [389, 192] width 14 height 8
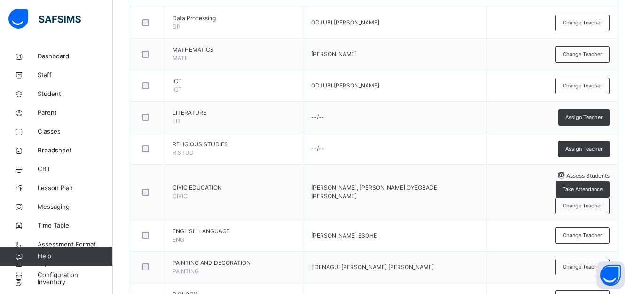
scroll to position [264, 0]
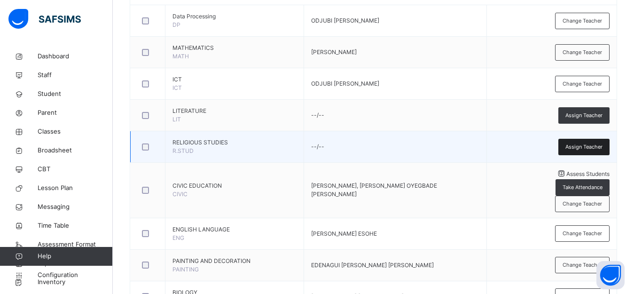
click at [590, 144] on span "Assign Teacher" at bounding box center [583, 147] width 37 height 8
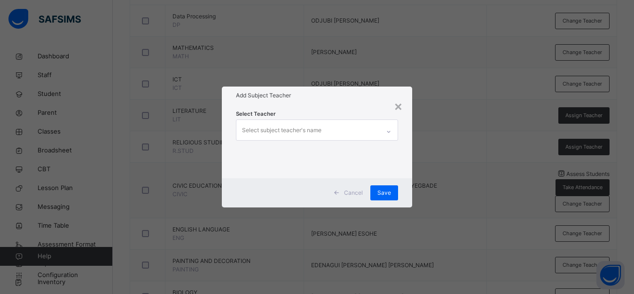
click at [337, 135] on div "Select subject teacher's name" at bounding box center [307, 130] width 143 height 20
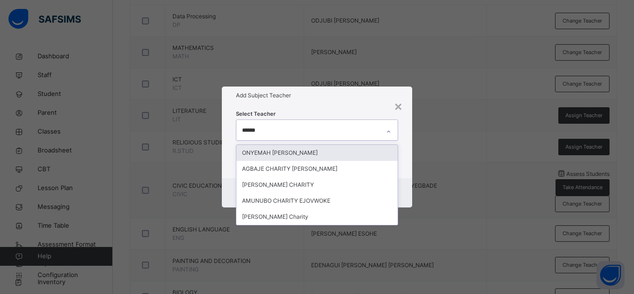
type input "*******"
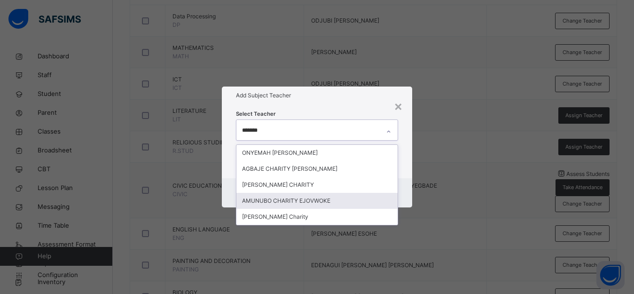
click at [285, 203] on div "AMUNUBO CHARITY EJOVWOKE" at bounding box center [316, 201] width 161 height 16
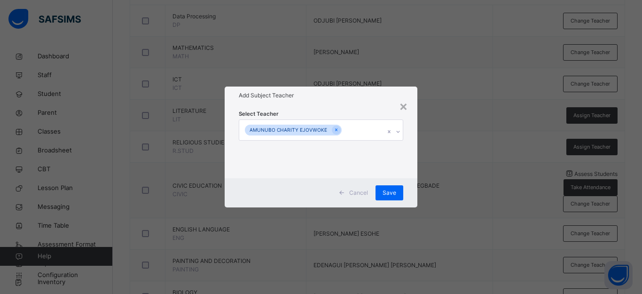
click at [448, 167] on div "× Add Subject Teacher Select Teacher AMUNUBO CHARITY EJOVWOKE Cancel Save" at bounding box center [321, 147] width 642 height 294
click at [382, 193] on span "Save" at bounding box center [389, 192] width 14 height 8
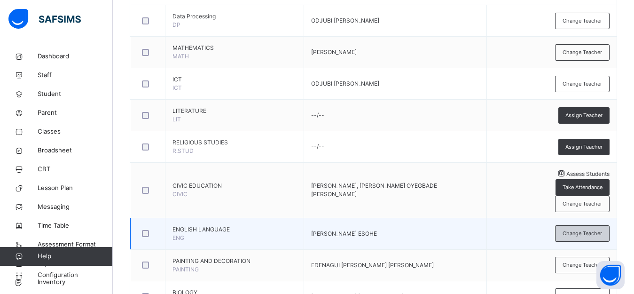
click at [584, 229] on span "Change Teacher" at bounding box center [581, 233] width 39 height 8
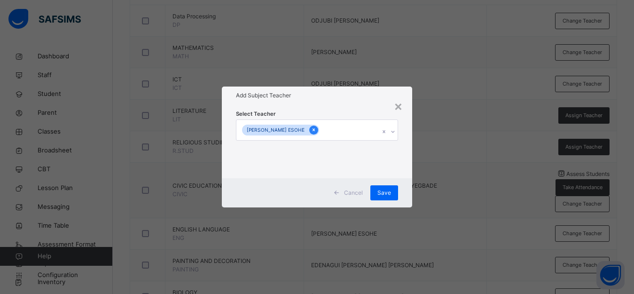
click at [316, 130] on icon at bounding box center [313, 129] width 5 height 7
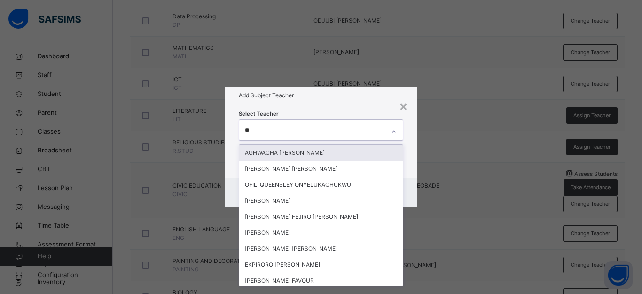
type input "***"
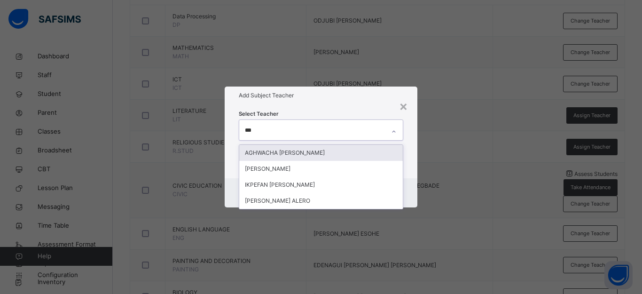
click at [318, 159] on div "AGHWACHA [PERSON_NAME]" at bounding box center [320, 153] width 163 height 16
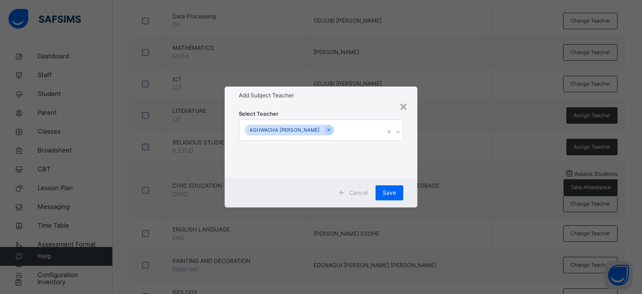
click at [429, 138] on div "× Add Subject Teacher Select Teacher AGHWACHA [PERSON_NAME] Cancel Save" at bounding box center [321, 147] width 642 height 294
click at [381, 194] on div "Save" at bounding box center [389, 192] width 28 height 15
